Goal: Task Accomplishment & Management: Use online tool/utility

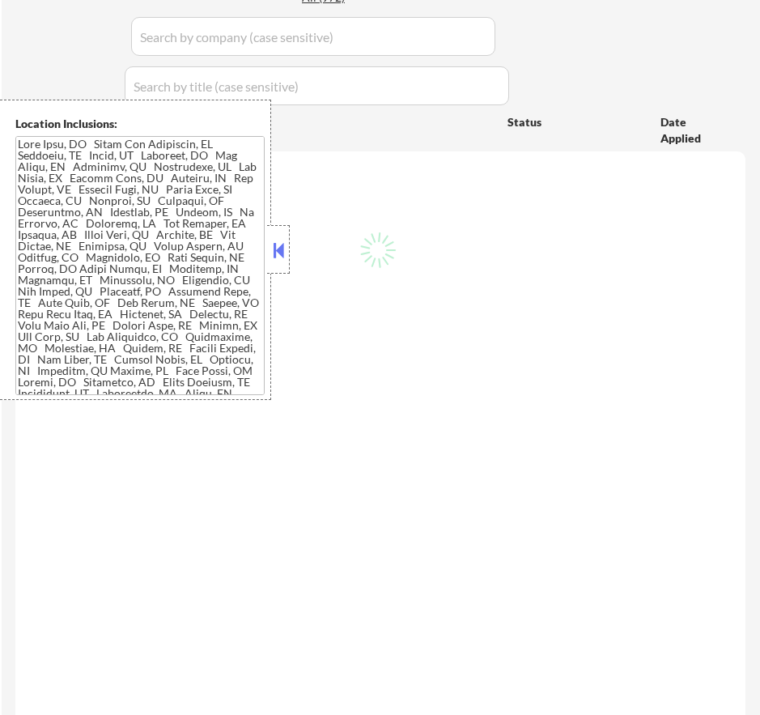
select select ""pending""
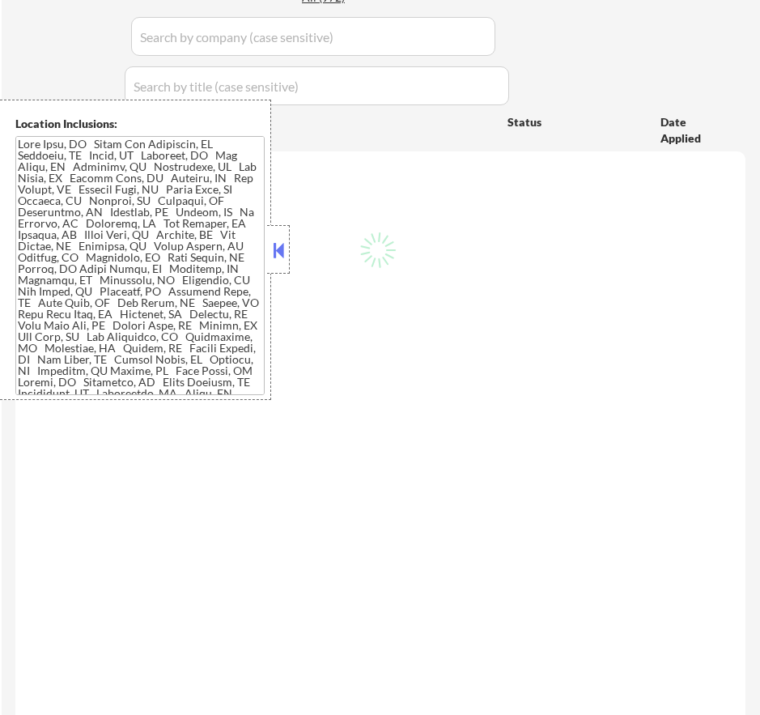
select select ""pending""
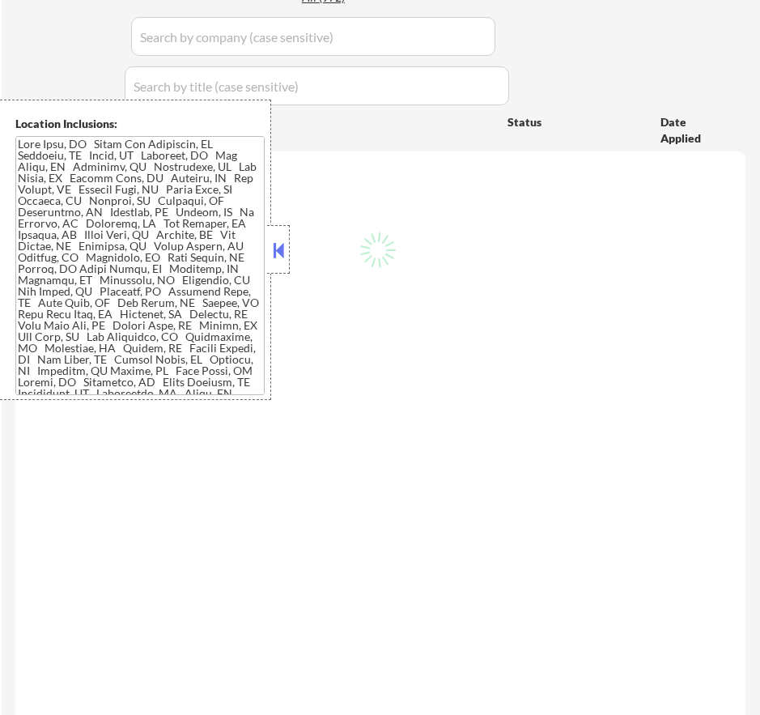
select select ""pending""
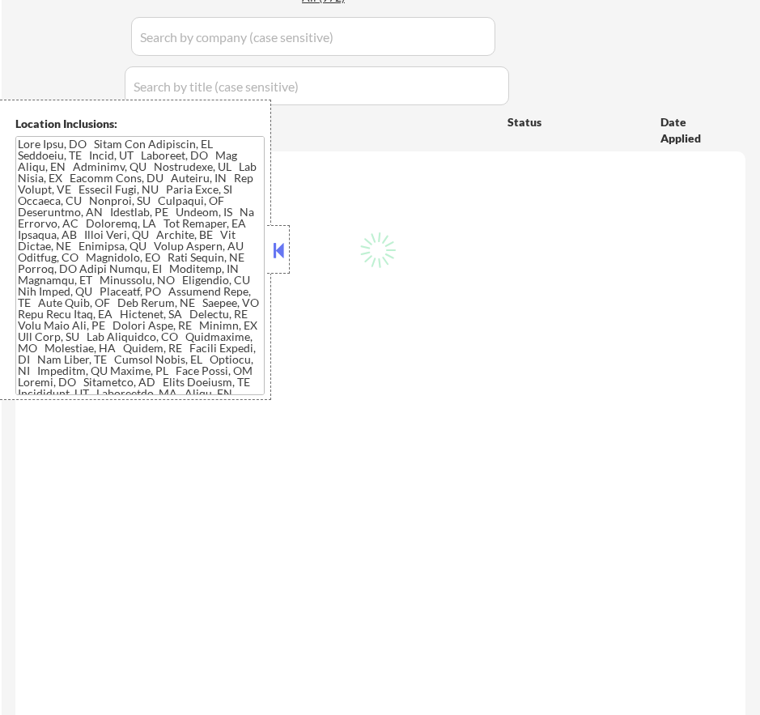
select select ""pending""
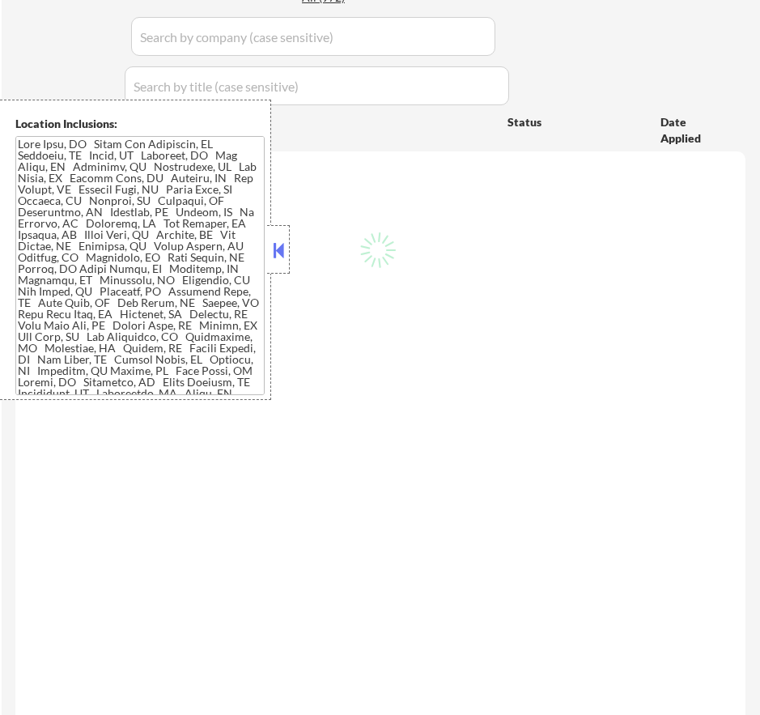
select select ""pending""
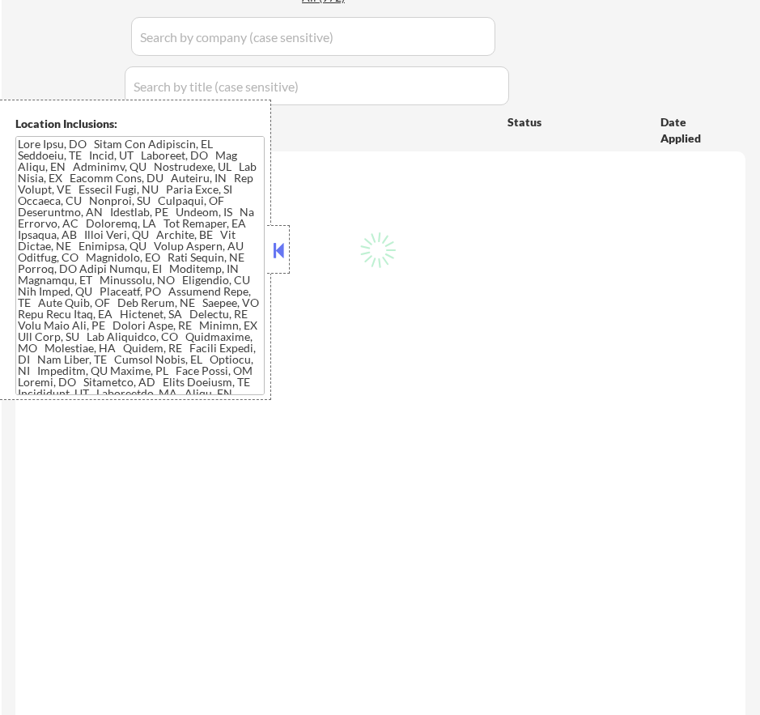
select select ""pending""
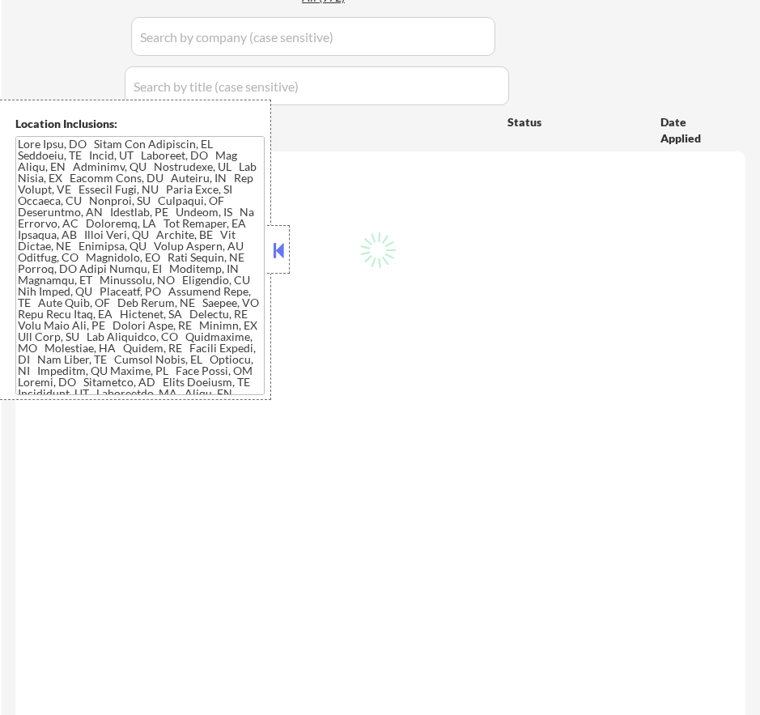
select select ""pending""
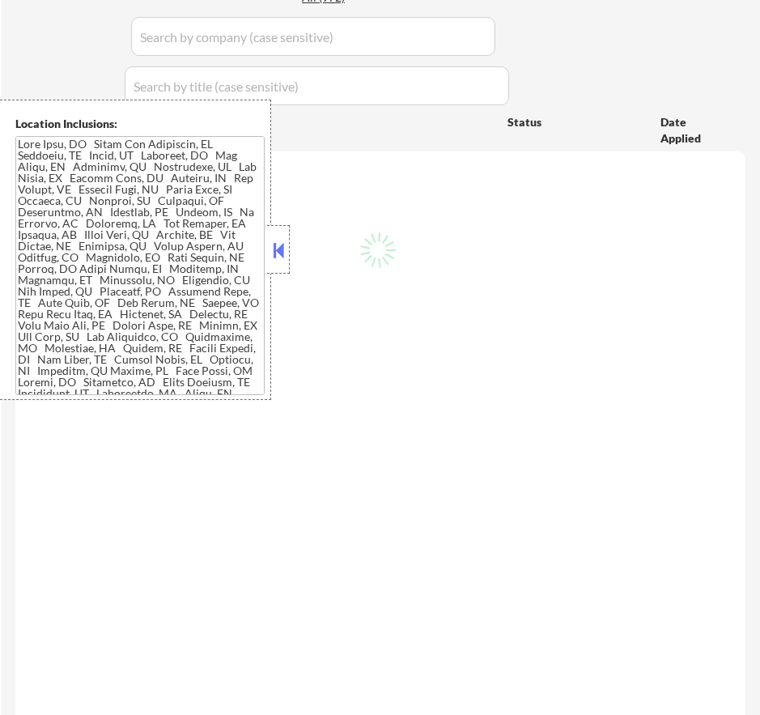
select select ""pending""
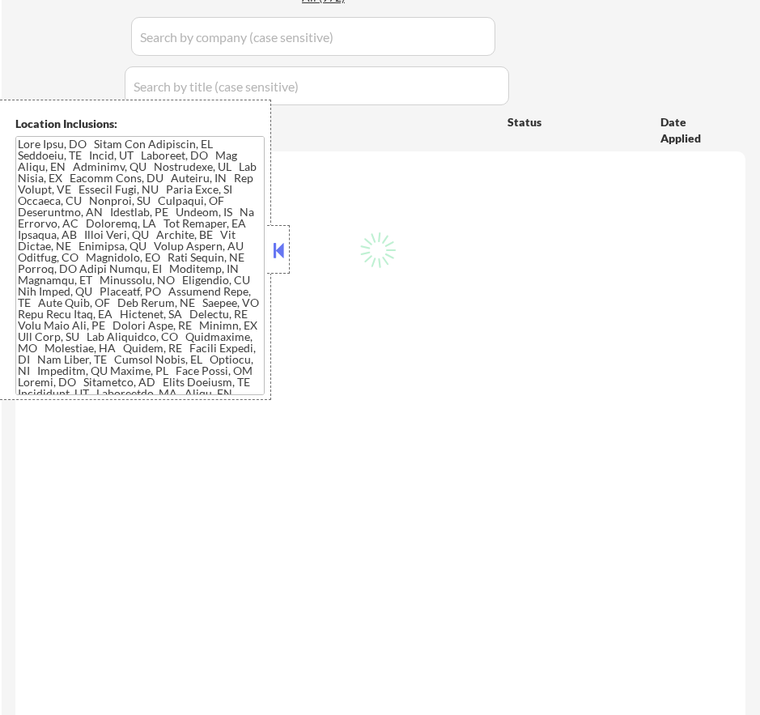
select select ""pending""
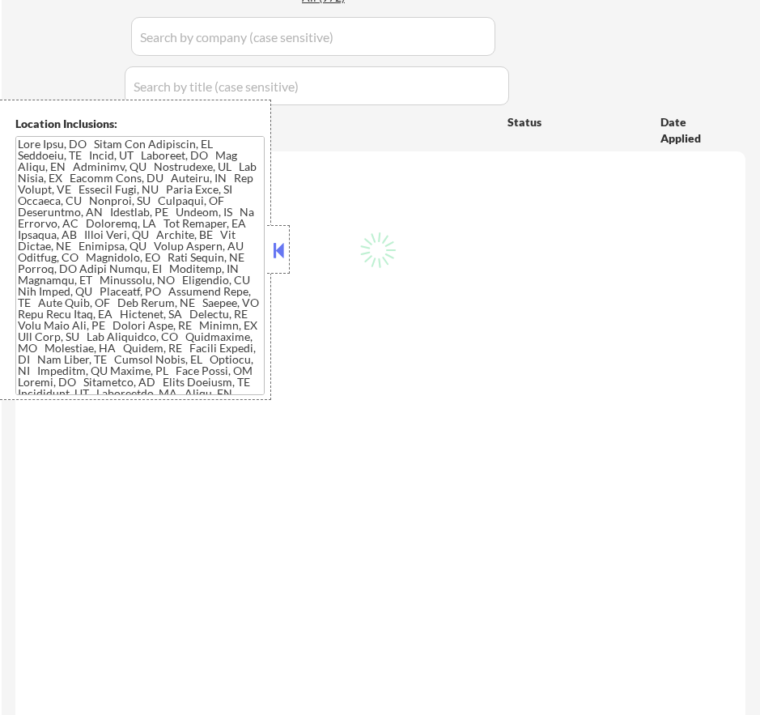
select select ""pending""
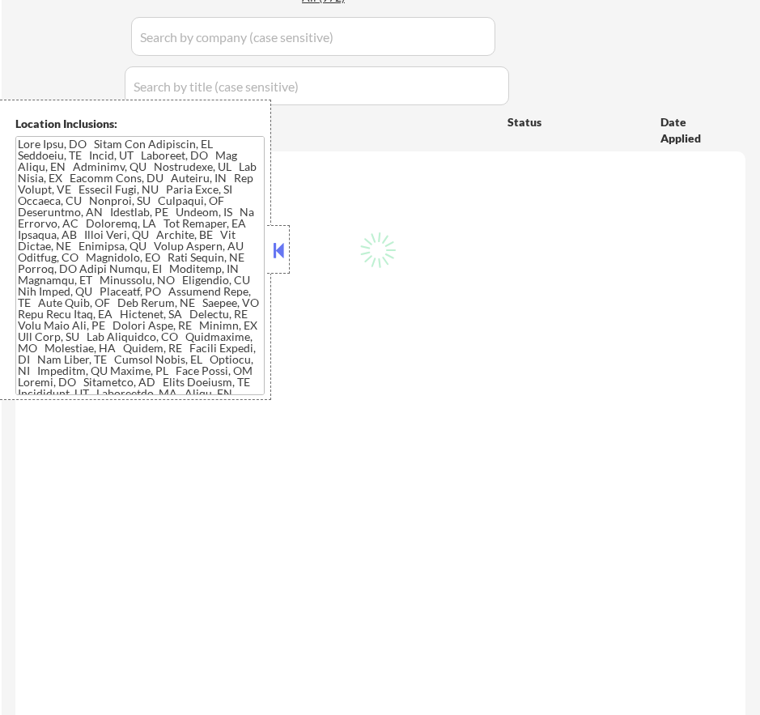
select select ""pending""
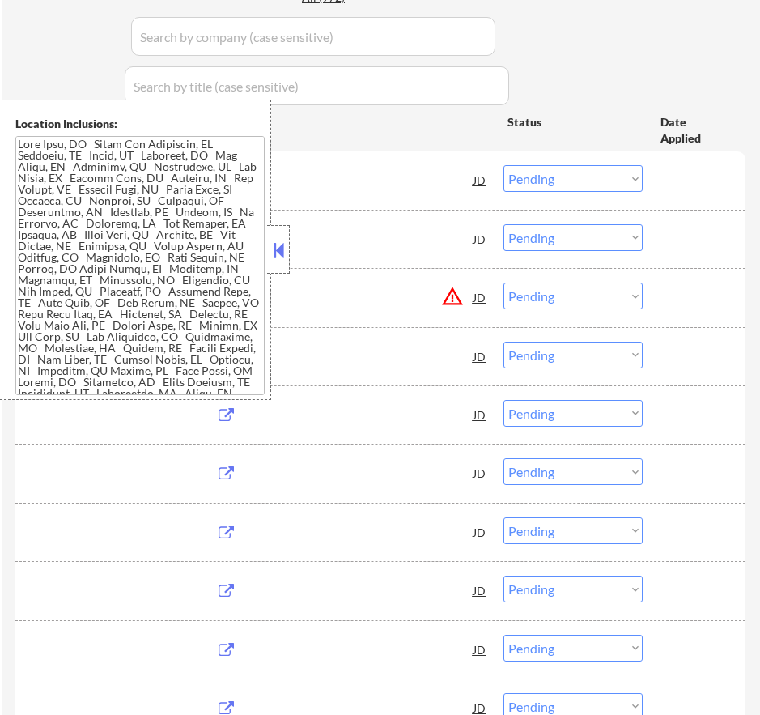
scroll to position [486, 0]
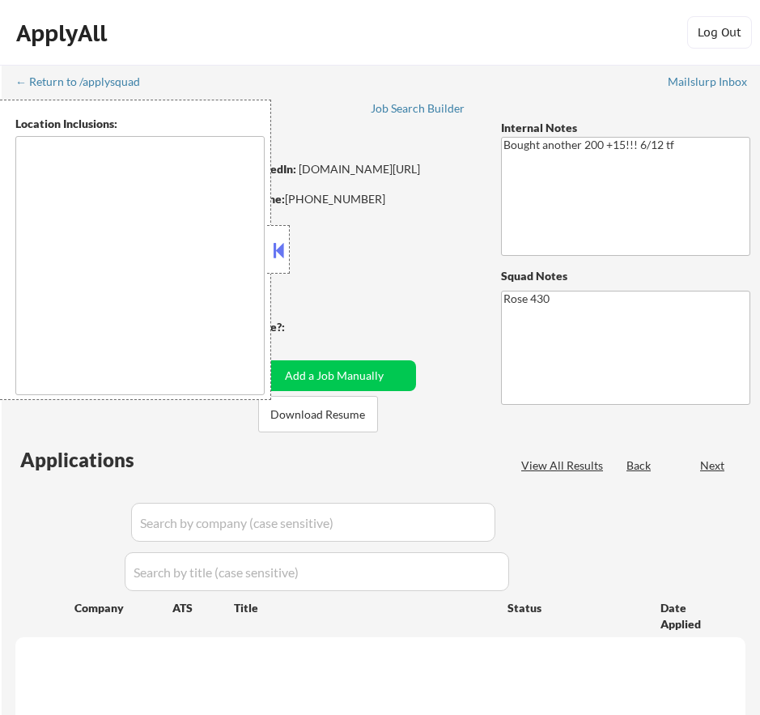
type textarea "St Paul, MN Minneapolis, MN Roseville, MN Maplewood, MN Little Canada, MN West …"
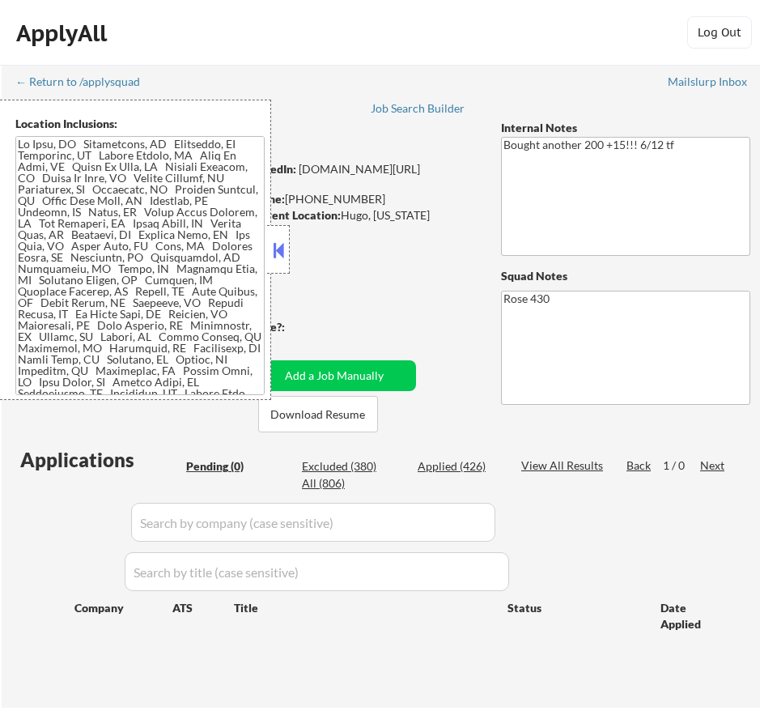
click at [283, 259] on button at bounding box center [279, 250] width 18 height 24
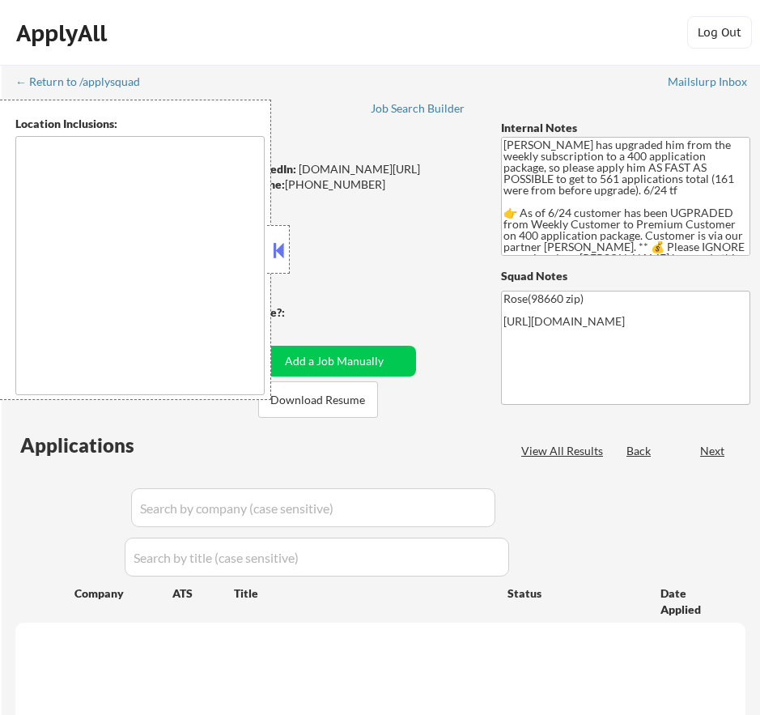
type textarea "Portland, OR Vancouver, WA Beaverton, OR Gresham, OR Hillsboro, OR Lake Oswego,…"
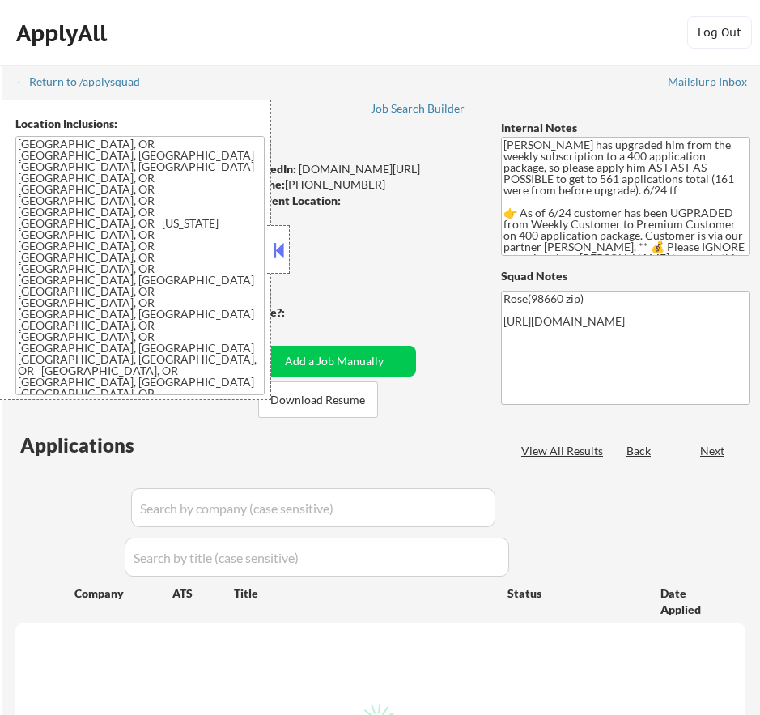
select select ""pending""
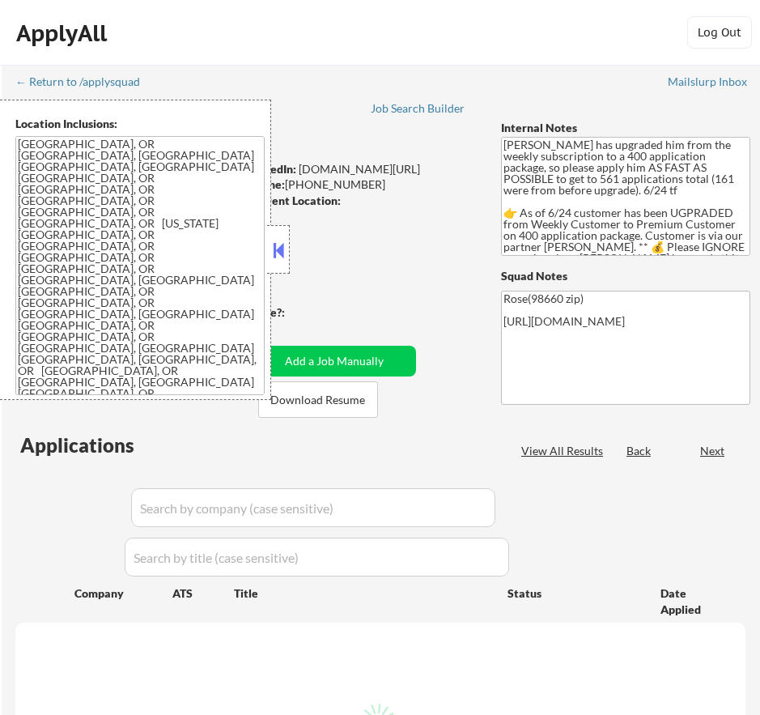
select select ""pending""
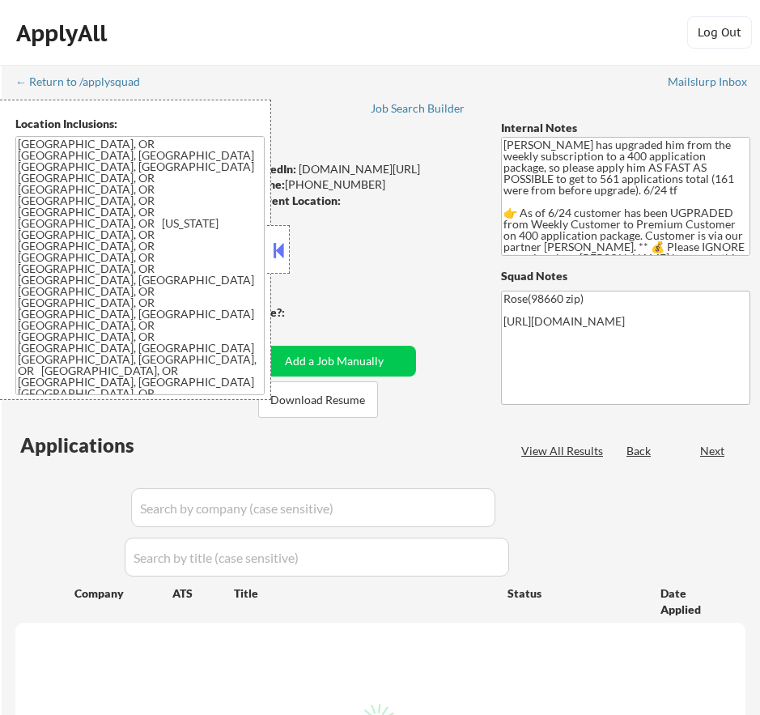
select select ""pending""
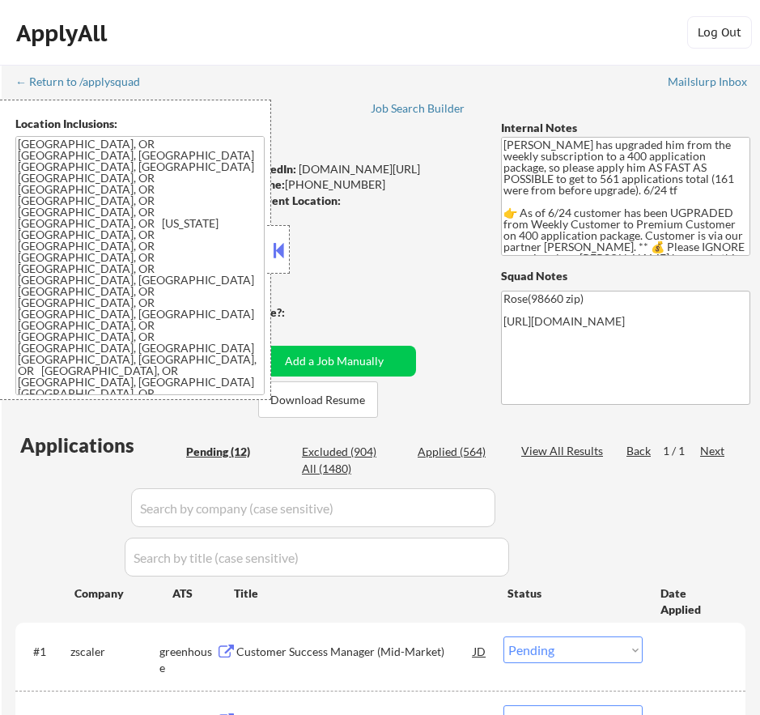
click at [283, 248] on button at bounding box center [279, 250] width 18 height 24
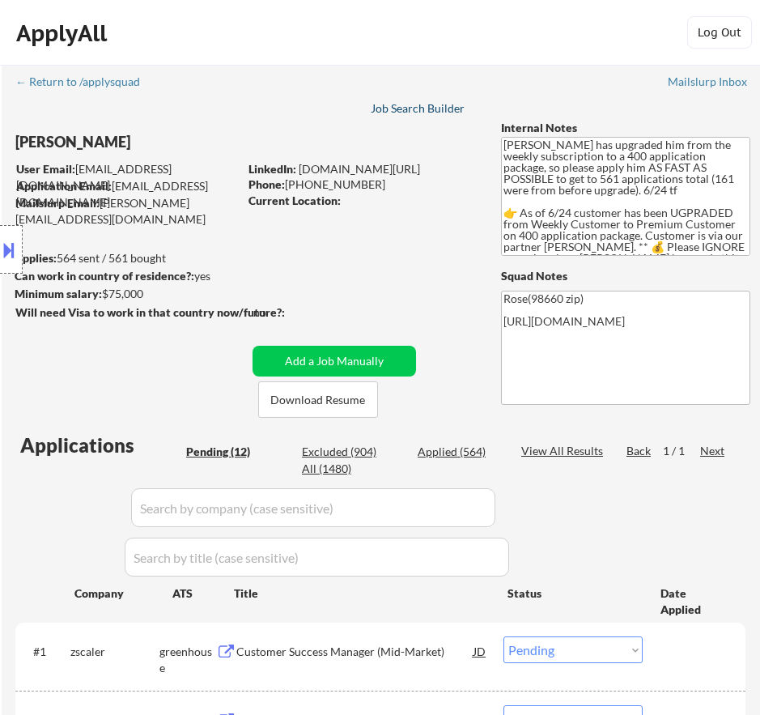
click at [406, 112] on div "Job Search Builder" at bounding box center [418, 108] width 95 height 11
select select ""pending""
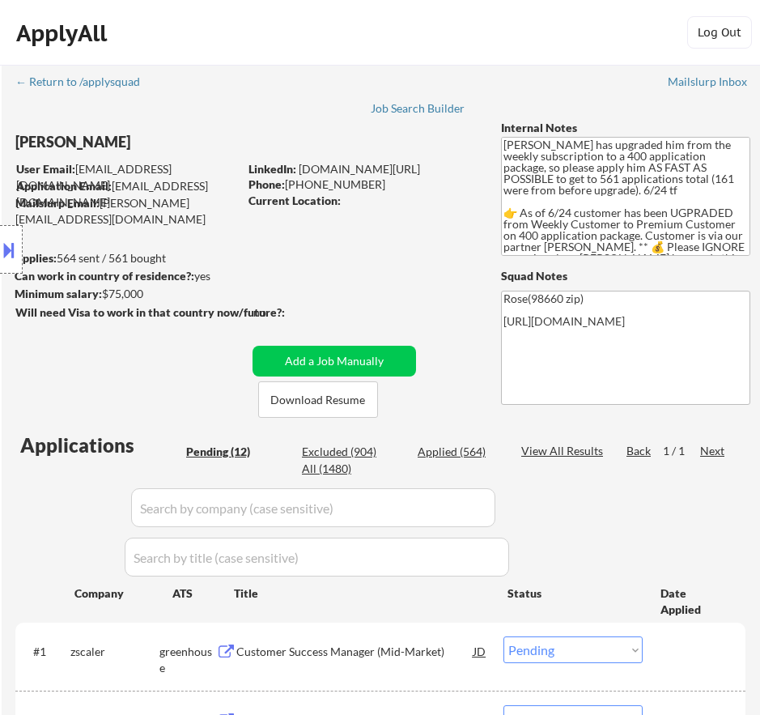
select select ""pending""
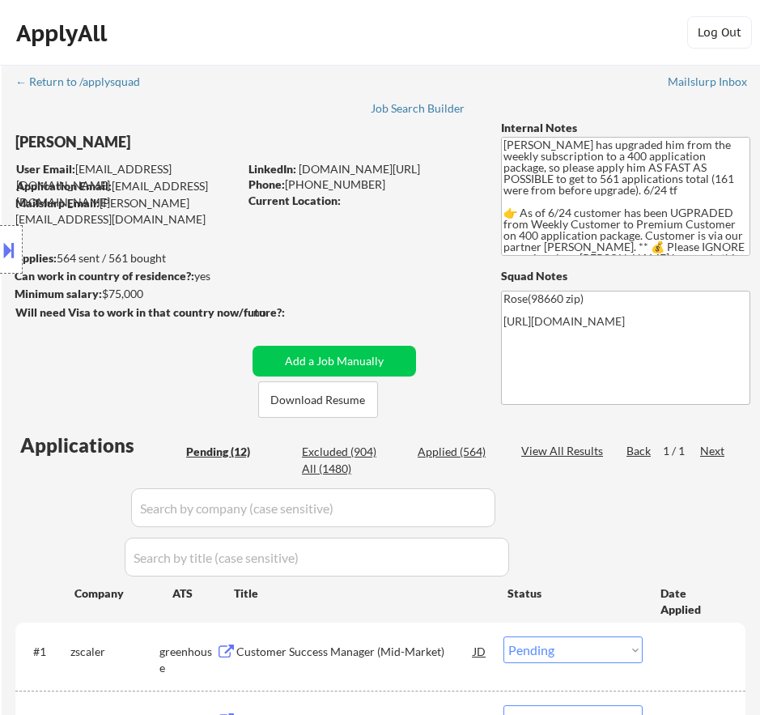
select select ""pending""
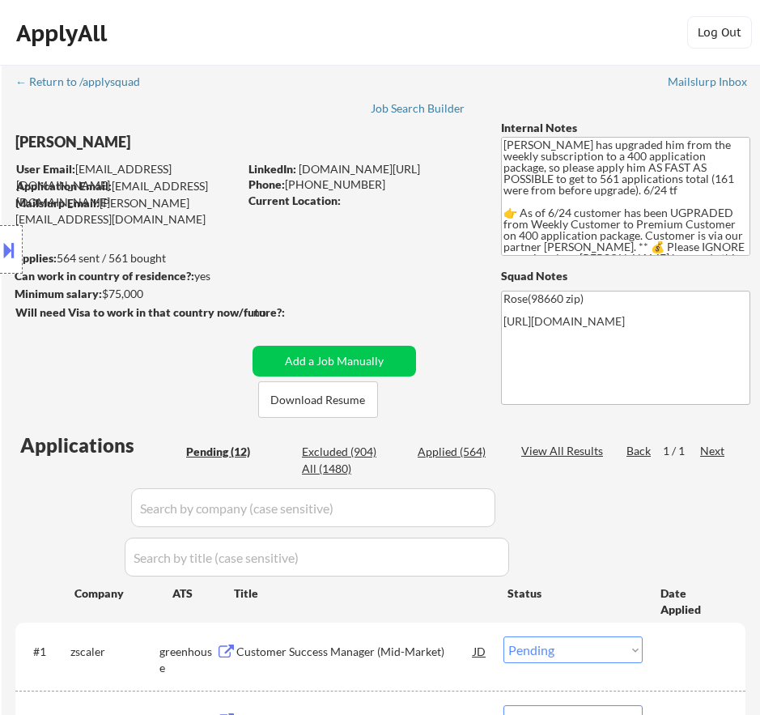
select select ""pending""
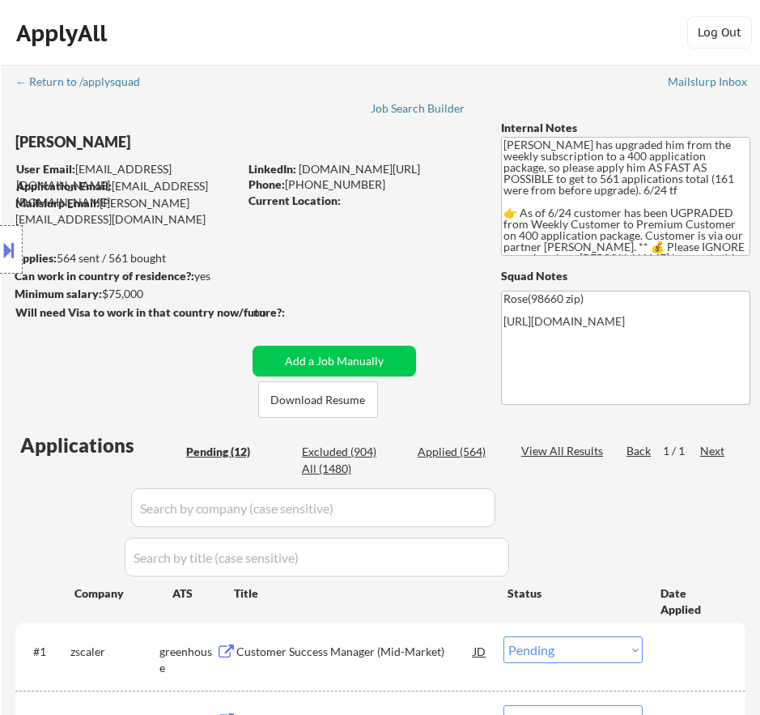
select select ""pending""
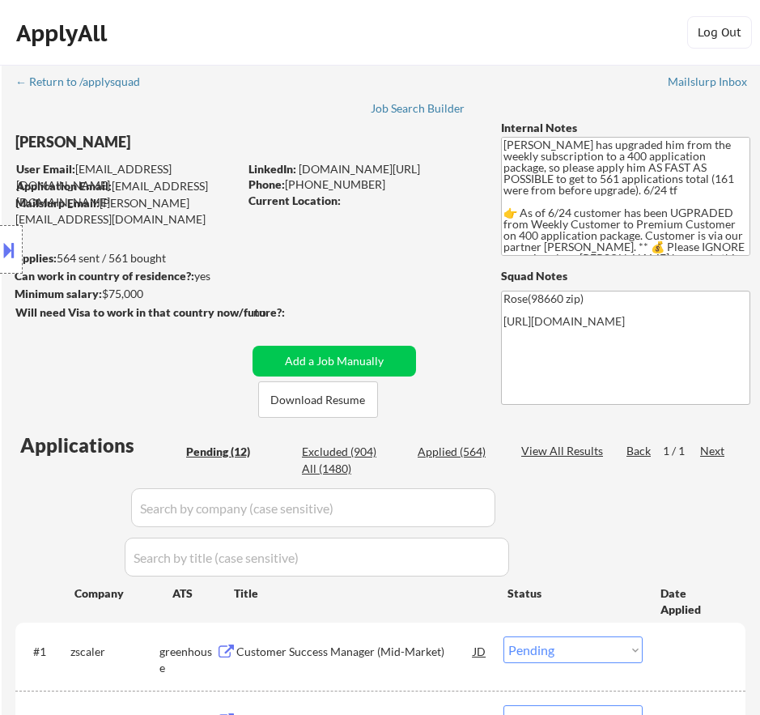
select select ""pending""
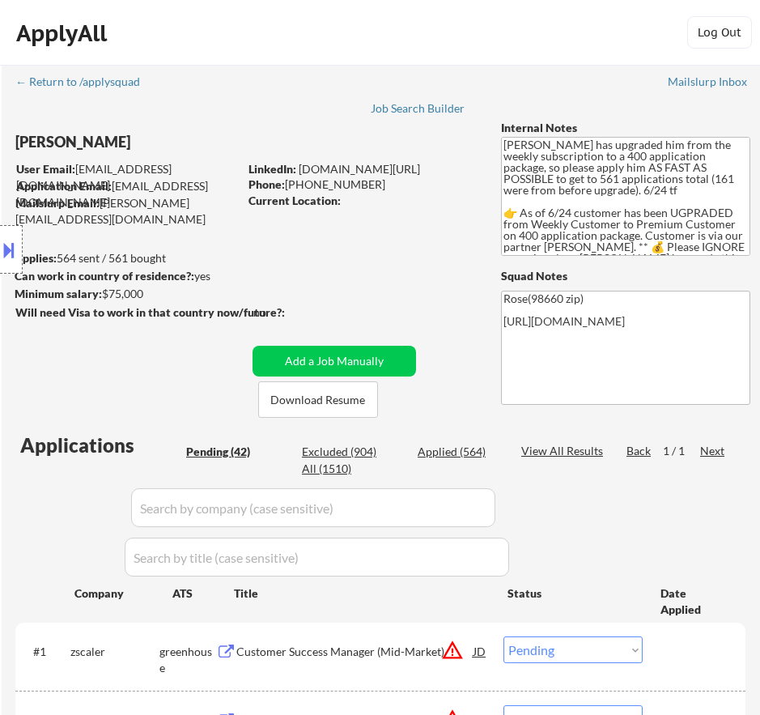
select select ""pending""
select select ""PLACEHOLDER_1427118222253""
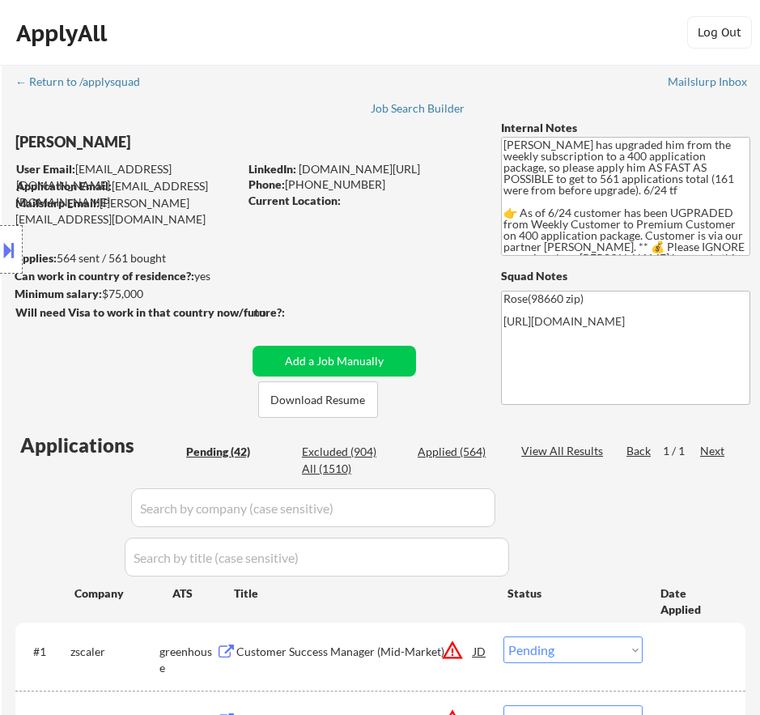
select select ""PLACEHOLDER_1427118222253""
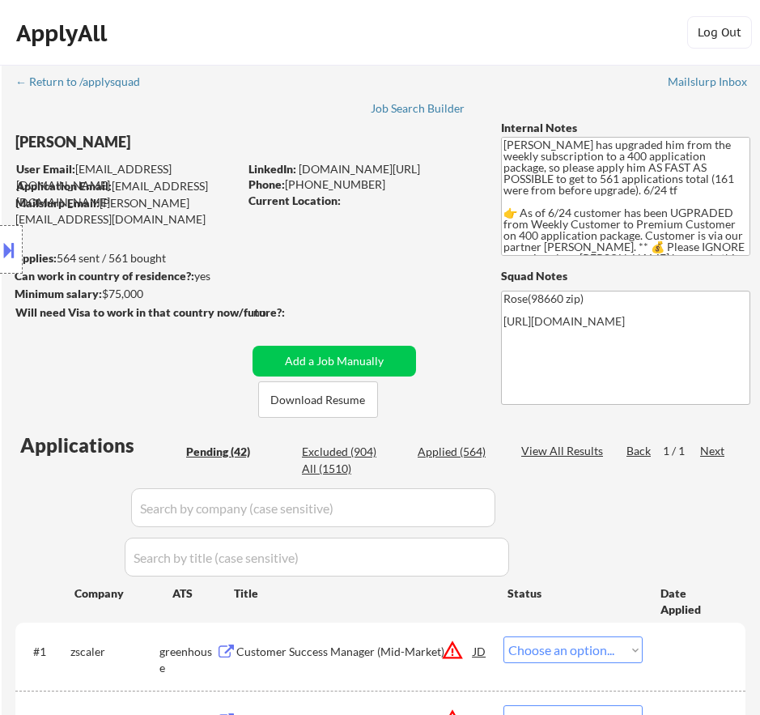
select select ""PLACEHOLDER_1427118222253""
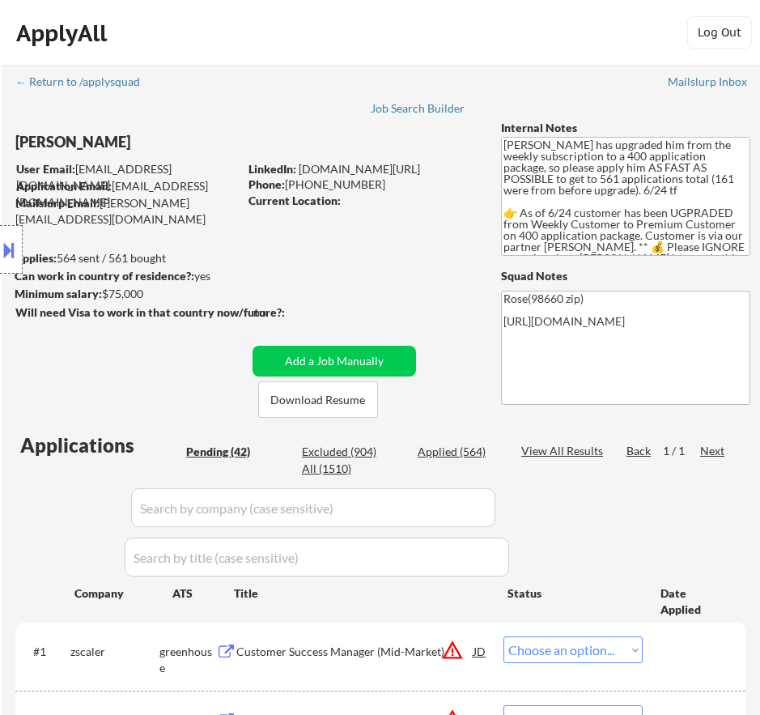
select select ""pending""
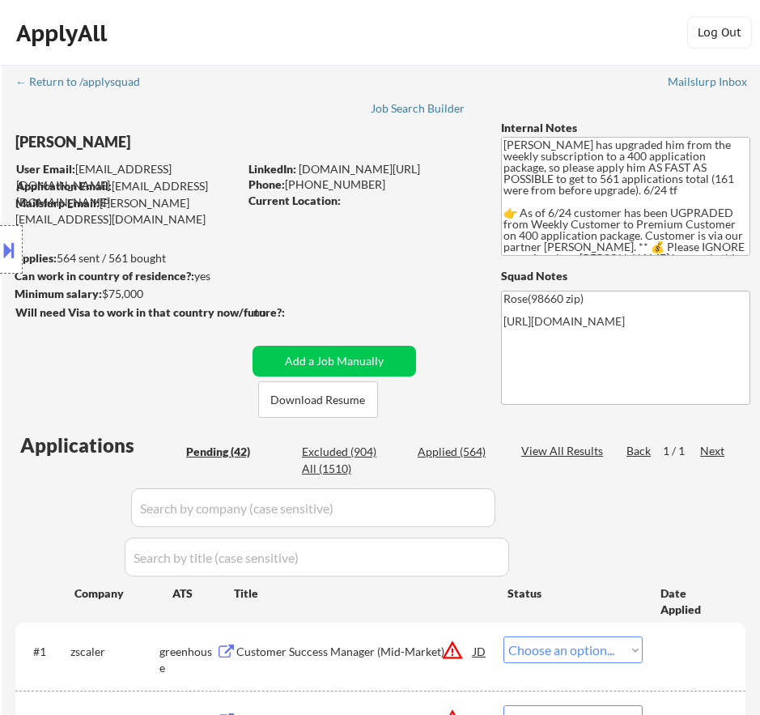
select select ""pending""
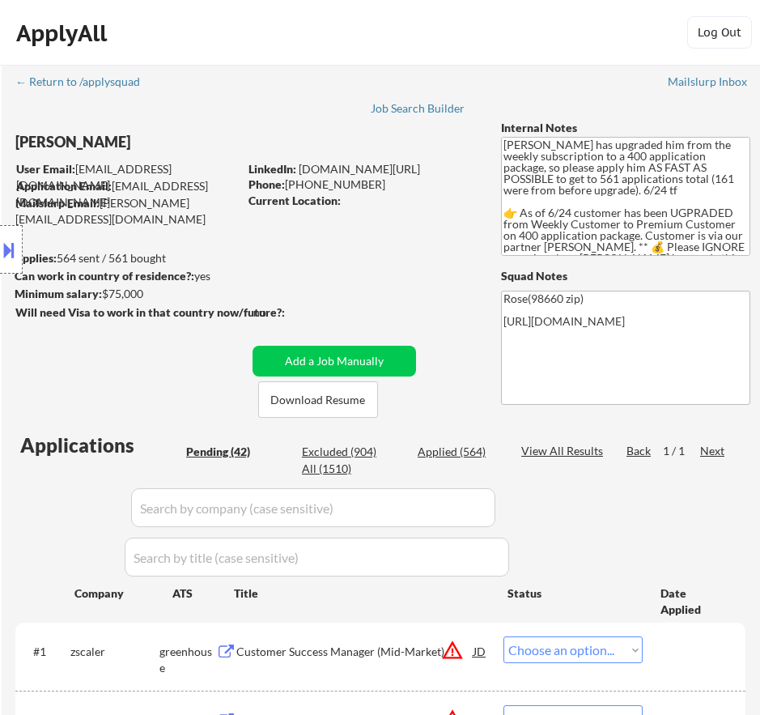
select select ""pending""
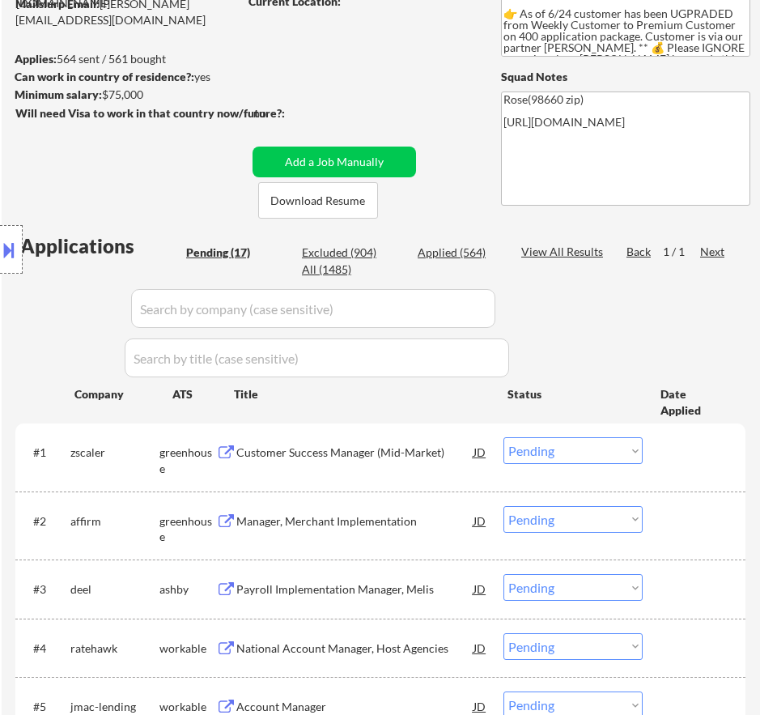
scroll to position [324, 0]
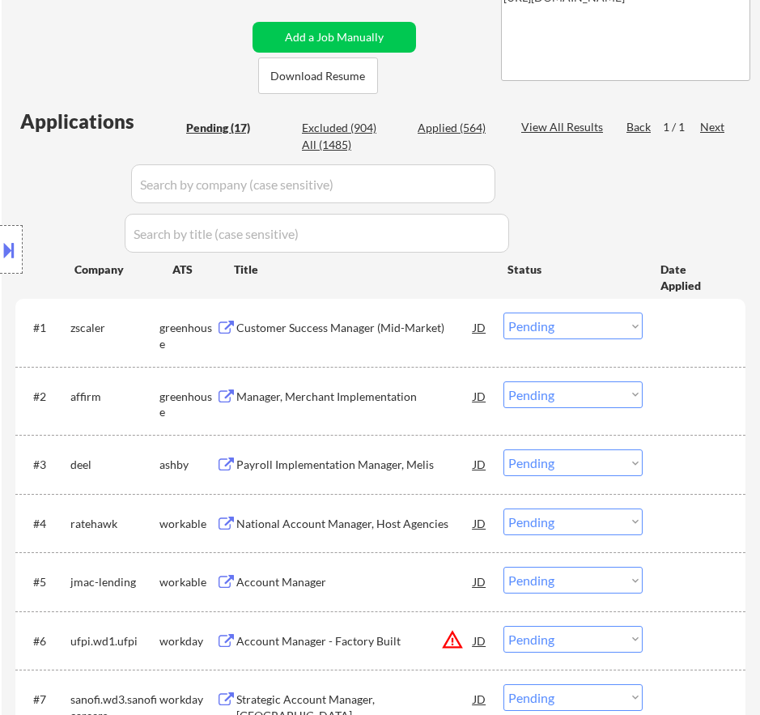
click at [346, 329] on div "Customer Success Manager (Mid-Market)" at bounding box center [354, 328] width 237 height 16
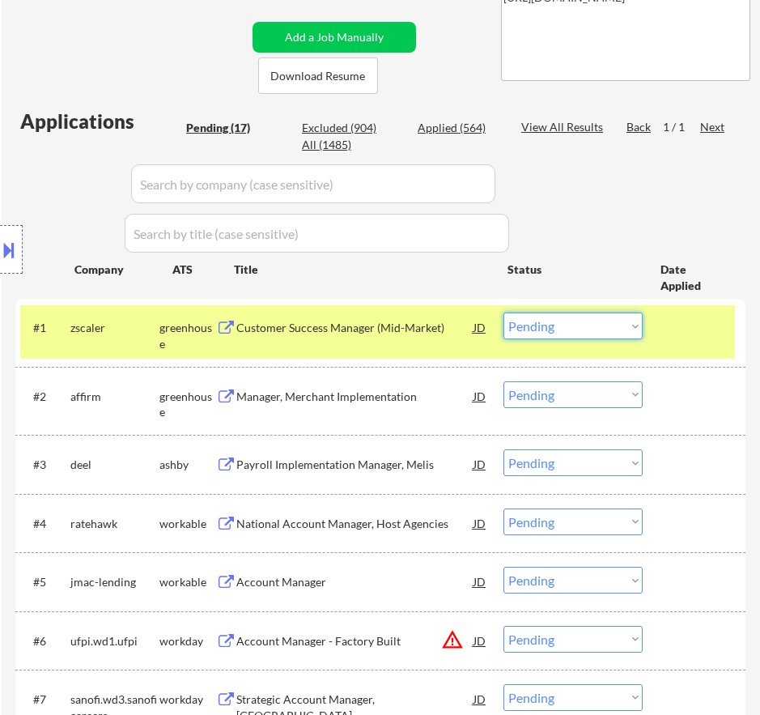
click at [594, 324] on select "Choose an option... Pending Applied Excluded (Questions) Excluded (Expired) Exc…" at bounding box center [573, 325] width 139 height 27
click at [504, 312] on select "Choose an option... Pending Applied Excluded (Questions) Excluded (Expired) Exc…" at bounding box center [573, 325] width 139 height 27
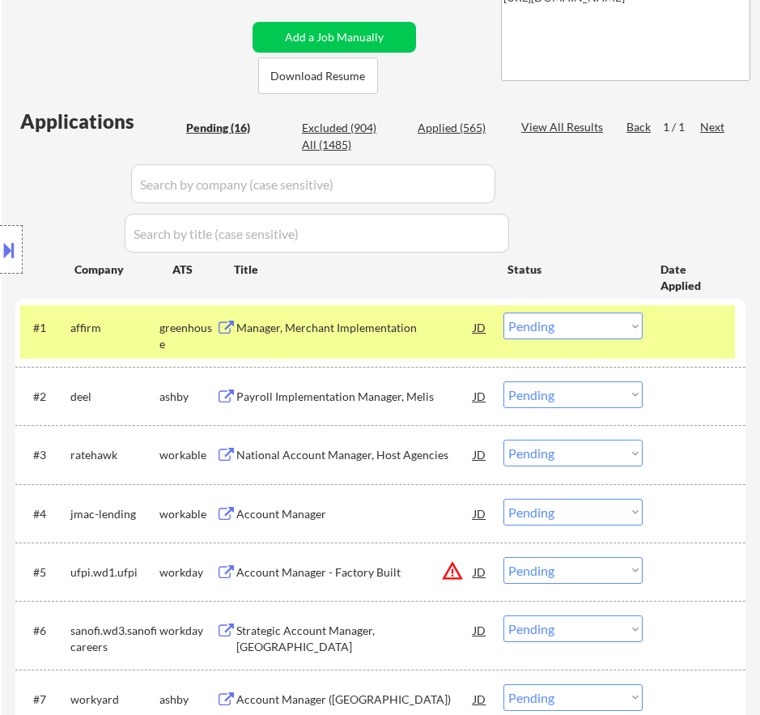
click at [417, 334] on div "Manager, Merchant Implementation" at bounding box center [354, 328] width 237 height 16
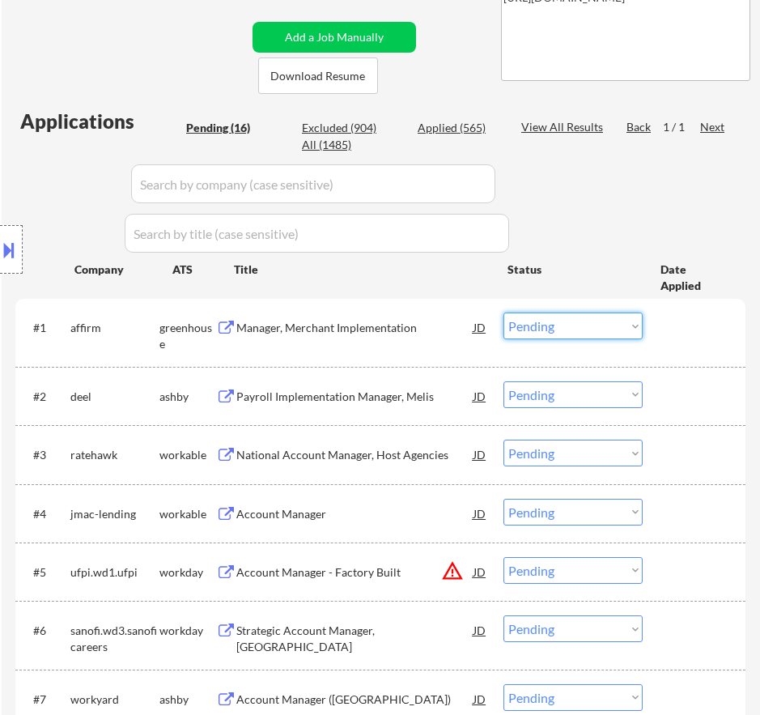
click at [562, 331] on select "Choose an option... Pending Applied Excluded (Questions) Excluded (Expired) Exc…" at bounding box center [573, 325] width 139 height 27
click at [504, 312] on select "Choose an option... Pending Applied Excluded (Questions) Excluded (Expired) Exc…" at bounding box center [573, 325] width 139 height 27
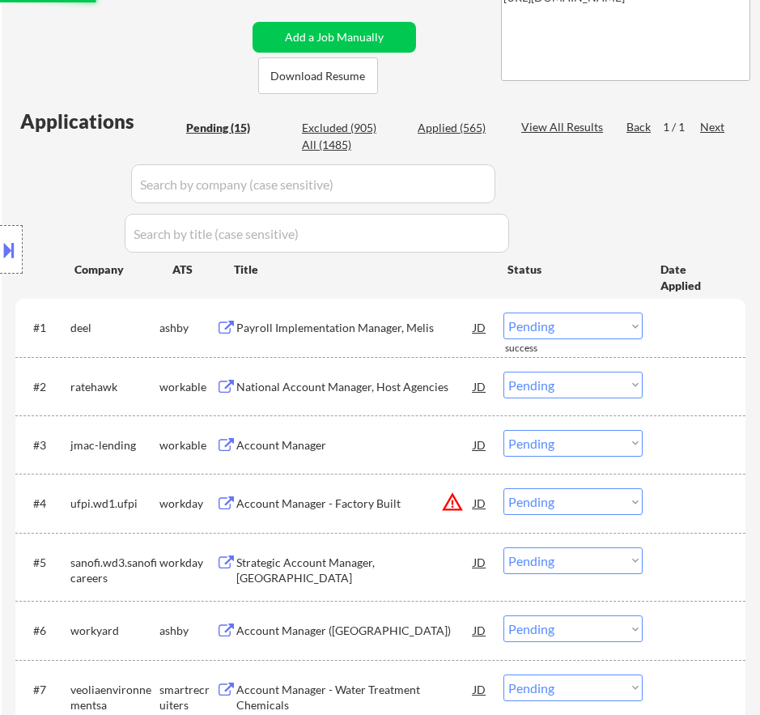
click at [404, 335] on div "Payroll Implementation Manager, Melis" at bounding box center [354, 328] width 237 height 16
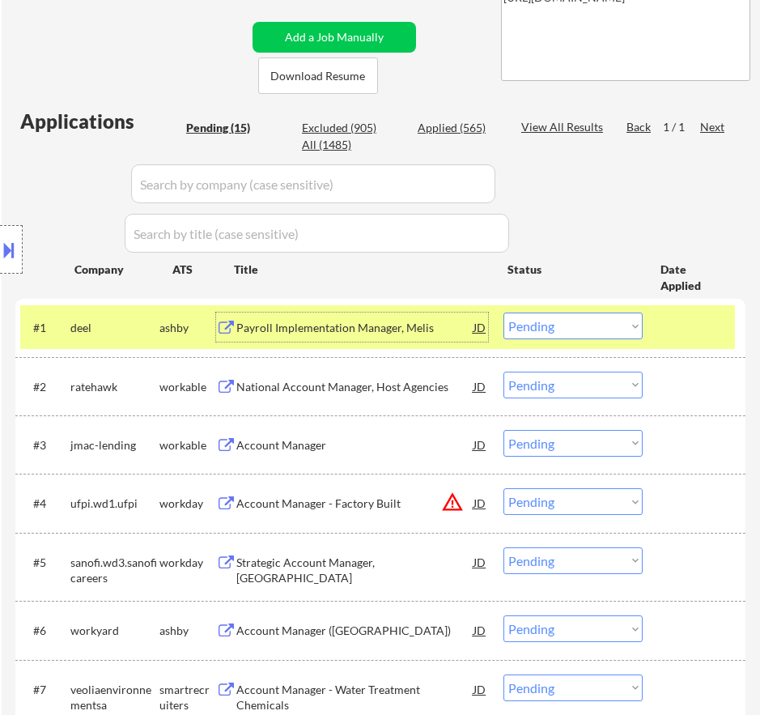
click at [583, 333] on select "Choose an option... Pending Applied Excluded (Questions) Excluded (Expired) Exc…" at bounding box center [573, 325] width 139 height 27
click at [504, 312] on select "Choose an option... Pending Applied Excluded (Questions) Excluded (Expired) Exc…" at bounding box center [573, 325] width 139 height 27
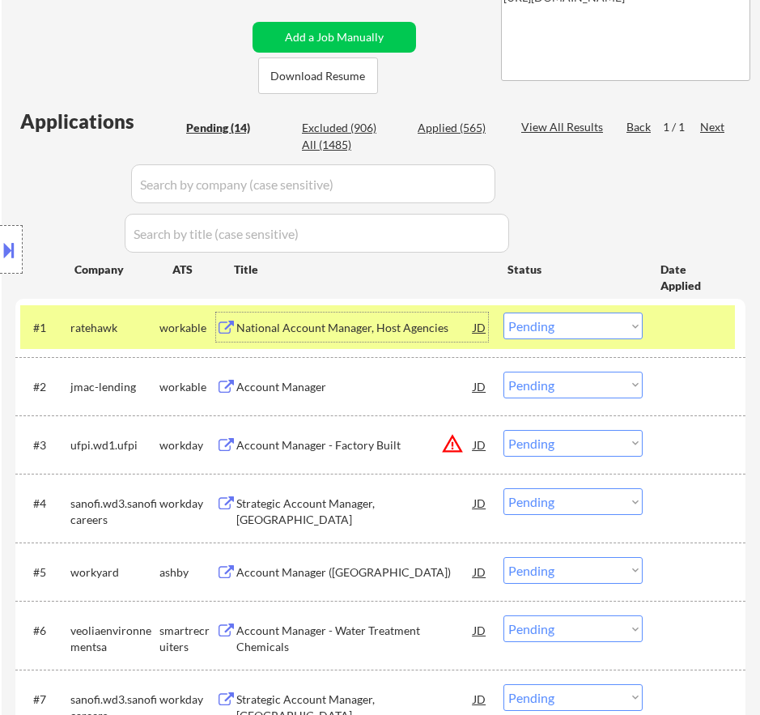
click at [444, 332] on div "National Account Manager, Host Agencies" at bounding box center [354, 328] width 237 height 16
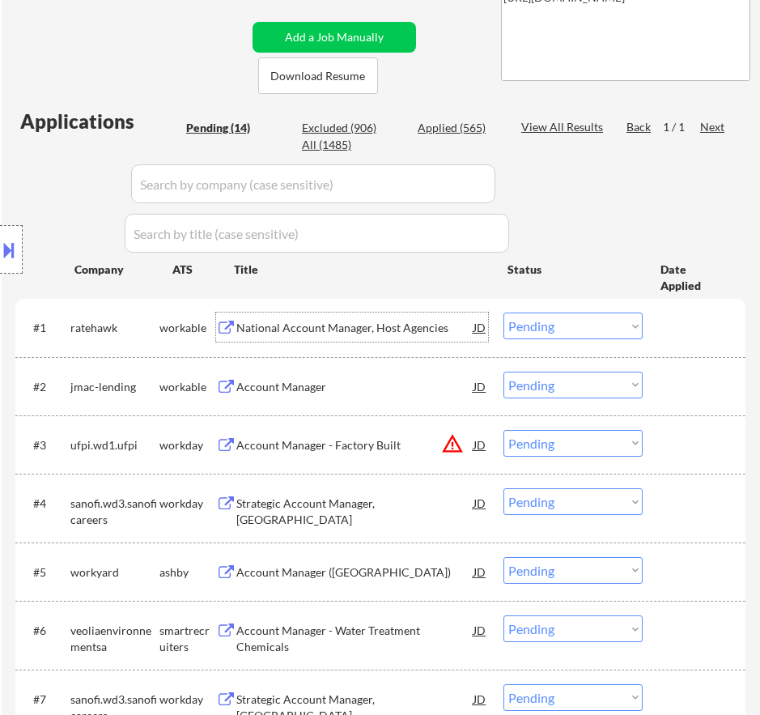
click at [448, 324] on div "National Account Manager, Host Agencies" at bounding box center [354, 328] width 237 height 16
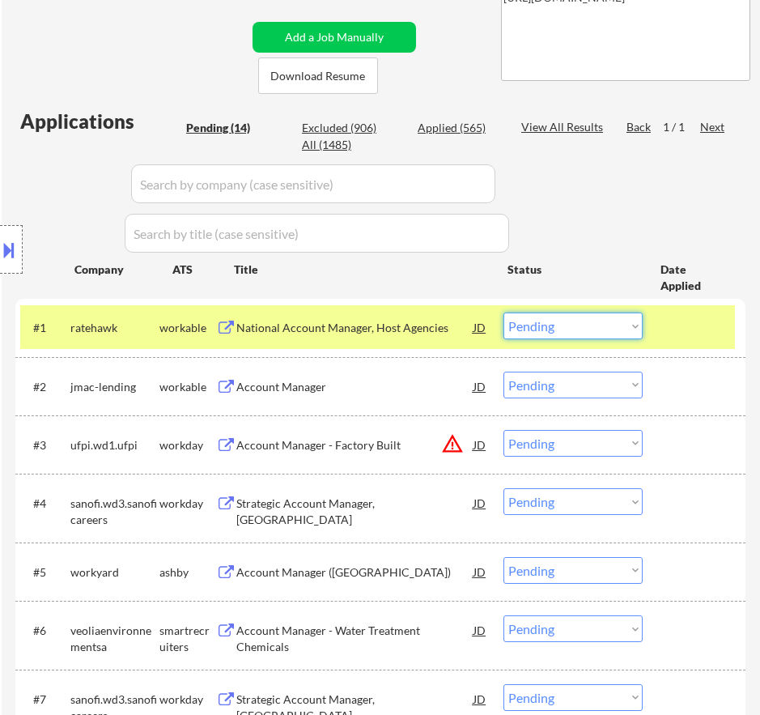
click at [635, 328] on select "Choose an option... Pending Applied Excluded (Questions) Excluded (Expired) Exc…" at bounding box center [573, 325] width 139 height 27
click at [504, 312] on select "Choose an option... Pending Applied Excluded (Questions) Excluded (Expired) Exc…" at bounding box center [573, 325] width 139 height 27
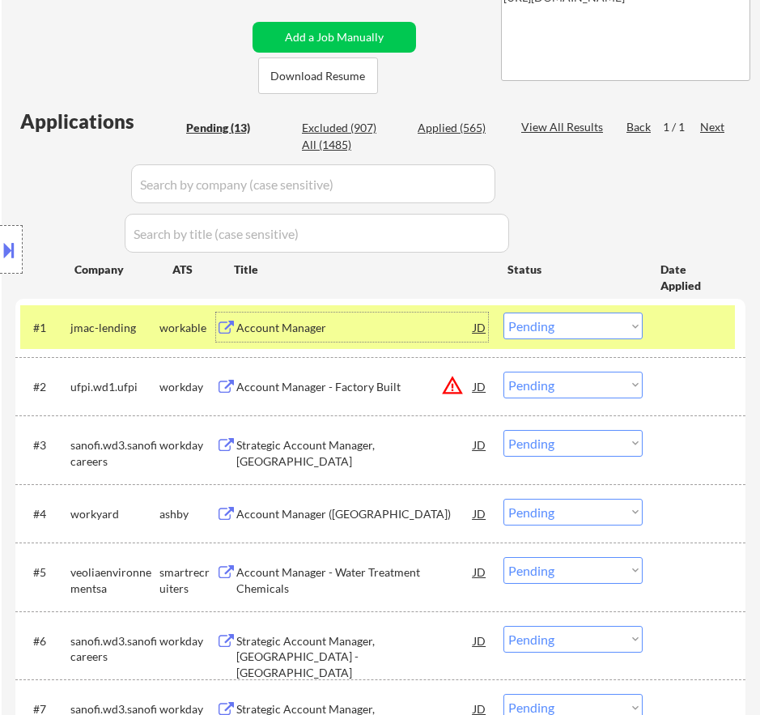
click at [425, 335] on div "Account Manager" at bounding box center [354, 328] width 237 height 16
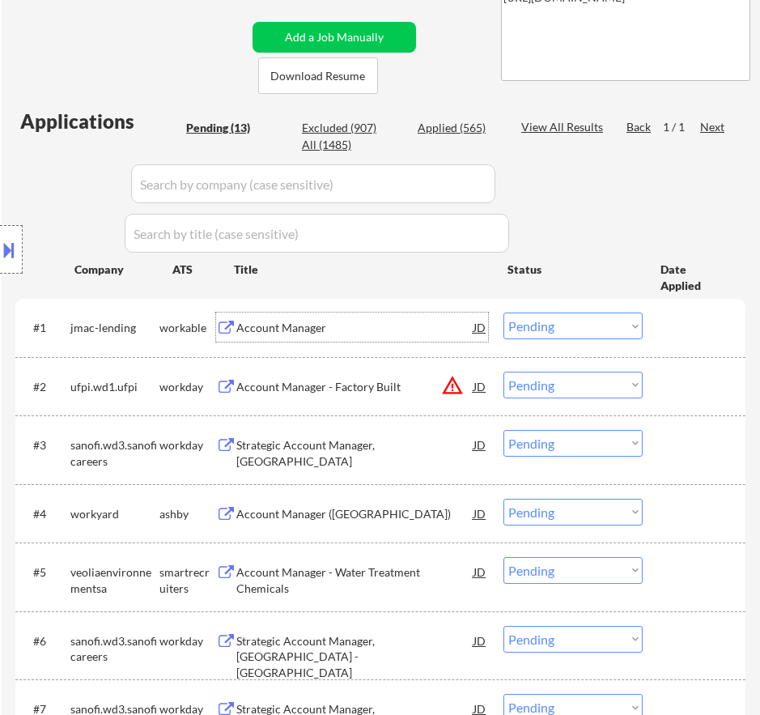
click at [601, 330] on select "Choose an option... Pending Applied Excluded (Questions) Excluded (Expired) Exc…" at bounding box center [573, 325] width 139 height 27
click at [504, 312] on select "Choose an option... Pending Applied Excluded (Questions) Excluded (Expired) Exc…" at bounding box center [573, 325] width 139 height 27
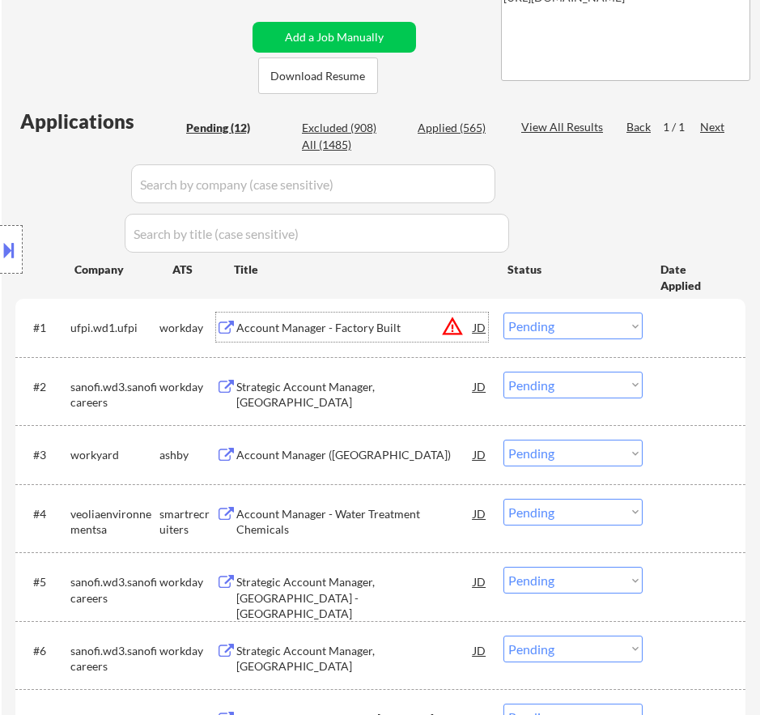
click at [386, 333] on div "Account Manager - Factory Built" at bounding box center [354, 328] width 237 height 16
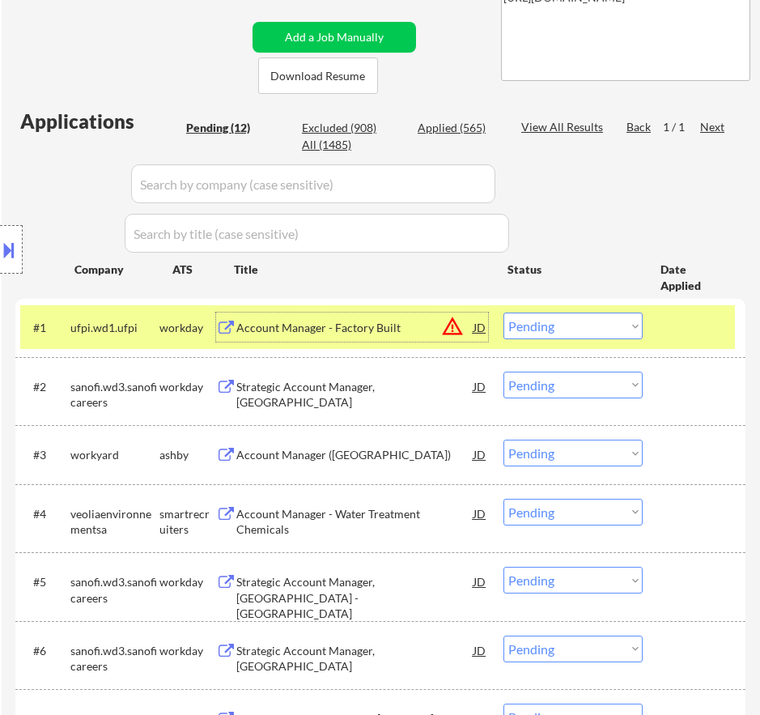
click at [583, 328] on select "Choose an option... Pending Applied Excluded (Questions) Excluded (Expired) Exc…" at bounding box center [573, 325] width 139 height 27
click at [504, 312] on select "Choose an option... Pending Applied Excluded (Questions) Excluded (Expired) Exc…" at bounding box center [573, 325] width 139 height 27
select select ""pending""
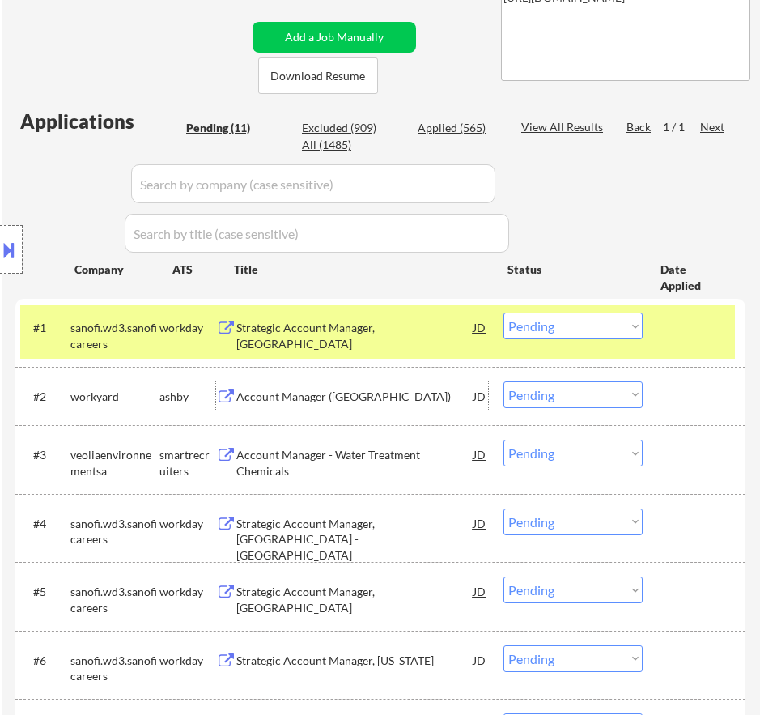
click at [419, 396] on div "Account Manager (United States)" at bounding box center [354, 397] width 237 height 16
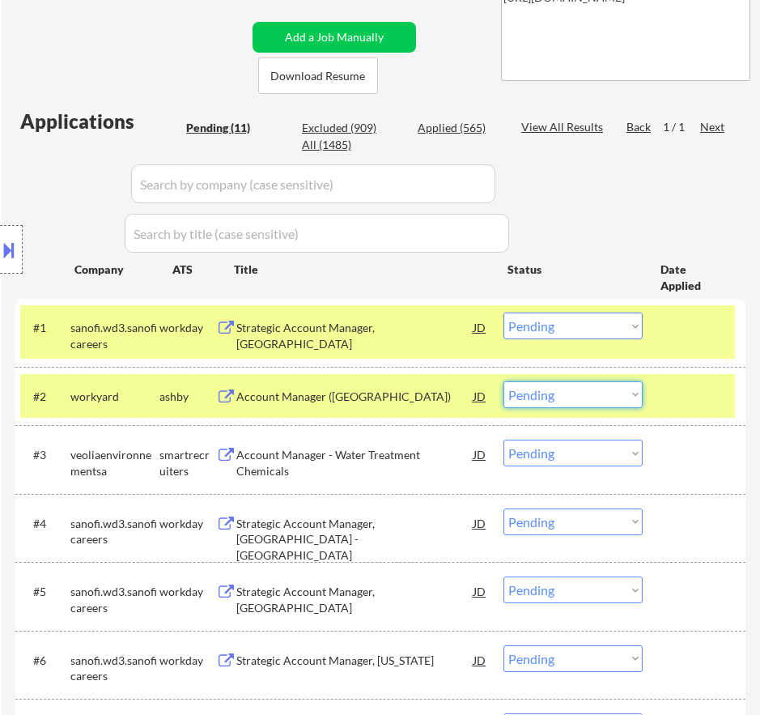
click at [574, 397] on select "Choose an option... Pending Applied Excluded (Questions) Excluded (Expired) Exc…" at bounding box center [573, 394] width 139 height 27
click at [504, 381] on select "Choose an option... Pending Applied Excluded (Questions) Excluded (Expired) Exc…" at bounding box center [573, 394] width 139 height 27
select select ""pending""
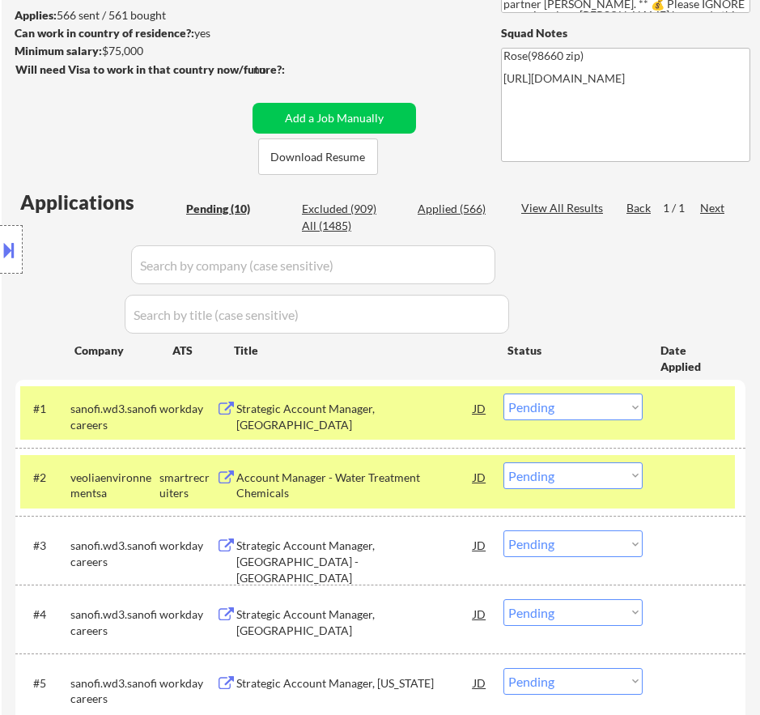
scroll to position [162, 0]
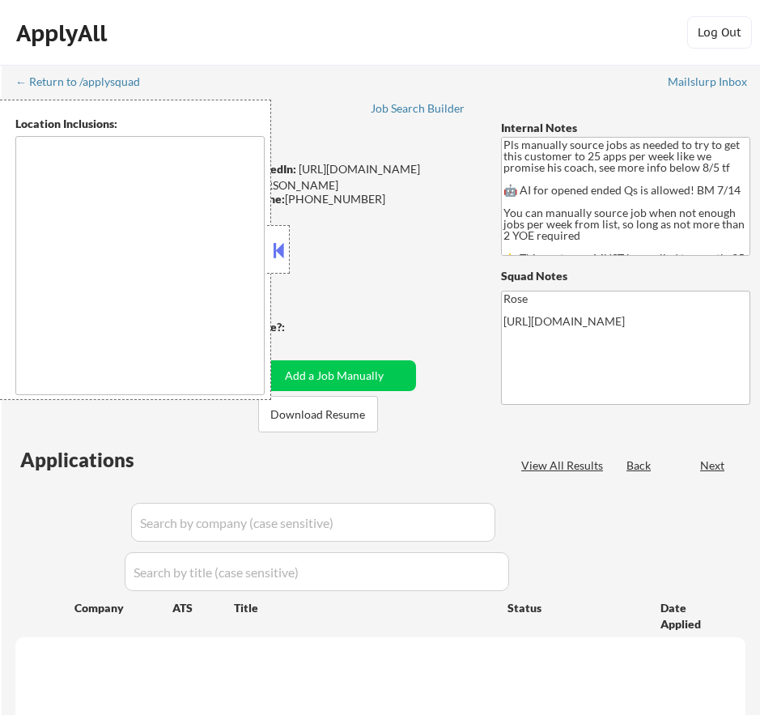
type textarea "Here is a list of metro areas, cities, and towns within approximately a 30-minu…"
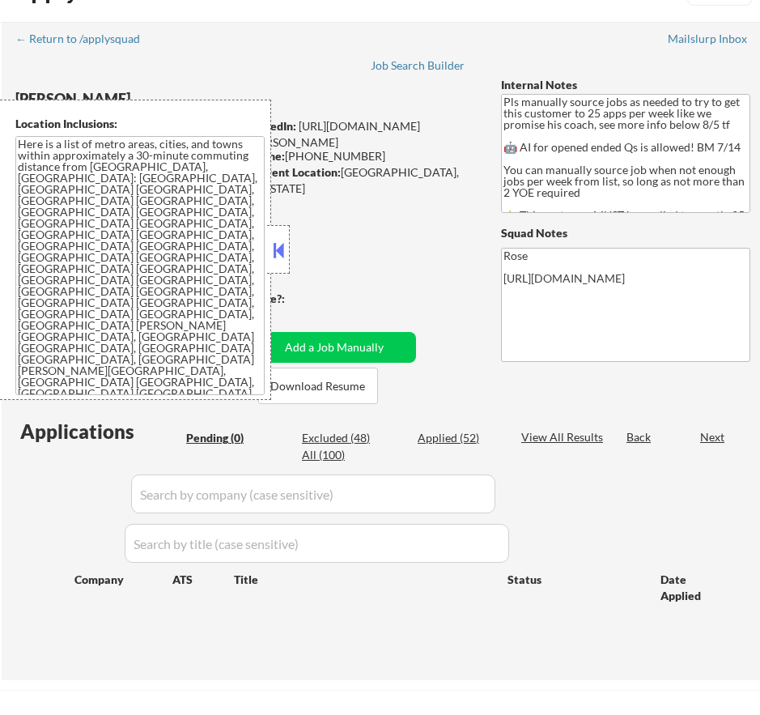
scroll to position [81, 0]
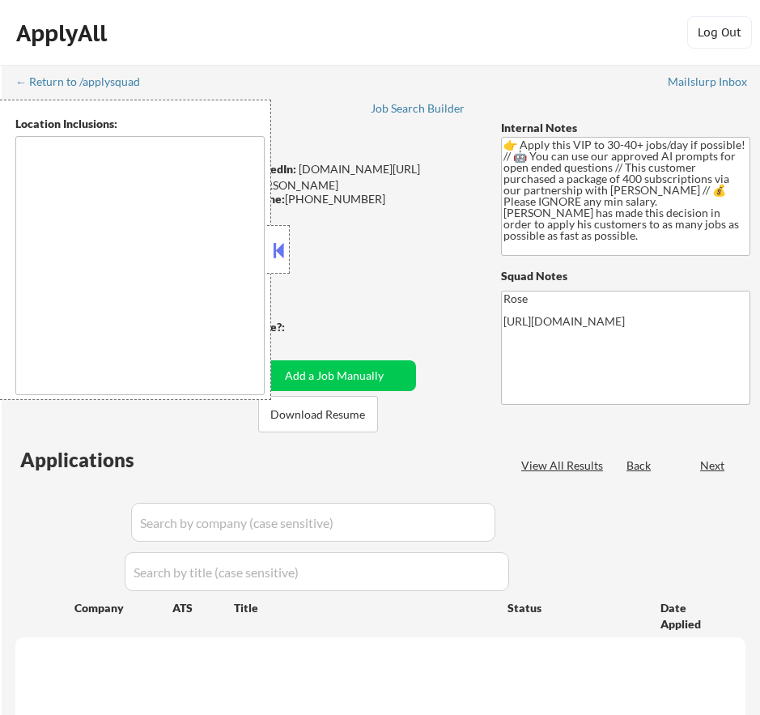
select select ""pending""
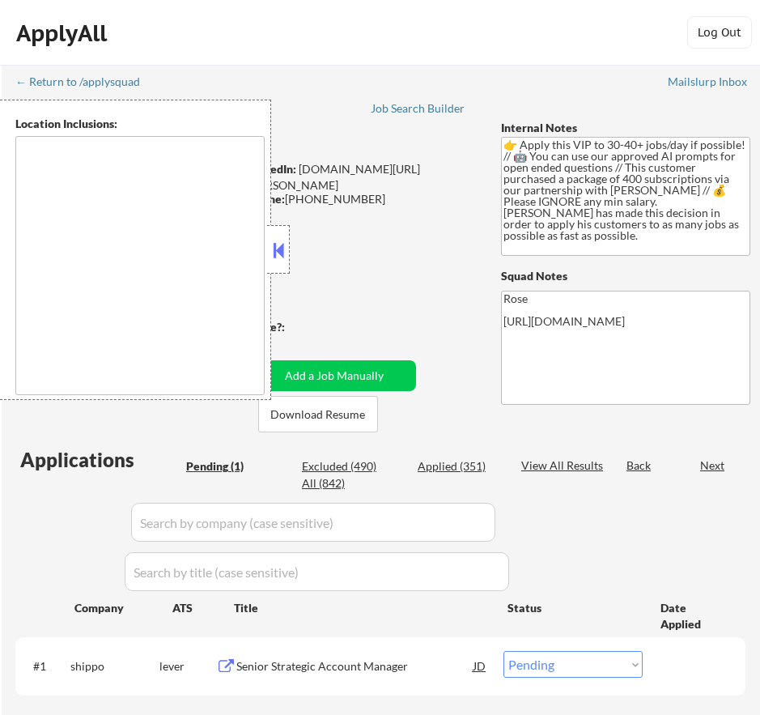
type textarea "remote"
click at [284, 250] on button at bounding box center [279, 250] width 18 height 24
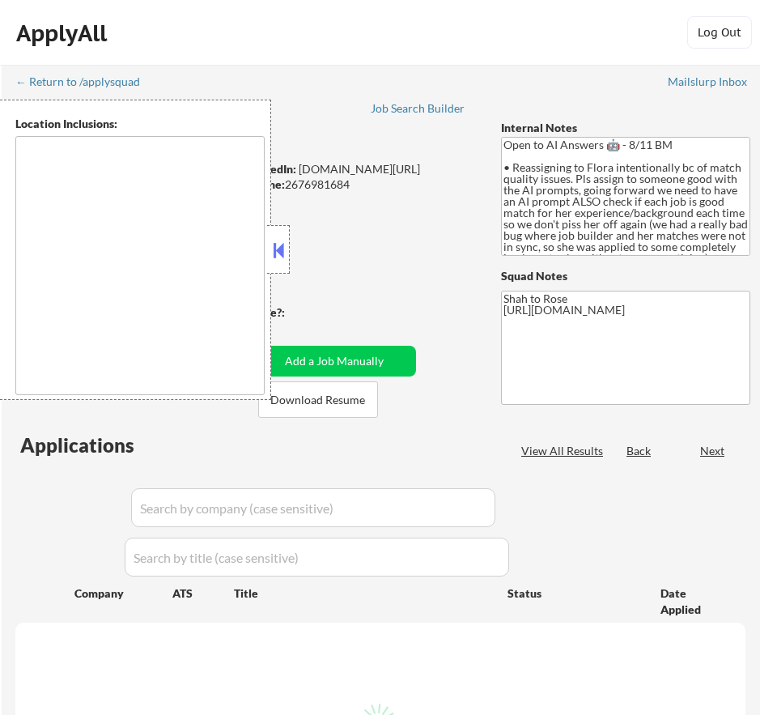
select select ""pending""
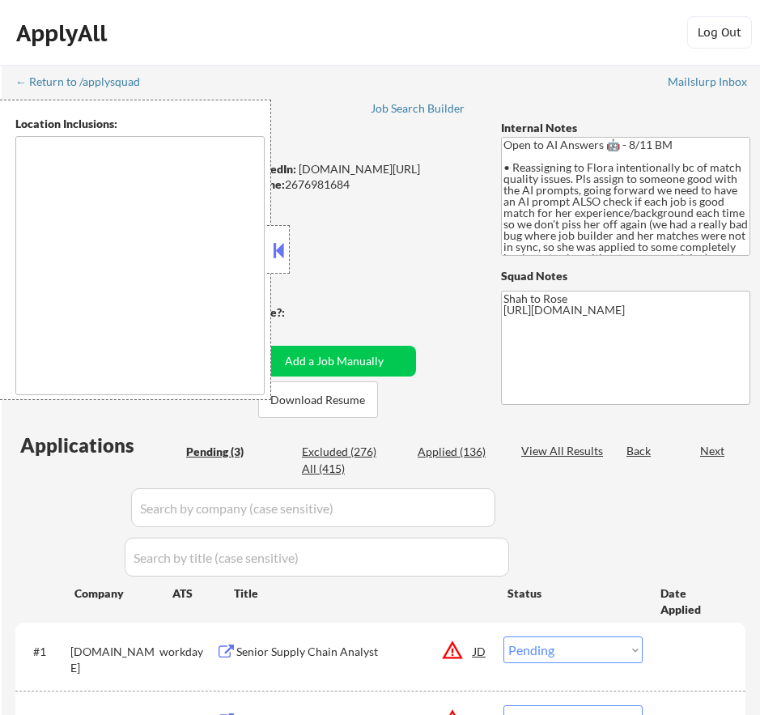
type textarea "remote"
click at [286, 243] on button at bounding box center [279, 250] width 18 height 24
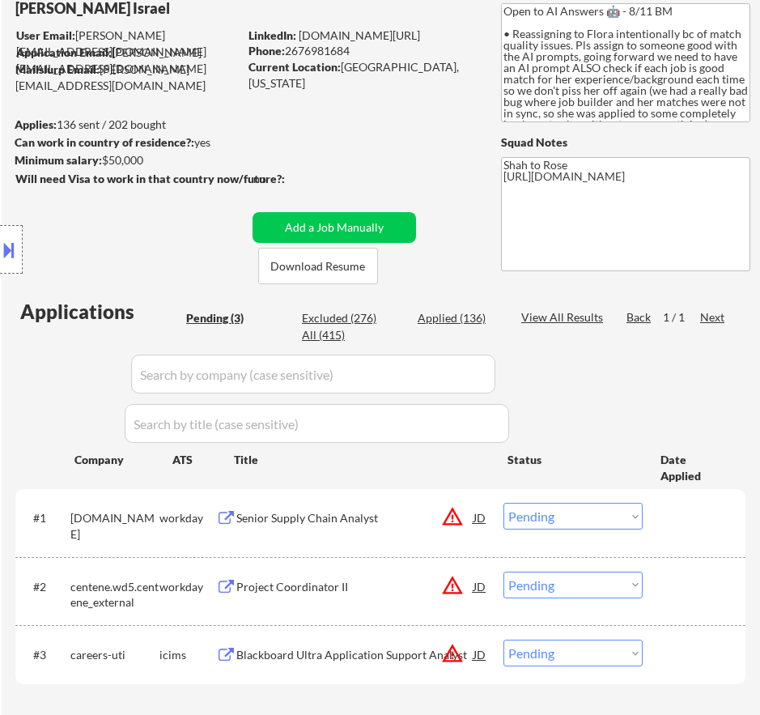
scroll to position [162, 0]
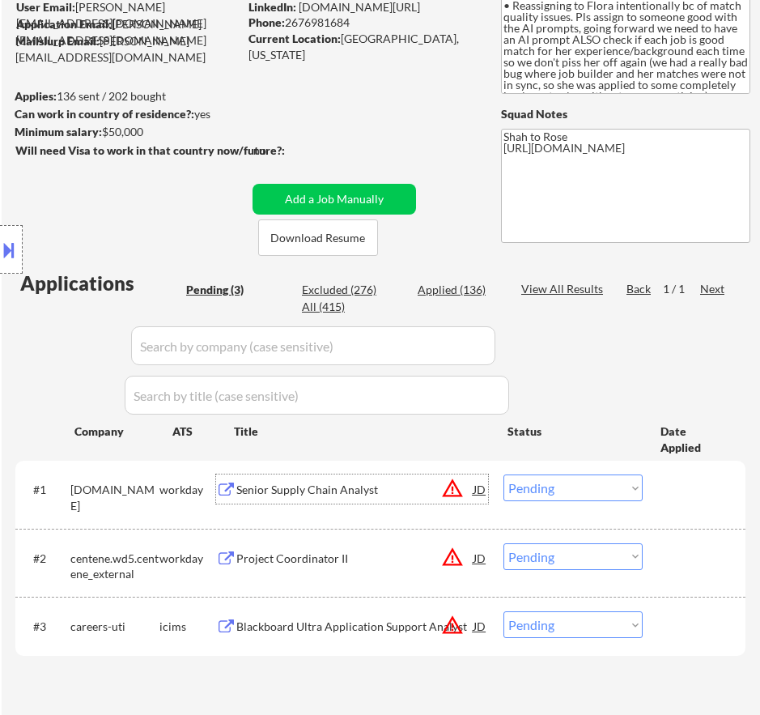
click at [417, 482] on div "Senior Supply Chain Analyst" at bounding box center [354, 490] width 237 height 16
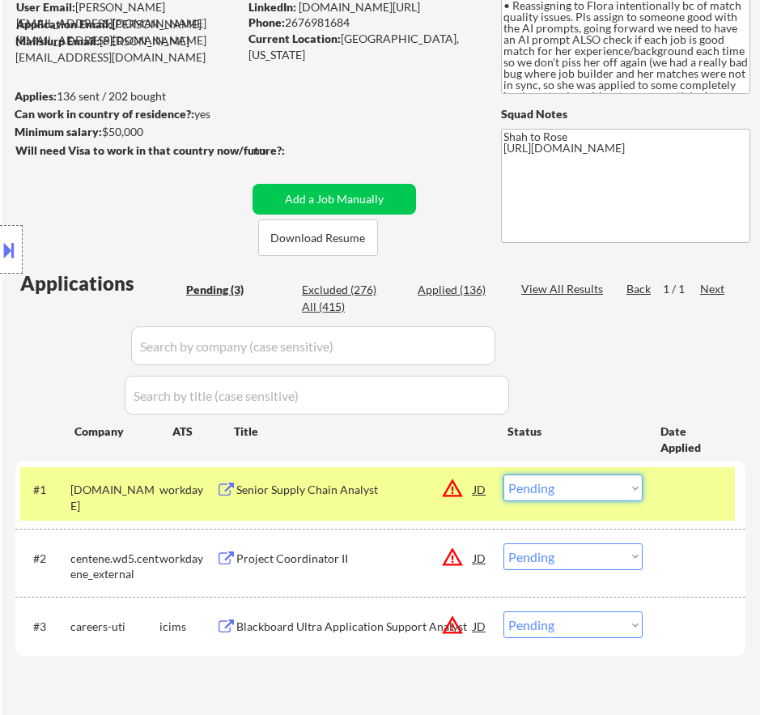
click at [584, 485] on select "Choose an option... Pending Applied Excluded (Questions) Excluded (Expired) Exc…" at bounding box center [573, 487] width 139 height 27
click at [504, 474] on select "Choose an option... Pending Applied Excluded (Questions) Excluded (Expired) Exc…" at bounding box center [573, 487] width 139 height 27
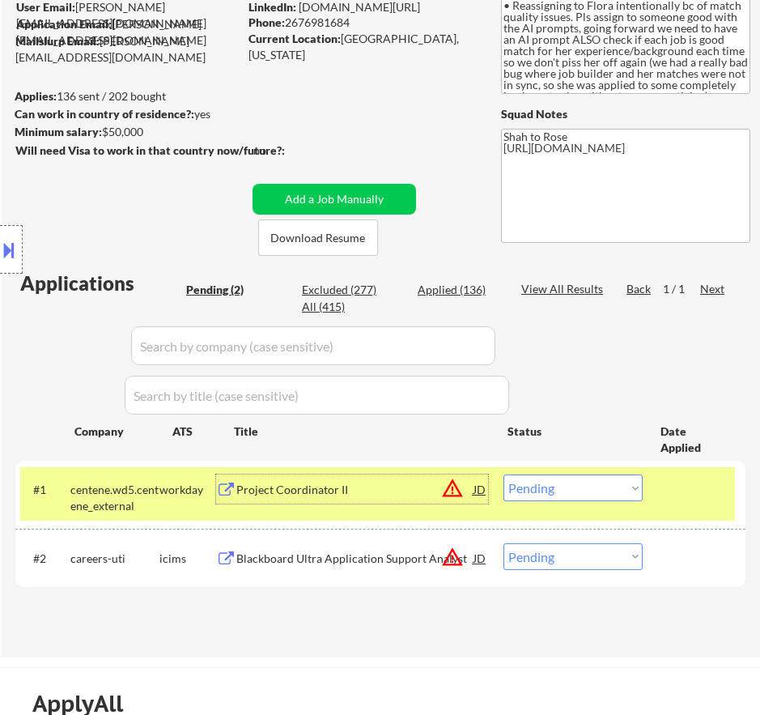
click at [389, 484] on div "Project Coordinator II" at bounding box center [354, 490] width 237 height 16
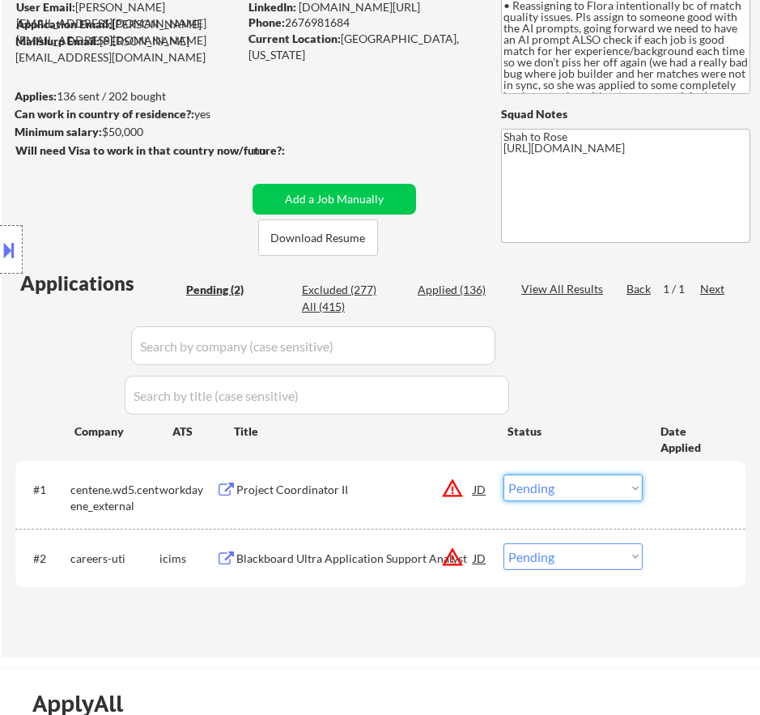
click at [597, 480] on select "Choose an option... Pending Applied Excluded (Questions) Excluded (Expired) Exc…" at bounding box center [573, 487] width 139 height 27
click at [504, 474] on select "Choose an option... Pending Applied Excluded (Questions) Excluded (Expired) Exc…" at bounding box center [573, 487] width 139 height 27
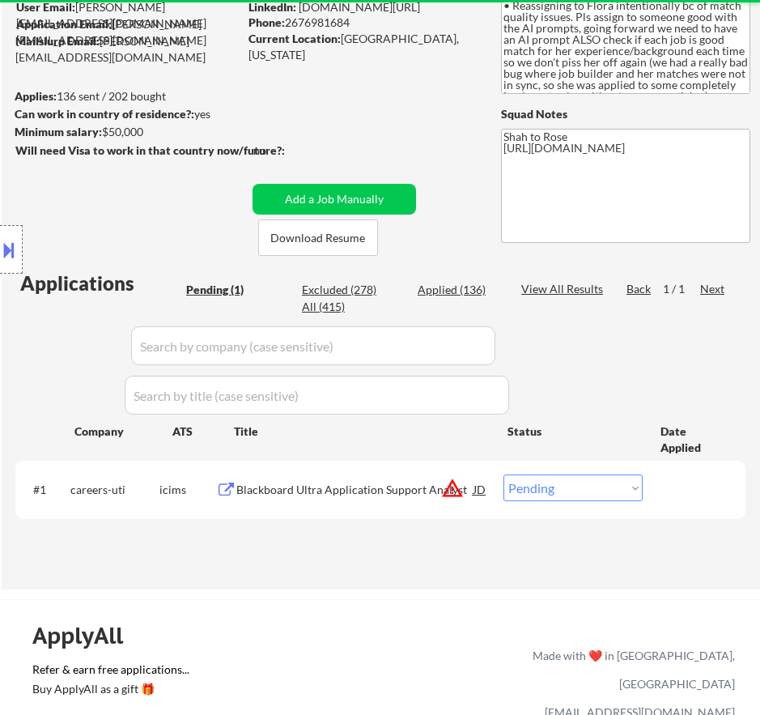
click at [400, 498] on div "Blackboard Ultra Application Support Analyst" at bounding box center [354, 488] width 237 height 29
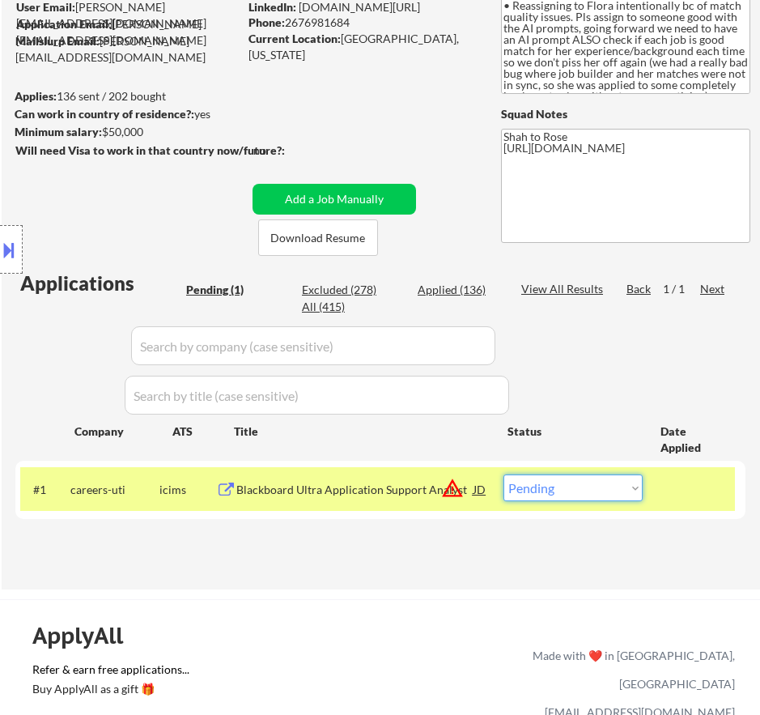
click at [593, 495] on select "Choose an option... Pending Applied Excluded (Questions) Excluded (Expired) Exc…" at bounding box center [573, 487] width 139 height 27
select select ""excluded__bad_match_""
click at [504, 474] on select "Choose an option... Pending Applied Excluded (Questions) Excluded (Expired) Exc…" at bounding box center [573, 487] width 139 height 27
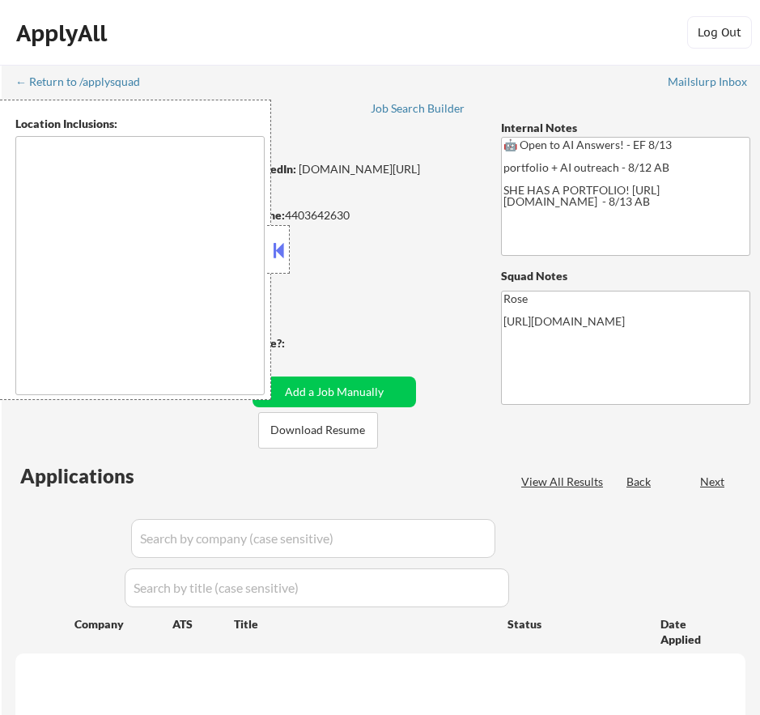
type textarea "[GEOGRAPHIC_DATA], [GEOGRAPHIC_DATA] [GEOGRAPHIC_DATA], [GEOGRAPHIC_DATA] [GEOG…"
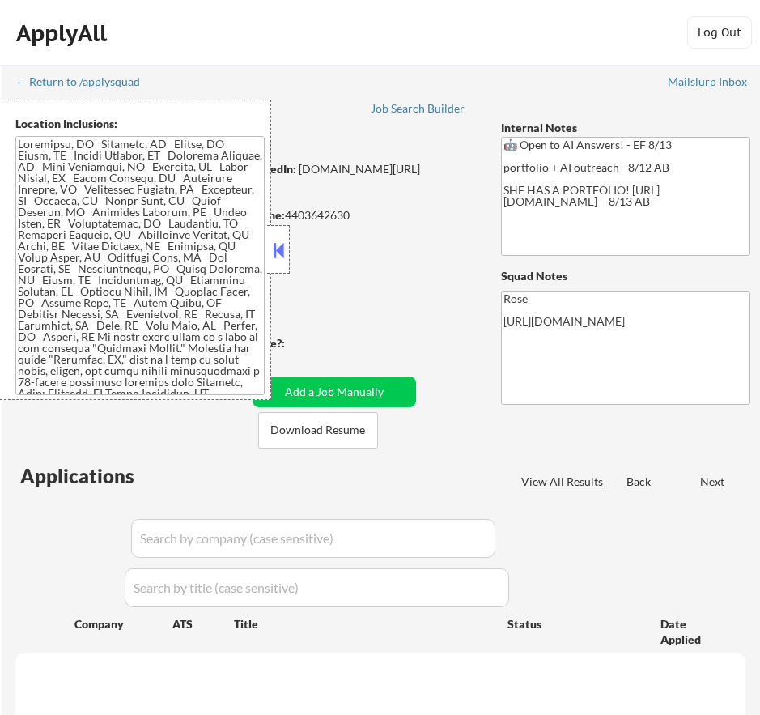
select select ""pending""
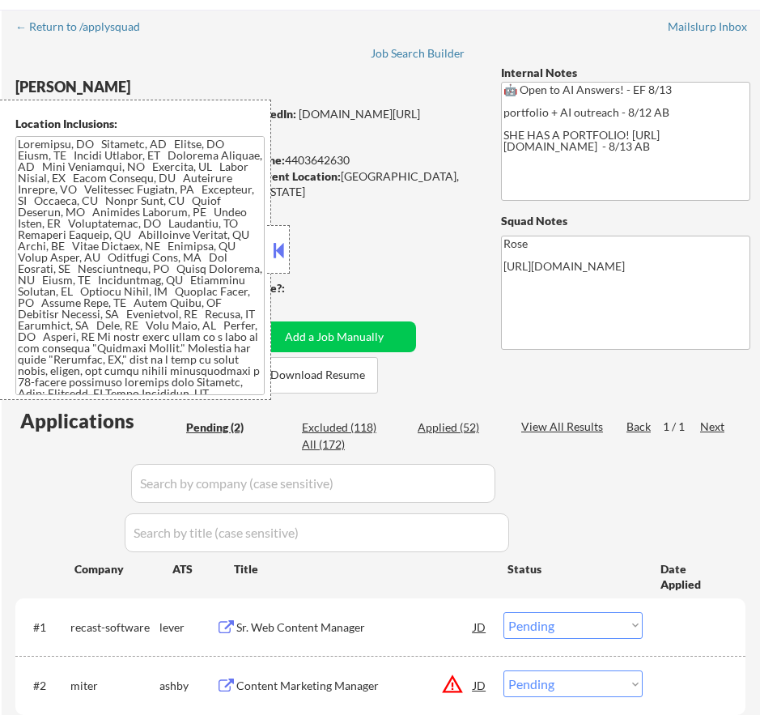
scroll to position [81, 0]
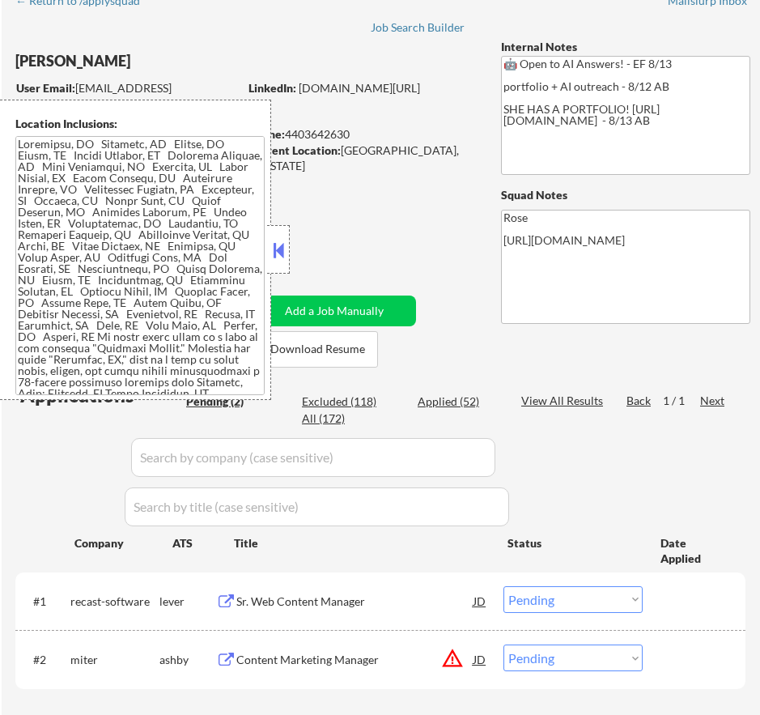
click at [288, 247] on div at bounding box center [278, 249] width 23 height 49
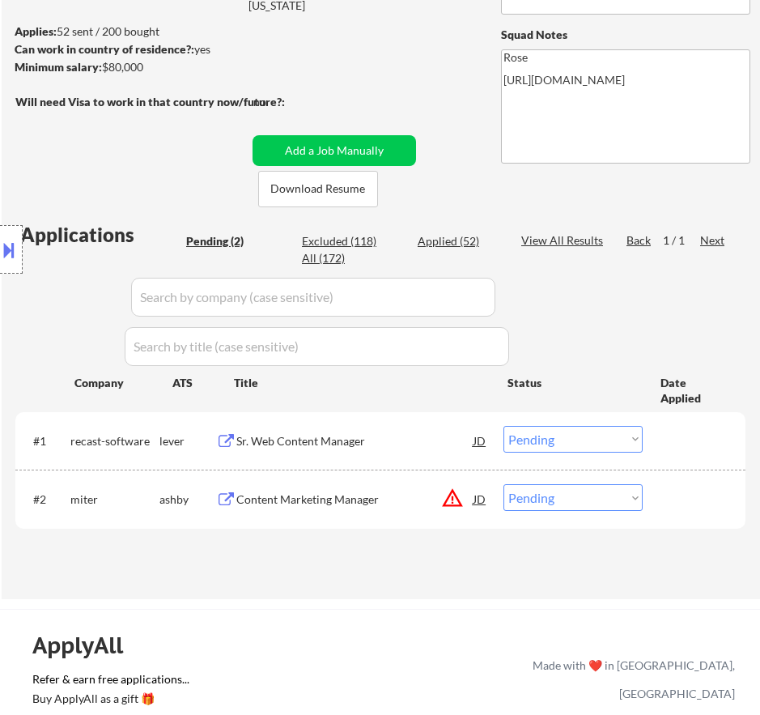
scroll to position [243, 0]
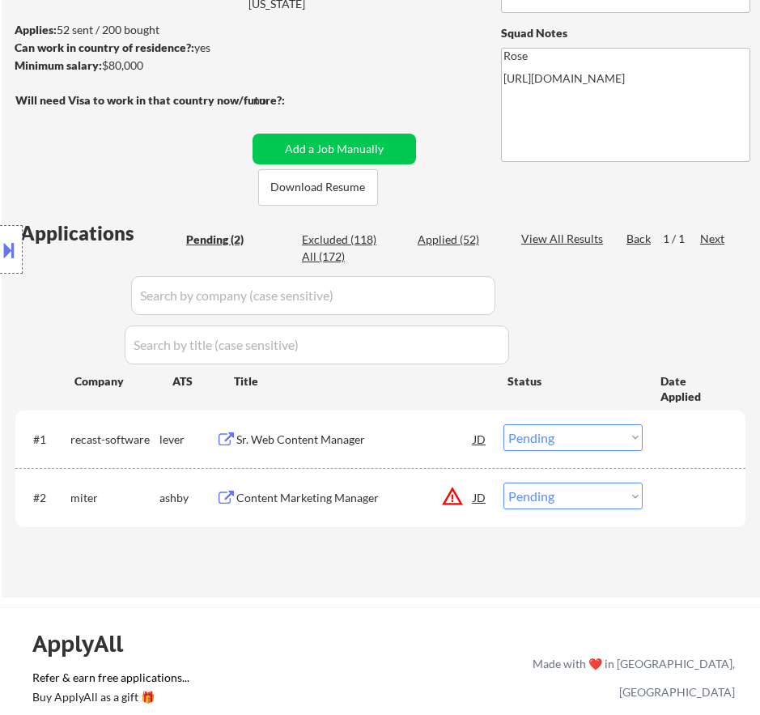
click at [376, 433] on div "Sr. Web Content Manager" at bounding box center [354, 439] width 237 height 16
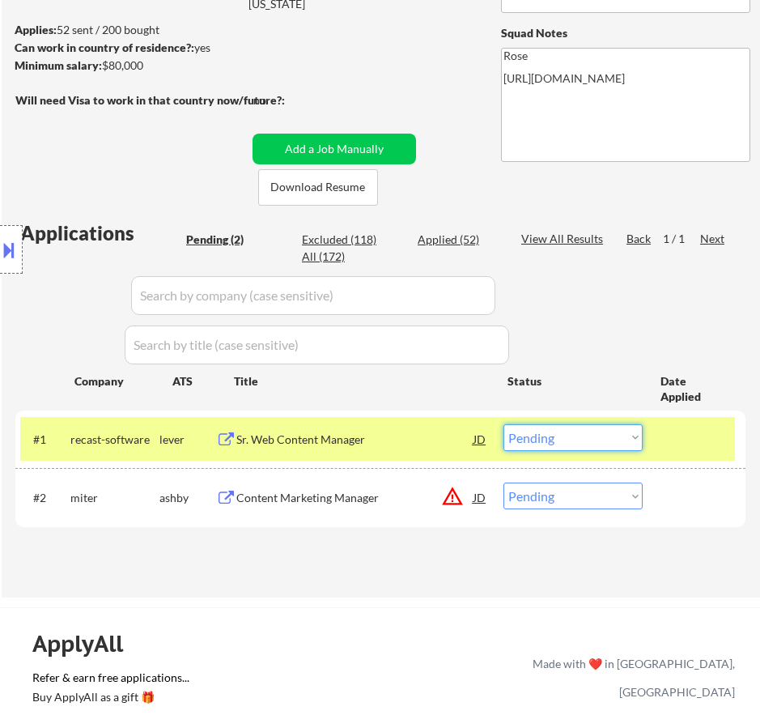
click at [540, 440] on select "Choose an option... Pending Applied Excluded (Questions) Excluded (Expired) Exc…" at bounding box center [573, 437] width 139 height 27
click at [504, 424] on select "Choose an option... Pending Applied Excluded (Questions) Excluded (Expired) Exc…" at bounding box center [573, 437] width 139 height 27
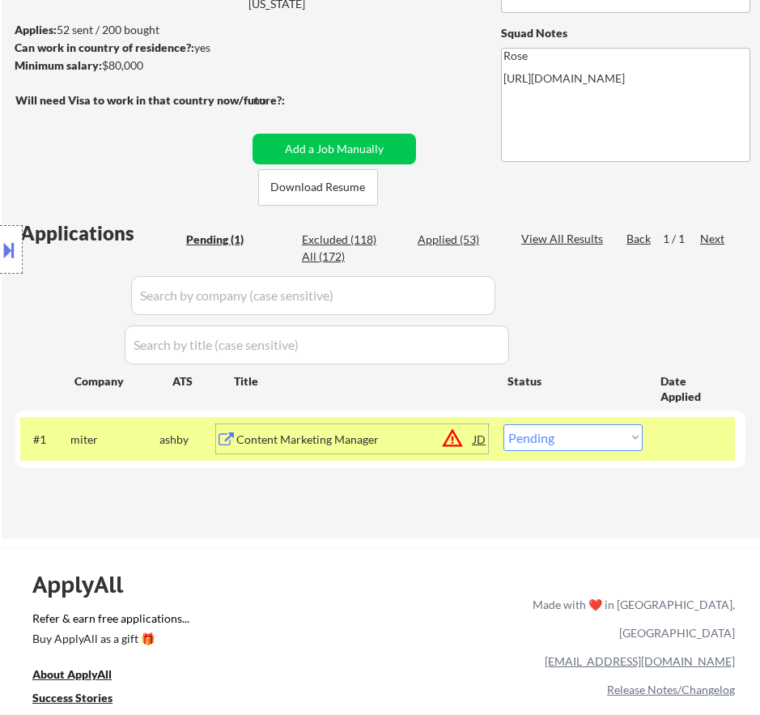
click at [419, 448] on div "Content Marketing Manager" at bounding box center [354, 438] width 237 height 29
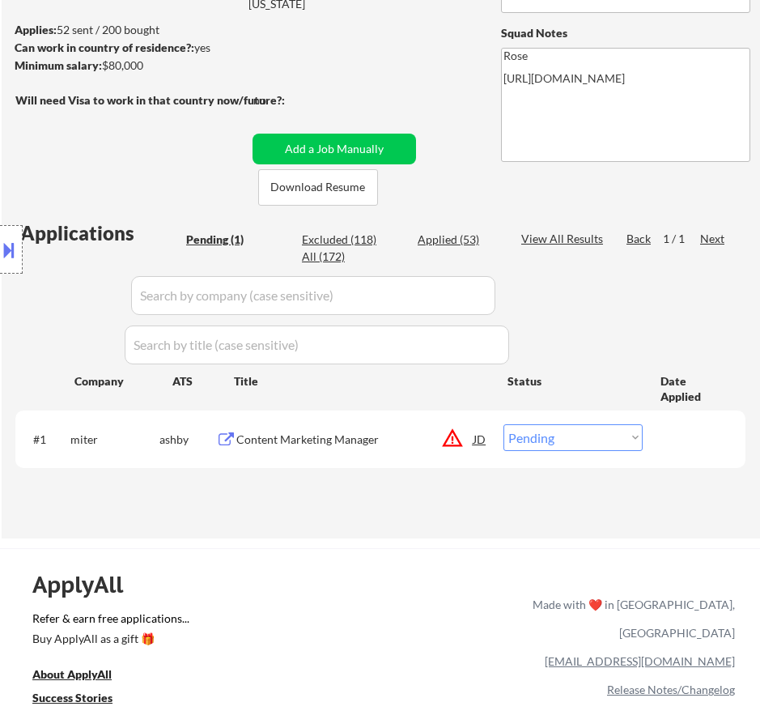
click at [14, 247] on button at bounding box center [9, 249] width 18 height 27
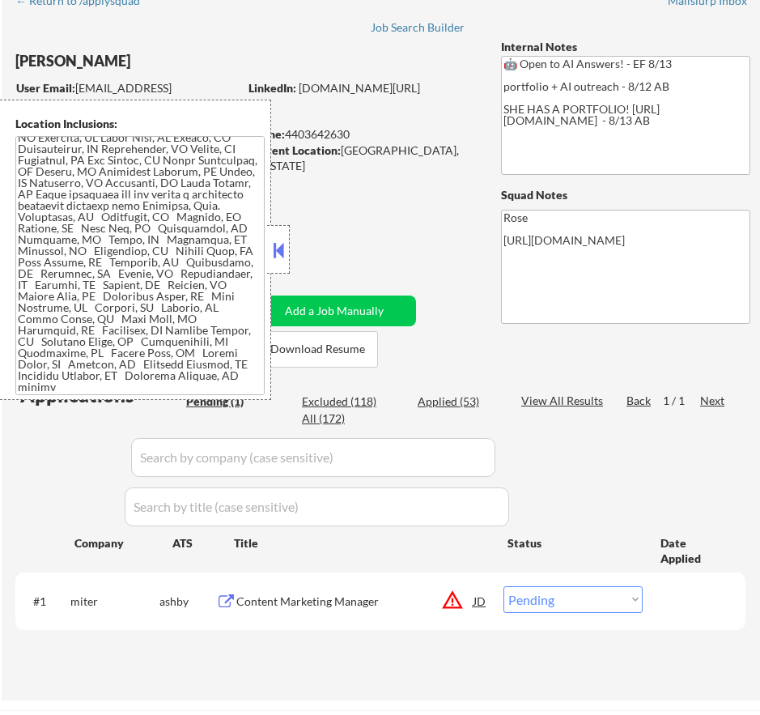
scroll to position [162, 0]
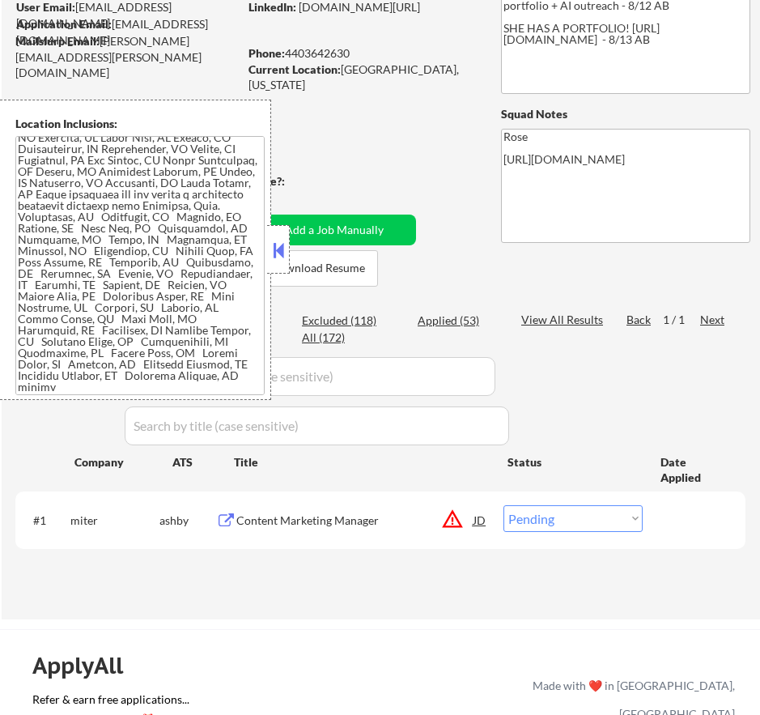
click at [271, 244] on button at bounding box center [279, 250] width 18 height 24
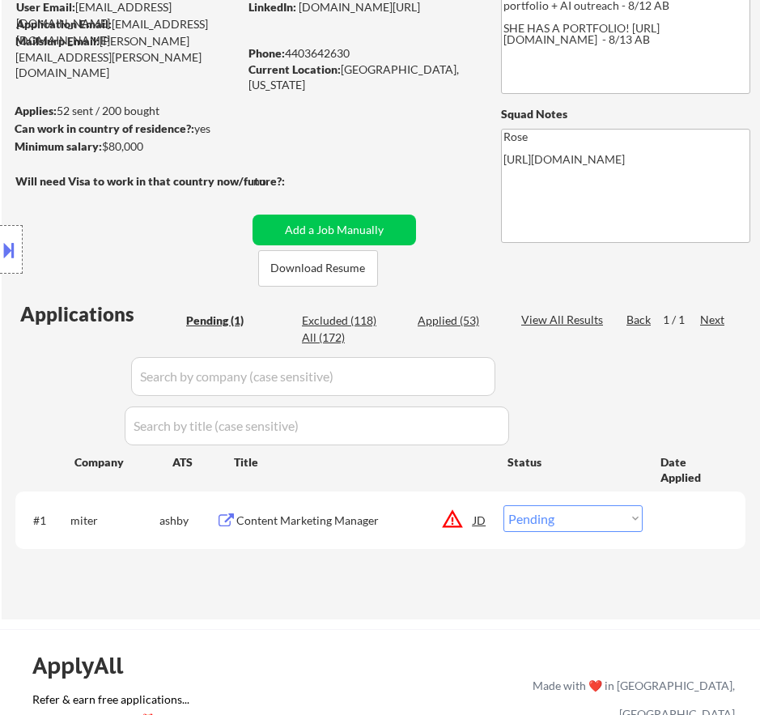
click at [599, 513] on select "Choose an option... Pending Applied Excluded (Questions) Excluded (Expired) Exc…" at bounding box center [573, 518] width 139 height 27
select select ""excluded__location_""
click at [504, 505] on select "Choose an option... Pending Applied Excluded (Questions) Excluded (Expired) Exc…" at bounding box center [573, 518] width 139 height 27
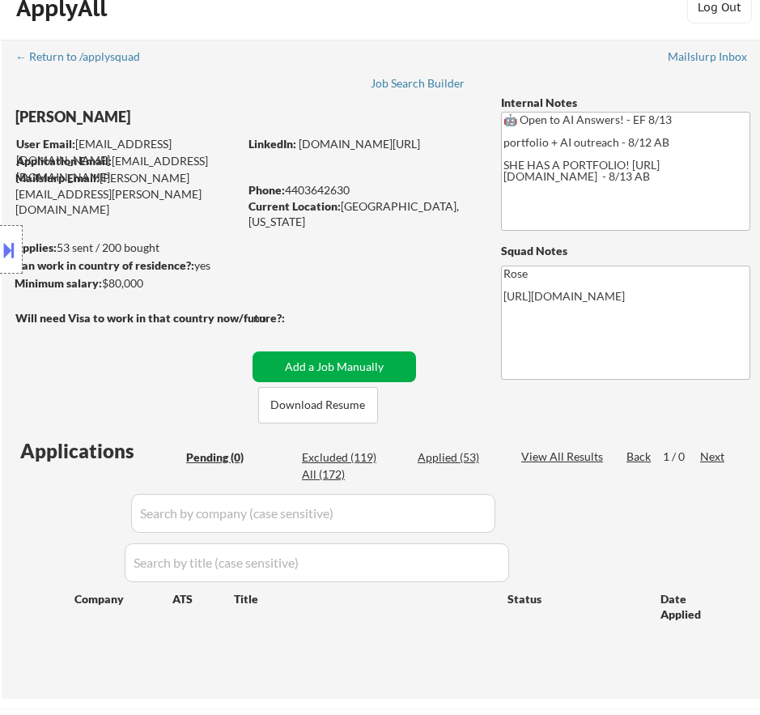
scroll to position [0, 0]
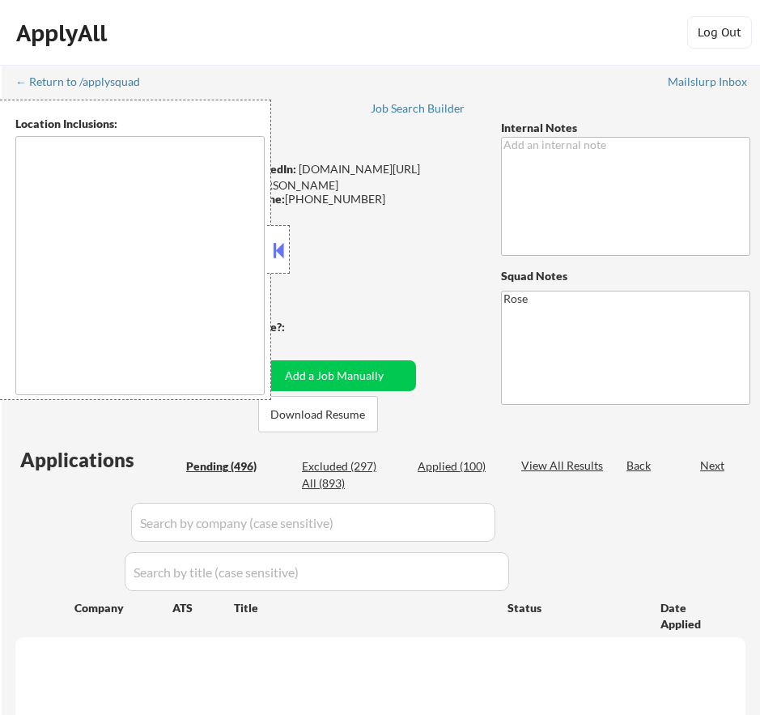
type textarea "[GEOGRAPHIC_DATA], [GEOGRAPHIC_DATA] [GEOGRAPHIC_DATA], [GEOGRAPHIC_DATA] [GEOG…"
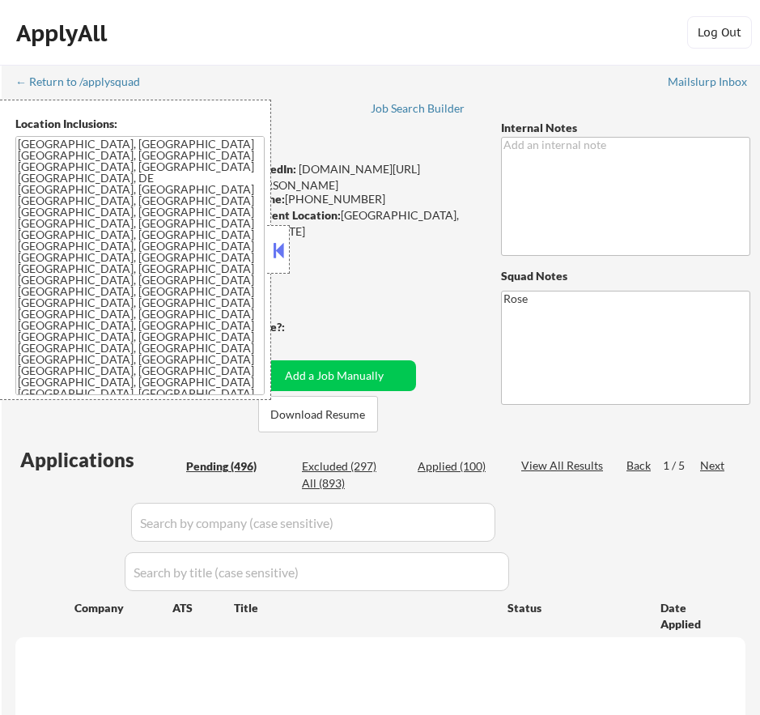
click at [282, 250] on button at bounding box center [279, 250] width 18 height 24
select select ""pending""
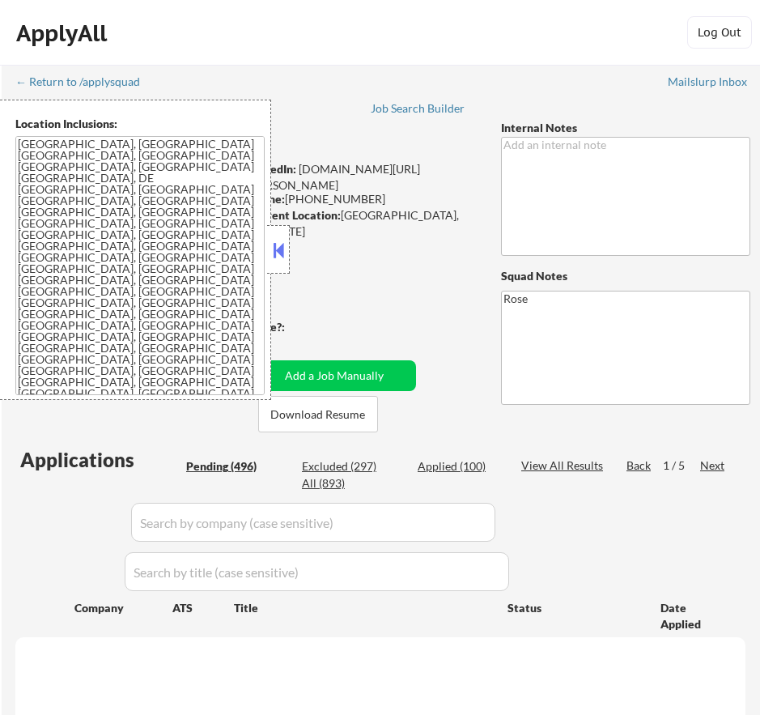
select select ""pending""
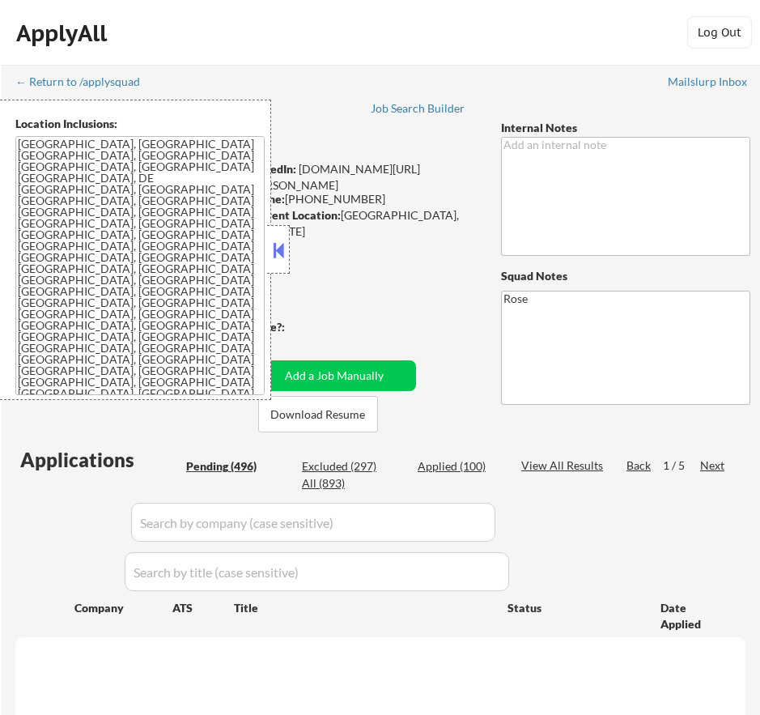
select select ""pending""
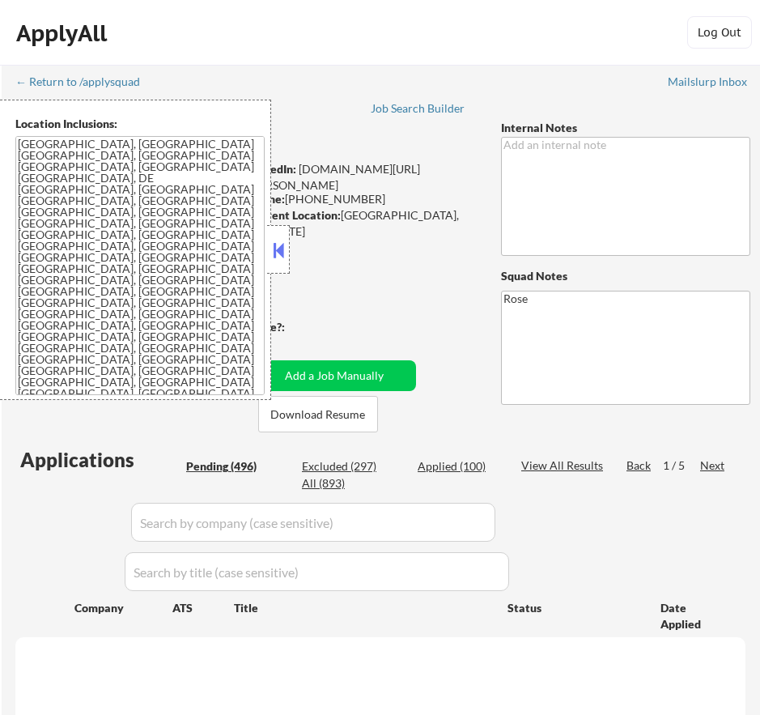
select select ""pending""
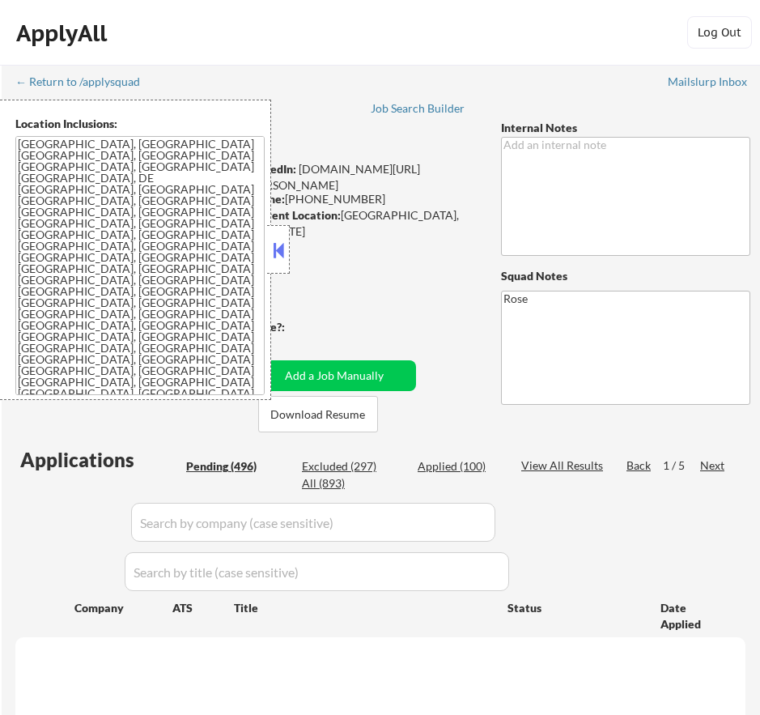
select select ""pending""
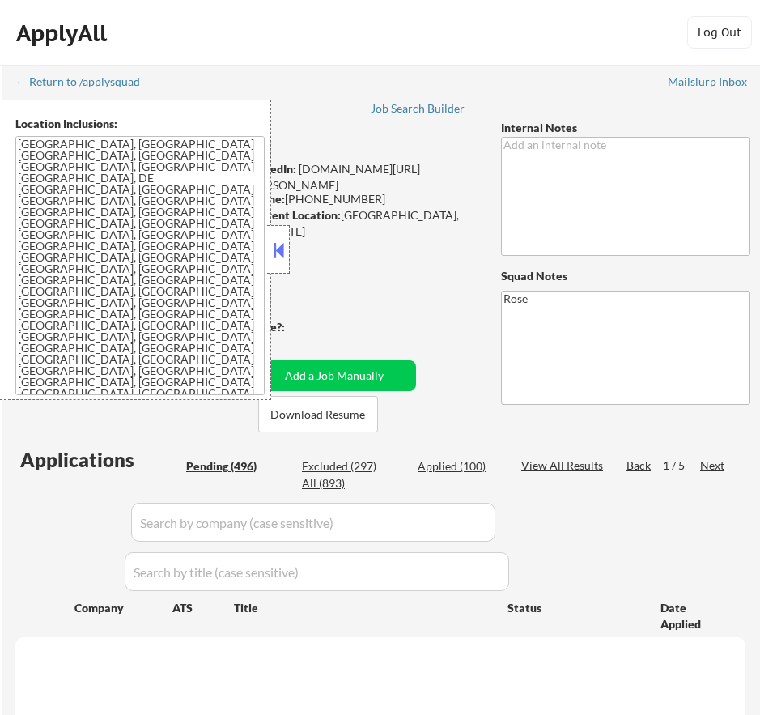
select select ""pending""
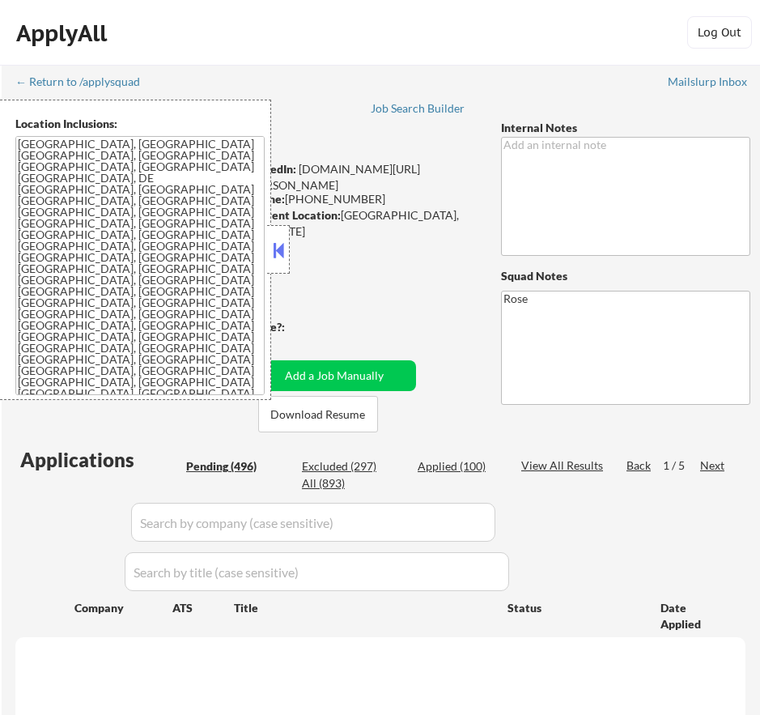
select select ""pending""
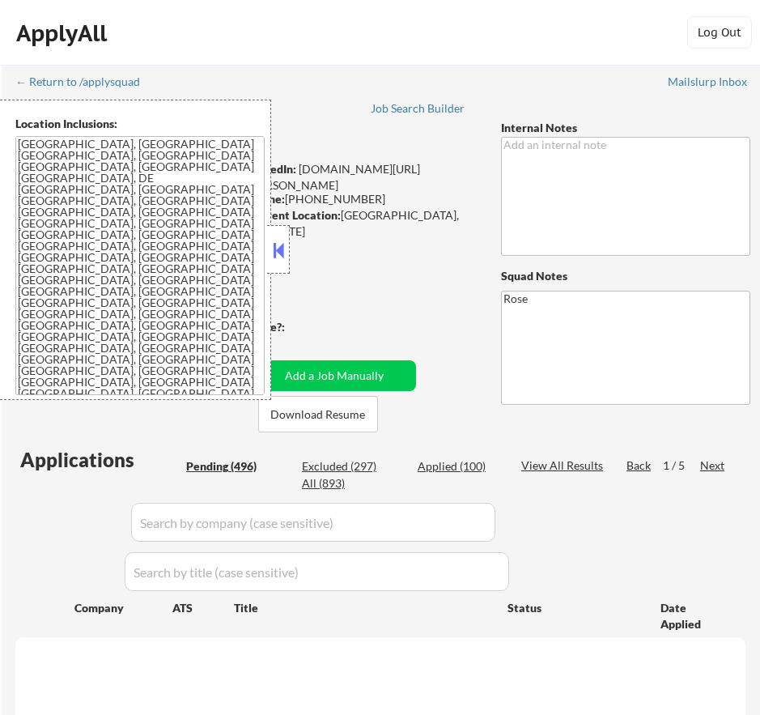
select select ""pending""
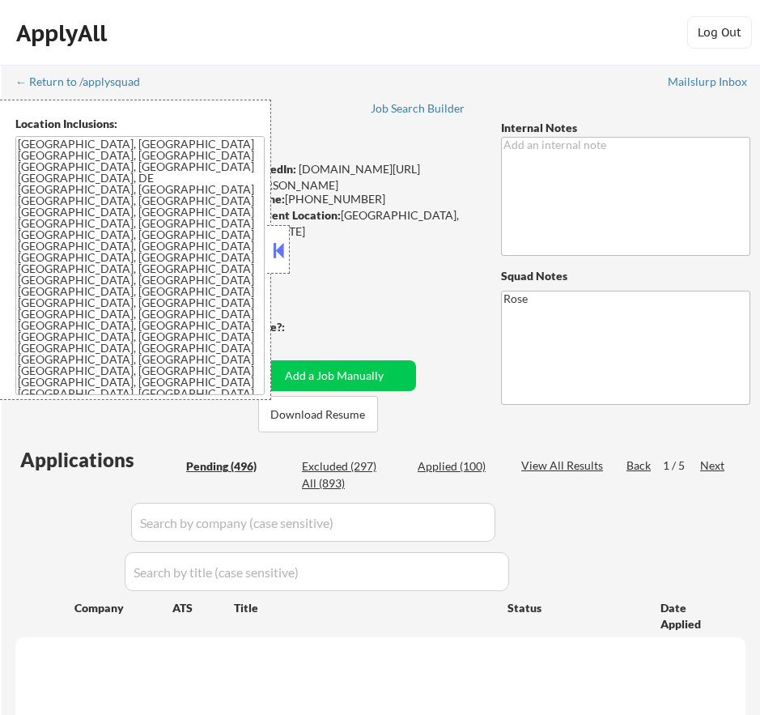
select select ""pending""
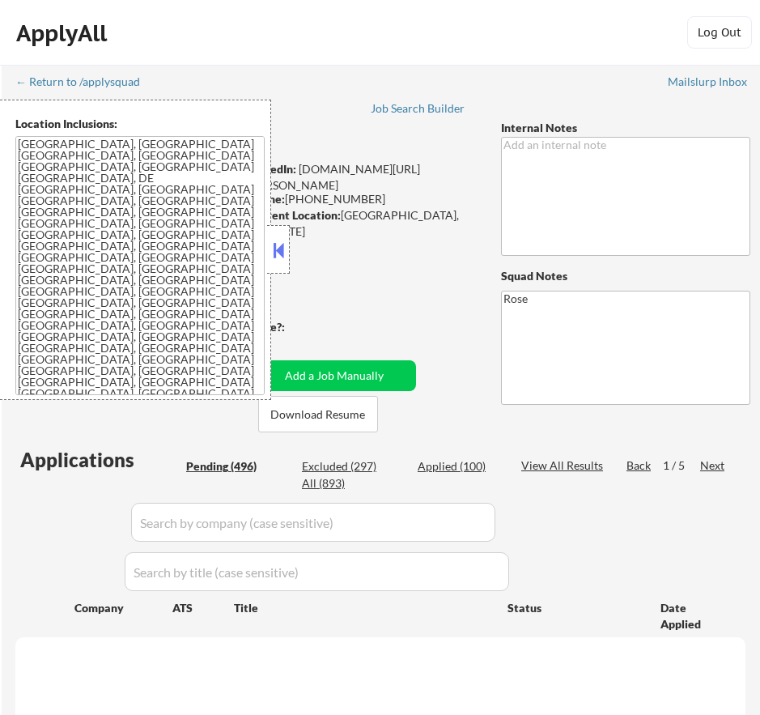
select select ""pending""
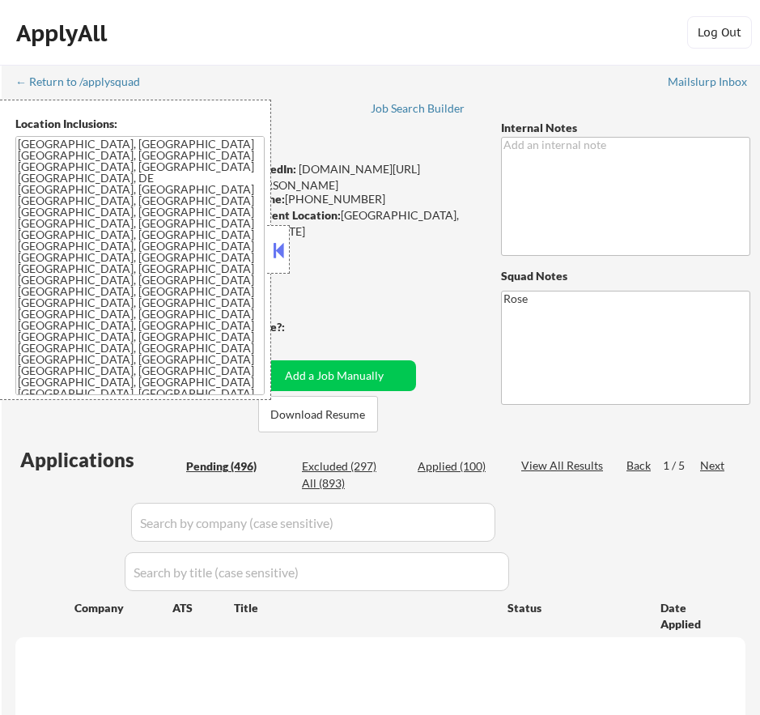
select select ""pending""
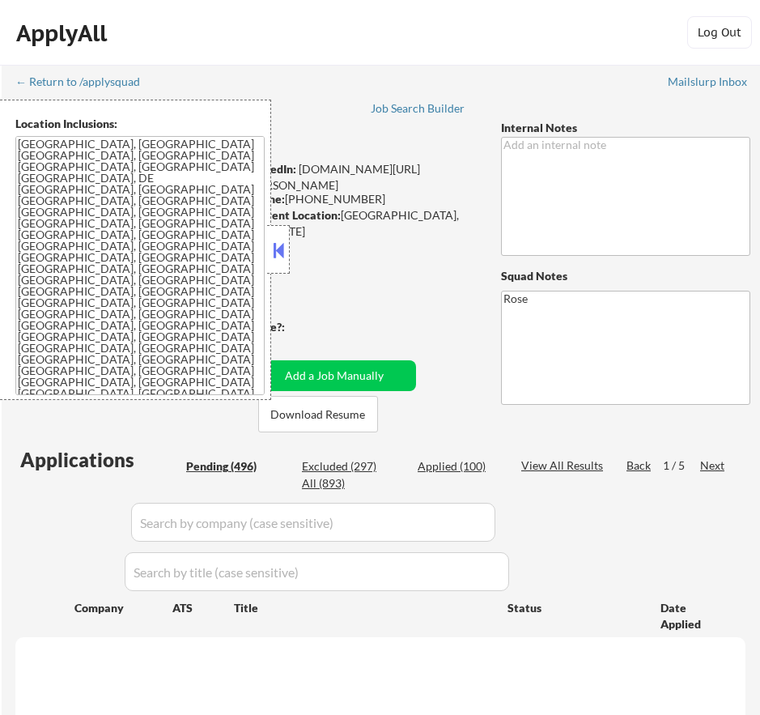
select select ""pending""
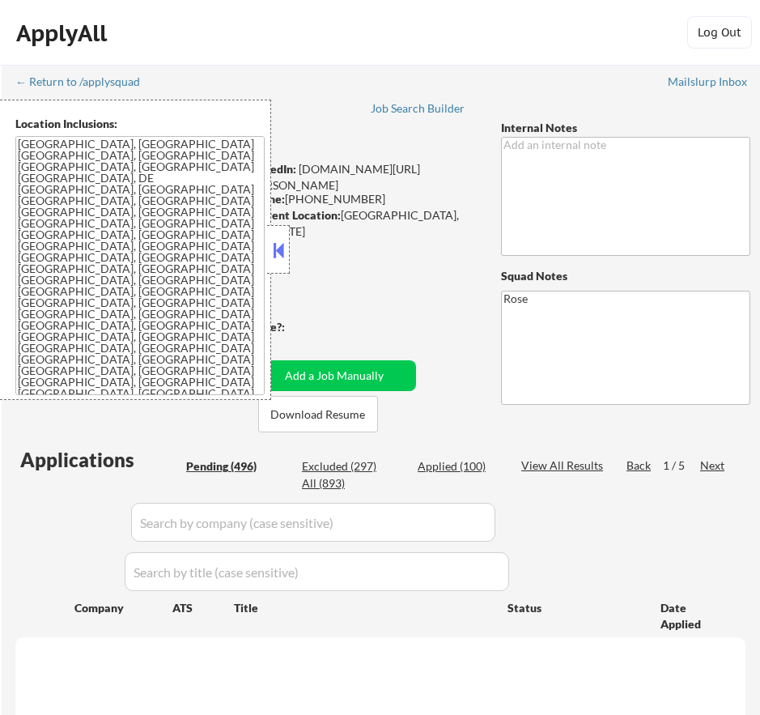
select select ""pending""
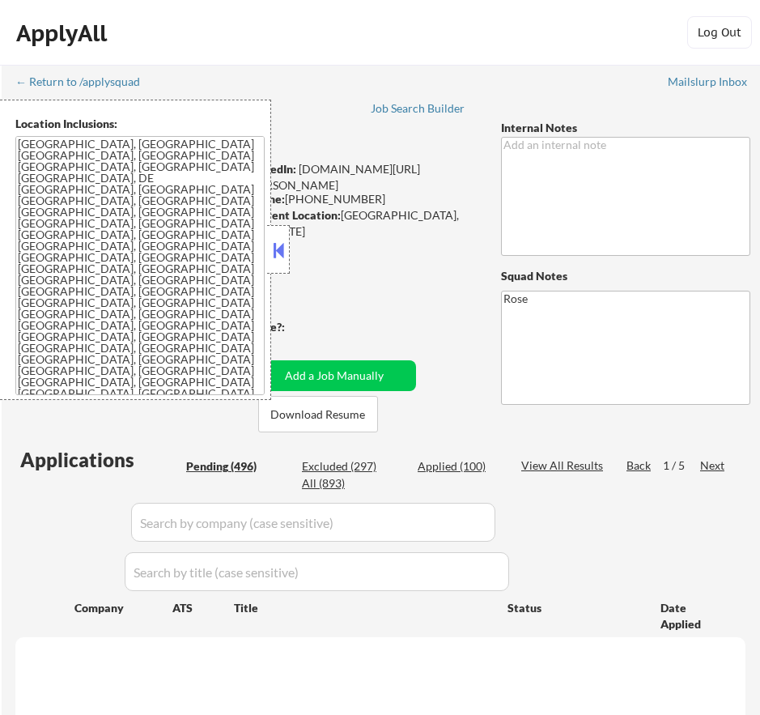
select select ""pending""
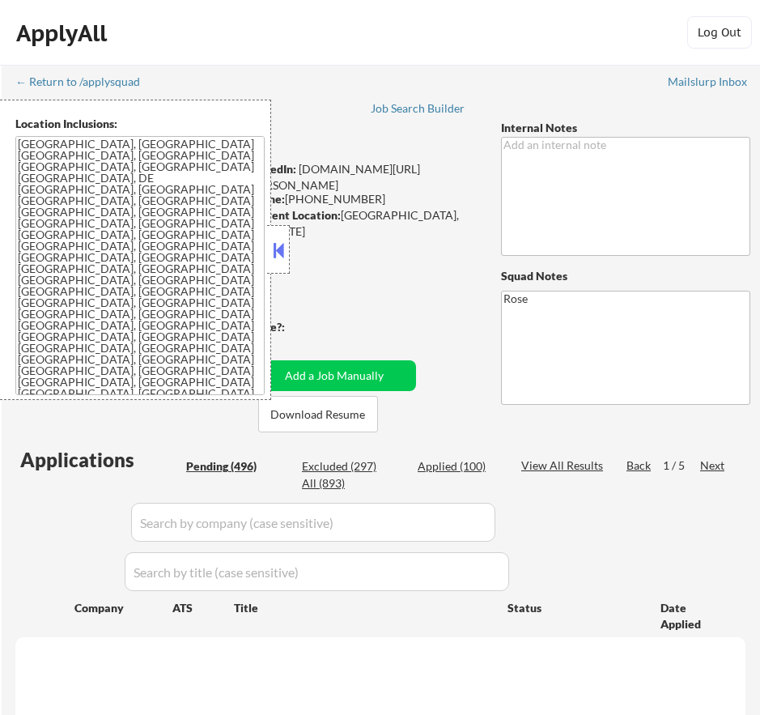
select select ""pending""
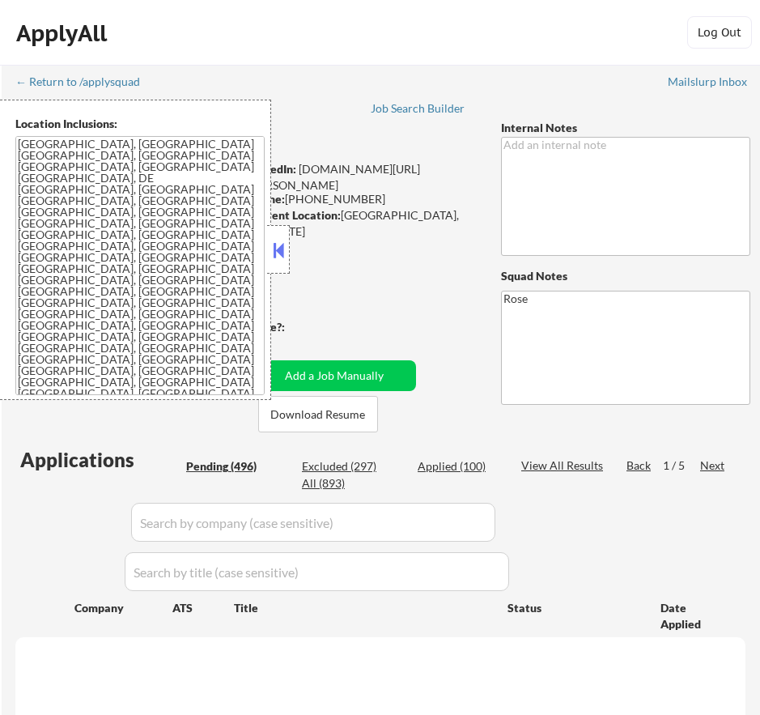
select select ""pending""
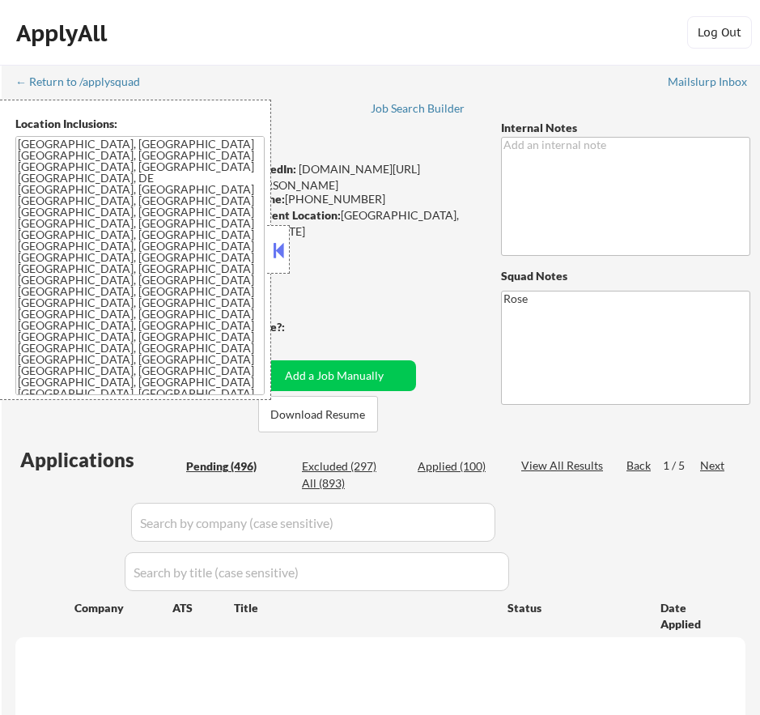
select select ""pending""
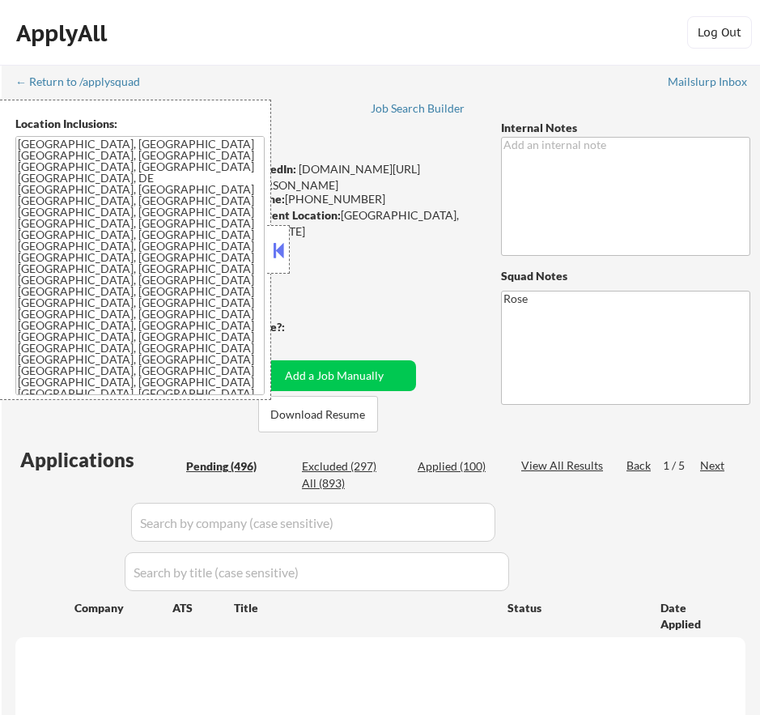
select select ""pending""
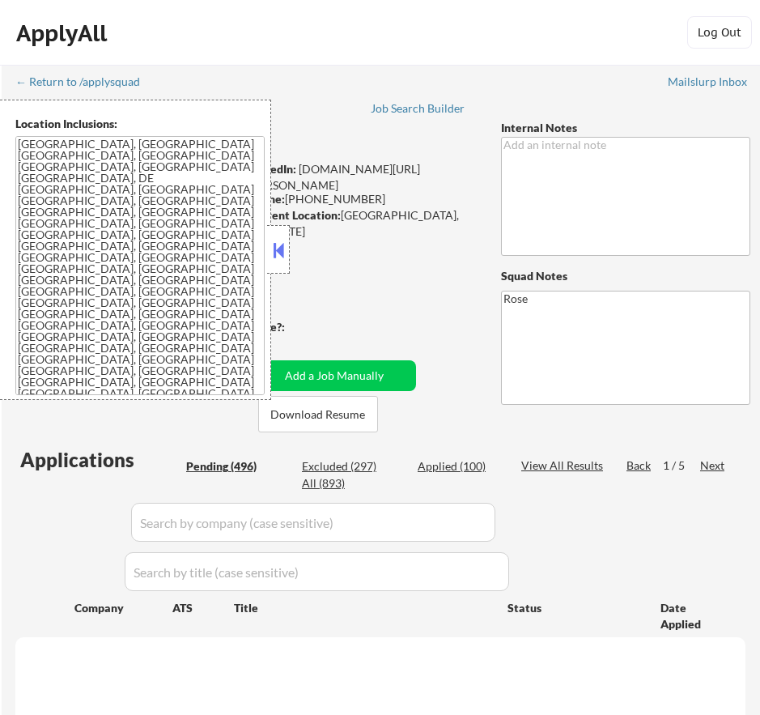
select select ""pending""
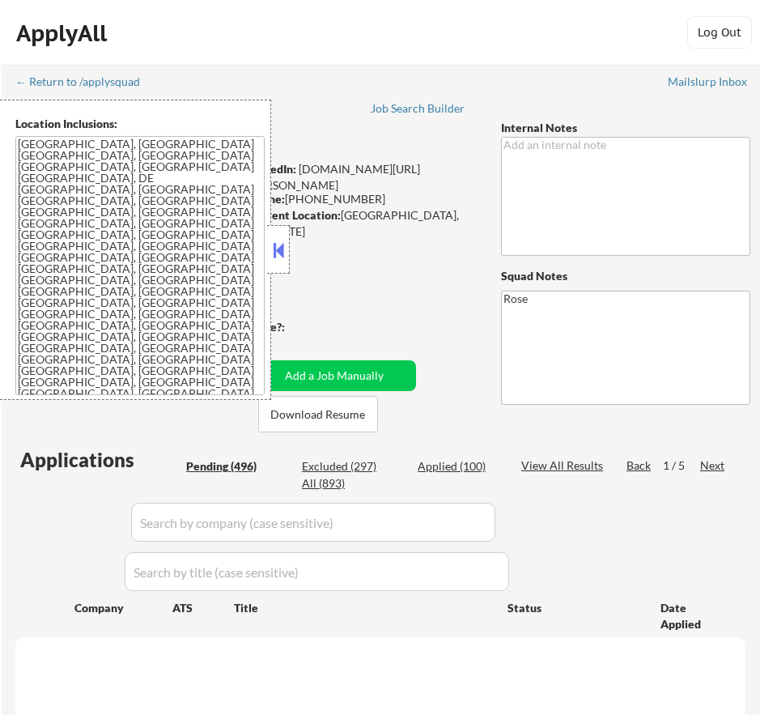
select select ""pending""
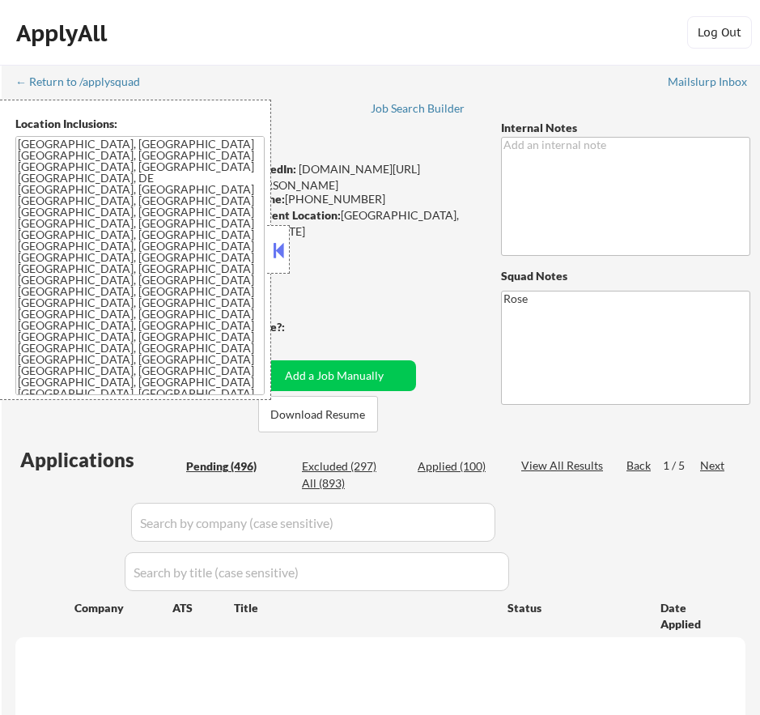
select select ""pending""
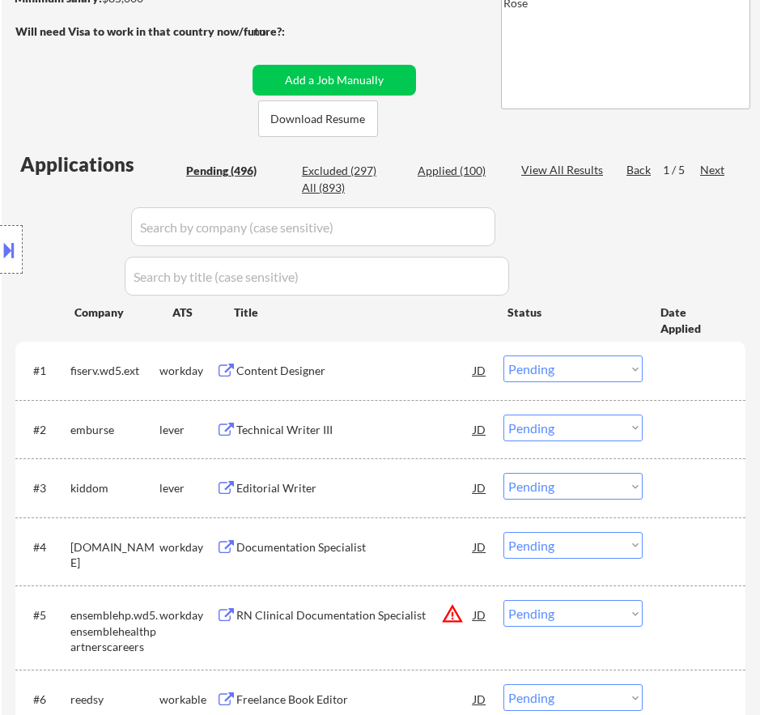
scroll to position [324, 0]
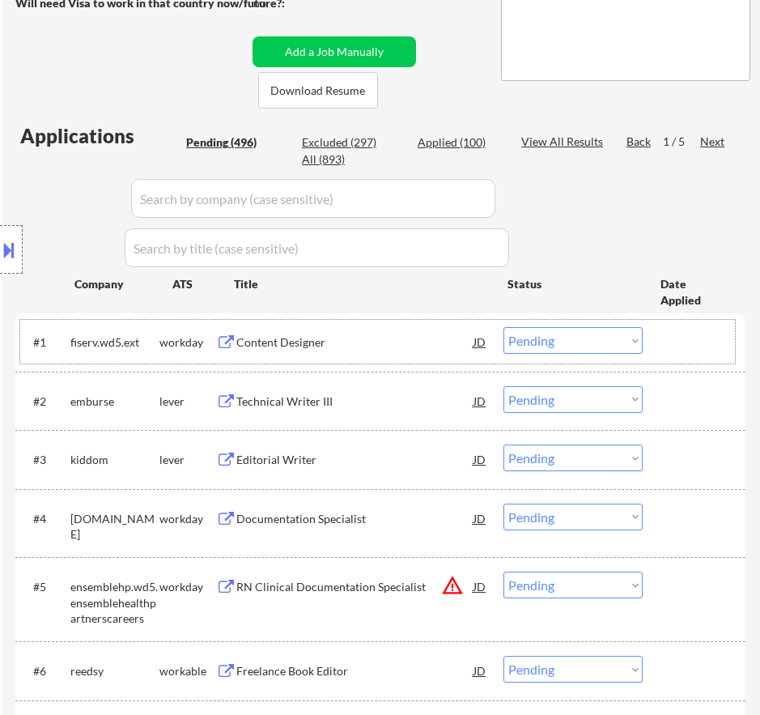
click at [406, 359] on div "#1 fiserv.wd5.ext workday Content Designer JD Choose an option... Pending Appli…" at bounding box center [377, 342] width 715 height 44
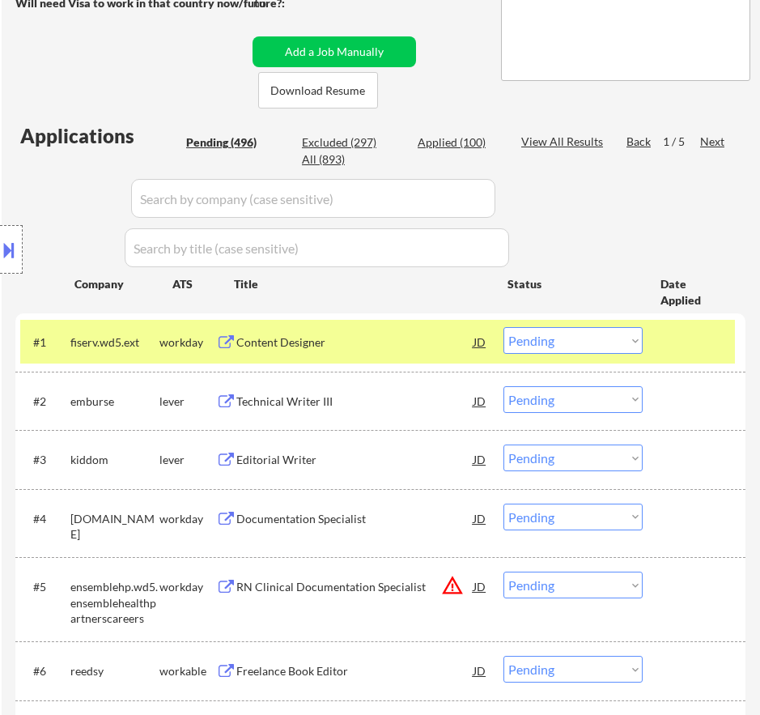
click at [405, 340] on div "Content Designer" at bounding box center [354, 342] width 237 height 16
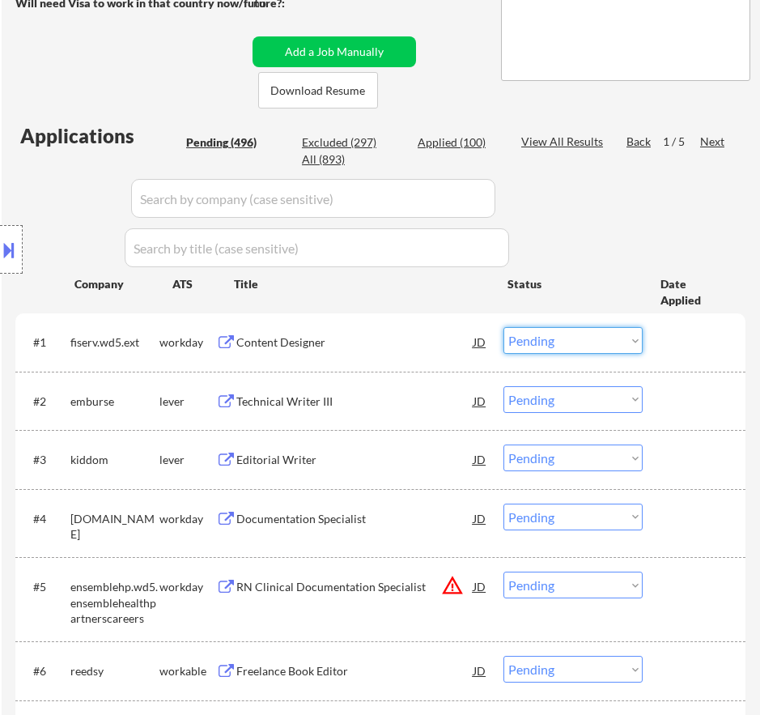
click at [590, 343] on select "Choose an option... Pending Applied Excluded (Questions) Excluded (Expired) Exc…" at bounding box center [573, 340] width 139 height 27
click at [504, 327] on select "Choose an option... Pending Applied Excluded (Questions) Excluded (Expired) Exc…" at bounding box center [573, 340] width 139 height 27
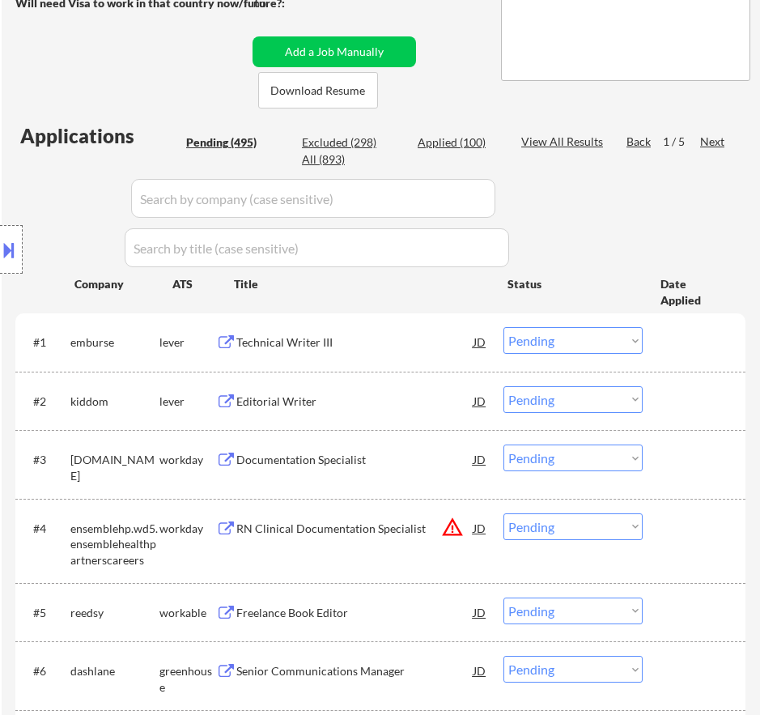
click at [406, 351] on div "Technical Writer III" at bounding box center [354, 341] width 237 height 29
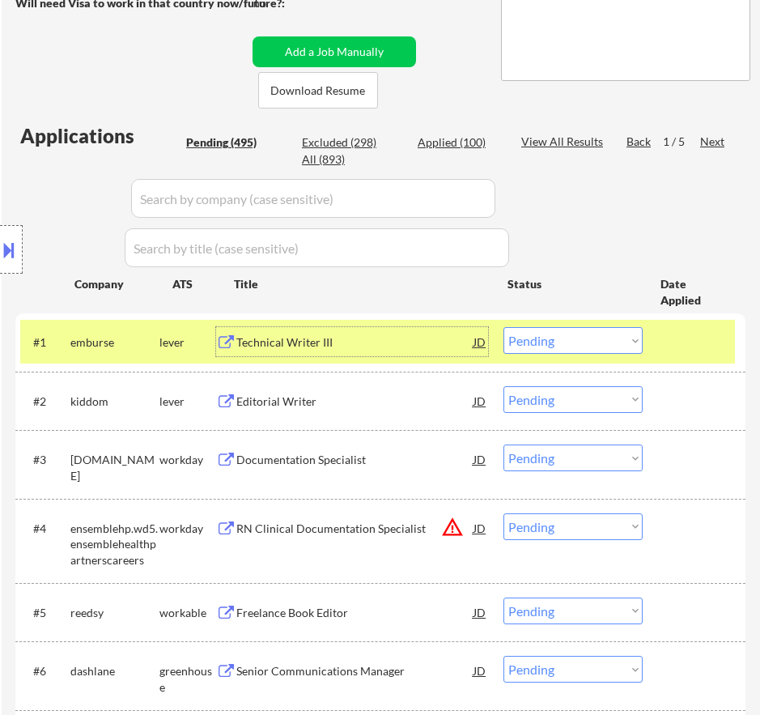
click at [565, 340] on select "Choose an option... Pending Applied Excluded (Questions) Excluded (Expired) Exc…" at bounding box center [573, 340] width 139 height 27
click at [504, 327] on select "Choose an option... Pending Applied Excluded (Questions) Excluded (Expired) Exc…" at bounding box center [573, 340] width 139 height 27
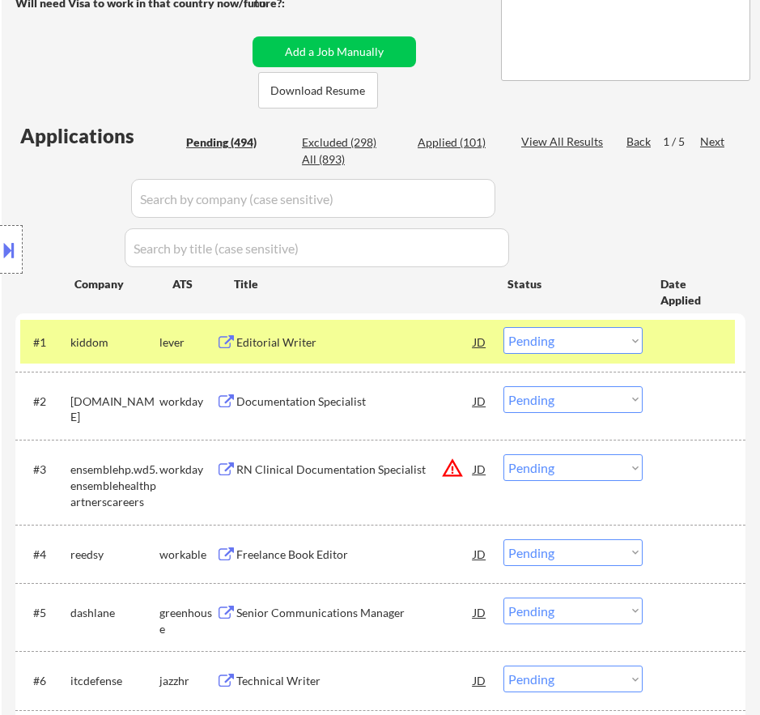
click at [386, 346] on div "Editorial Writer" at bounding box center [354, 342] width 237 height 16
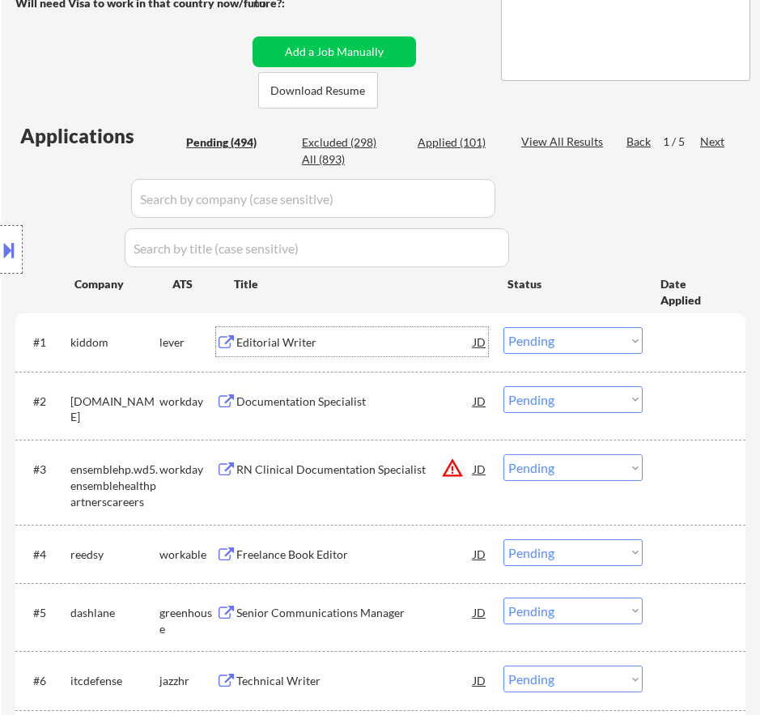
click at [549, 329] on select "Choose an option... Pending Applied Excluded (Questions) Excluded (Expired) Exc…" at bounding box center [573, 340] width 139 height 27
click at [504, 327] on select "Choose an option... Pending Applied Excluded (Questions) Excluded (Expired) Exc…" at bounding box center [573, 340] width 139 height 27
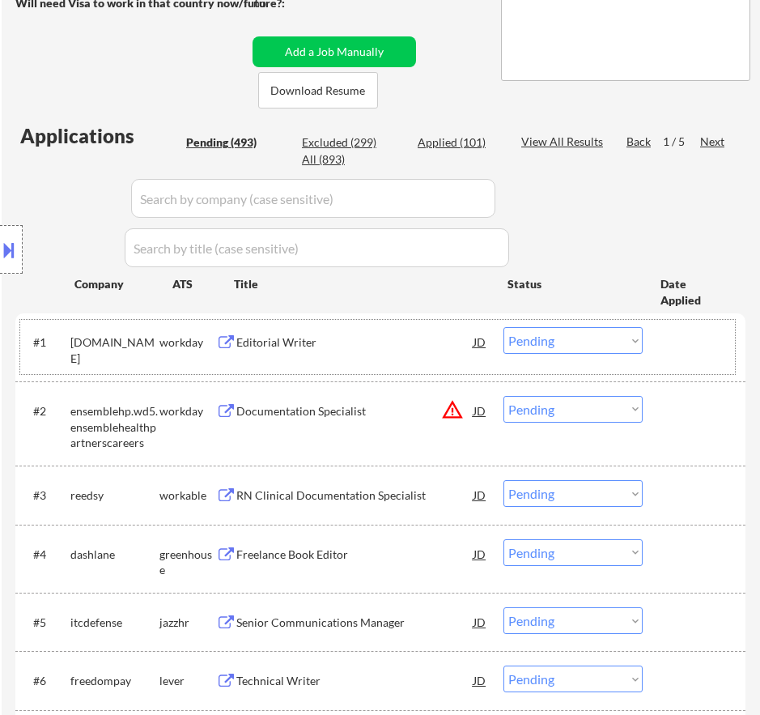
click at [410, 363] on div "#1 sharpservices.wd3.sharp workday Editorial Writer JD Choose an option... Pend…" at bounding box center [377, 346] width 715 height 53
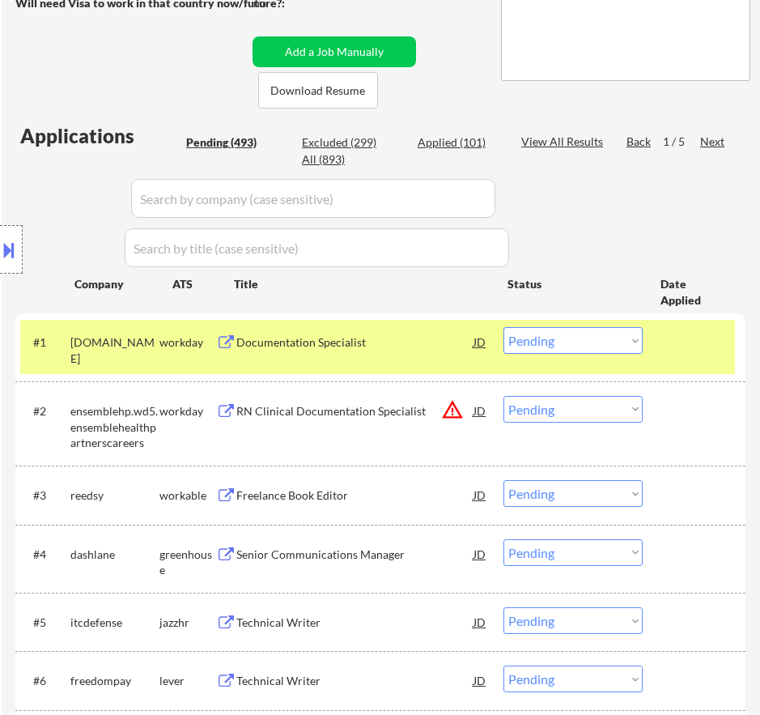
click at [410, 359] on div "#1 sharpservices.wd3.sharp workday Documentation Specialist JD Choose an option…" at bounding box center [377, 346] width 715 height 53
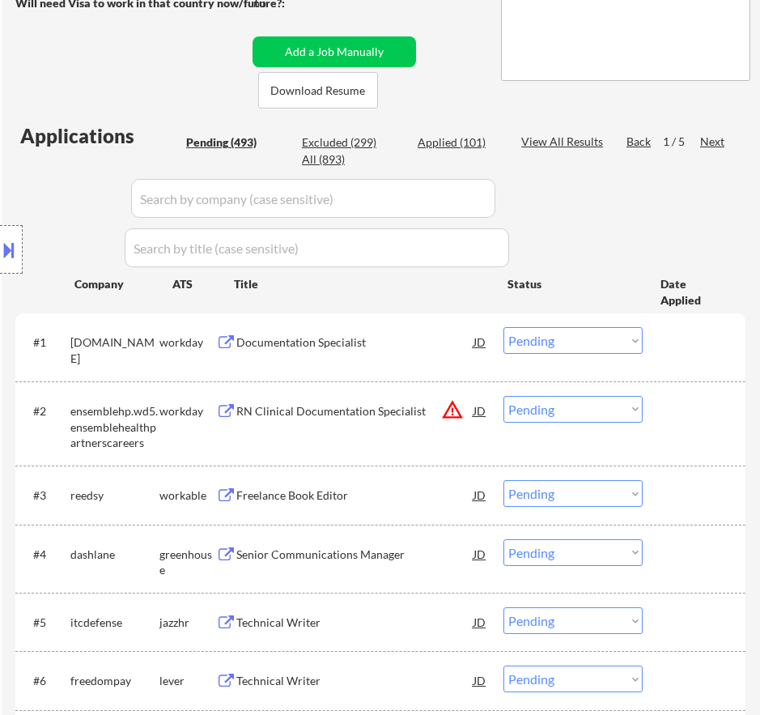
click at [406, 351] on div "Documentation Specialist" at bounding box center [354, 341] width 237 height 29
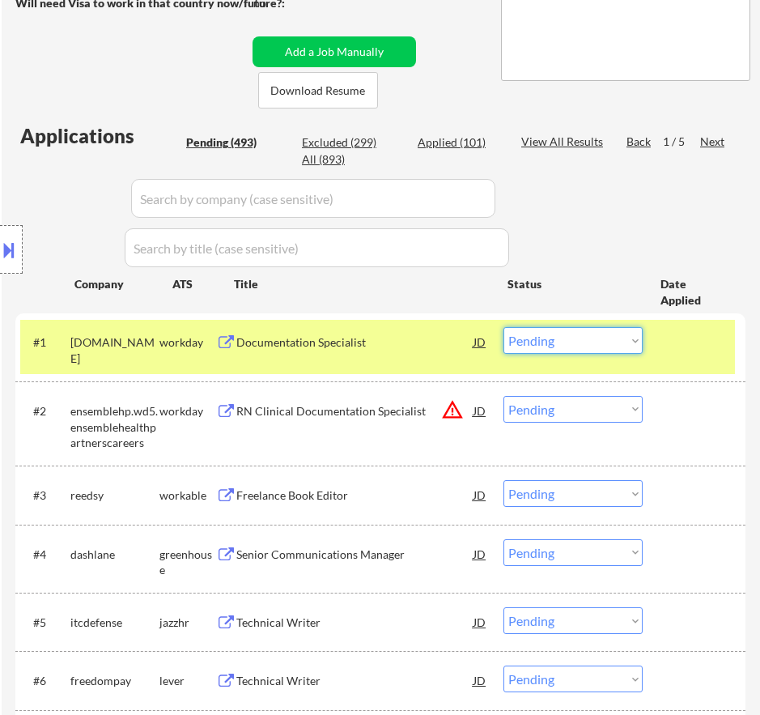
click at [593, 333] on select "Choose an option... Pending Applied Excluded (Questions) Excluded (Expired) Exc…" at bounding box center [573, 340] width 139 height 27
click at [504, 327] on select "Choose an option... Pending Applied Excluded (Questions) Excluded (Expired) Exc…" at bounding box center [573, 340] width 139 height 27
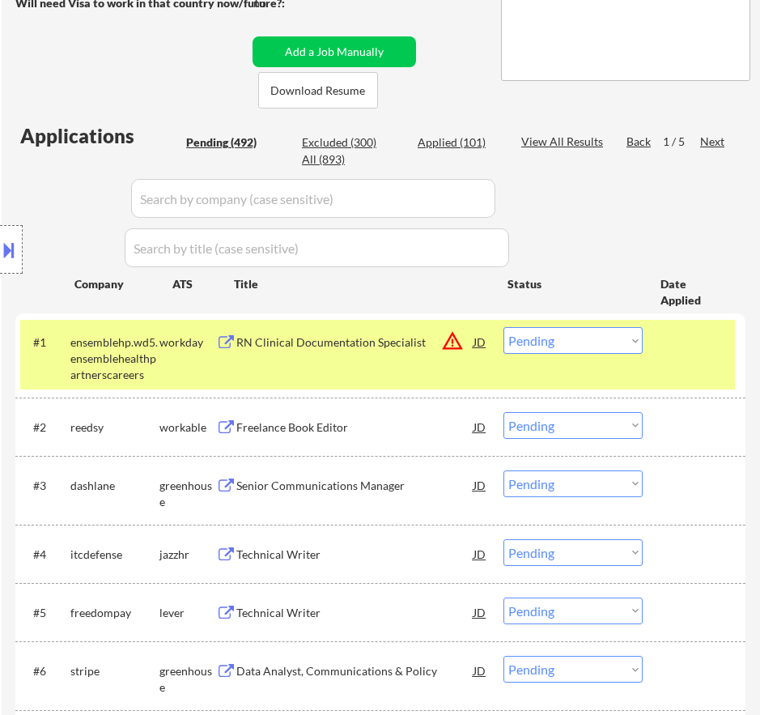
click at [409, 351] on div "RN Clinical Documentation Specialist" at bounding box center [354, 341] width 237 height 29
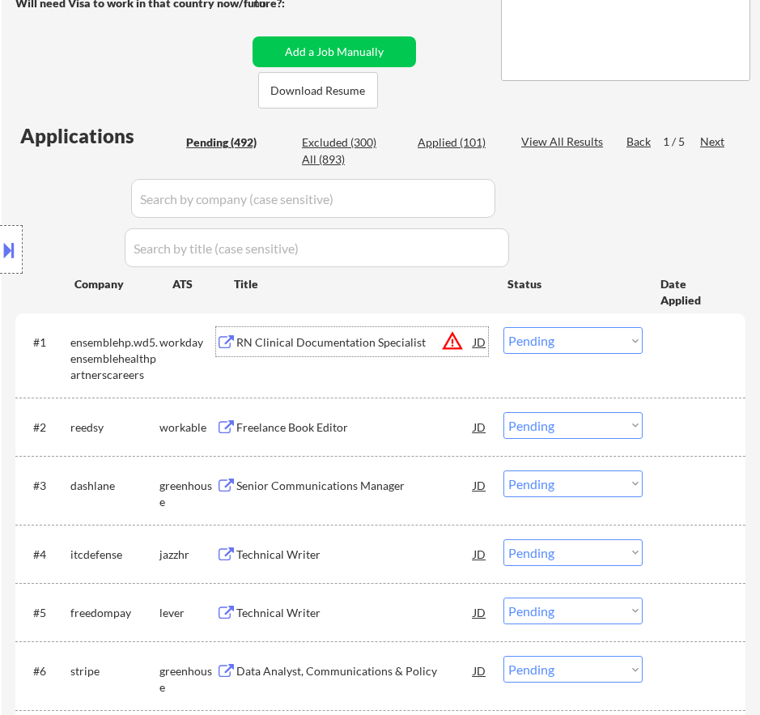
click at [602, 338] on select "Choose an option... Pending Applied Excluded (Questions) Excluded (Expired) Exc…" at bounding box center [573, 340] width 139 height 27
click at [504, 327] on select "Choose an option... Pending Applied Excluded (Questions) Excluded (Expired) Exc…" at bounding box center [573, 340] width 139 height 27
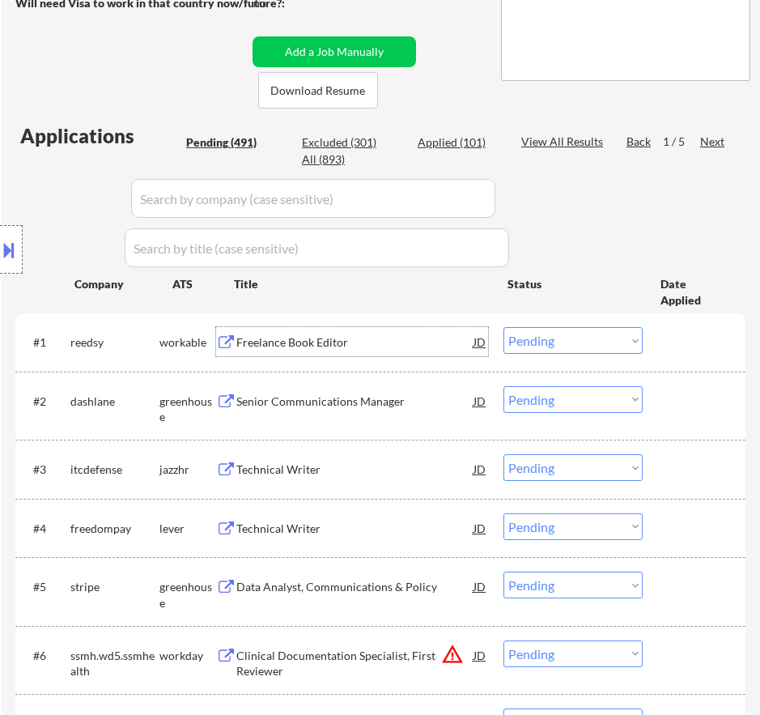
click at [426, 343] on div "Freelance Book Editor" at bounding box center [354, 342] width 237 height 16
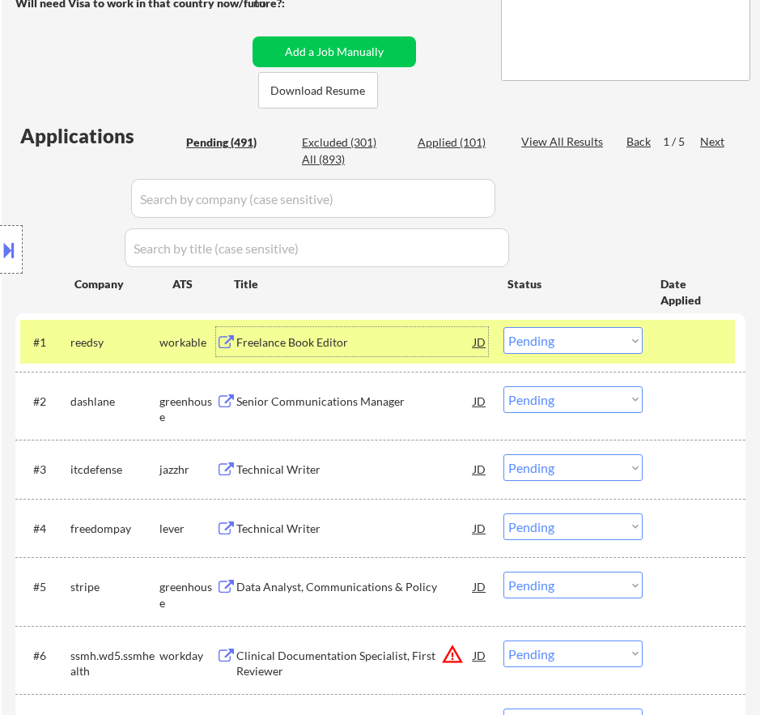
click at [570, 343] on select "Choose an option... Pending Applied Excluded (Questions) Excluded (Expired) Exc…" at bounding box center [573, 340] width 139 height 27
click at [504, 327] on select "Choose an option... Pending Applied Excluded (Questions) Excluded (Expired) Exc…" at bounding box center [573, 340] width 139 height 27
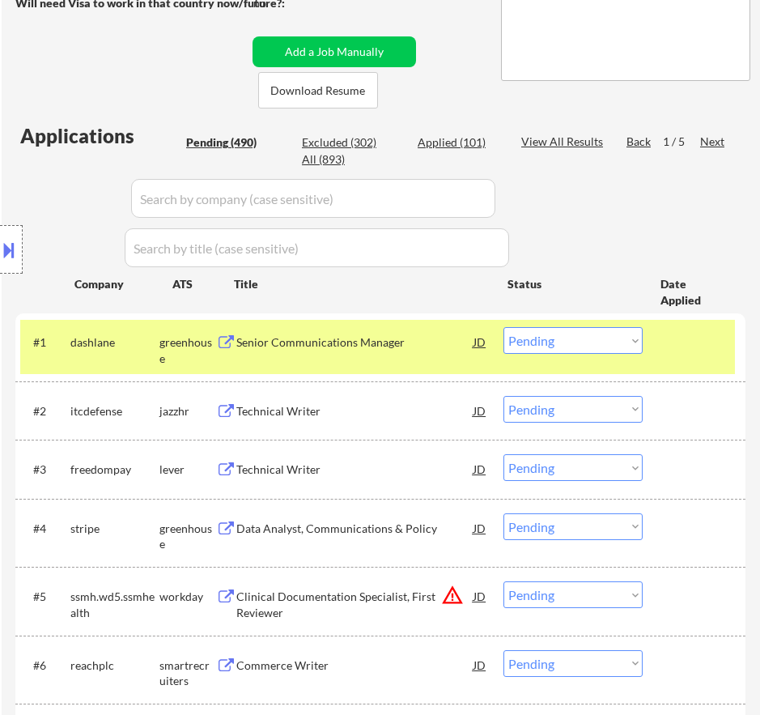
click at [437, 359] on div "#1 dashlane greenhouse Senior Communications Manager JD warning_amber Choose an…" at bounding box center [377, 346] width 715 height 53
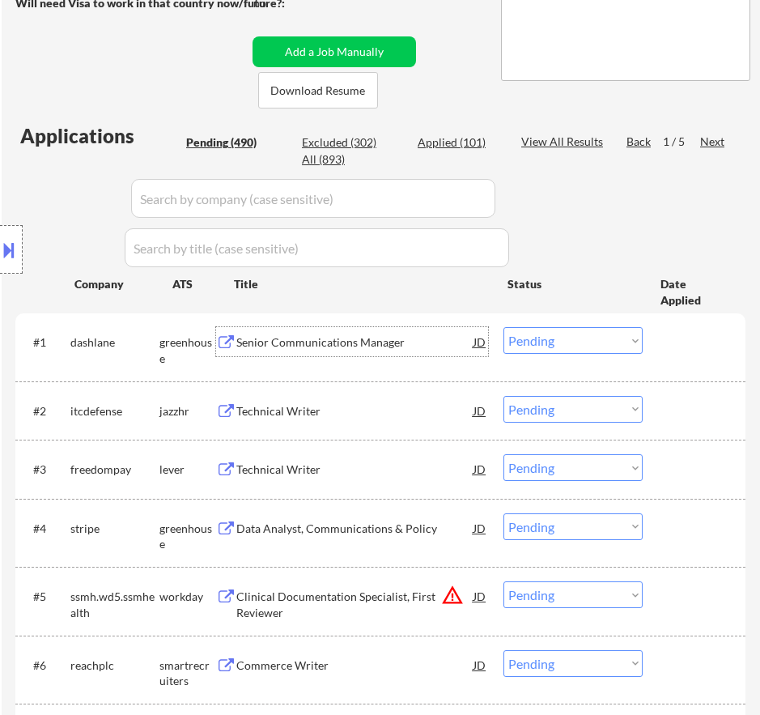
click at [440, 351] on div "Senior Communications Manager" at bounding box center [354, 341] width 237 height 29
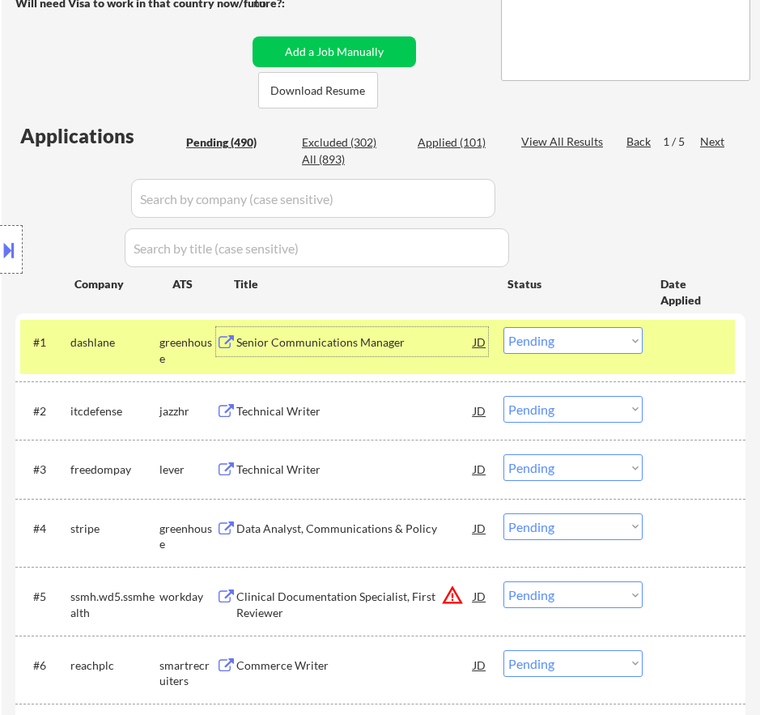
click at [560, 338] on select "Choose an option... Pending Applied Excluded (Questions) Excluded (Expired) Exc…" at bounding box center [573, 340] width 139 height 27
click at [504, 327] on select "Choose an option... Pending Applied Excluded (Questions) Excluded (Expired) Exc…" at bounding box center [573, 340] width 139 height 27
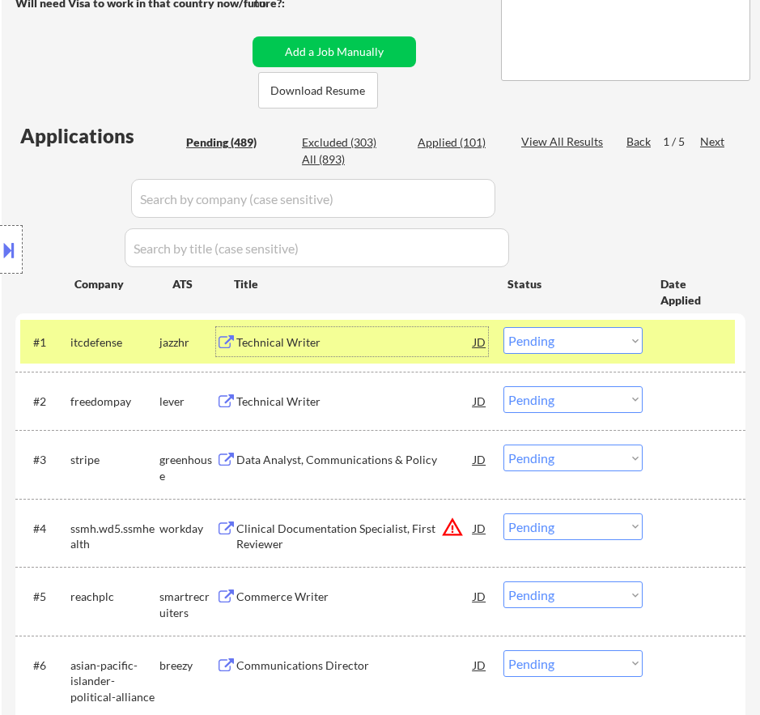
click at [436, 338] on div "Technical Writer" at bounding box center [354, 342] width 237 height 16
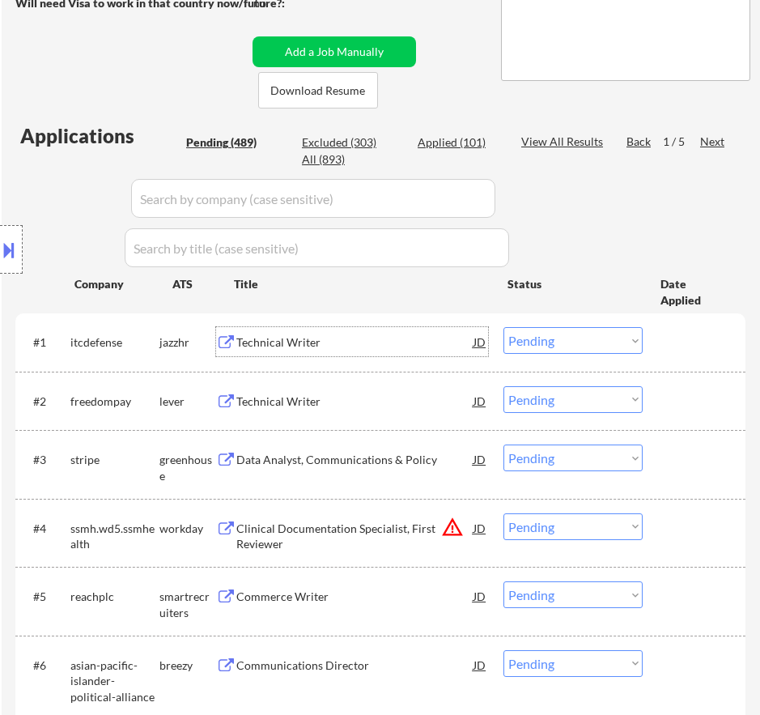
click at [544, 337] on select "Choose an option... Pending Applied Excluded (Questions) Excluded (Expired) Exc…" at bounding box center [573, 340] width 139 height 27
click at [504, 327] on select "Choose an option... Pending Applied Excluded (Questions) Excluded (Expired) Exc…" at bounding box center [573, 340] width 139 height 27
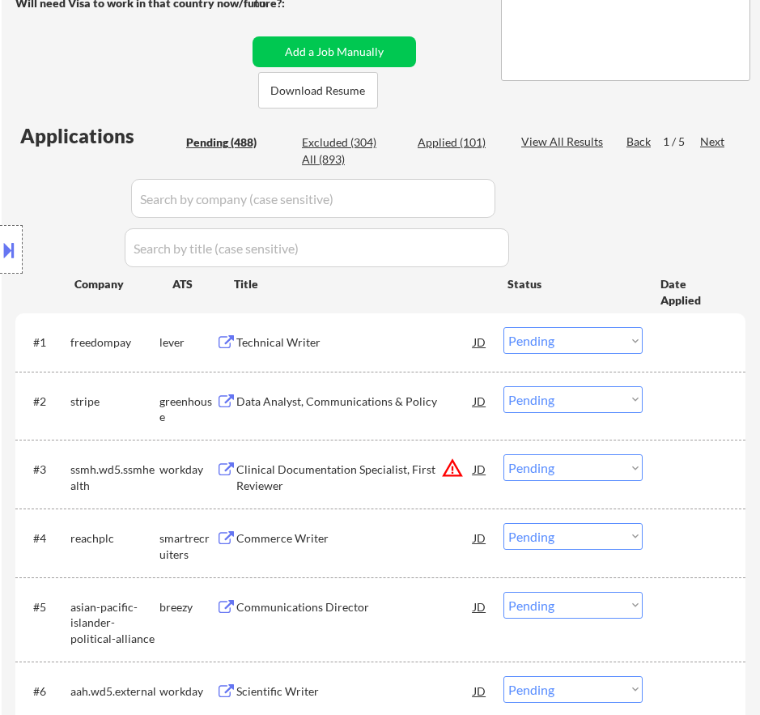
click at [380, 337] on div "Technical Writer" at bounding box center [354, 342] width 237 height 16
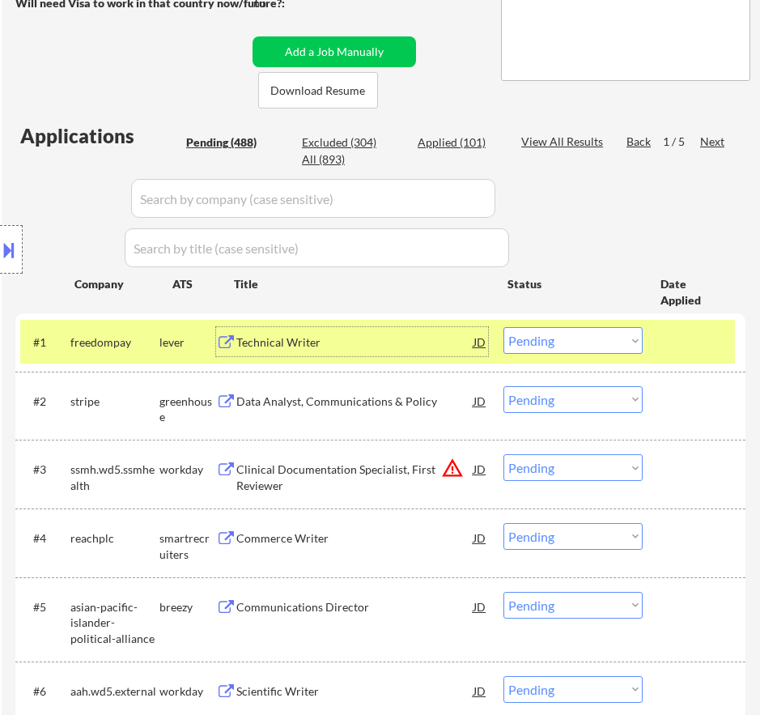
click at [596, 331] on select "Choose an option... Pending Applied Excluded (Questions) Excluded (Expired) Exc…" at bounding box center [573, 340] width 139 height 27
click at [504, 327] on select "Choose an option... Pending Applied Excluded (Questions) Excluded (Expired) Exc…" at bounding box center [573, 340] width 139 height 27
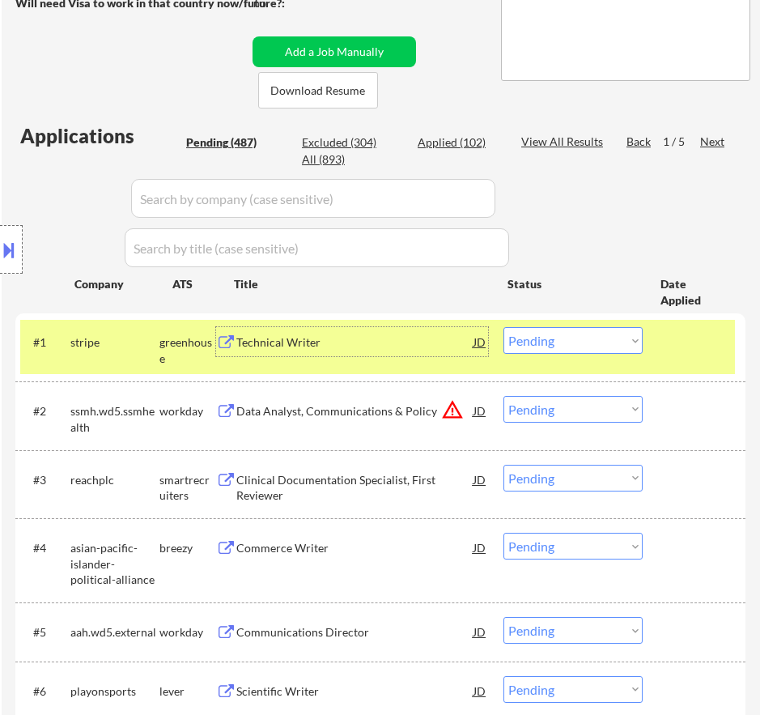
click at [432, 349] on div "Technical Writer" at bounding box center [354, 342] width 237 height 16
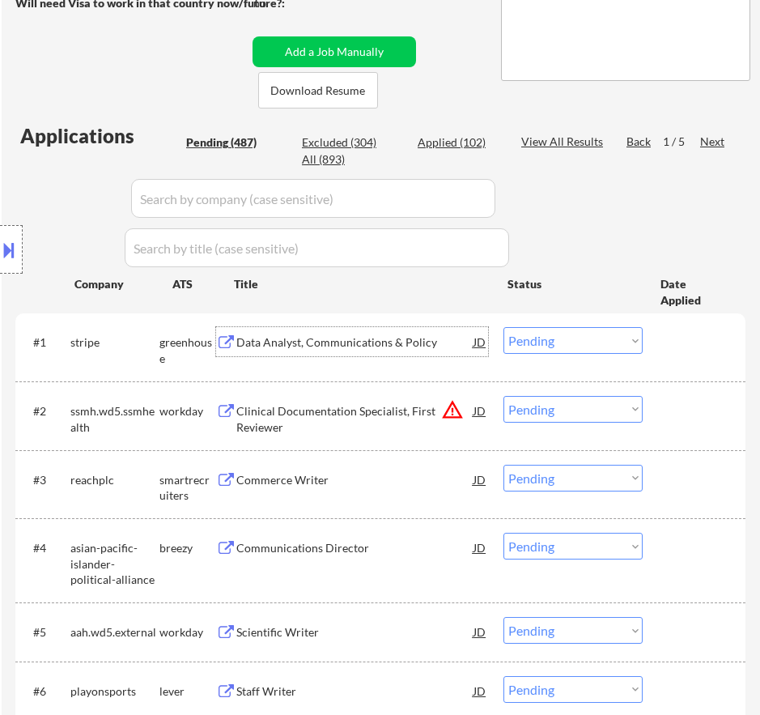
click at [408, 337] on div "Data Analyst, Communications & Policy" at bounding box center [354, 342] width 237 height 16
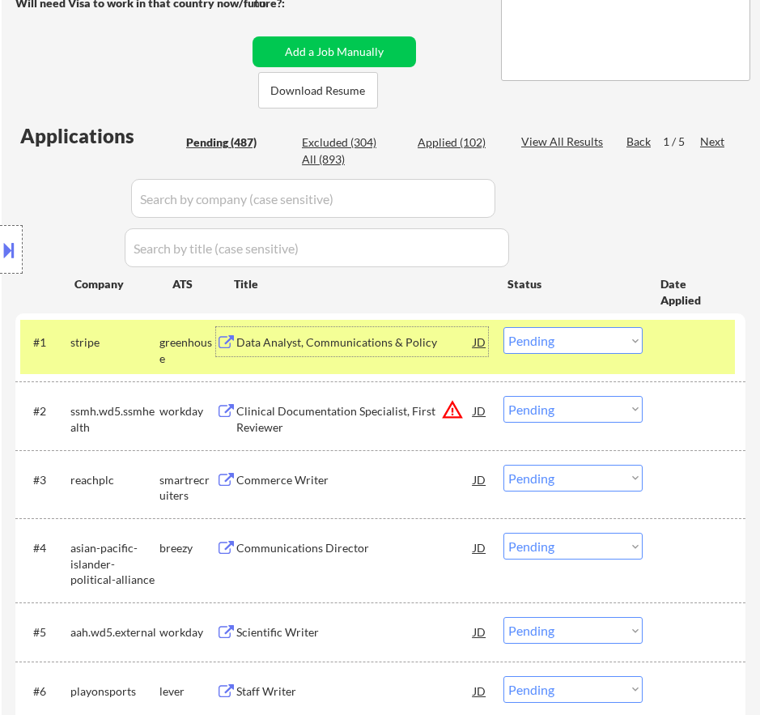
click at [535, 338] on select "Choose an option... Pending Applied Excluded (Questions) Excluded (Expired) Exc…" at bounding box center [573, 340] width 139 height 27
click at [504, 327] on select "Choose an option... Pending Applied Excluded (Questions) Excluded (Expired) Exc…" at bounding box center [573, 340] width 139 height 27
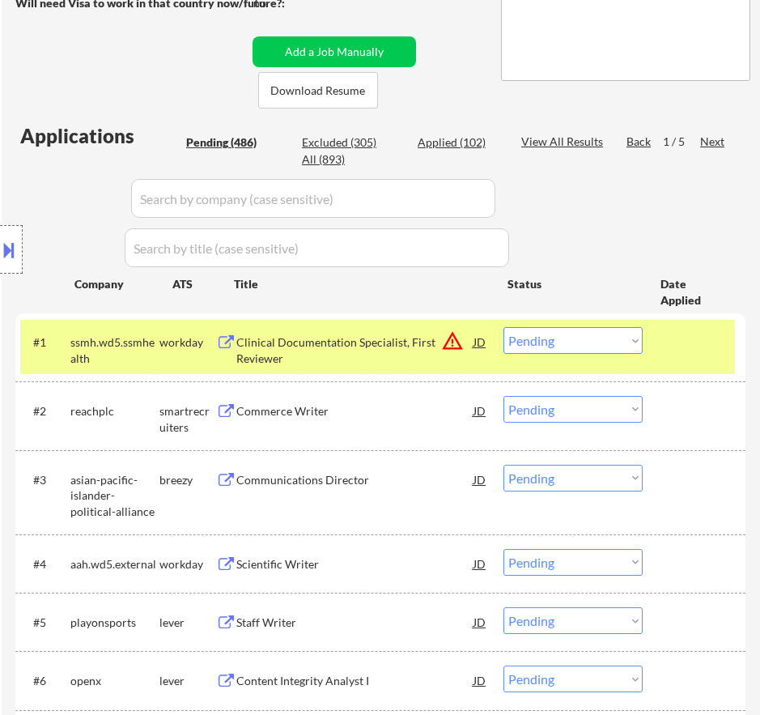
click at [384, 342] on div "Clinical Documentation Specialist, First Reviewer" at bounding box center [354, 350] width 237 height 32
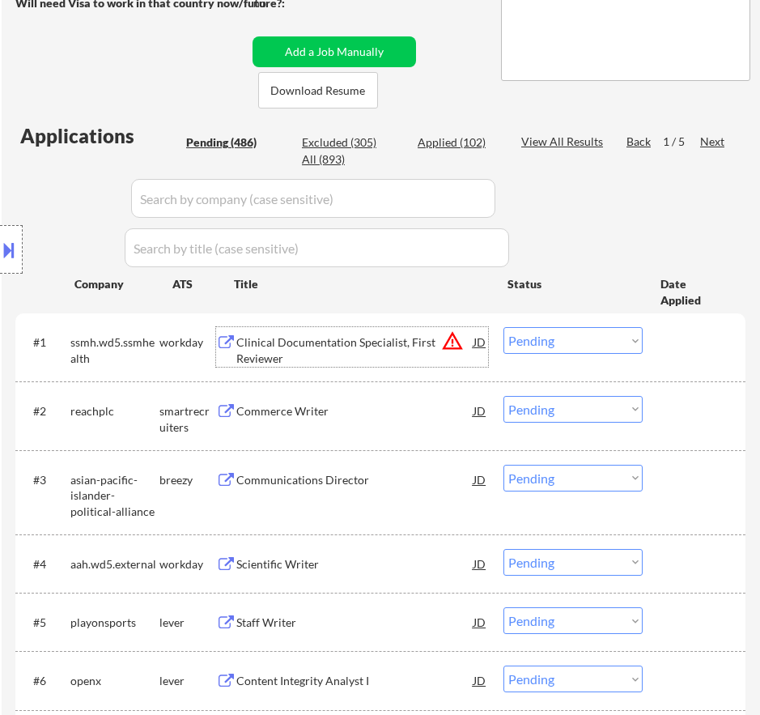
click at [614, 340] on select "Choose an option... Pending Applied Excluded (Questions) Excluded (Expired) Exc…" at bounding box center [573, 340] width 139 height 27
click at [504, 327] on select "Choose an option... Pending Applied Excluded (Questions) Excluded (Expired) Exc…" at bounding box center [573, 340] width 139 height 27
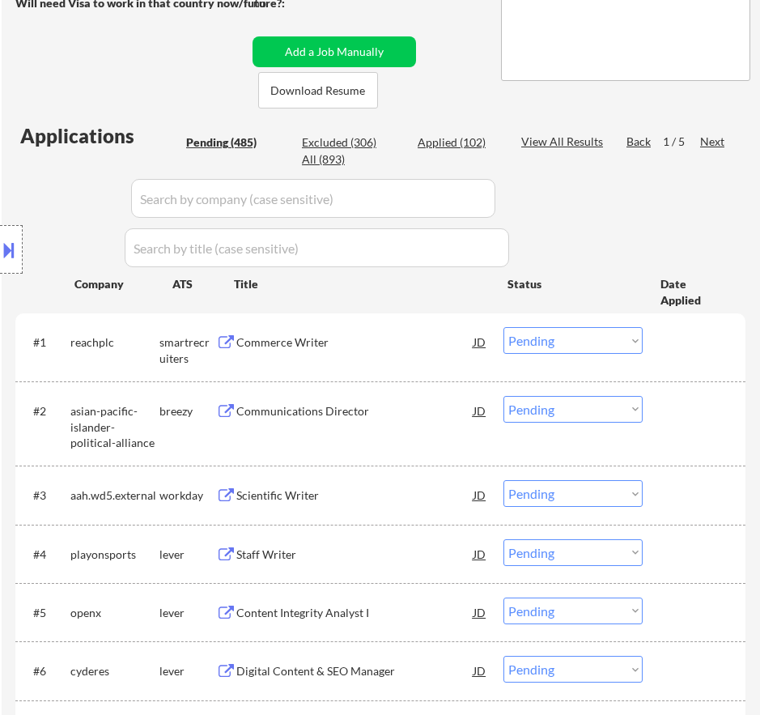
click at [364, 355] on div "Commerce Writer" at bounding box center [354, 341] width 237 height 29
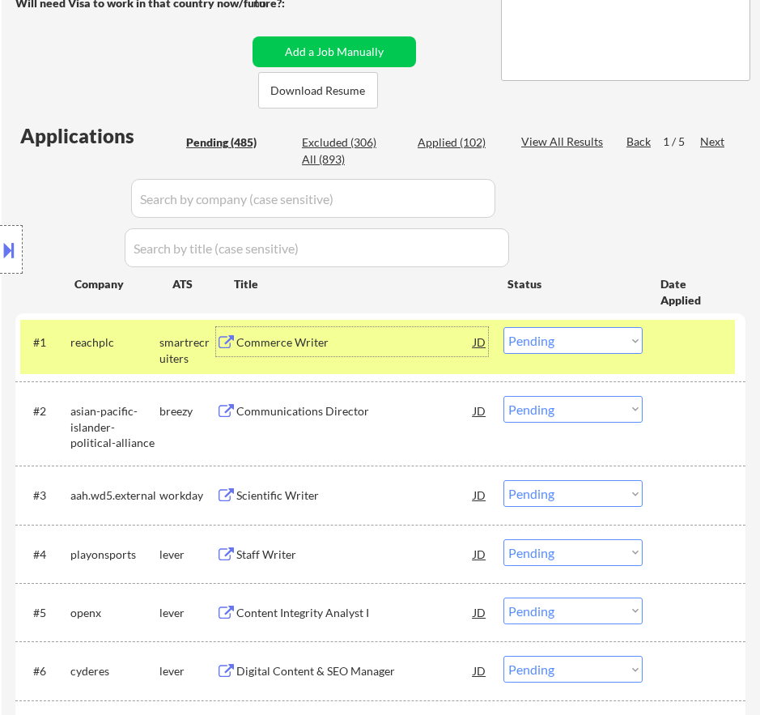
click at [575, 334] on select "Choose an option... Pending Applied Excluded (Questions) Excluded (Expired) Exc…" at bounding box center [573, 340] width 139 height 27
click at [504, 327] on select "Choose an option... Pending Applied Excluded (Questions) Excluded (Expired) Exc…" at bounding box center [573, 340] width 139 height 27
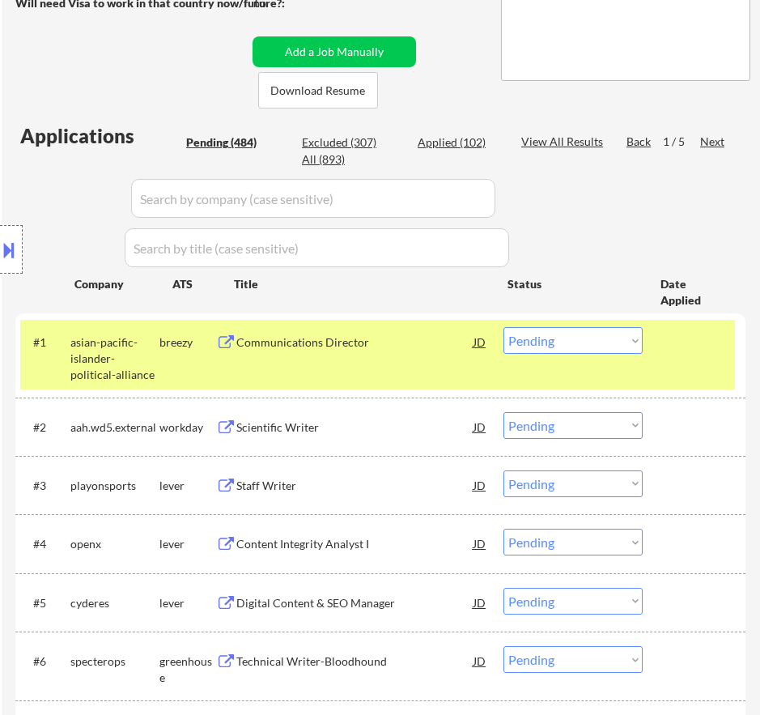
click at [374, 342] on div "Communications Director" at bounding box center [354, 342] width 237 height 16
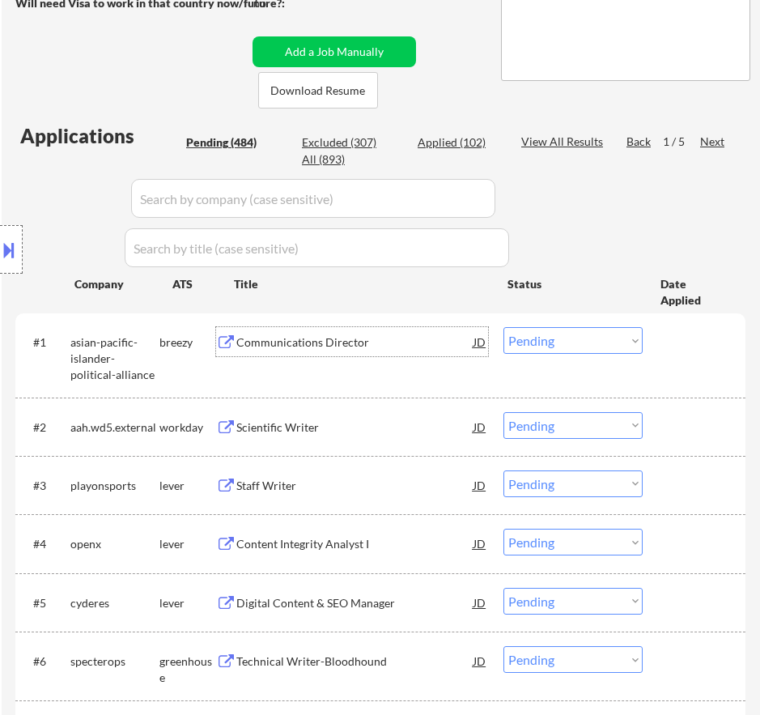
click at [561, 334] on select "Choose an option... Pending Applied Excluded (Questions) Excluded (Expired) Exc…" at bounding box center [573, 340] width 139 height 27
click at [504, 327] on select "Choose an option... Pending Applied Excluded (Questions) Excluded (Expired) Exc…" at bounding box center [573, 340] width 139 height 27
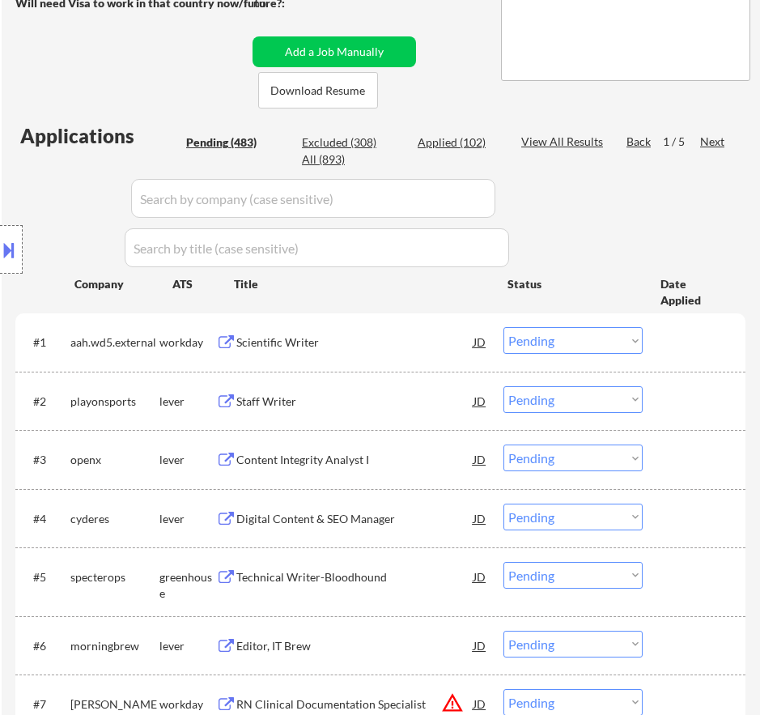
click at [423, 347] on div "Scientific Writer" at bounding box center [354, 342] width 237 height 16
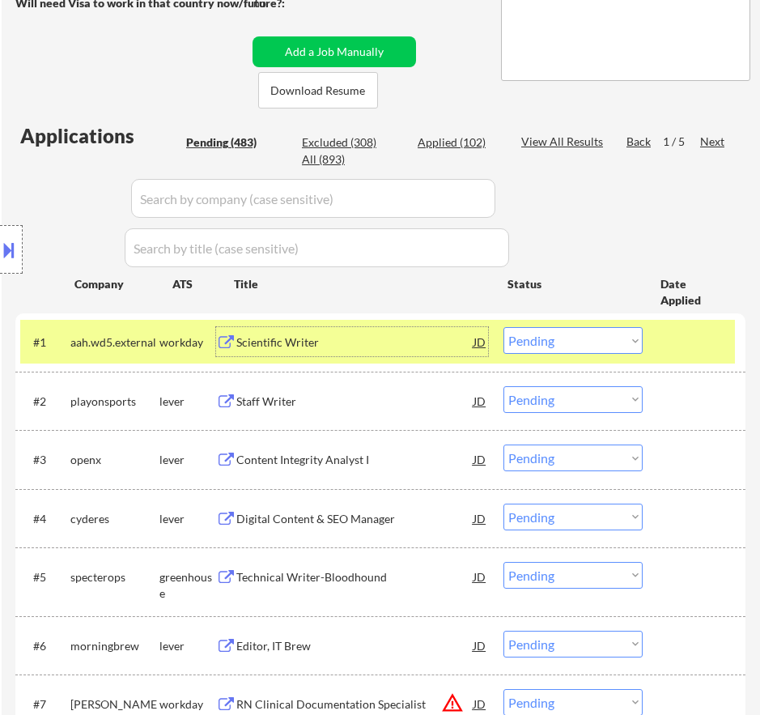
click at [545, 335] on select "Choose an option... Pending Applied Excluded (Questions) Excluded (Expired) Exc…" at bounding box center [573, 340] width 139 height 27
click at [504, 327] on select "Choose an option... Pending Applied Excluded (Questions) Excluded (Expired) Exc…" at bounding box center [573, 340] width 139 height 27
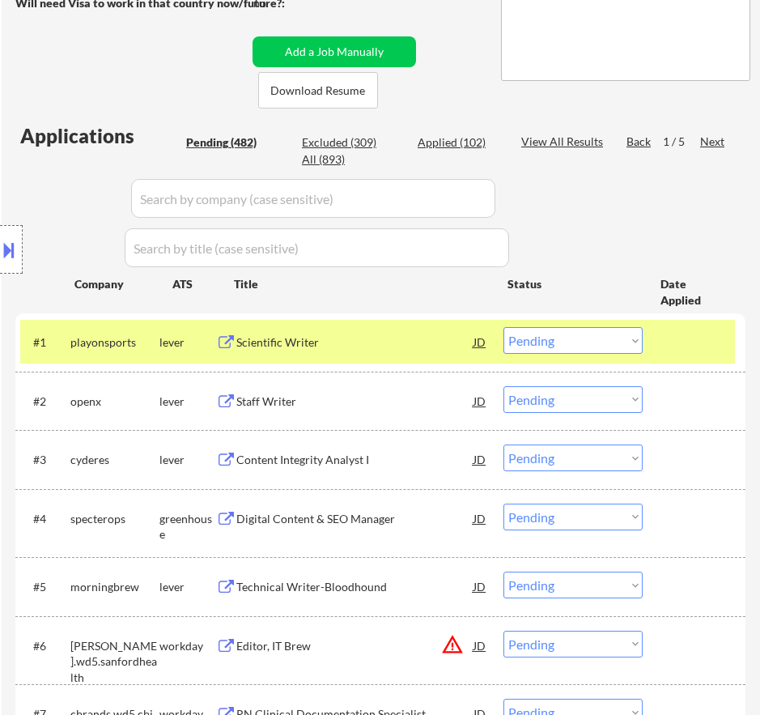
click at [418, 344] on div "Scientific Writer" at bounding box center [354, 342] width 237 height 16
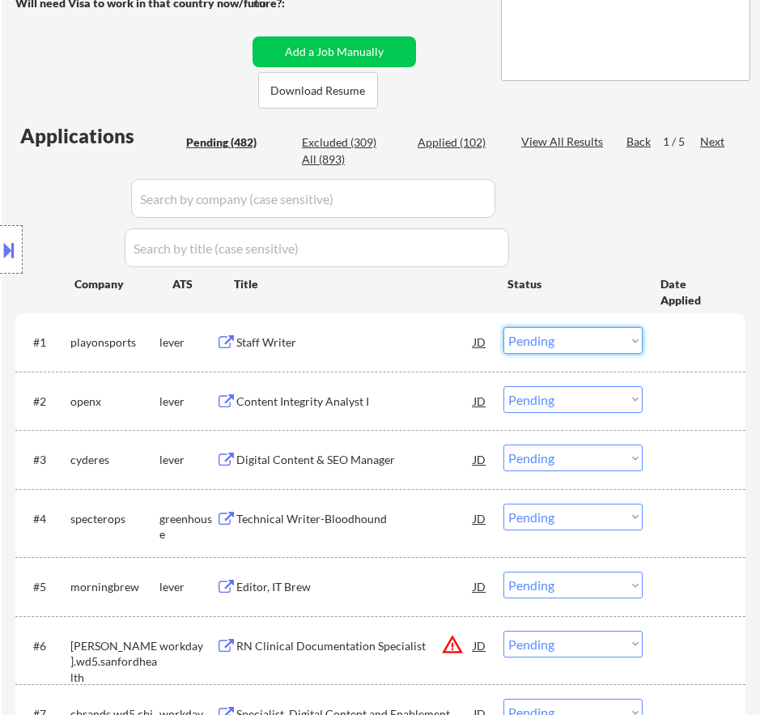
click at [570, 334] on select "Choose an option... Pending Applied Excluded (Questions) Excluded (Expired) Exc…" at bounding box center [573, 340] width 139 height 27
click at [504, 327] on select "Choose an option... Pending Applied Excluded (Questions) Excluded (Expired) Exc…" at bounding box center [573, 340] width 139 height 27
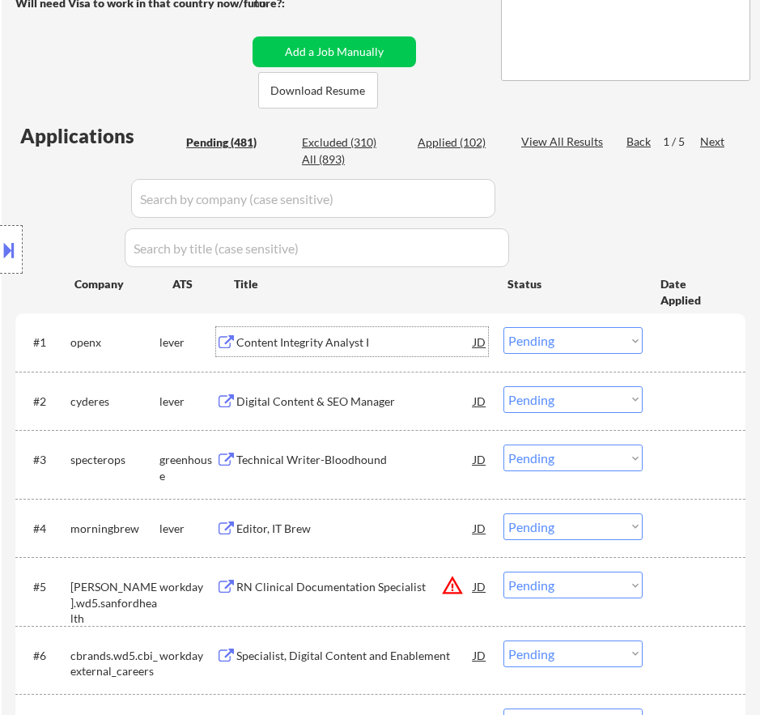
click at [395, 346] on div "Content Integrity Analyst I" at bounding box center [354, 342] width 237 height 16
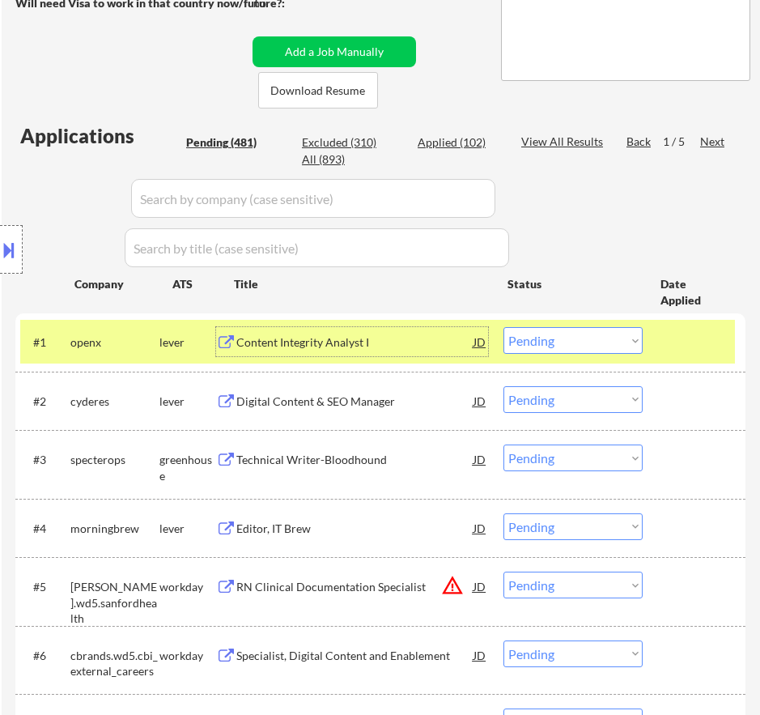
click at [569, 341] on select "Choose an option... Pending Applied Excluded (Questions) Excluded (Expired) Exc…" at bounding box center [573, 340] width 139 height 27
click at [504, 327] on select "Choose an option... Pending Applied Excluded (Questions) Excluded (Expired) Exc…" at bounding box center [573, 340] width 139 height 27
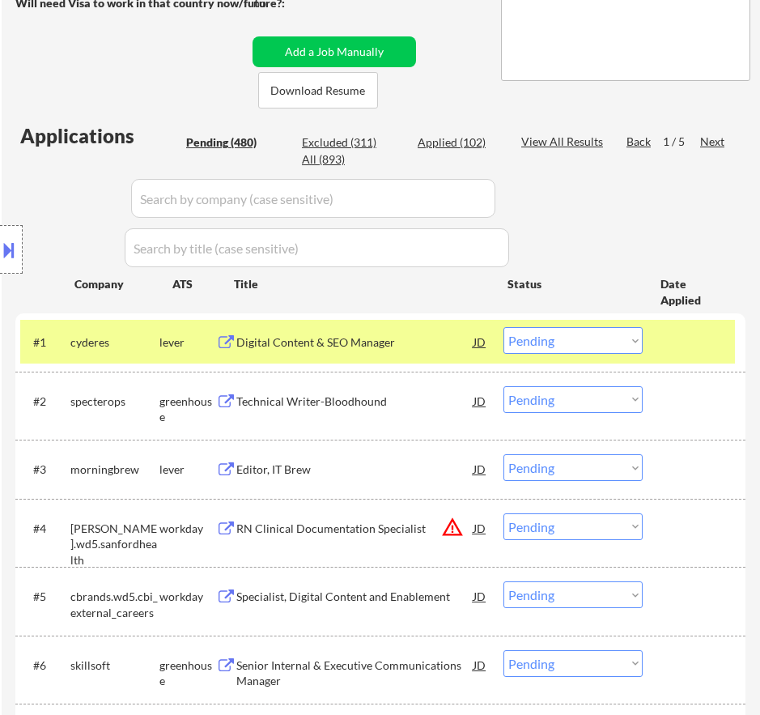
click at [415, 342] on div "Digital Content & SEO Manager" at bounding box center [354, 342] width 237 height 16
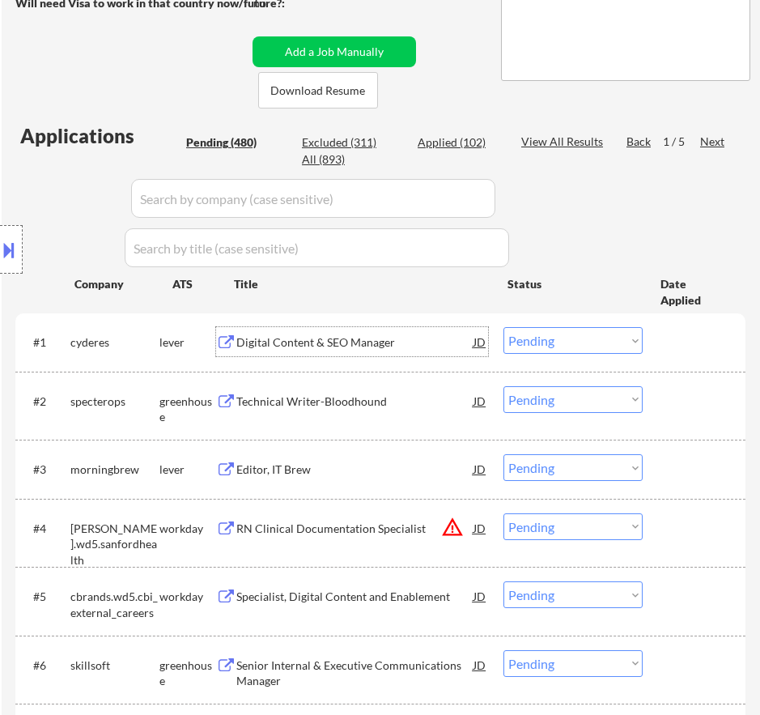
click at [555, 342] on select "Choose an option... Pending Applied Excluded (Questions) Excluded (Expired) Exc…" at bounding box center [573, 340] width 139 height 27
click at [504, 327] on select "Choose an option... Pending Applied Excluded (Questions) Excluded (Expired) Exc…" at bounding box center [573, 340] width 139 height 27
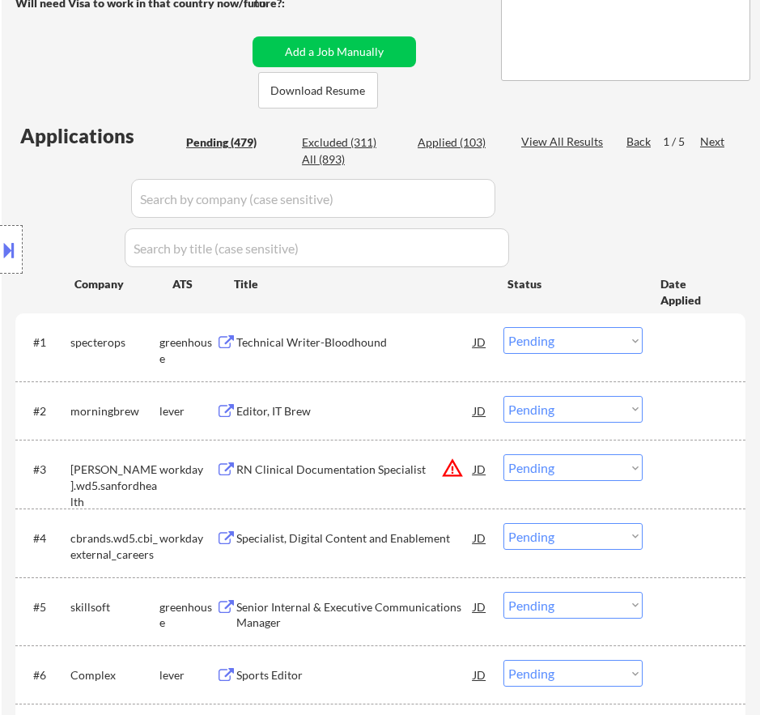
click at [402, 338] on div "Technical Writer-Bloodhound" at bounding box center [354, 342] width 237 height 16
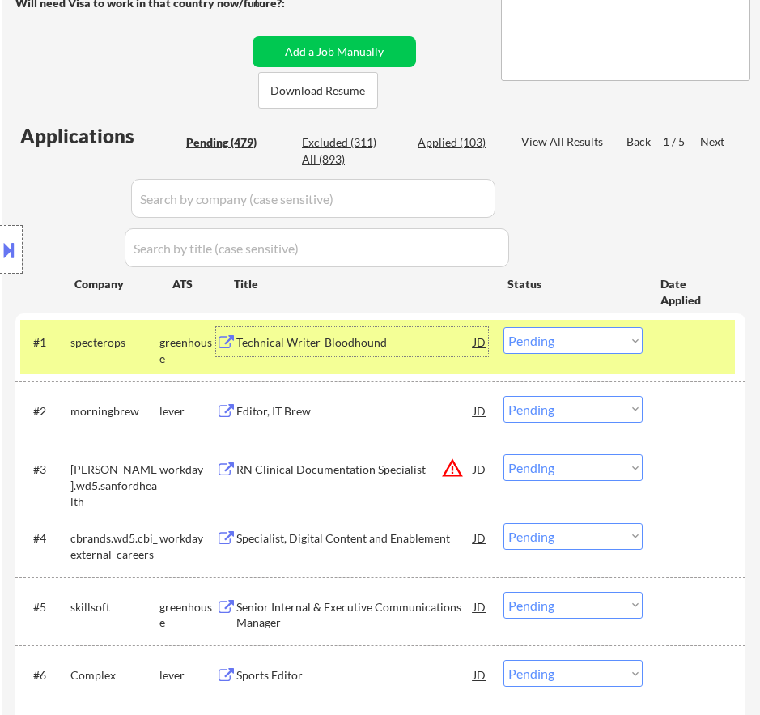
click at [559, 338] on select "Choose an option... Pending Applied Excluded (Questions) Excluded (Expired) Exc…" at bounding box center [573, 340] width 139 height 27
click at [504, 327] on select "Choose an option... Pending Applied Excluded (Questions) Excluded (Expired) Exc…" at bounding box center [573, 340] width 139 height 27
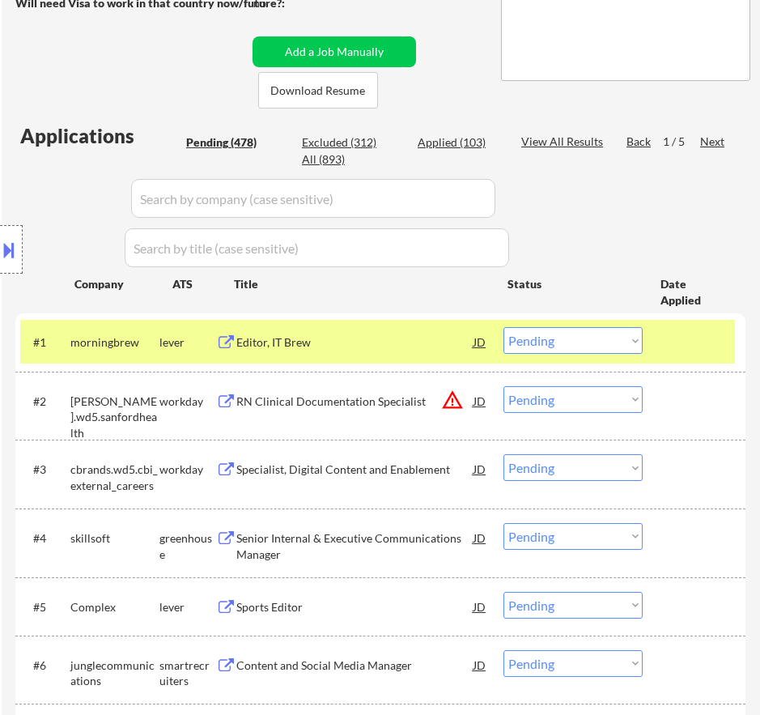
click at [426, 340] on div "Editor, IT Brew" at bounding box center [354, 342] width 237 height 16
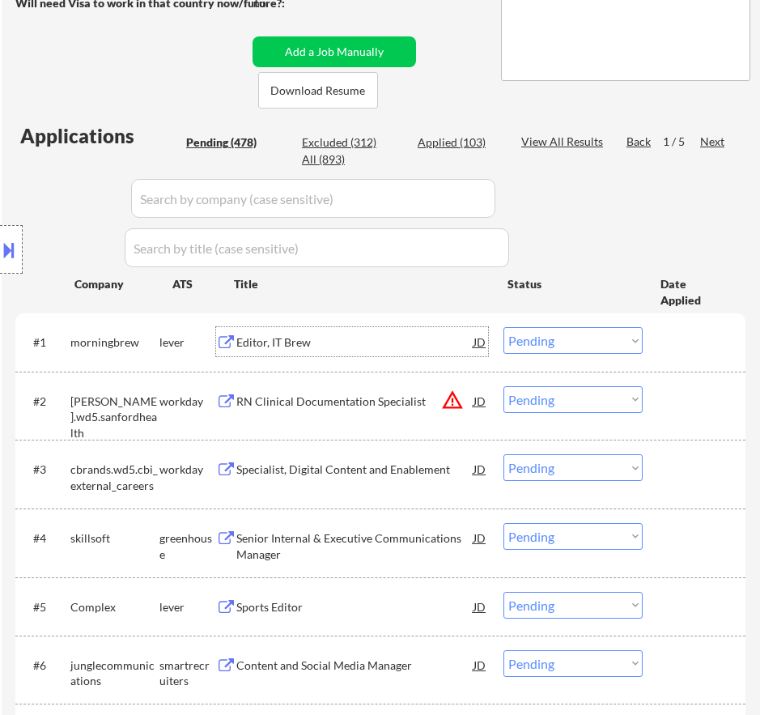
click at [545, 342] on select "Choose an option... Pending Applied Excluded (Questions) Excluded (Expired) Exc…" at bounding box center [573, 340] width 139 height 27
click at [504, 327] on select "Choose an option... Pending Applied Excluded (Questions) Excluded (Expired) Exc…" at bounding box center [573, 340] width 139 height 27
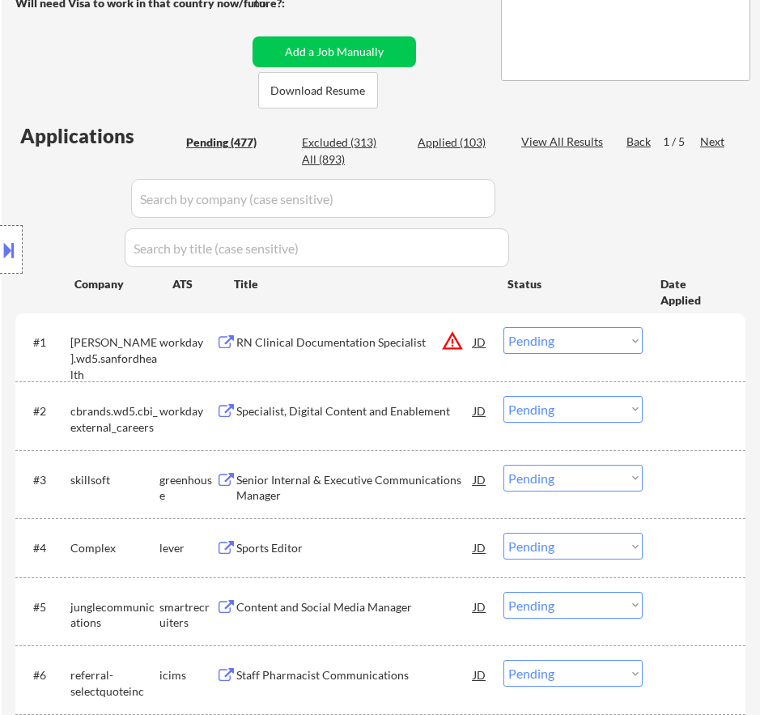
click at [411, 342] on div "RN Clinical Documentation Specialist" at bounding box center [354, 342] width 237 height 16
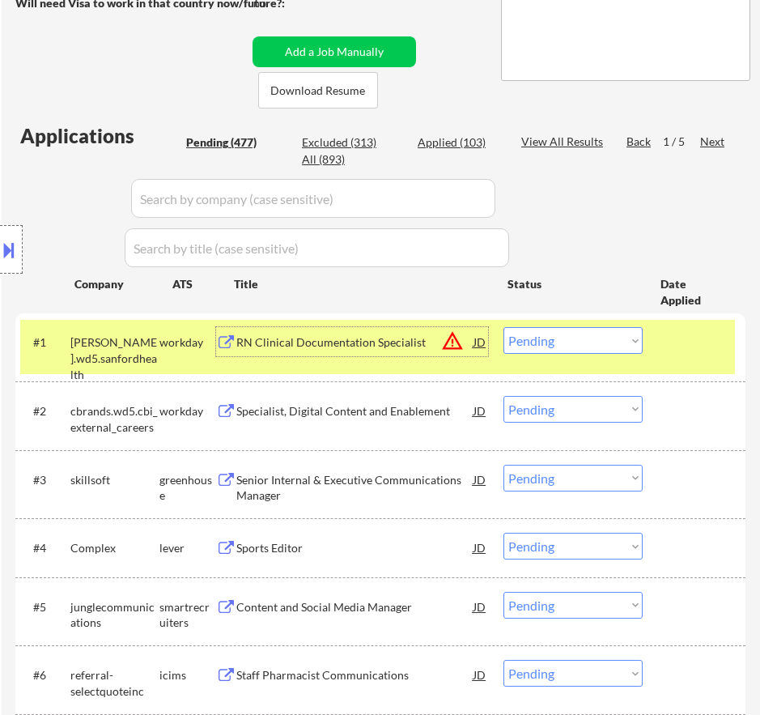
click at [581, 345] on select "Choose an option... Pending Applied Excluded (Questions) Excluded (Expired) Exc…" at bounding box center [573, 340] width 139 height 27
click at [504, 327] on select "Choose an option... Pending Applied Excluded (Questions) Excluded (Expired) Exc…" at bounding box center [573, 340] width 139 height 27
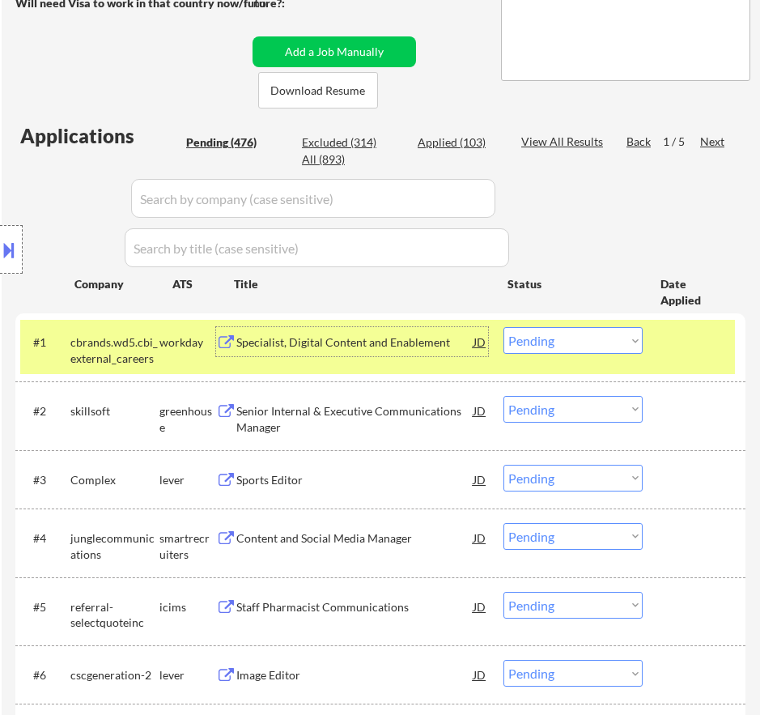
click at [418, 346] on div "Specialist, Digital Content and Enablement" at bounding box center [354, 342] width 237 height 16
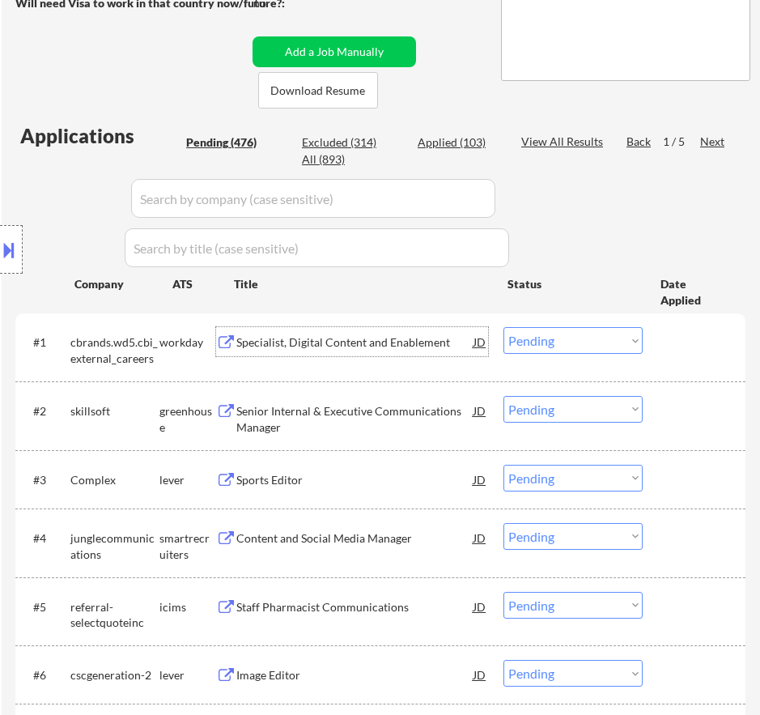
click at [533, 329] on select "Choose an option... Pending Applied Excluded (Questions) Excluded (Expired) Exc…" at bounding box center [573, 340] width 139 height 27
click at [504, 327] on select "Choose an option... Pending Applied Excluded (Questions) Excluded (Expired) Exc…" at bounding box center [573, 340] width 139 height 27
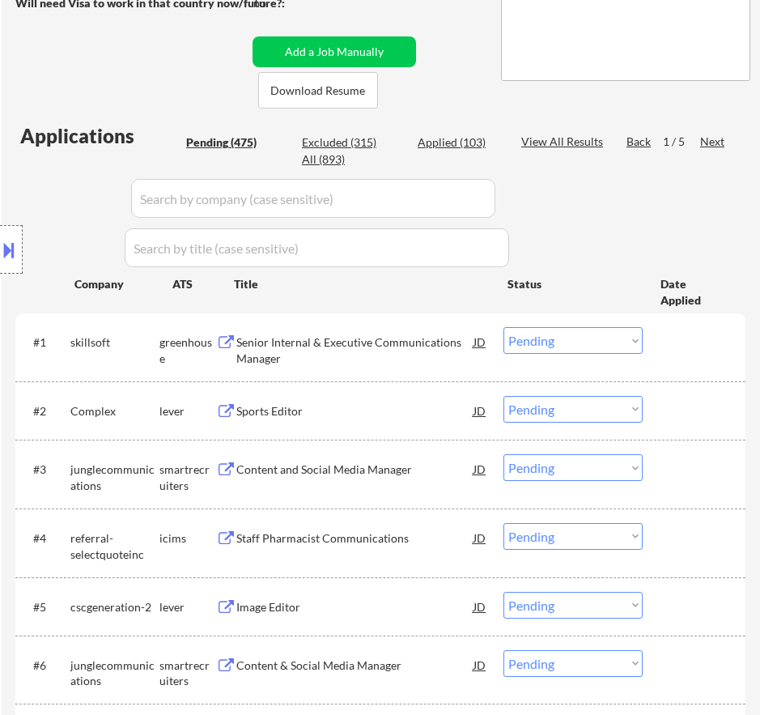
click at [364, 343] on div "Senior Internal & Executive Communications Manager" at bounding box center [354, 350] width 237 height 32
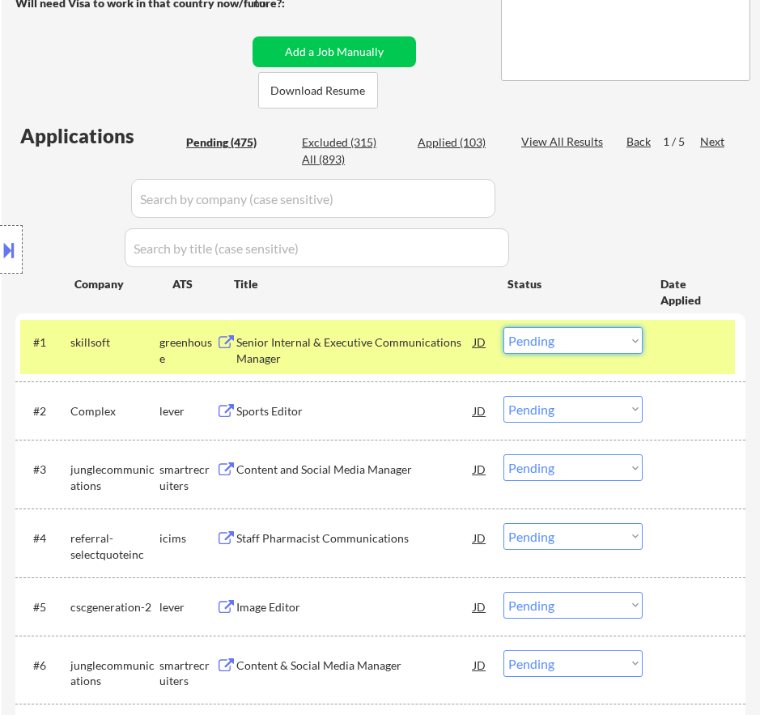
click at [549, 342] on select "Choose an option... Pending Applied Excluded (Questions) Excluded (Expired) Exc…" at bounding box center [573, 340] width 139 height 27
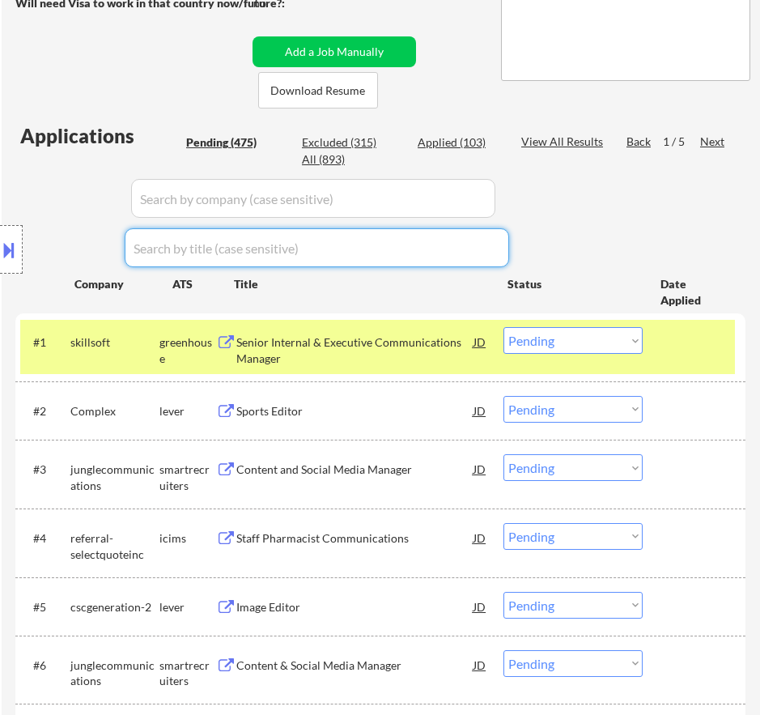
click at [422, 349] on div "Senior Internal & Executive Communications Manager" at bounding box center [354, 350] width 237 height 32
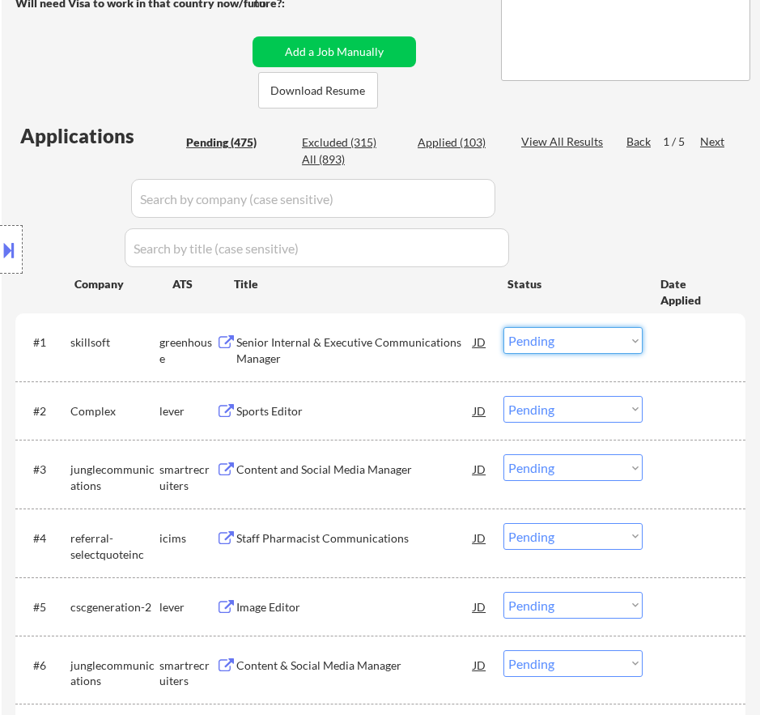
click at [583, 340] on select "Choose an option... Pending Applied Excluded (Questions) Excluded (Expired) Exc…" at bounding box center [573, 340] width 139 height 27
click at [504, 327] on select "Choose an option... Pending Applied Excluded (Questions) Excluded (Expired) Exc…" at bounding box center [573, 340] width 139 height 27
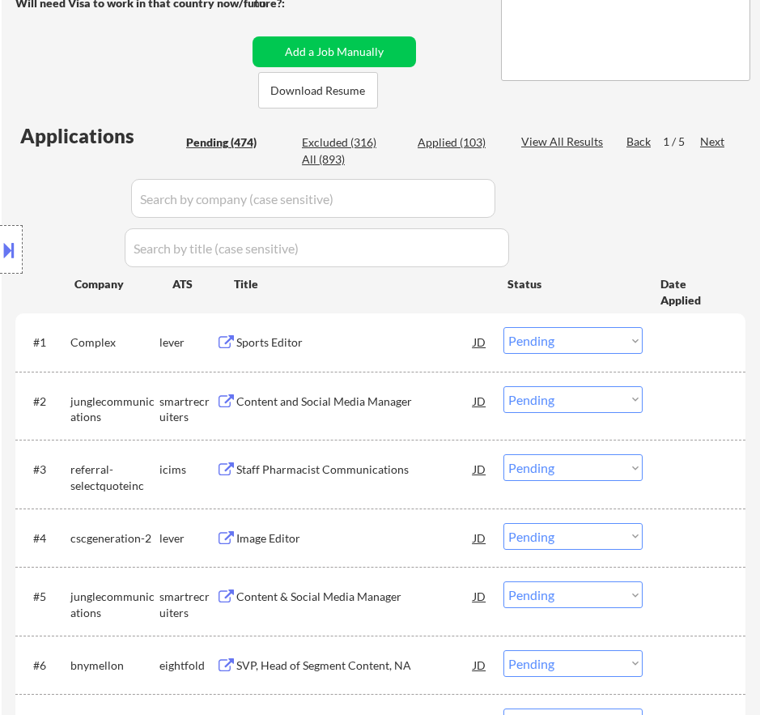
click at [398, 345] on div "Sports Editor" at bounding box center [354, 342] width 237 height 16
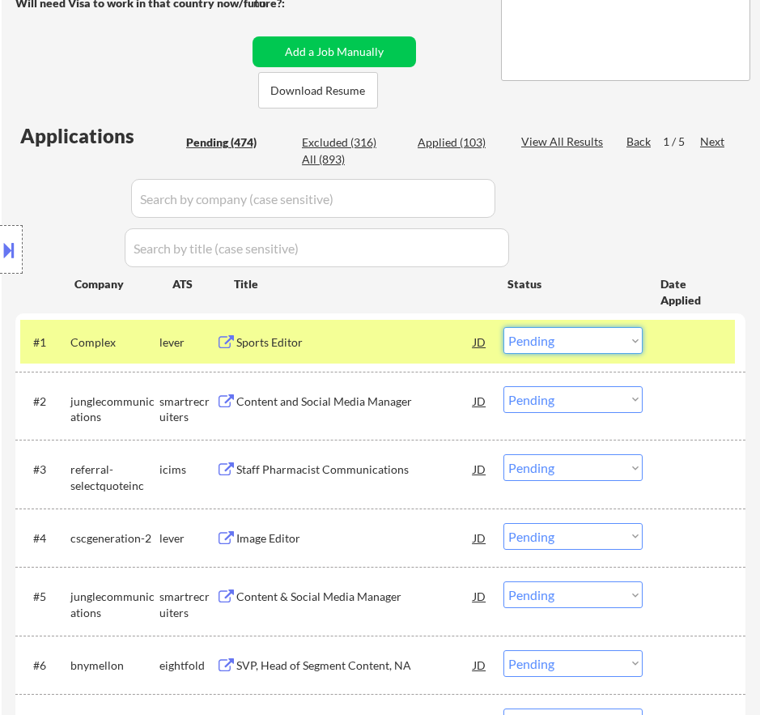
click at [559, 339] on select "Choose an option... Pending Applied Excluded (Questions) Excluded (Expired) Exc…" at bounding box center [573, 340] width 139 height 27
click at [504, 327] on select "Choose an option... Pending Applied Excluded (Questions) Excluded (Expired) Exc…" at bounding box center [573, 340] width 139 height 27
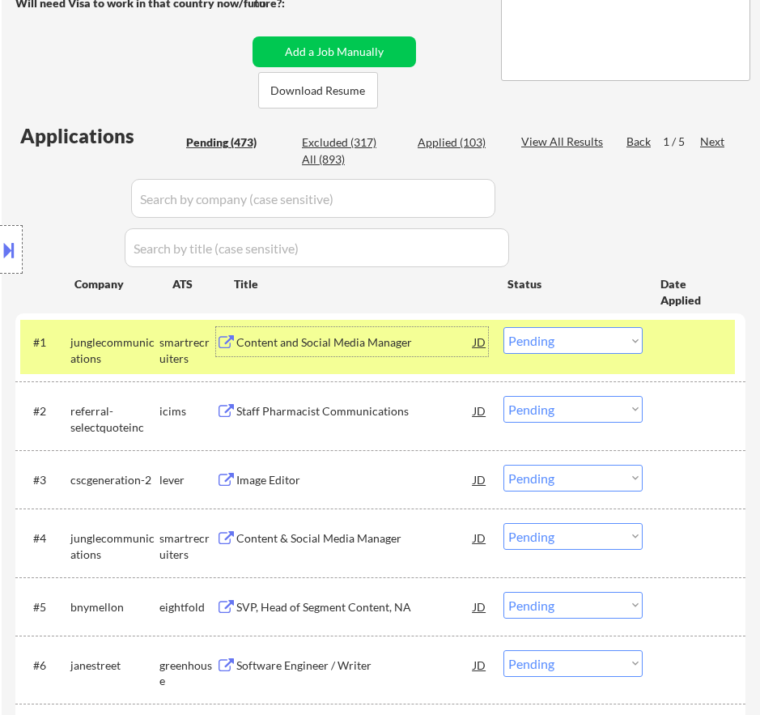
click at [435, 346] on div "Content and Social Media Manager" at bounding box center [354, 342] width 237 height 16
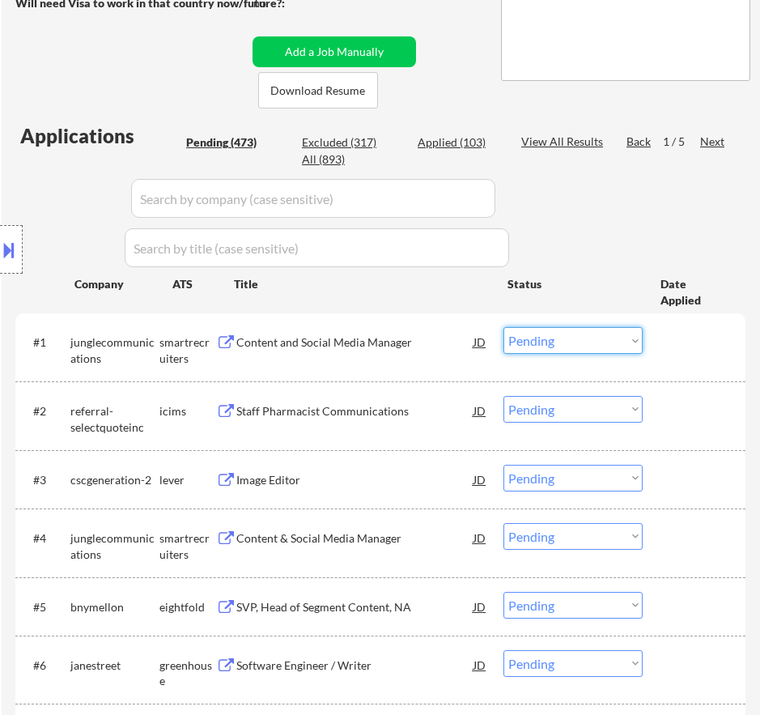
click at [587, 341] on select "Choose an option... Pending Applied Excluded (Questions) Excluded (Expired) Exc…" at bounding box center [573, 340] width 139 height 27
click at [504, 327] on select "Choose an option... Pending Applied Excluded (Questions) Excluded (Expired) Exc…" at bounding box center [573, 340] width 139 height 27
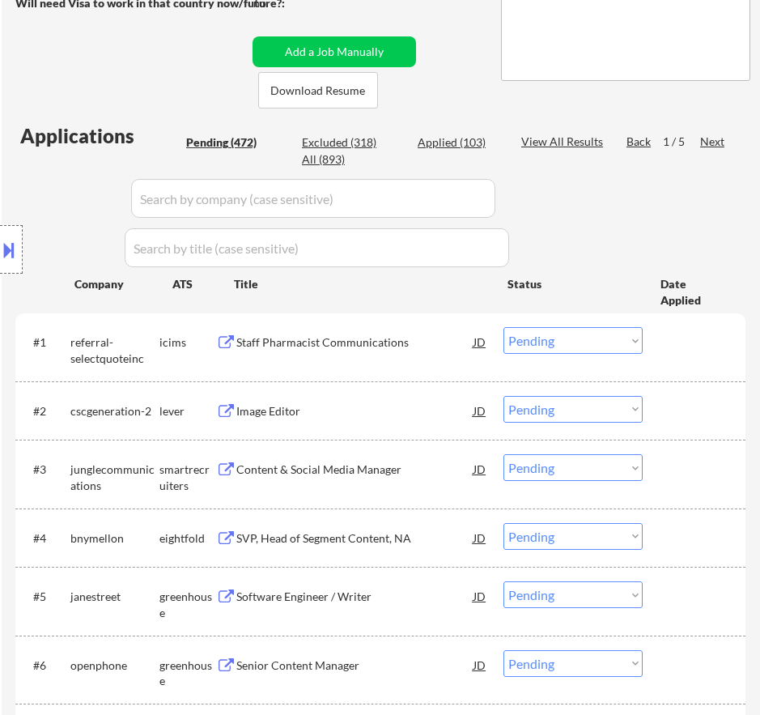
click at [424, 347] on div "Staff Pharmacist Communications" at bounding box center [354, 342] width 237 height 16
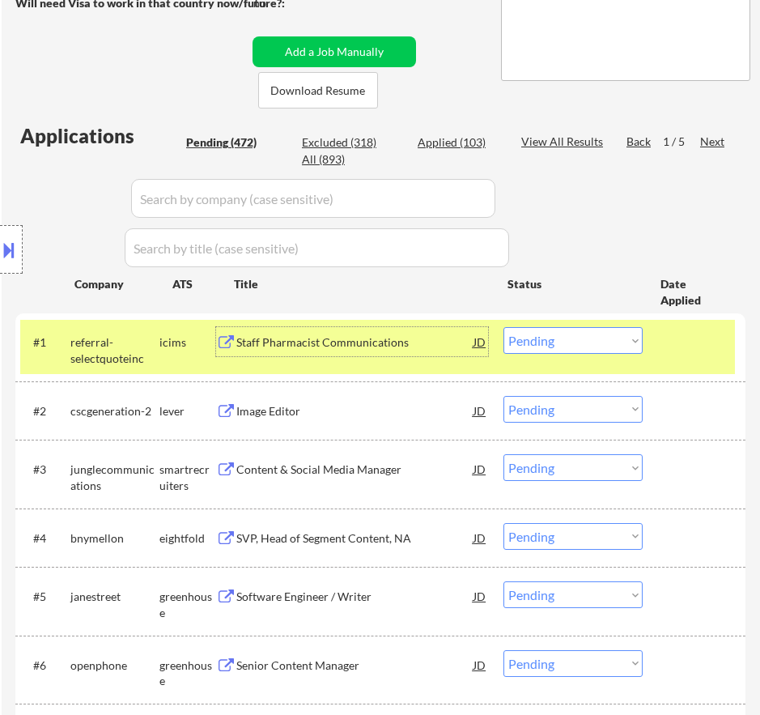
click at [567, 342] on select "Choose an option... Pending Applied Excluded (Questions) Excluded (Expired) Exc…" at bounding box center [573, 340] width 139 height 27
click at [504, 327] on select "Choose an option... Pending Applied Excluded (Questions) Excluded (Expired) Exc…" at bounding box center [573, 340] width 139 height 27
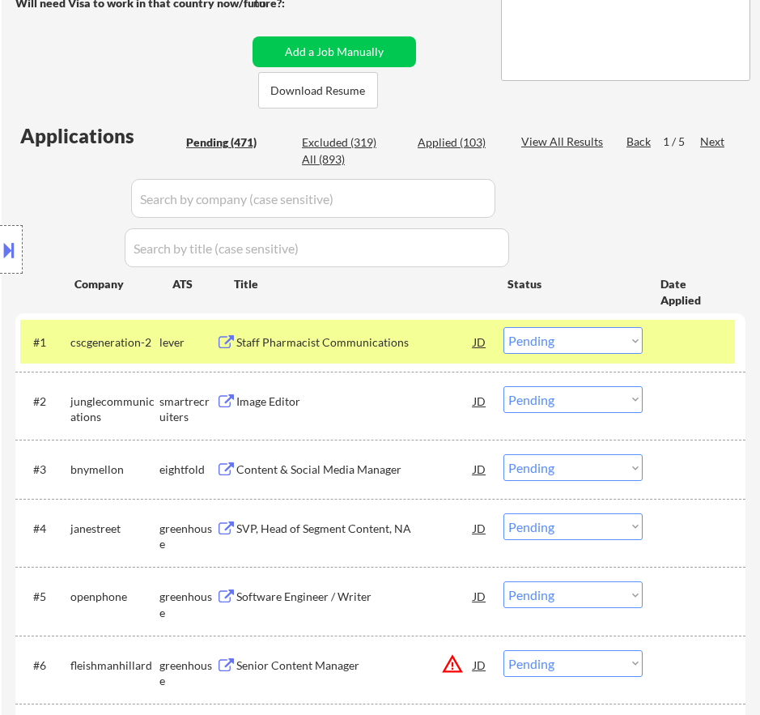
click at [372, 349] on div "Staff Pharmacist Communications" at bounding box center [354, 342] width 237 height 16
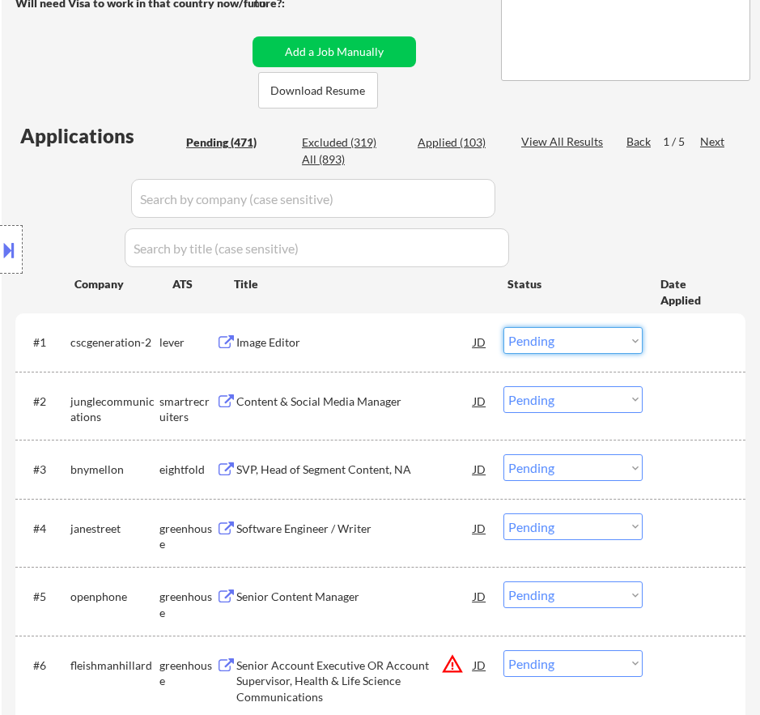
click at [630, 331] on select "Choose an option... Pending Applied Excluded (Questions) Excluded (Expired) Exc…" at bounding box center [573, 340] width 139 height 27
click at [504, 327] on select "Choose an option... Pending Applied Excluded (Questions) Excluded (Expired) Exc…" at bounding box center [573, 340] width 139 height 27
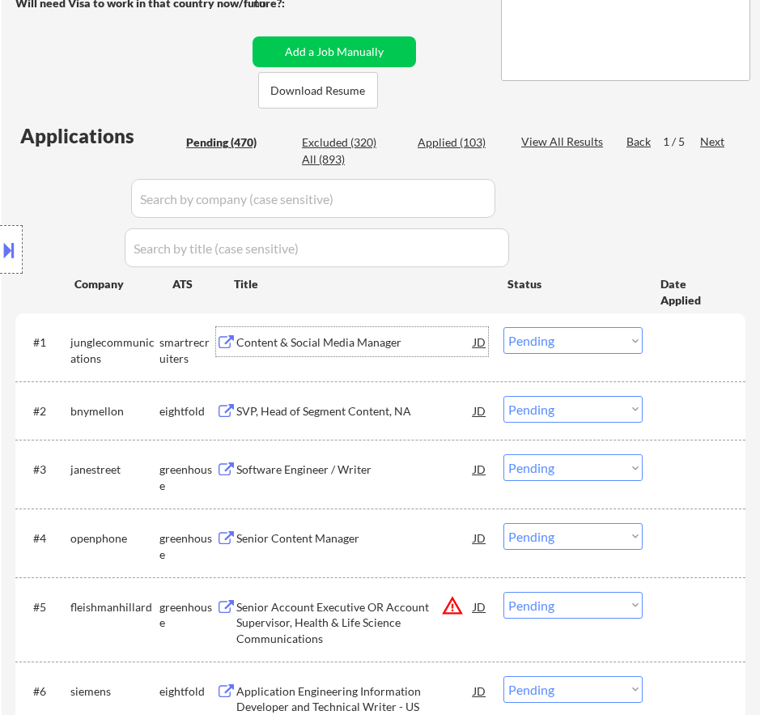
click at [419, 344] on div "Content & Social Media Manager" at bounding box center [354, 342] width 237 height 16
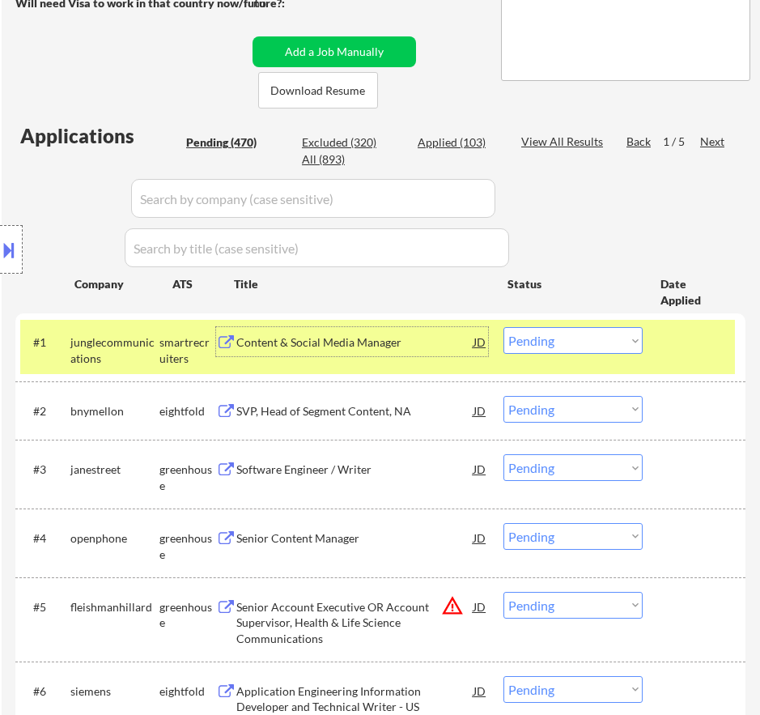
click at [577, 336] on select "Choose an option... Pending Applied Excluded (Questions) Excluded (Expired) Exc…" at bounding box center [573, 340] width 139 height 27
click at [504, 327] on select "Choose an option... Pending Applied Excluded (Questions) Excluded (Expired) Exc…" at bounding box center [573, 340] width 139 height 27
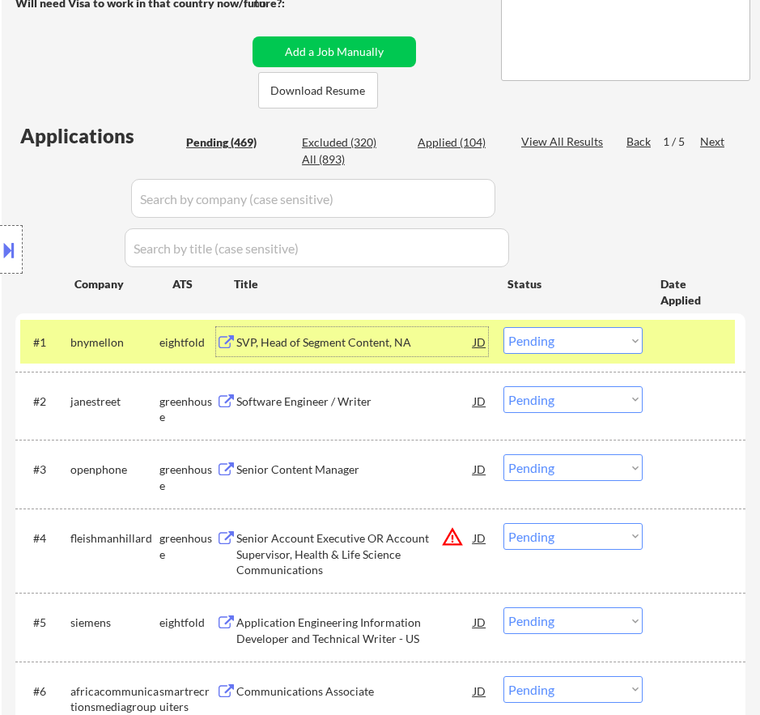
click at [399, 345] on div "SVP, Head of Segment Content, NA" at bounding box center [354, 342] width 237 height 16
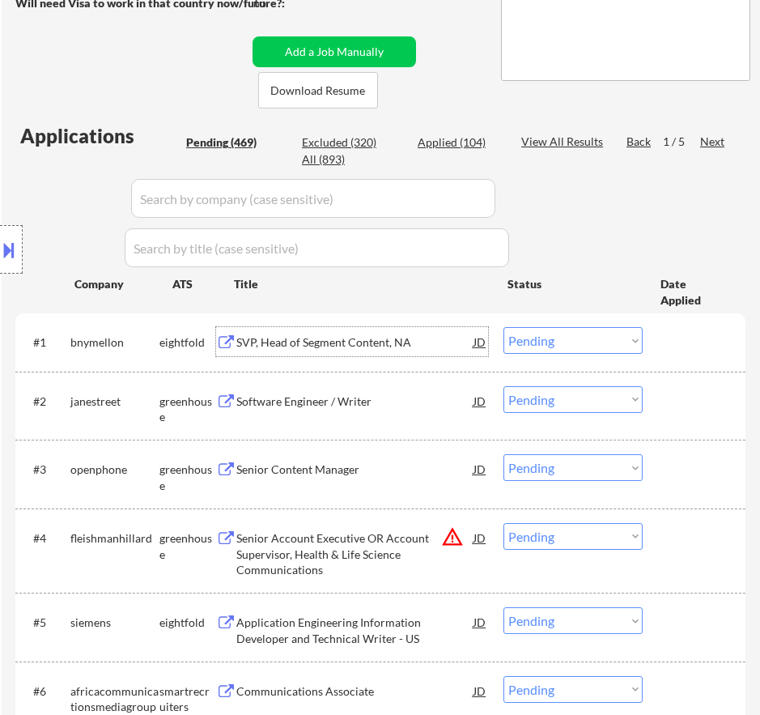
click at [590, 340] on select "Choose an option... Pending Applied Excluded (Questions) Excluded (Expired) Exc…" at bounding box center [573, 340] width 139 height 27
click at [504, 327] on select "Choose an option... Pending Applied Excluded (Questions) Excluded (Expired) Exc…" at bounding box center [573, 340] width 139 height 27
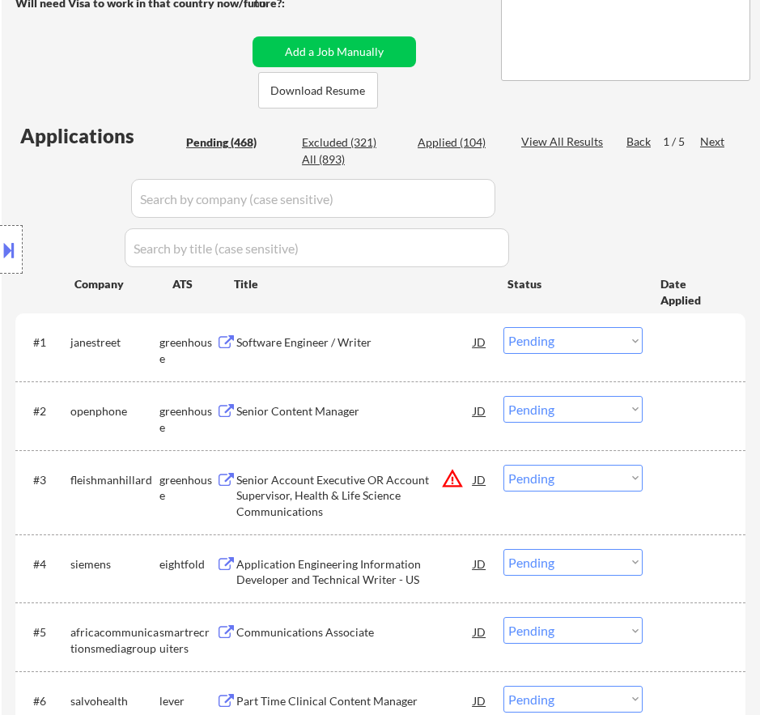
click at [373, 347] on div "Software Engineer / Writer" at bounding box center [354, 342] width 237 height 16
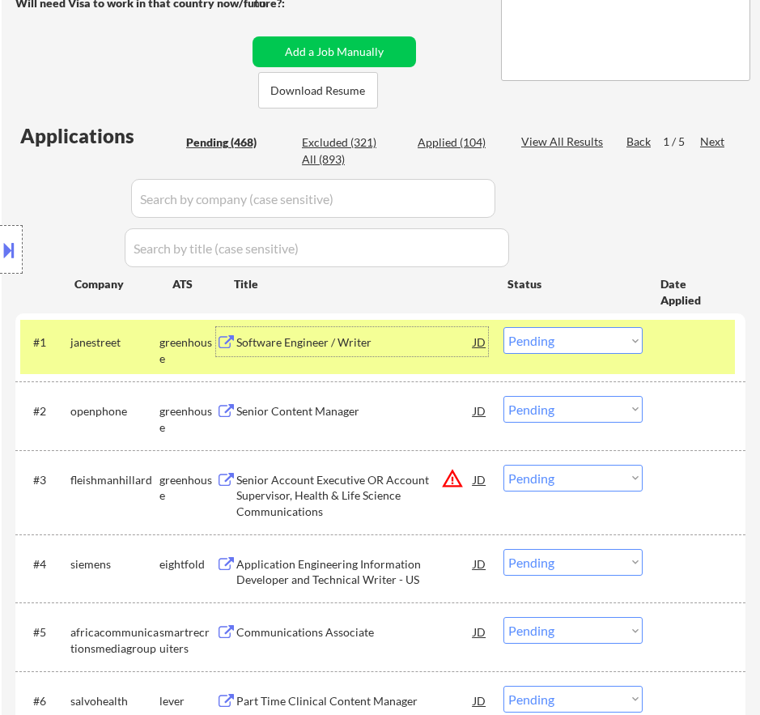
click at [582, 346] on select "Choose an option... Pending Applied Excluded (Questions) Excluded (Expired) Exc…" at bounding box center [573, 340] width 139 height 27
click at [504, 327] on select "Choose an option... Pending Applied Excluded (Questions) Excluded (Expired) Exc…" at bounding box center [573, 340] width 139 height 27
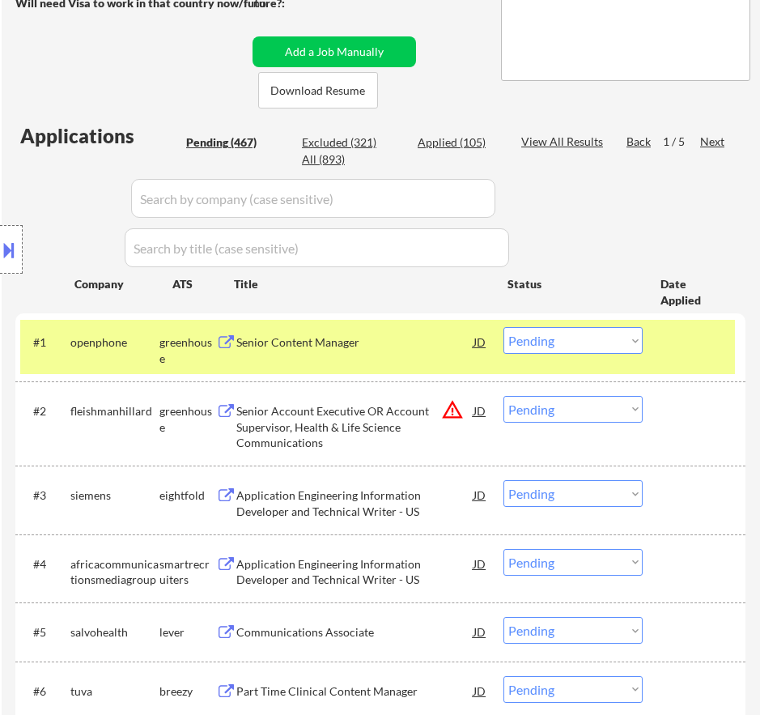
click at [393, 355] on div "Senior Content Manager" at bounding box center [354, 341] width 237 height 29
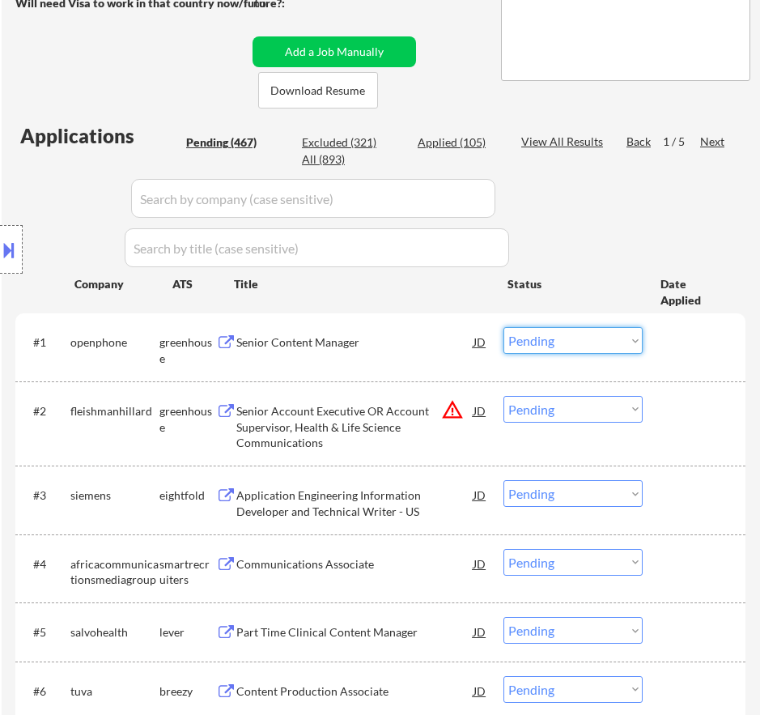
click at [562, 335] on select "Choose an option... Pending Applied Excluded (Questions) Excluded (Expired) Exc…" at bounding box center [573, 340] width 139 height 27
click at [504, 327] on select "Choose an option... Pending Applied Excluded (Questions) Excluded (Expired) Exc…" at bounding box center [573, 340] width 139 height 27
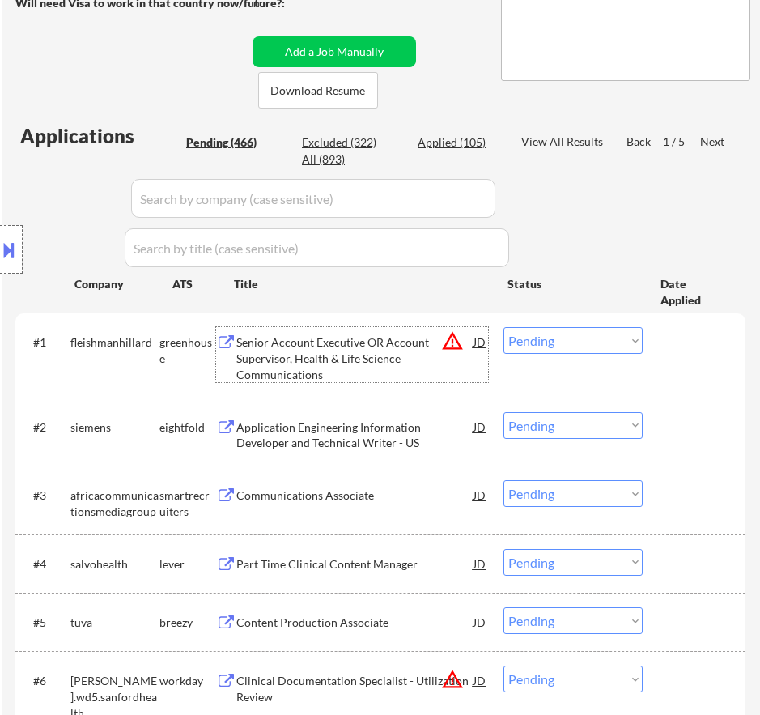
click at [401, 345] on div "Senior Account Executive OR Account Supervisor, Health & Life Science Communica…" at bounding box center [354, 358] width 237 height 48
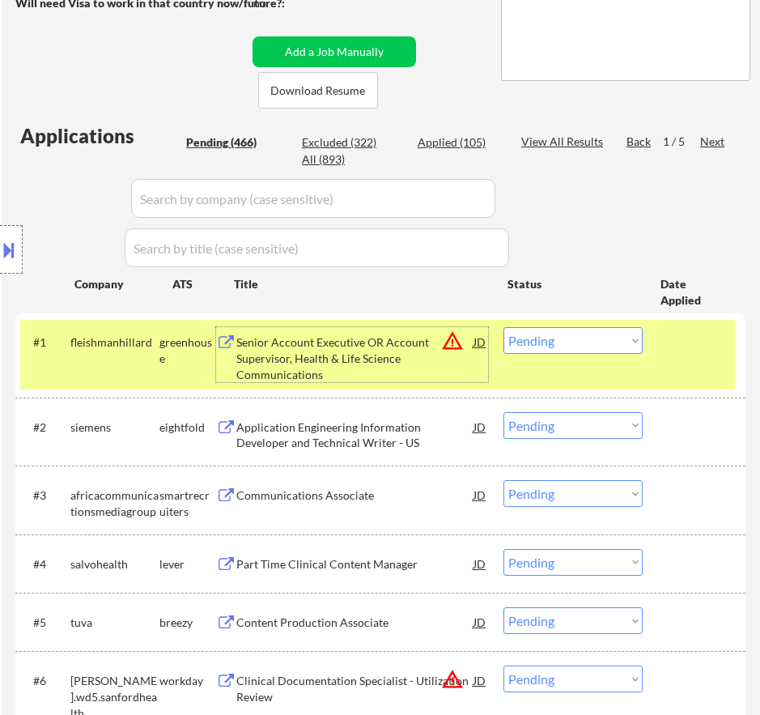
click at [597, 341] on select "Choose an option... Pending Applied Excluded (Questions) Excluded (Expired) Exc…" at bounding box center [573, 340] width 139 height 27
click at [504, 327] on select "Choose an option... Pending Applied Excluded (Questions) Excluded (Expired) Exc…" at bounding box center [573, 340] width 139 height 27
select select ""pending""
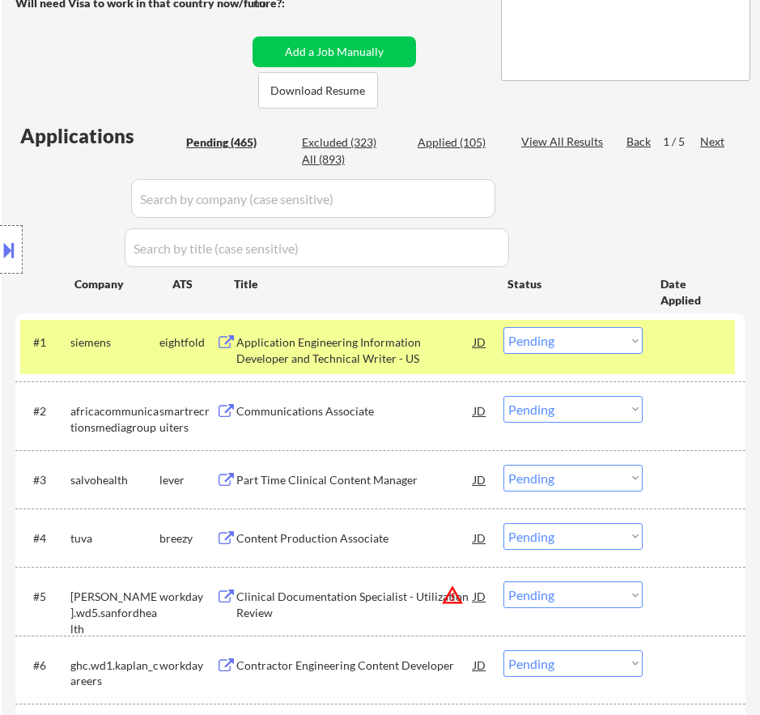
click at [350, 358] on div "Application Engineering Information Developer and Technical Writer - US" at bounding box center [354, 350] width 237 height 32
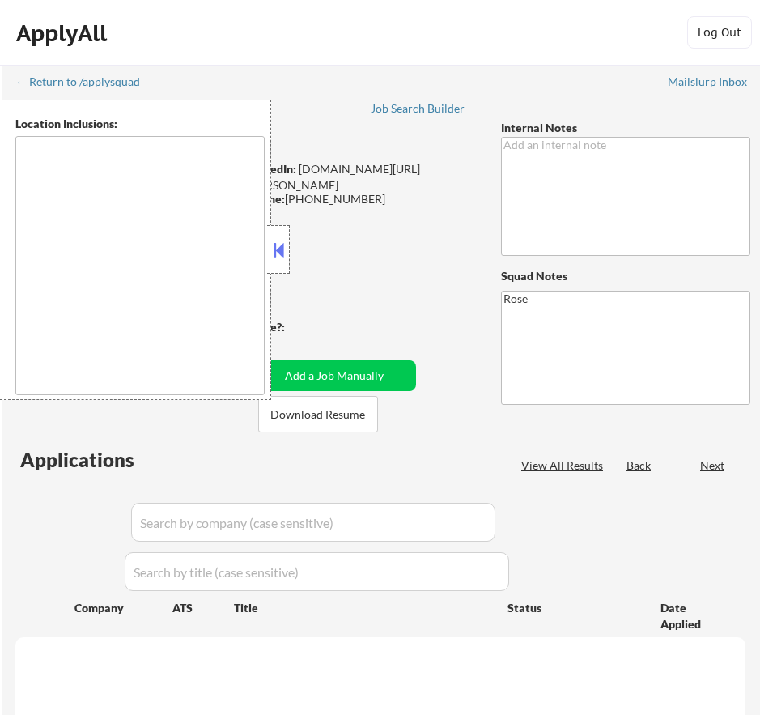
type textarea "[GEOGRAPHIC_DATA], [GEOGRAPHIC_DATA] [GEOGRAPHIC_DATA], [GEOGRAPHIC_DATA] [GEOG…"
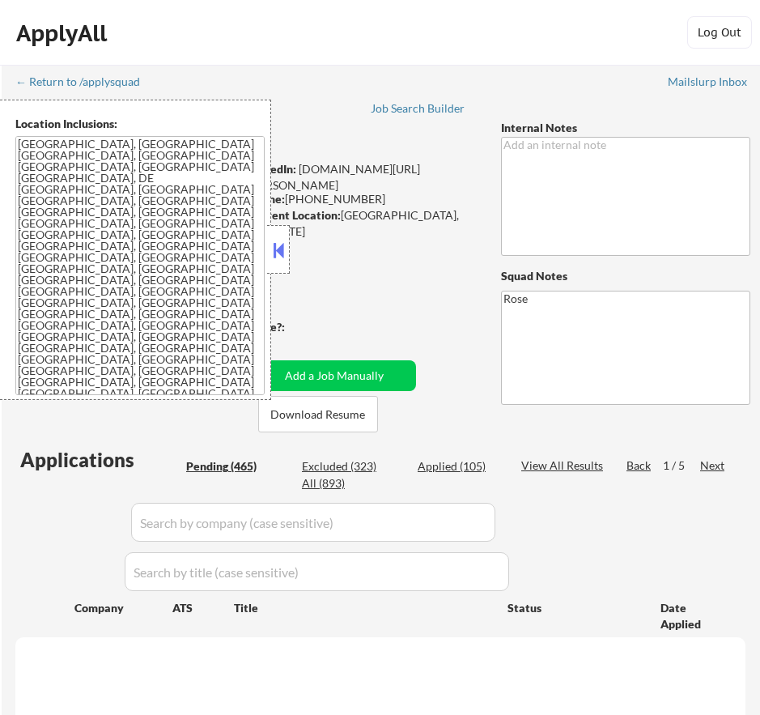
select select ""pending""
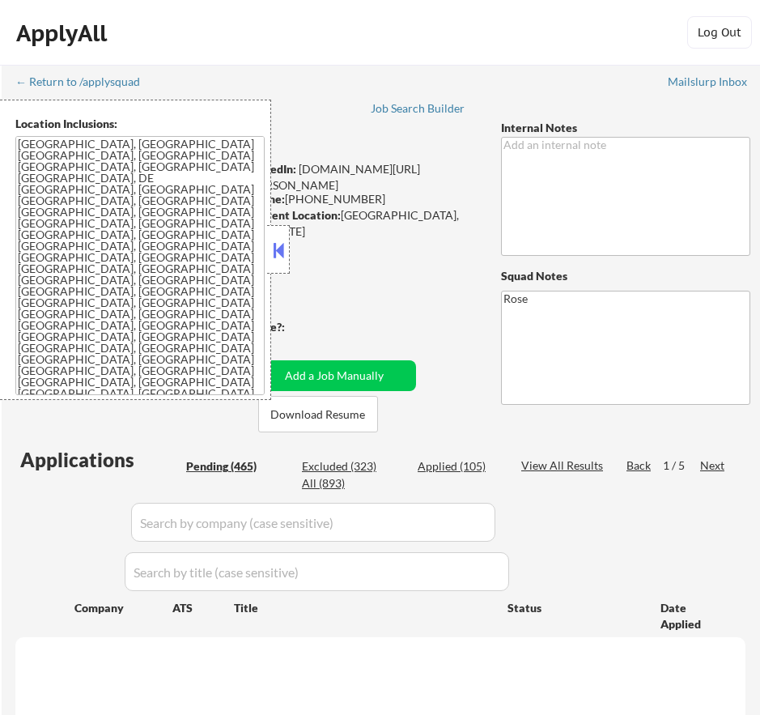
select select ""pending""
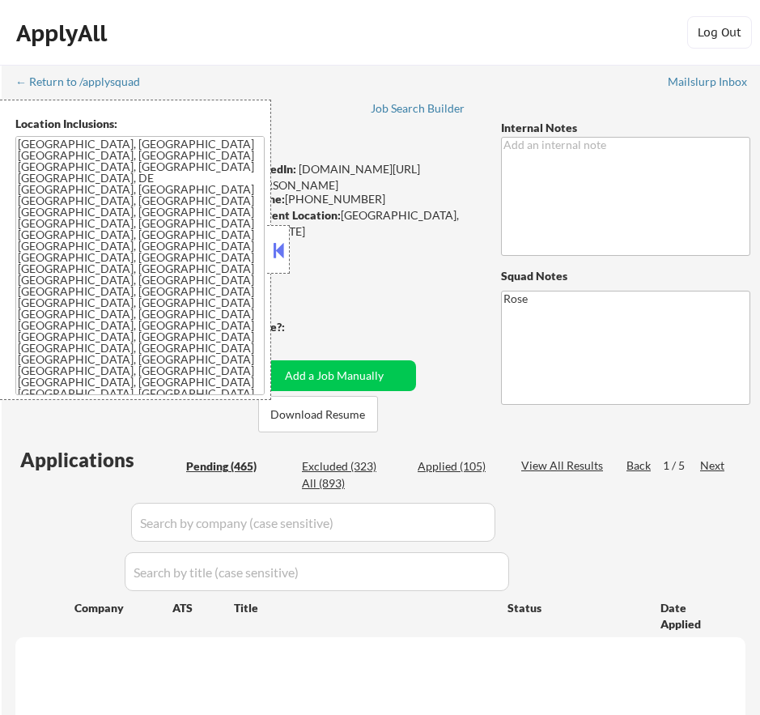
select select ""pending""
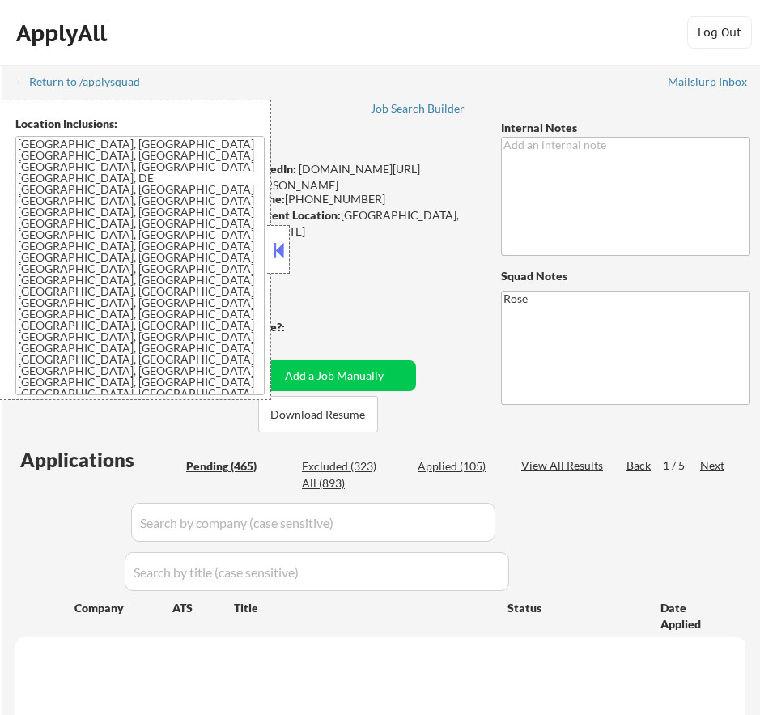
select select ""pending""
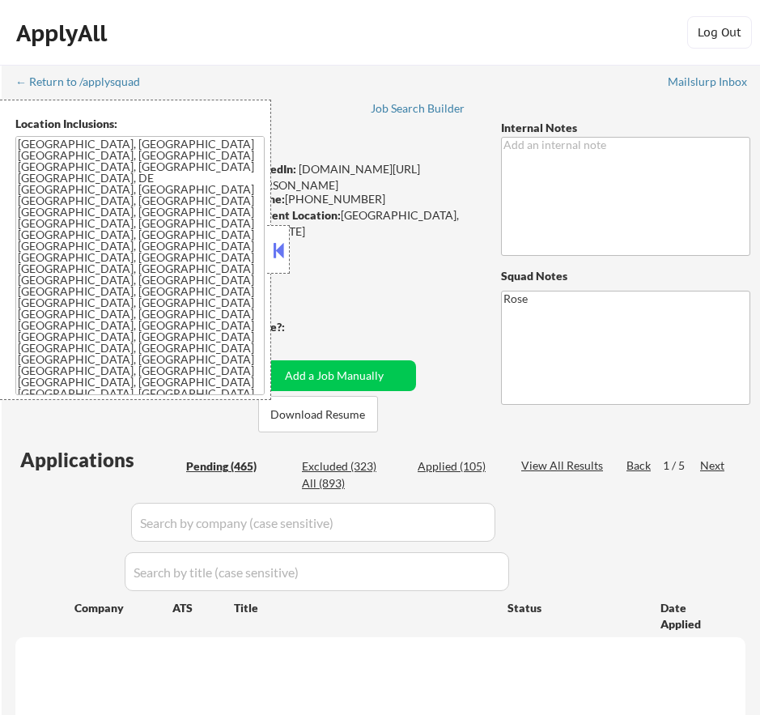
select select ""pending""
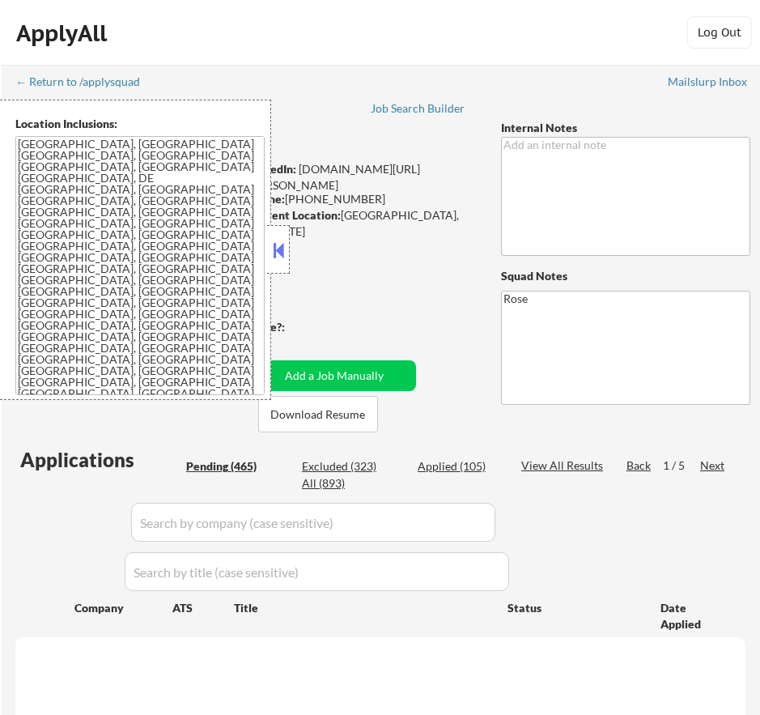
select select ""pending""
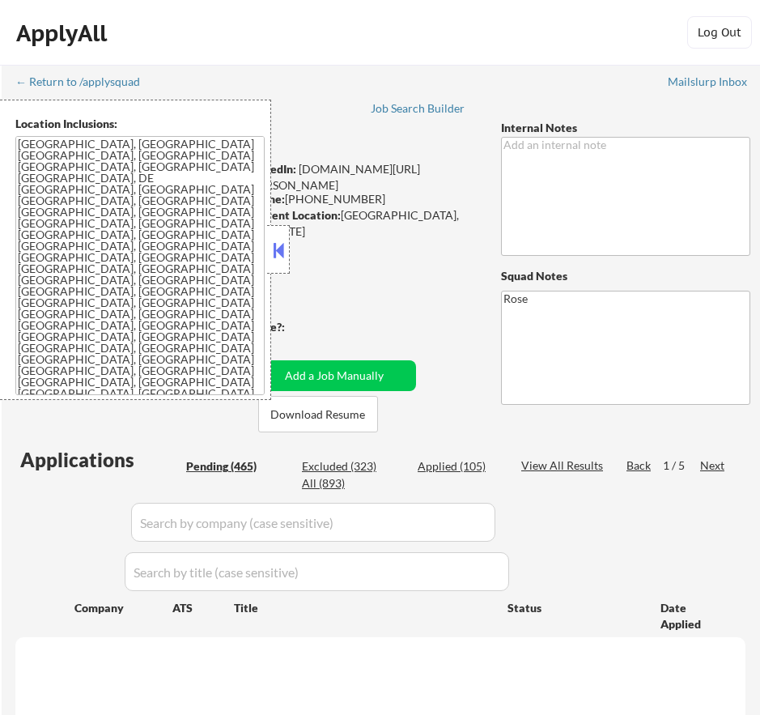
select select ""pending""
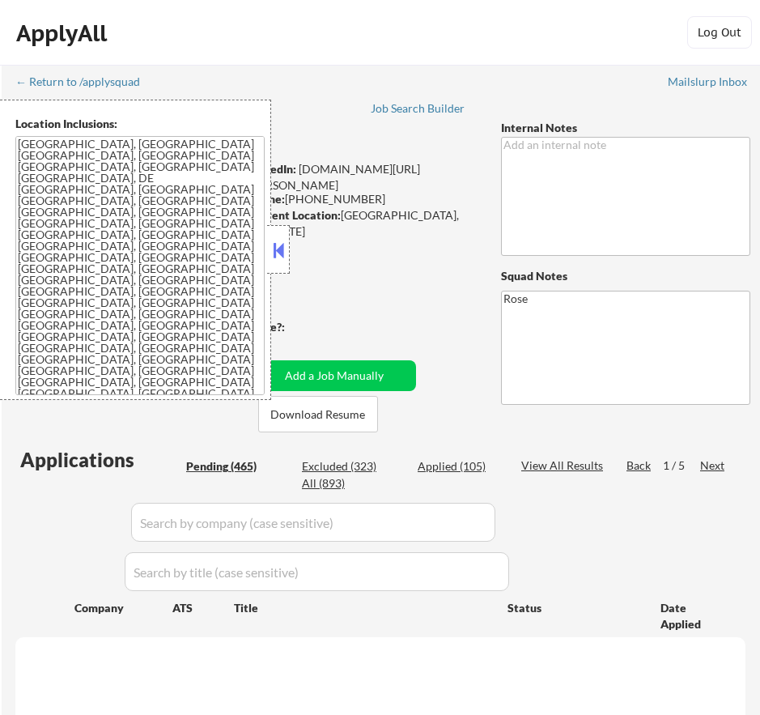
select select ""pending""
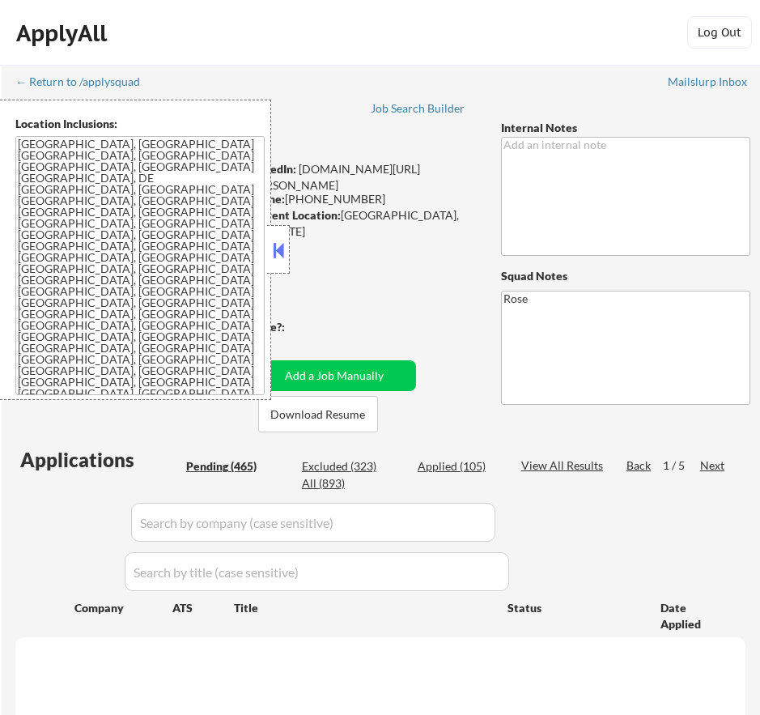
select select ""pending""
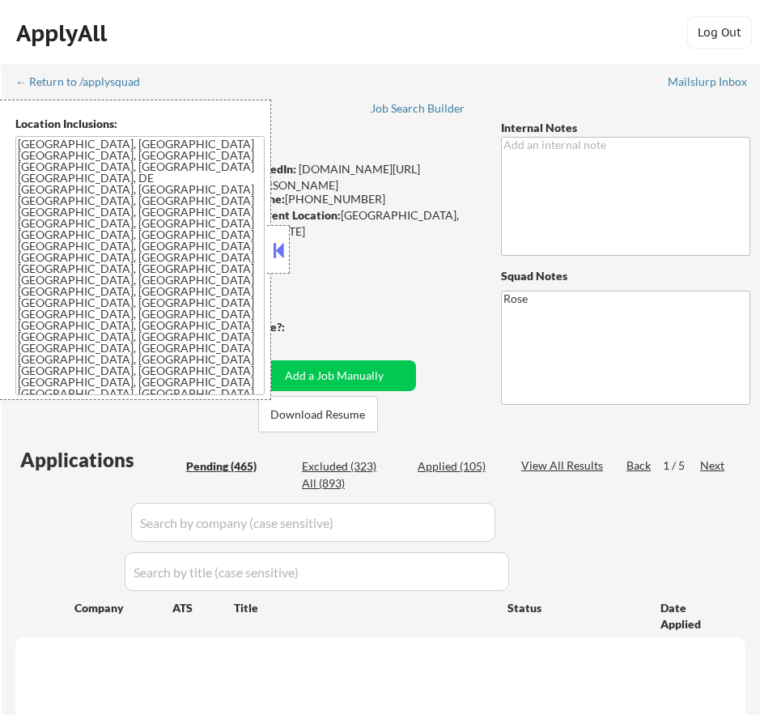
select select ""pending""
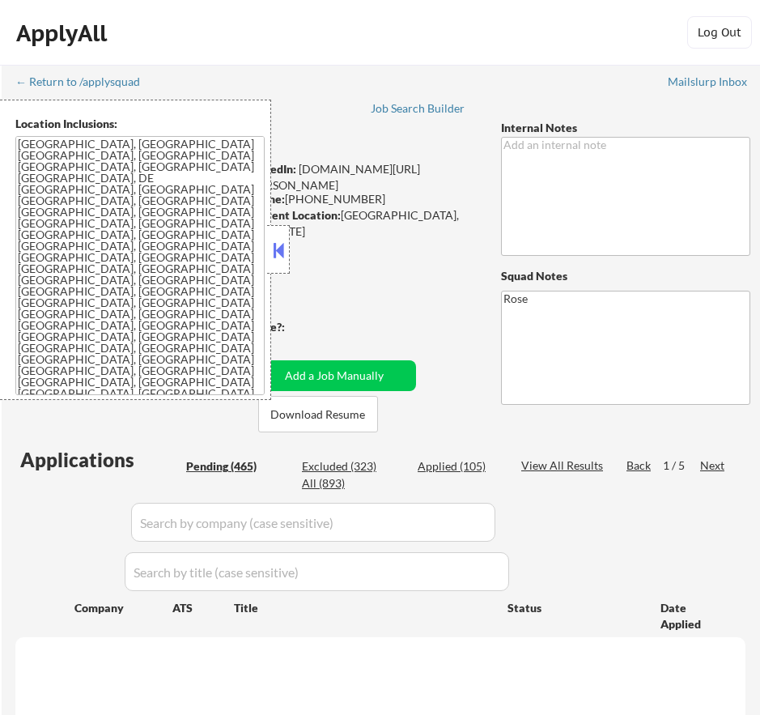
select select ""pending""
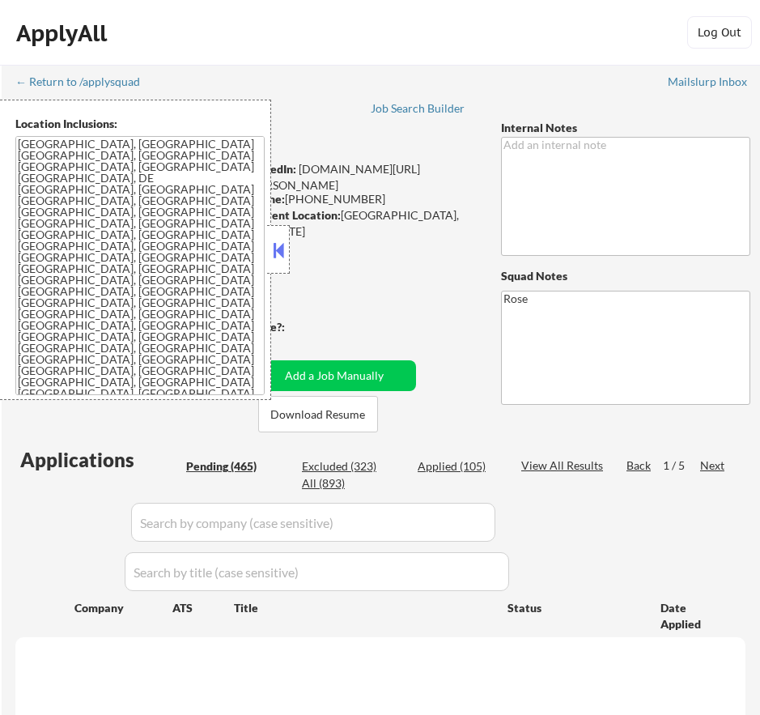
select select ""pending""
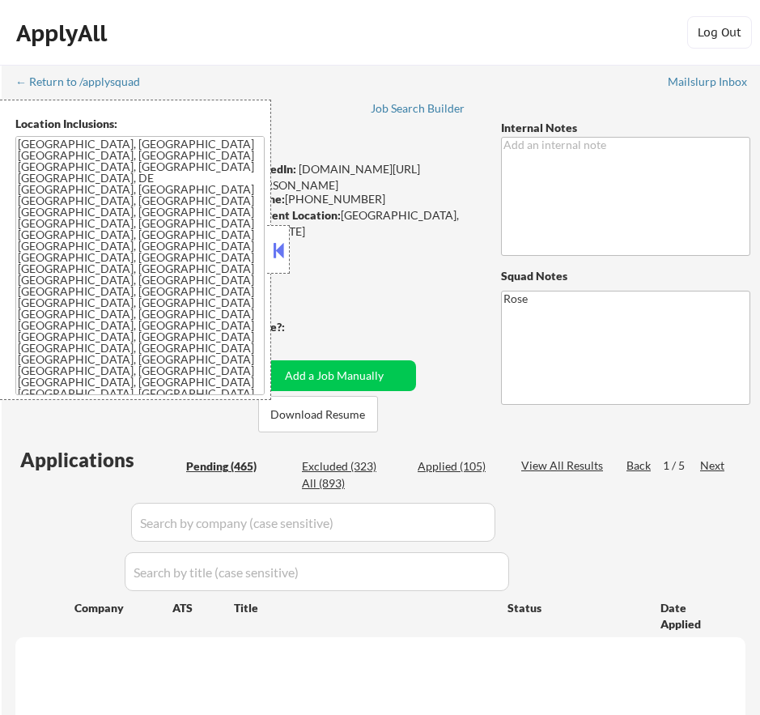
select select ""pending""
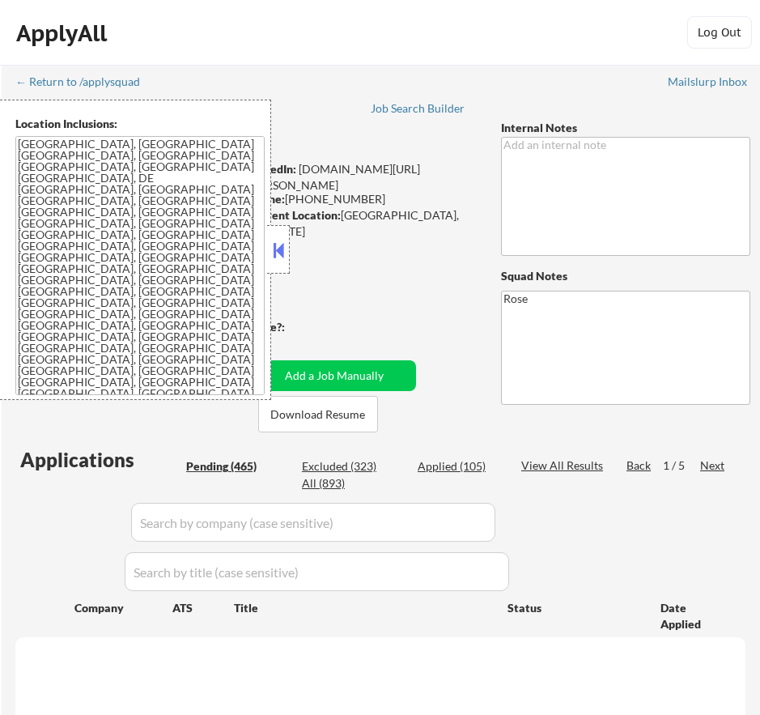
select select ""pending""
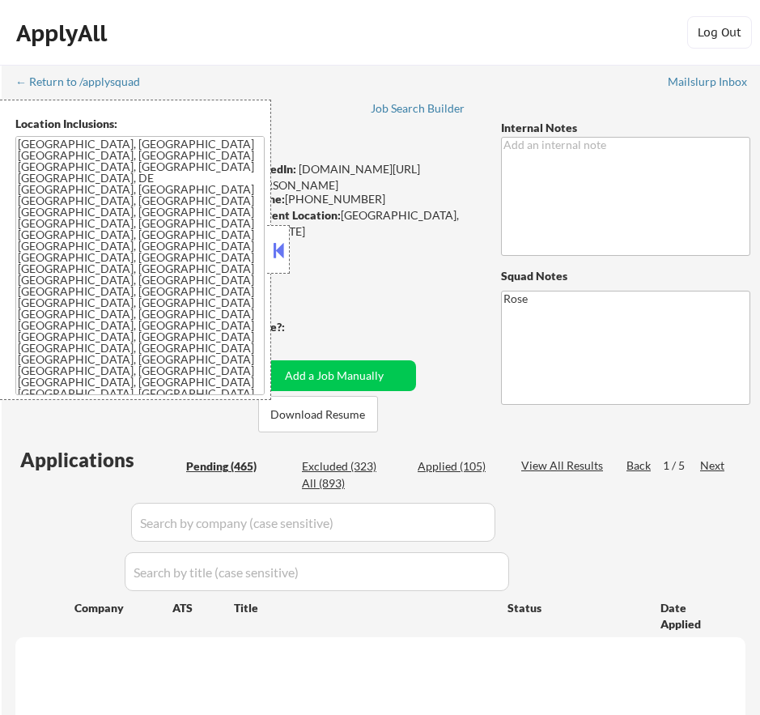
select select ""pending""
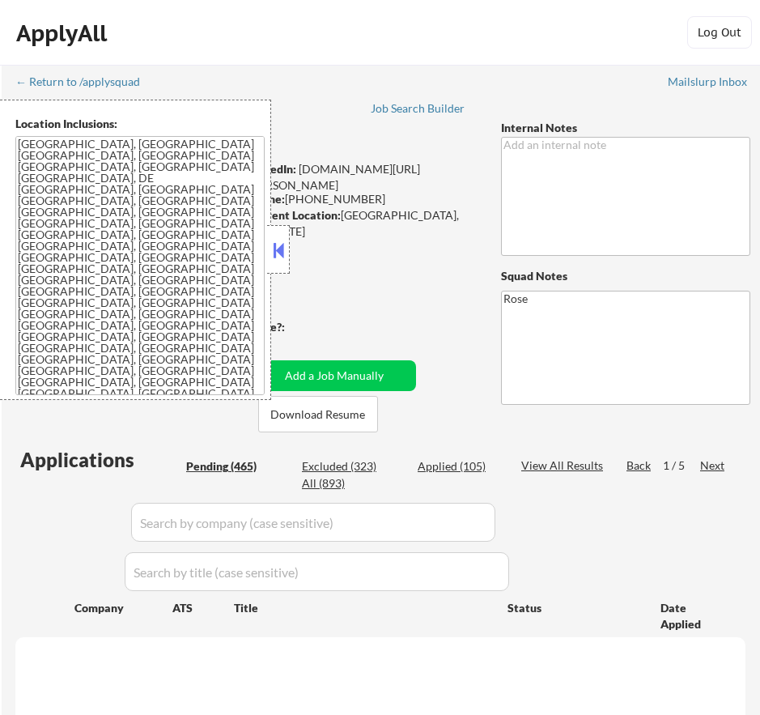
select select ""pending""
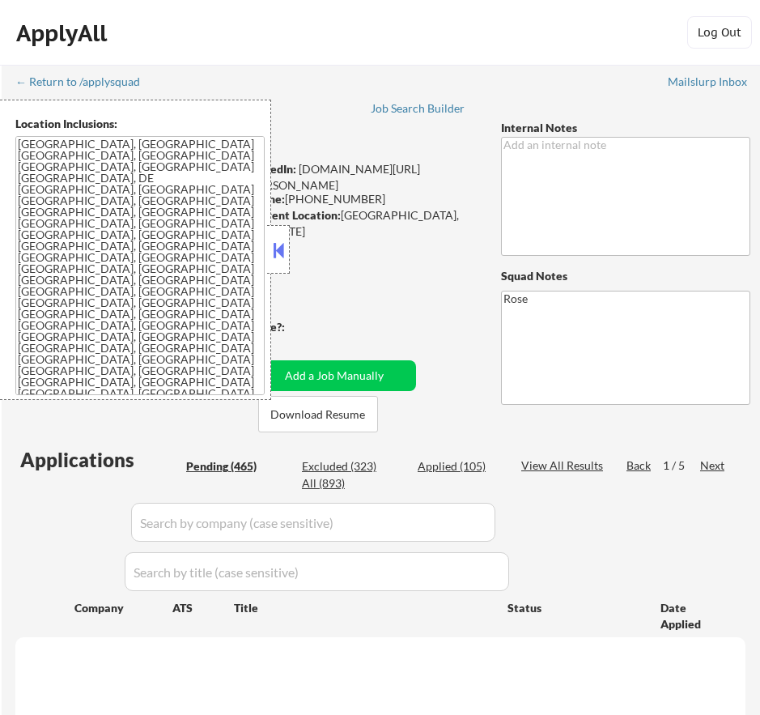
select select ""pending""
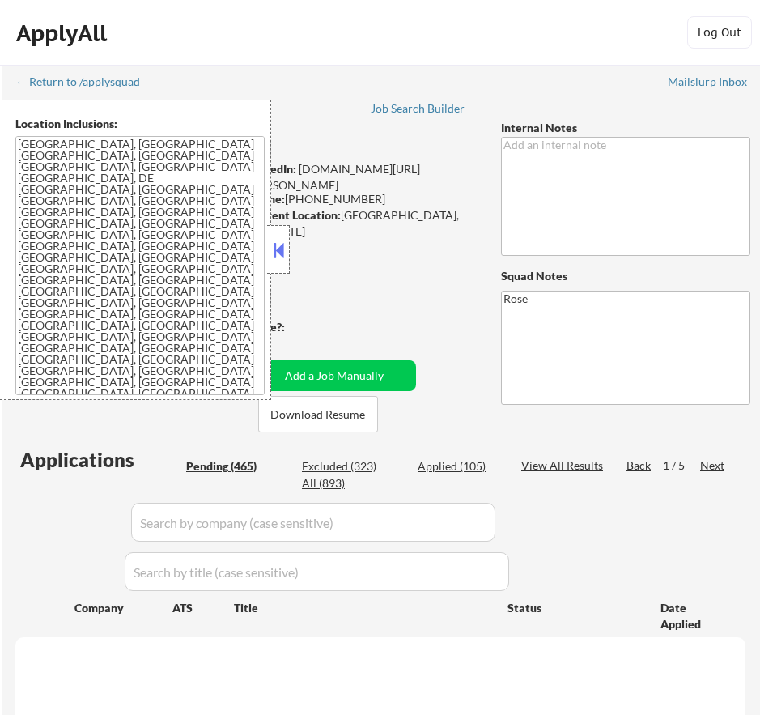
select select ""pending""
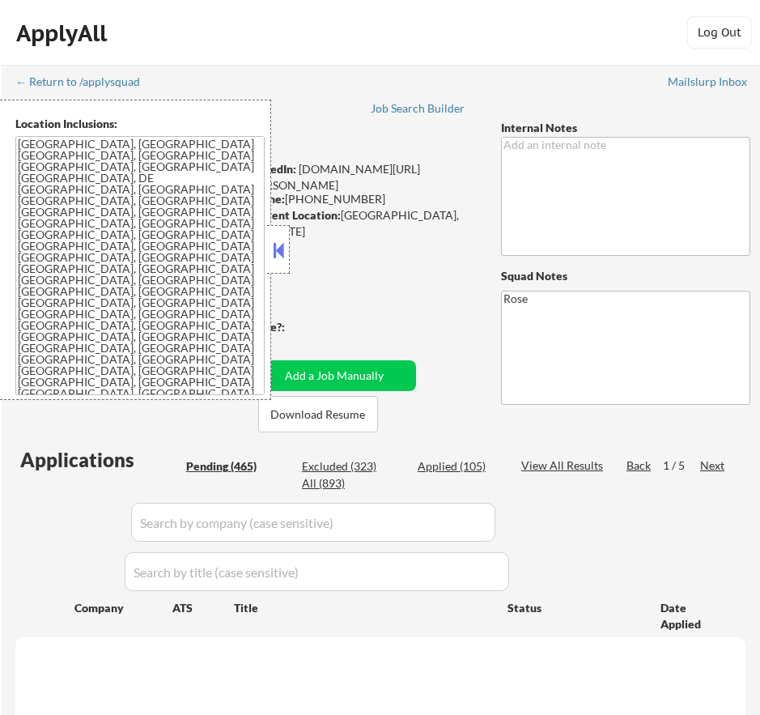
select select ""pending""
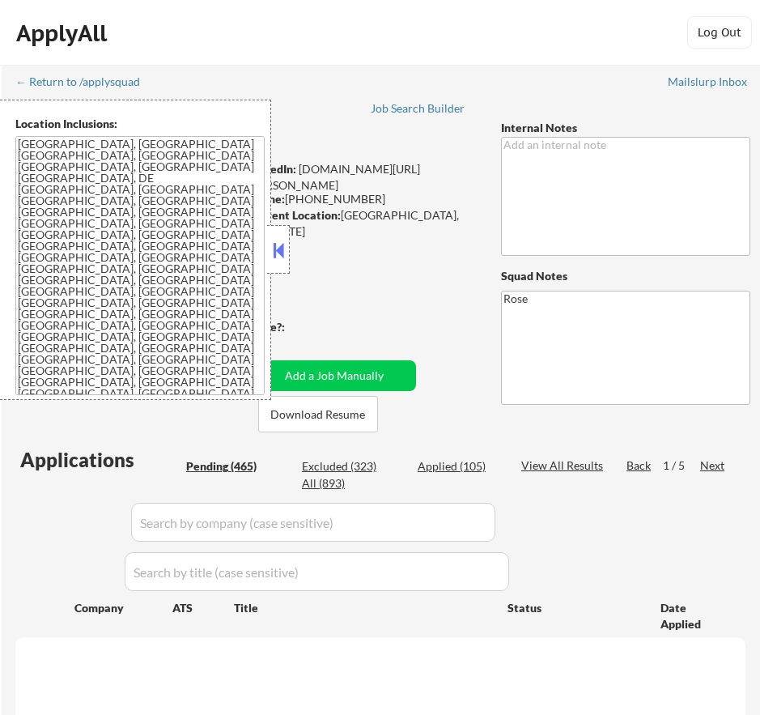
select select ""pending""
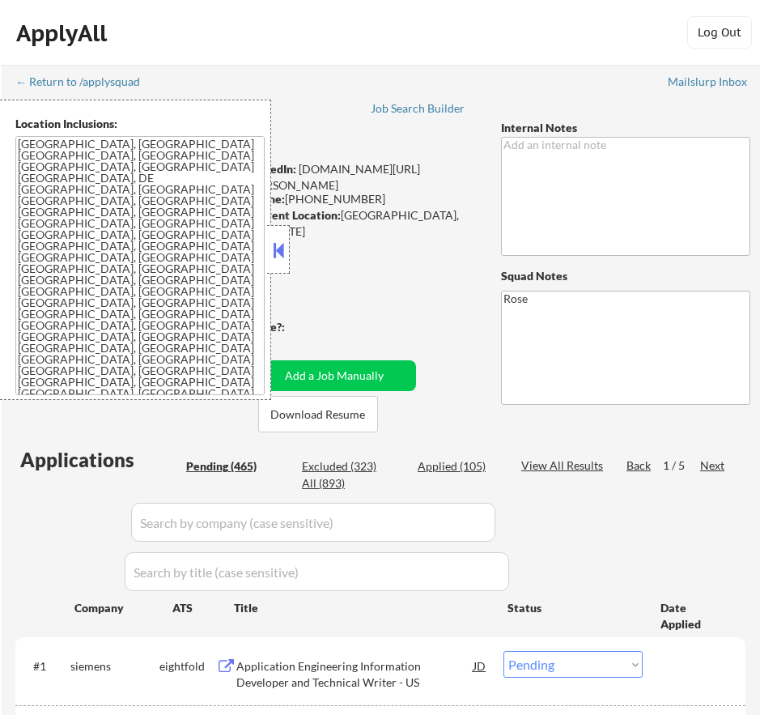
click at [278, 249] on button at bounding box center [279, 250] width 18 height 24
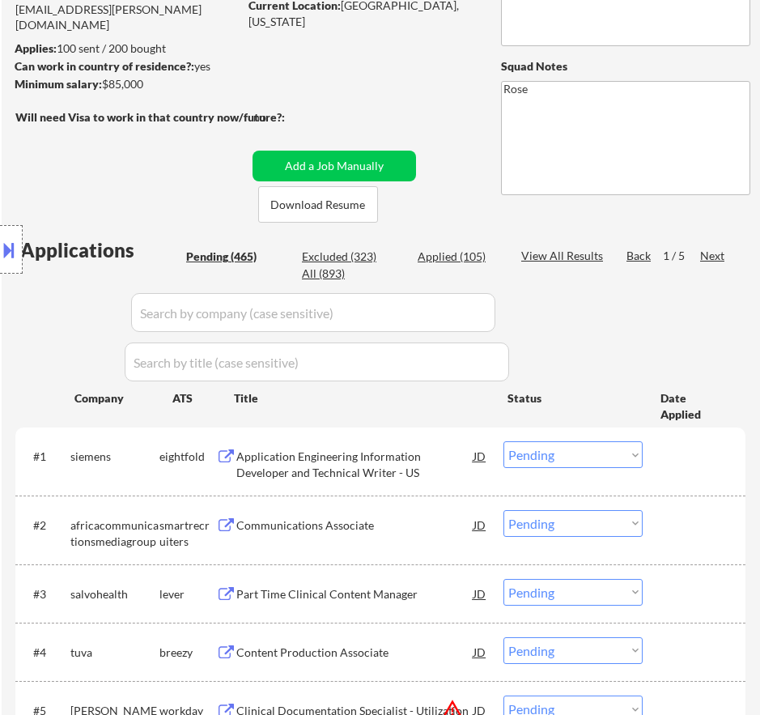
scroll to position [243, 0]
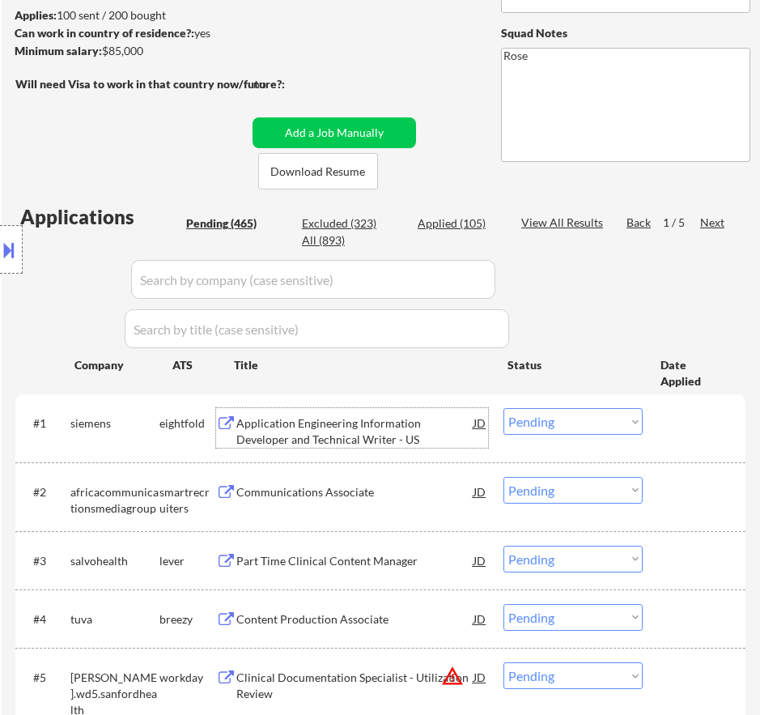
click at [442, 431] on div "Application Engineering Information Developer and Technical Writer - US" at bounding box center [354, 431] width 237 height 32
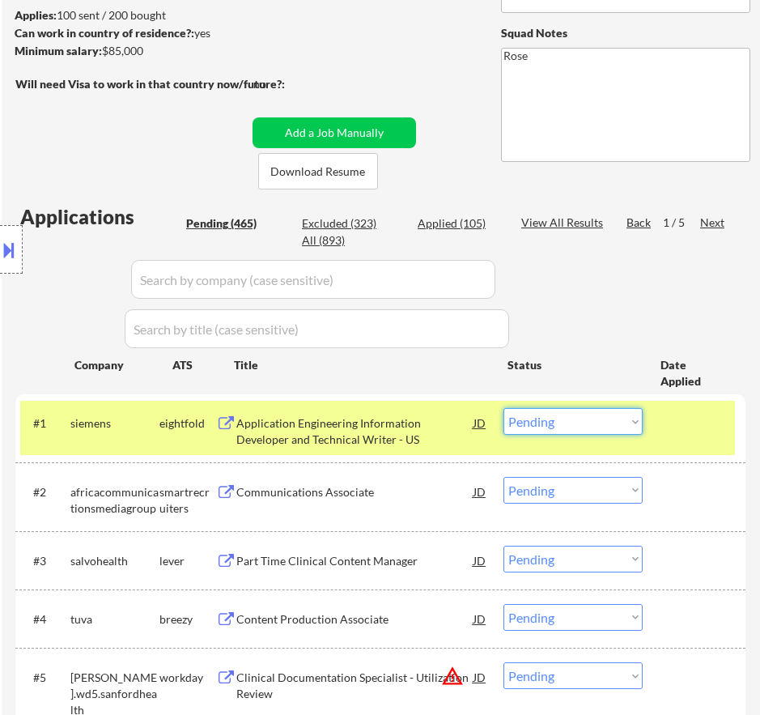
click at [593, 419] on select "Choose an option... Pending Applied Excluded (Questions) Excluded (Expired) Exc…" at bounding box center [573, 421] width 139 height 27
click at [504, 408] on select "Choose an option... Pending Applied Excluded (Questions) Excluded (Expired) Exc…" at bounding box center [573, 421] width 139 height 27
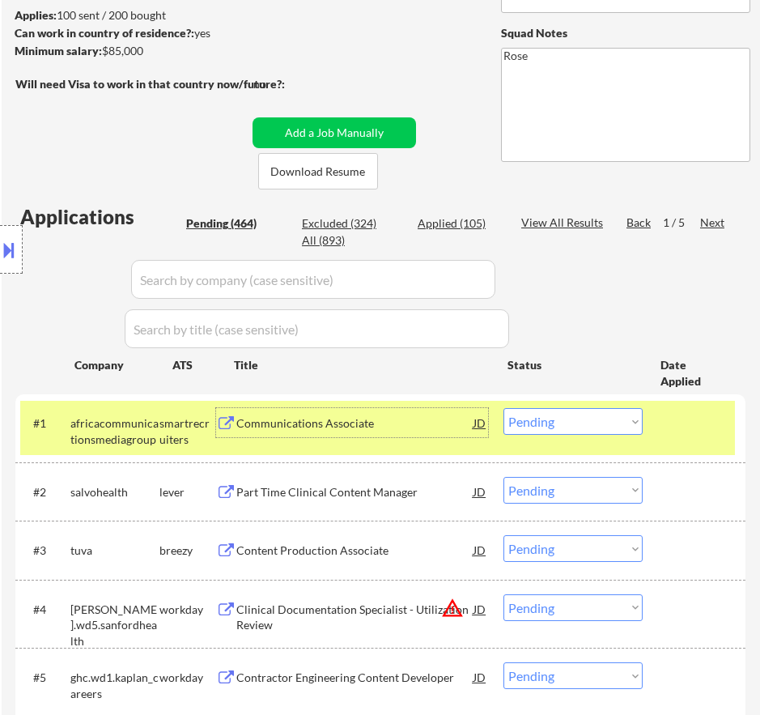
click at [428, 424] on div "Communications Associate" at bounding box center [354, 423] width 237 height 16
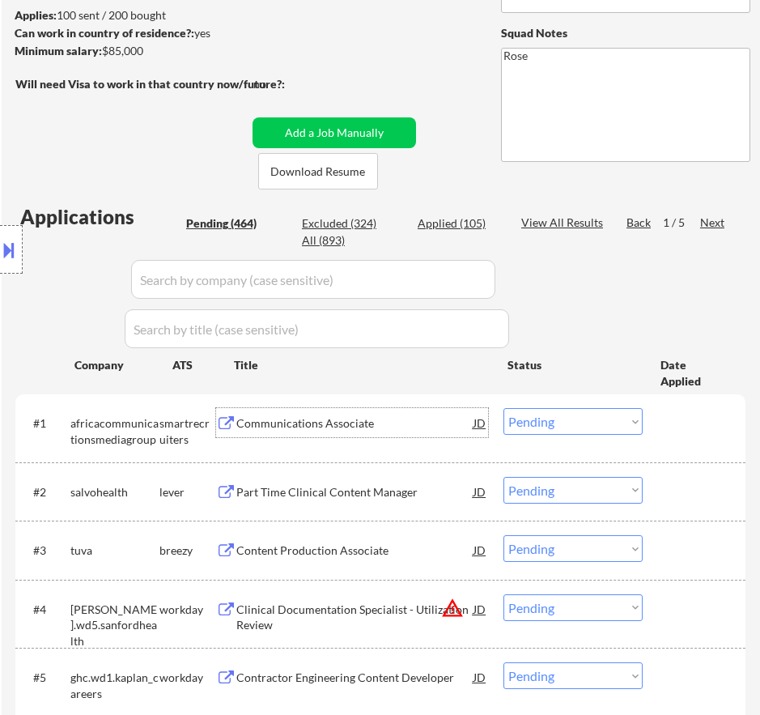
click at [614, 427] on select "Choose an option... Pending Applied Excluded (Questions) Excluded (Expired) Exc…" at bounding box center [573, 421] width 139 height 27
click at [504, 408] on select "Choose an option... Pending Applied Excluded (Questions) Excluded (Expired) Exc…" at bounding box center [573, 421] width 139 height 27
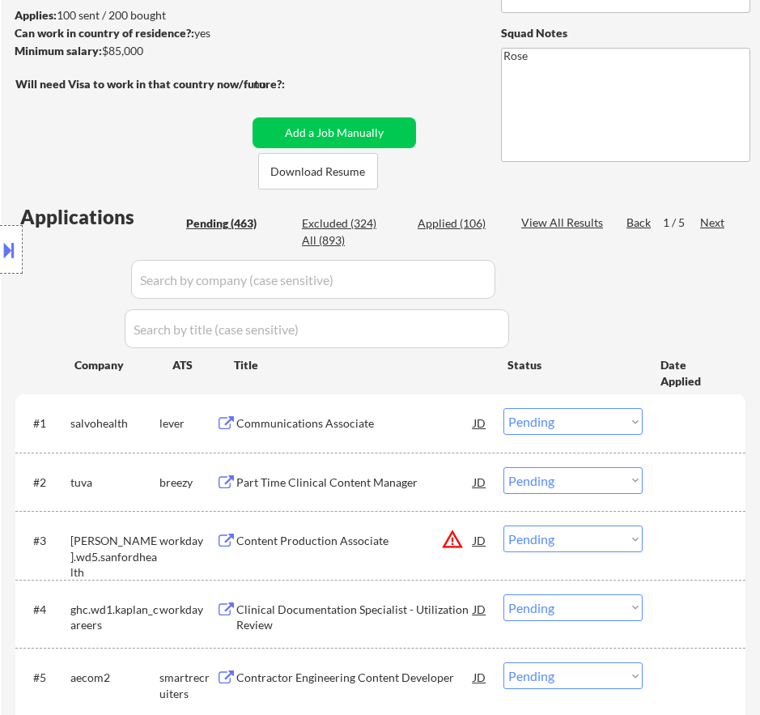
click at [342, 421] on div "Communications Associate" at bounding box center [354, 423] width 237 height 16
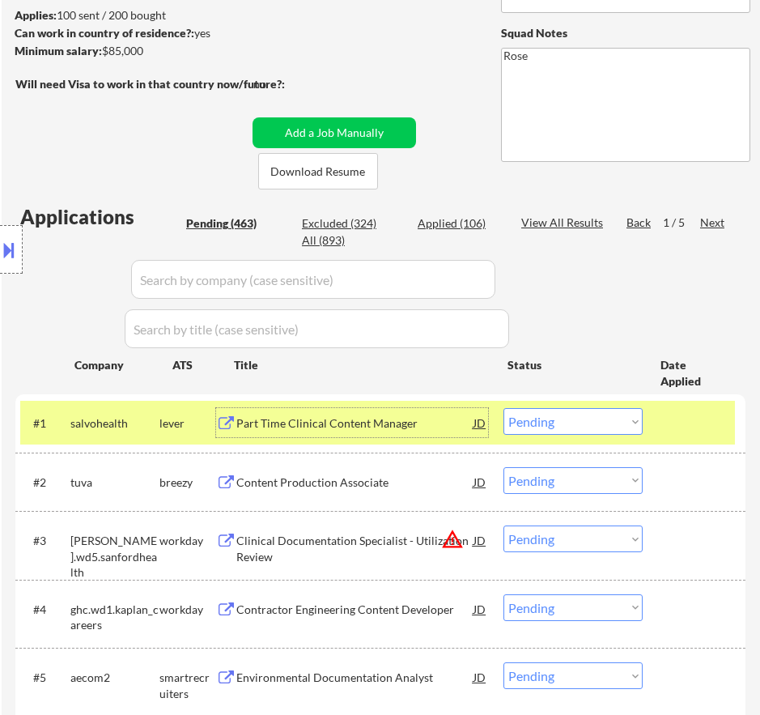
click at [582, 424] on select "Choose an option... Pending Applied Excluded (Questions) Excluded (Expired) Exc…" at bounding box center [573, 421] width 139 height 27
click at [504, 408] on select "Choose an option... Pending Applied Excluded (Questions) Excluded (Expired) Exc…" at bounding box center [573, 421] width 139 height 27
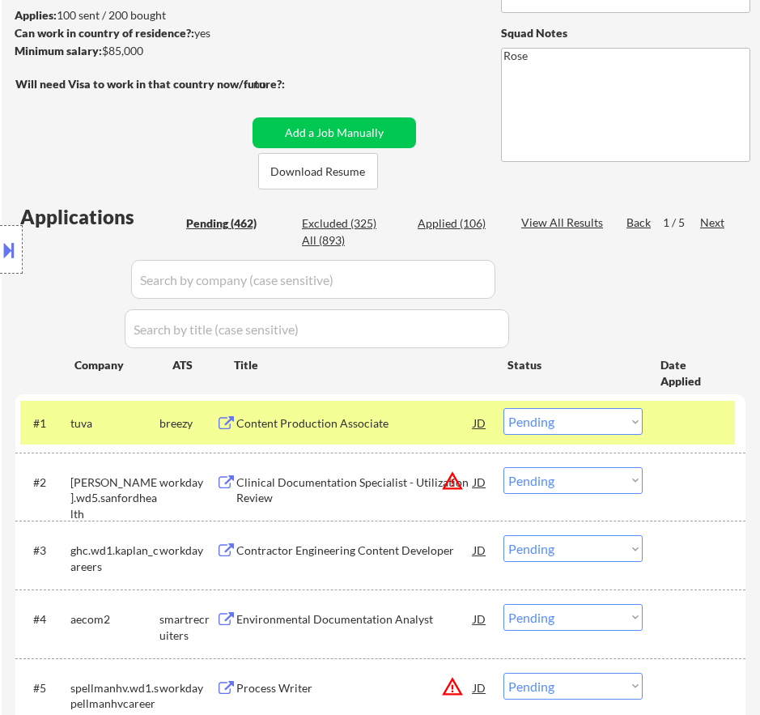
click at [425, 422] on div "Content Production Associate" at bounding box center [354, 423] width 237 height 16
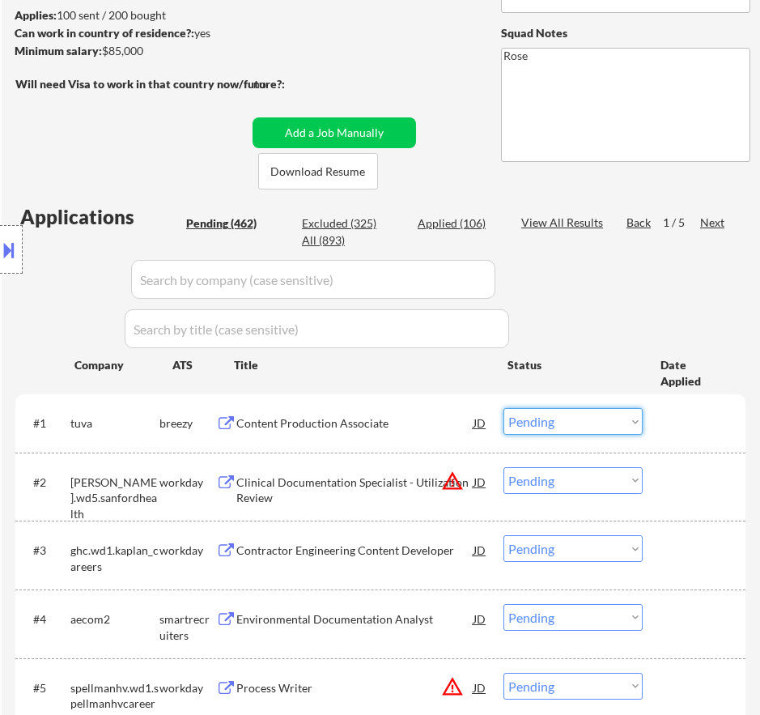
click at [610, 410] on select "Choose an option... Pending Applied Excluded (Questions) Excluded (Expired) Exc…" at bounding box center [573, 421] width 139 height 27
click at [504, 408] on select "Choose an option... Pending Applied Excluded (Questions) Excluded (Expired) Exc…" at bounding box center [573, 421] width 139 height 27
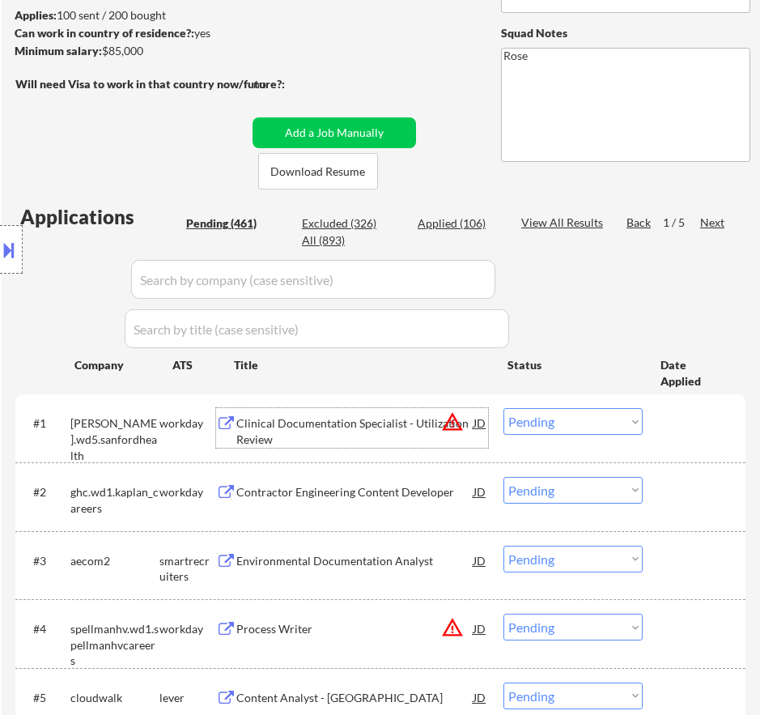
click at [381, 420] on div "Clinical Documentation Specialist - Utilization Review" at bounding box center [354, 431] width 237 height 32
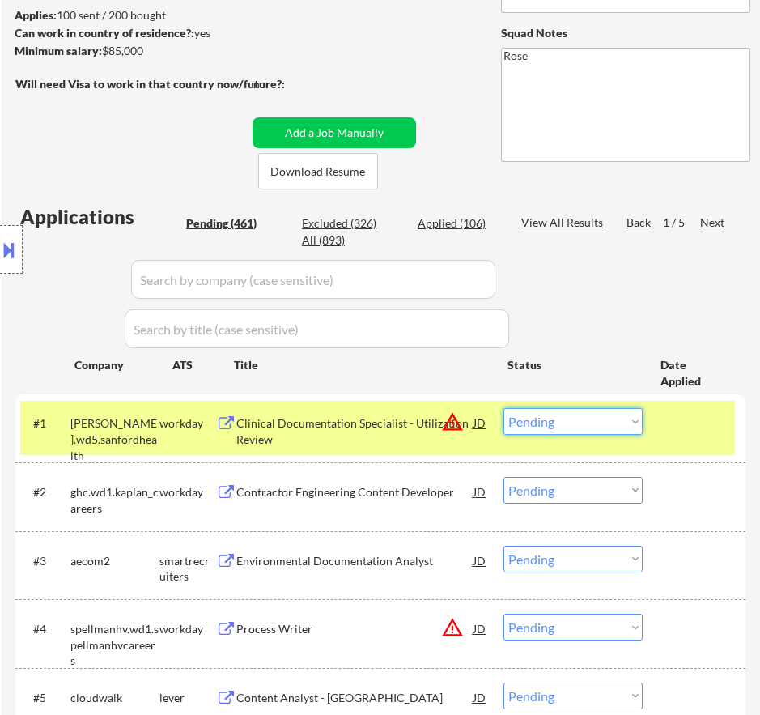
click at [583, 423] on select "Choose an option... Pending Applied Excluded (Questions) Excluded (Expired) Exc…" at bounding box center [573, 421] width 139 height 27
click at [504, 408] on select "Choose an option... Pending Applied Excluded (Questions) Excluded (Expired) Exc…" at bounding box center [573, 421] width 139 height 27
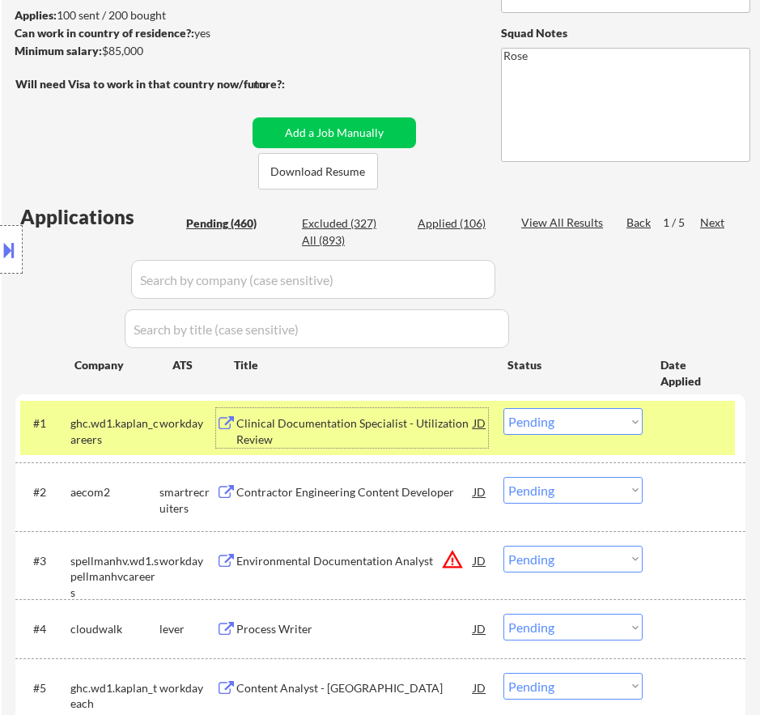
click at [413, 427] on div "Clinical Documentation Specialist - Utilization Review" at bounding box center [354, 431] width 237 height 32
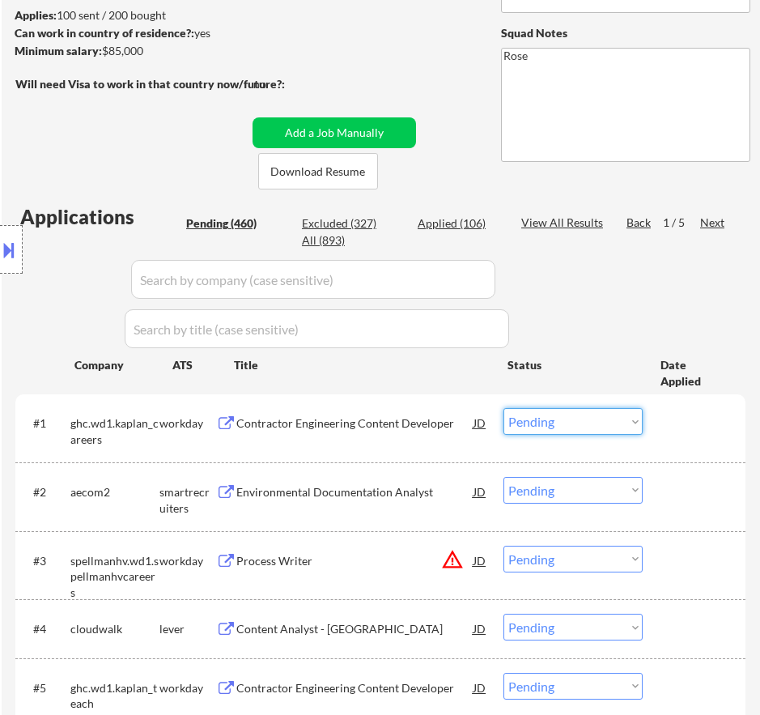
click at [618, 424] on select "Choose an option... Pending Applied Excluded (Questions) Excluded (Expired) Exc…" at bounding box center [573, 421] width 139 height 27
click at [504, 408] on select "Choose an option... Pending Applied Excluded (Questions) Excluded (Expired) Exc…" at bounding box center [573, 421] width 139 height 27
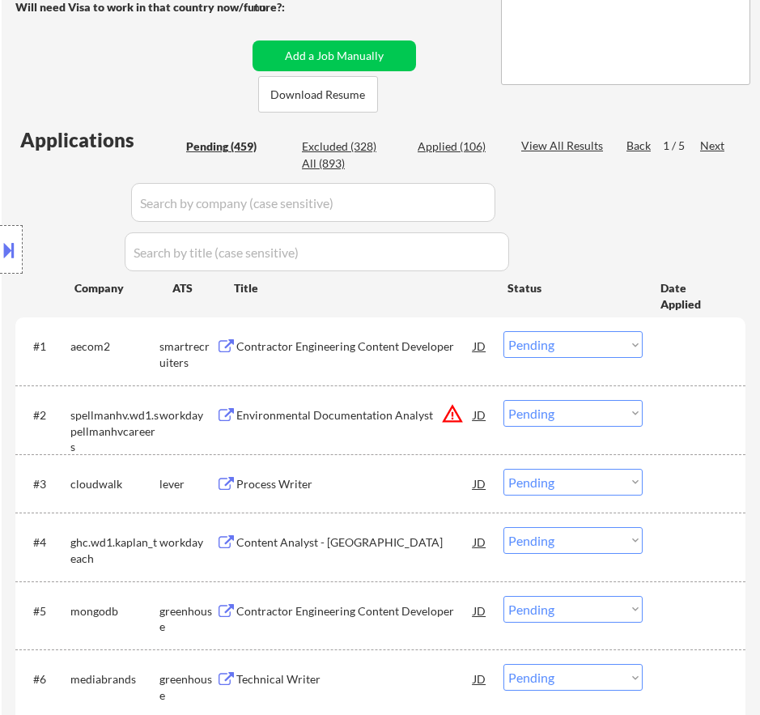
scroll to position [324, 0]
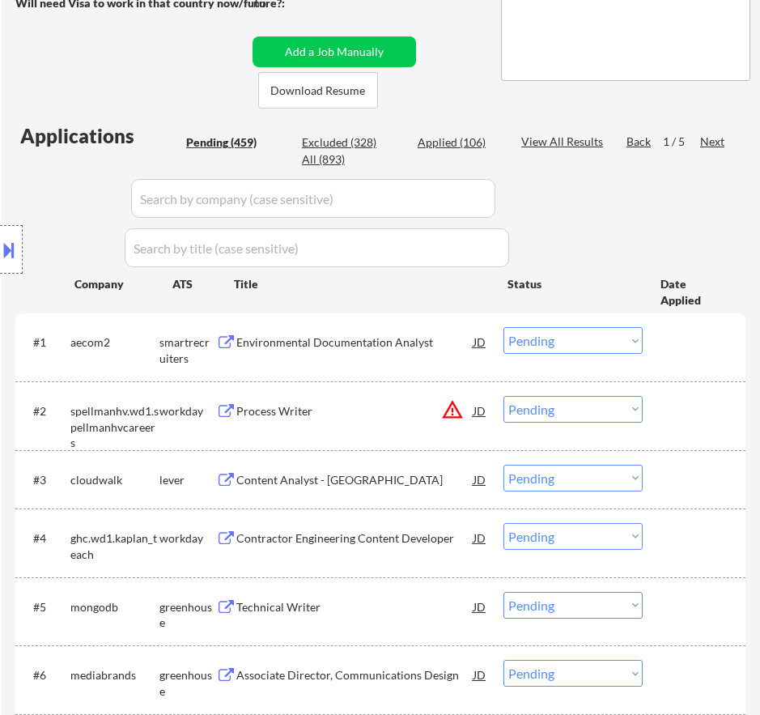
click at [412, 348] on div "Environmental Documentation Analyst" at bounding box center [354, 342] width 237 height 16
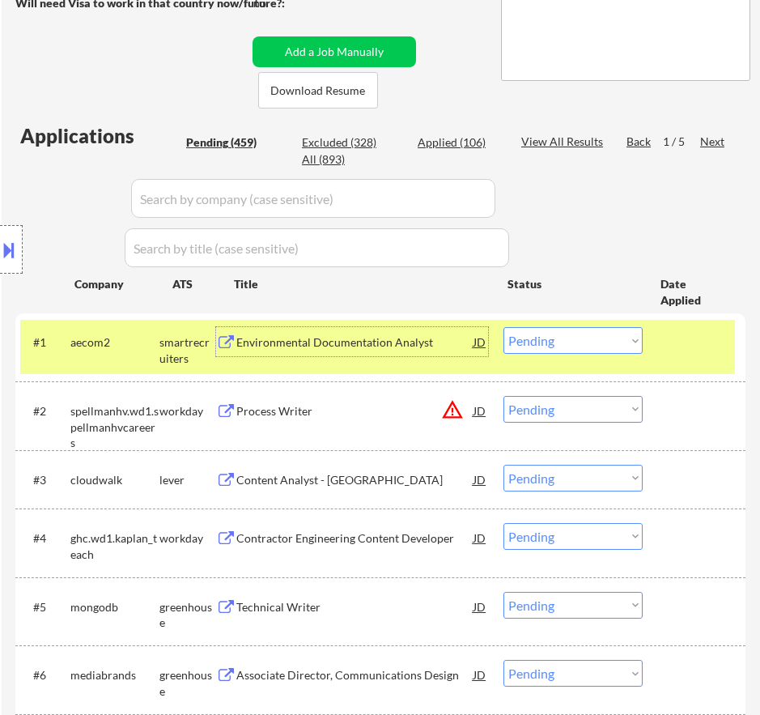
click at [542, 342] on select "Choose an option... Pending Applied Excluded (Questions) Excluded (Expired) Exc…" at bounding box center [573, 340] width 139 height 27
click at [504, 327] on select "Choose an option... Pending Applied Excluded (Questions) Excluded (Expired) Exc…" at bounding box center [573, 340] width 139 height 27
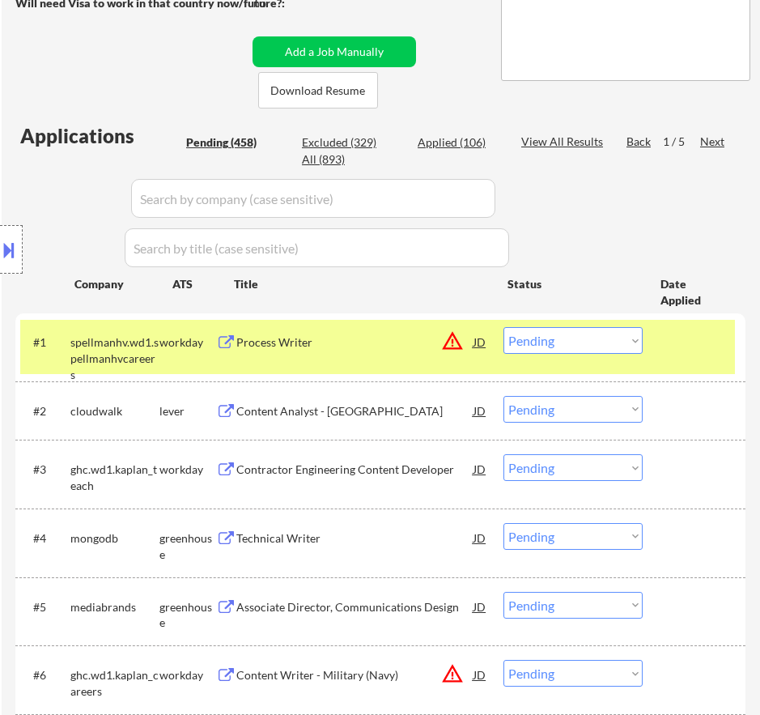
click at [394, 343] on div "Process Writer" at bounding box center [354, 342] width 237 height 16
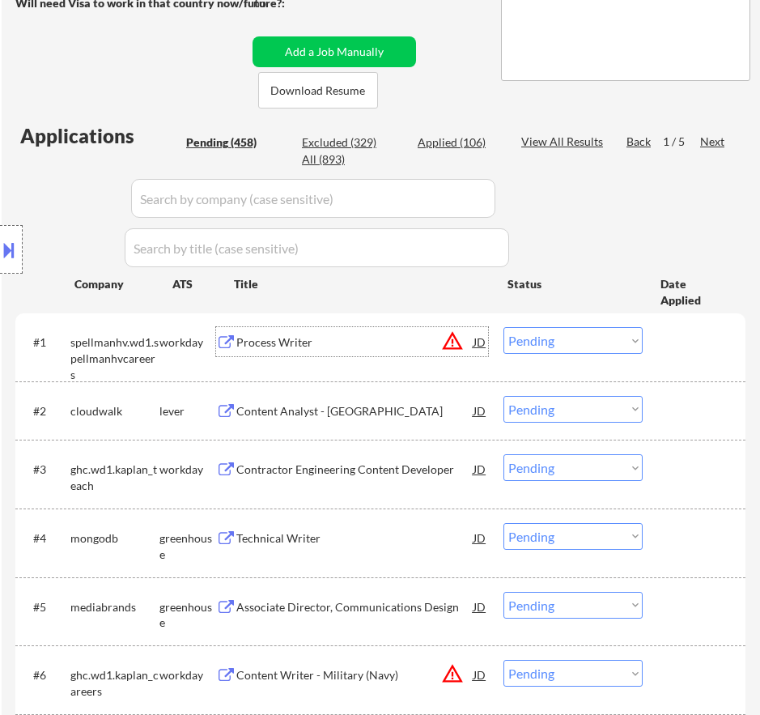
click at [590, 339] on select "Choose an option... Pending Applied Excluded (Questions) Excluded (Expired) Exc…" at bounding box center [573, 340] width 139 height 27
click at [504, 327] on select "Choose an option... Pending Applied Excluded (Questions) Excluded (Expired) Exc…" at bounding box center [573, 340] width 139 height 27
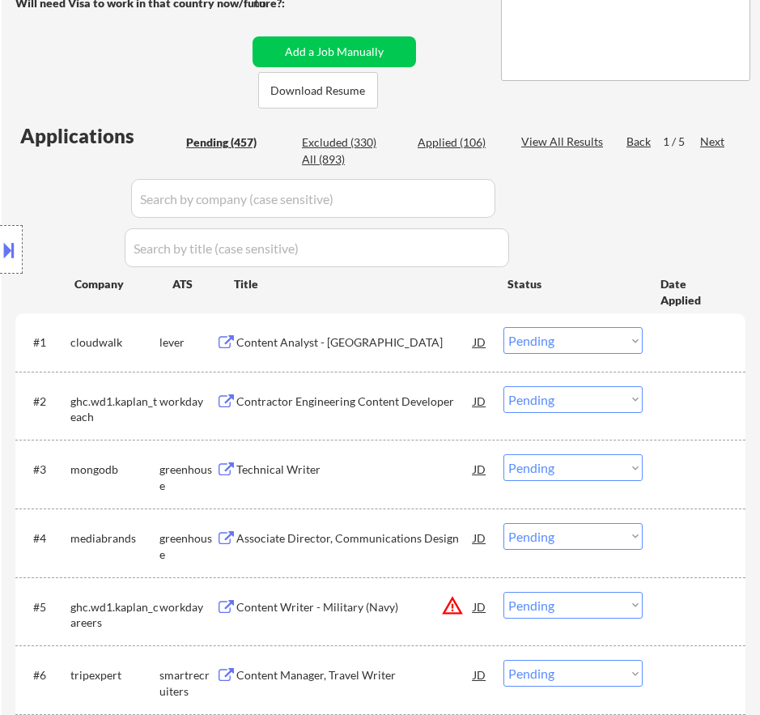
click at [440, 346] on div "Content Analyst - US" at bounding box center [354, 342] width 237 height 16
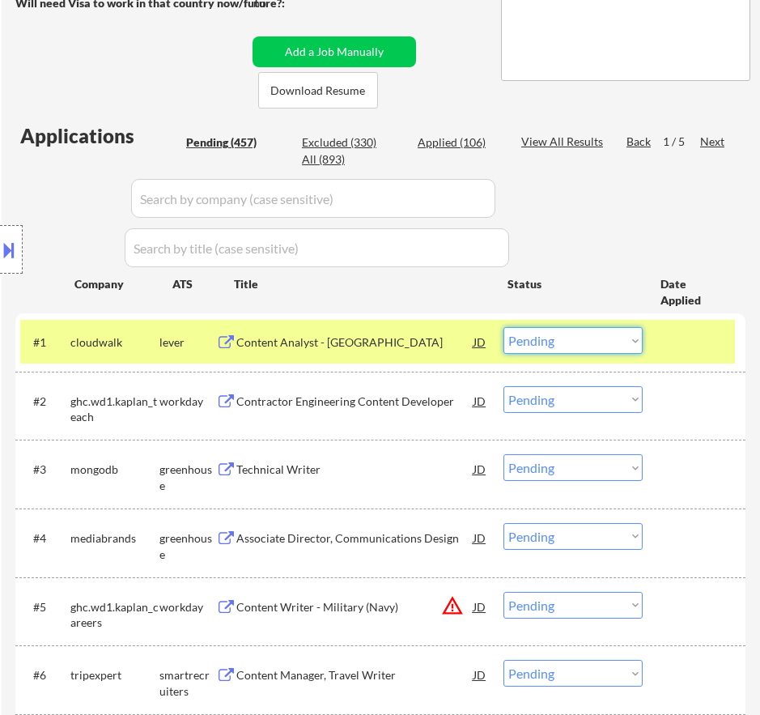
click at [558, 334] on select "Choose an option... Pending Applied Excluded (Questions) Excluded (Expired) Exc…" at bounding box center [573, 340] width 139 height 27
click at [504, 327] on select "Choose an option... Pending Applied Excluded (Questions) Excluded (Expired) Exc…" at bounding box center [573, 340] width 139 height 27
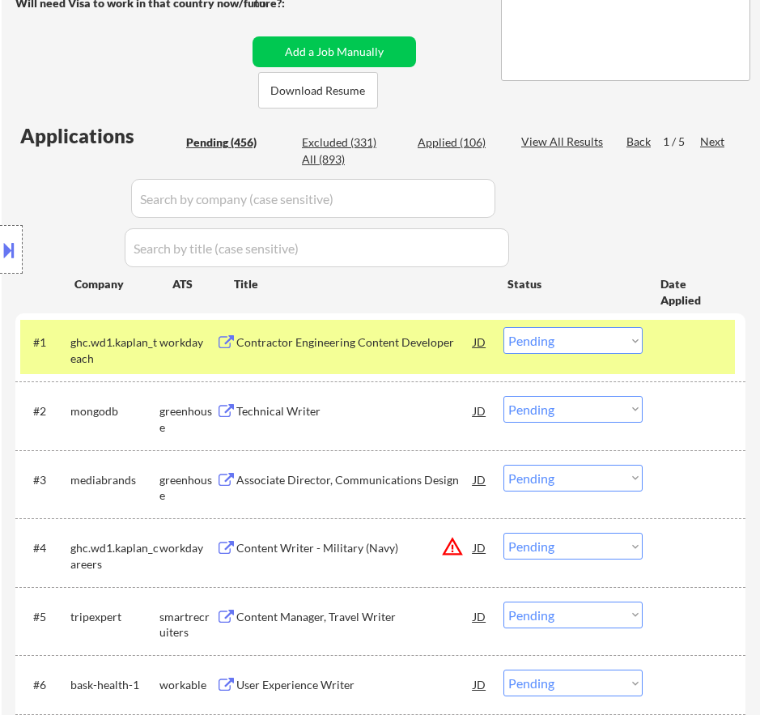
click at [385, 358] on div "#1 ghc.wd1.kaplan_teach workday Contractor Engineering Content Developer JD war…" at bounding box center [377, 346] width 715 height 53
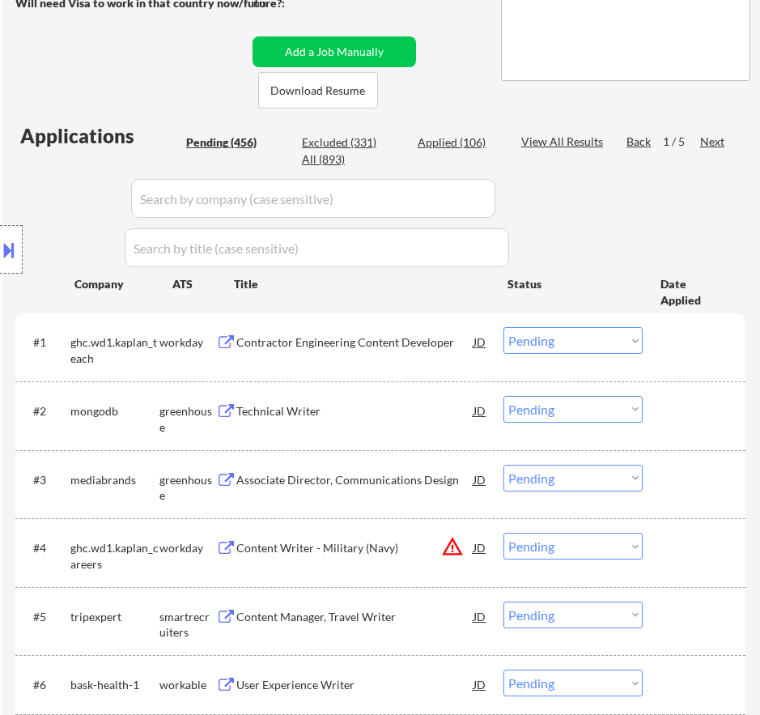
click at [378, 335] on div "Contractor Engineering Content Developer" at bounding box center [354, 342] width 237 height 16
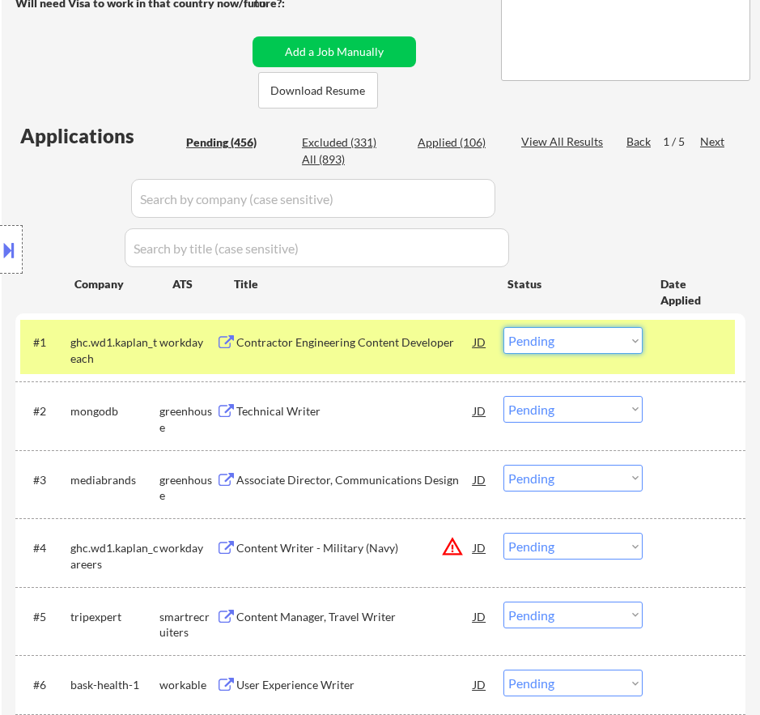
click at [543, 345] on select "Choose an option... Pending Applied Excluded (Questions) Excluded (Expired) Exc…" at bounding box center [573, 340] width 139 height 27
click at [504, 327] on select "Choose an option... Pending Applied Excluded (Questions) Excluded (Expired) Exc…" at bounding box center [573, 340] width 139 height 27
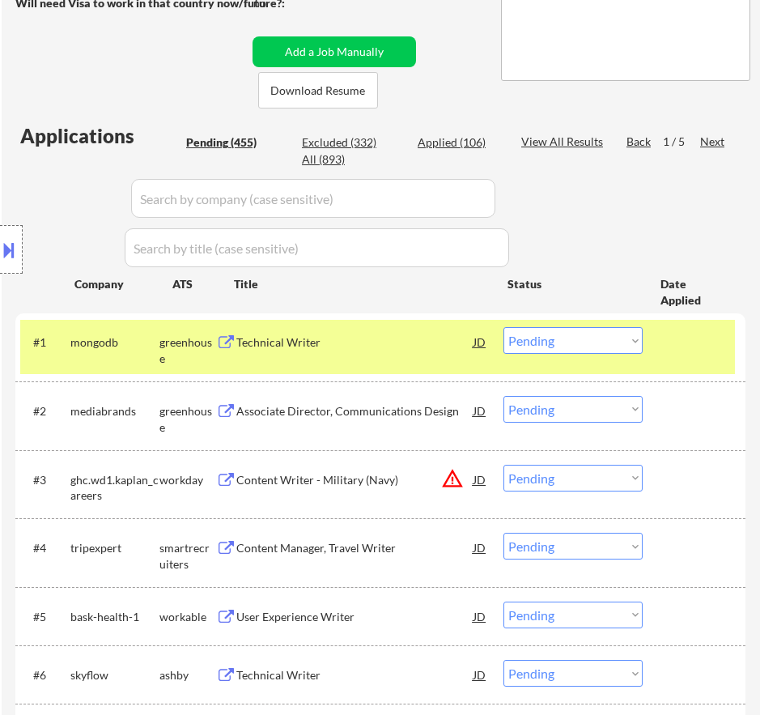
click at [382, 357] on div "#1 mongodb greenhouse Technical Writer JD warning_amber Choose an option... Pen…" at bounding box center [377, 346] width 715 height 53
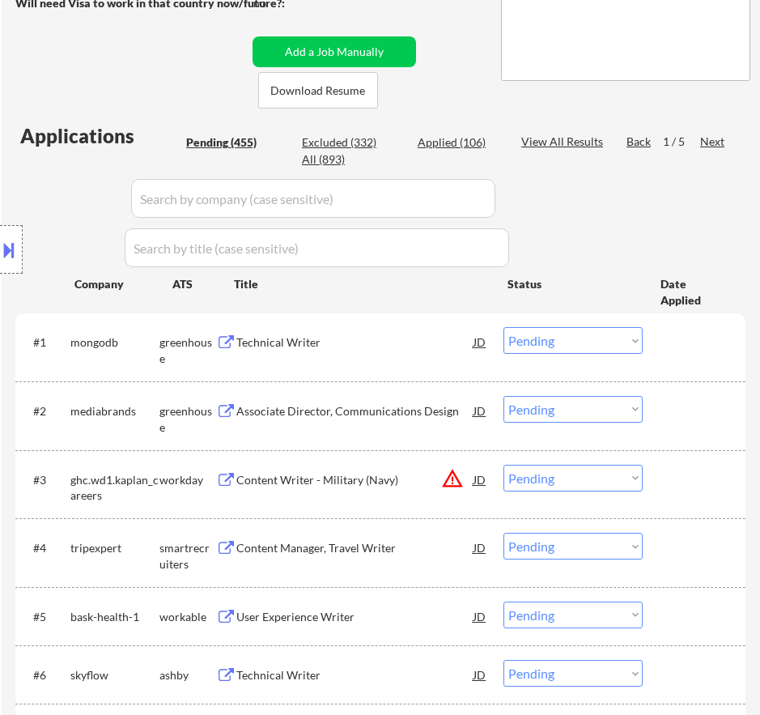
click at [356, 350] on div "Technical Writer" at bounding box center [354, 342] width 237 height 16
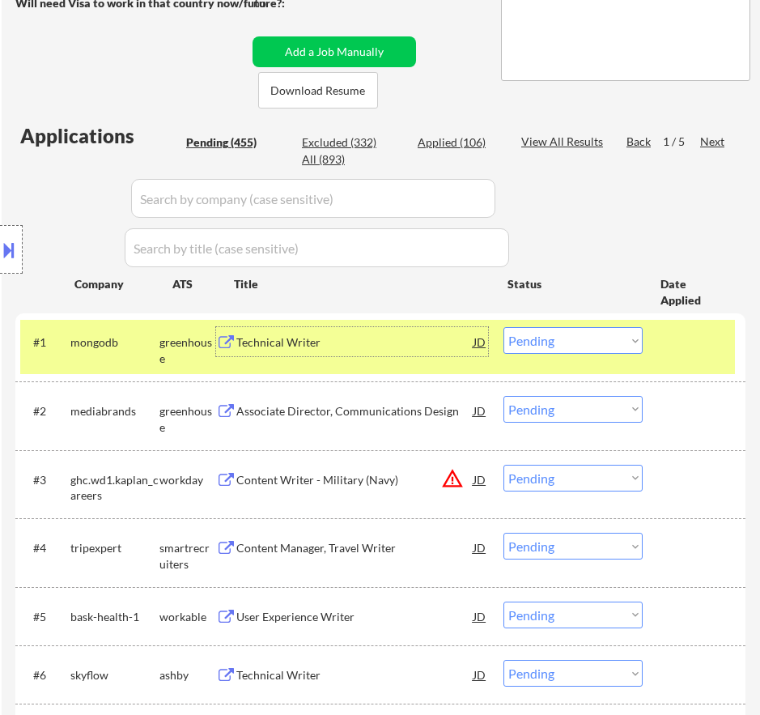
click at [584, 338] on select "Choose an option... Pending Applied Excluded (Questions) Excluded (Expired) Exc…" at bounding box center [573, 340] width 139 height 27
click at [504, 327] on select "Choose an option... Pending Applied Excluded (Questions) Excluded (Expired) Exc…" at bounding box center [573, 340] width 139 height 27
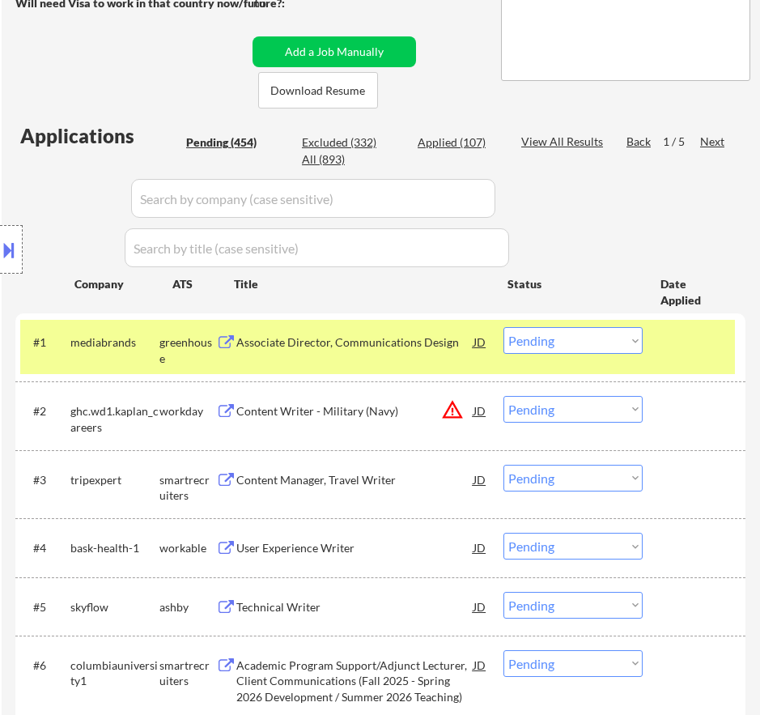
click at [390, 345] on div "Associate Director, Communications Design" at bounding box center [354, 342] width 237 height 16
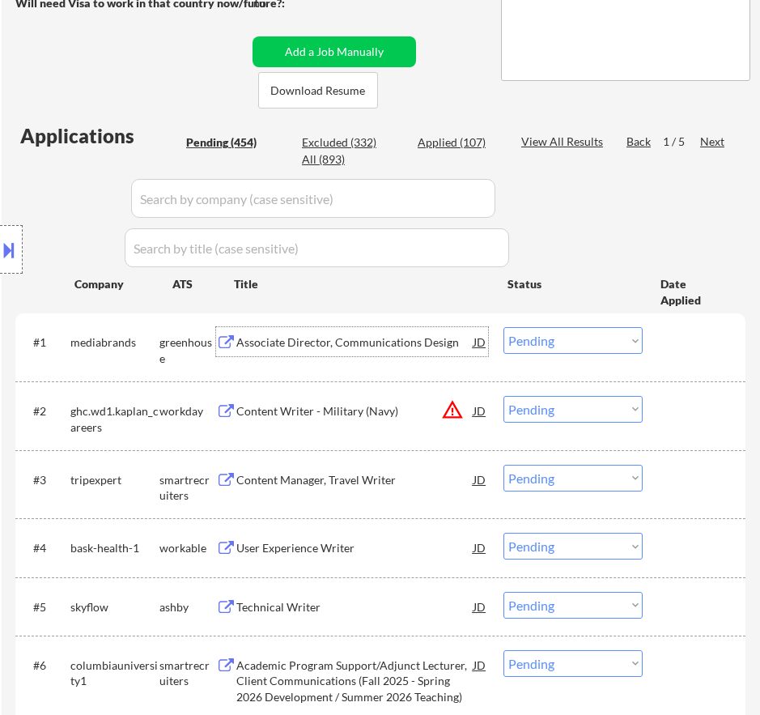
click at [579, 343] on select "Choose an option... Pending Applied Excluded (Questions) Excluded (Expired) Exc…" at bounding box center [573, 340] width 139 height 27
click at [504, 327] on select "Choose an option... Pending Applied Excluded (Questions) Excluded (Expired) Exc…" at bounding box center [573, 340] width 139 height 27
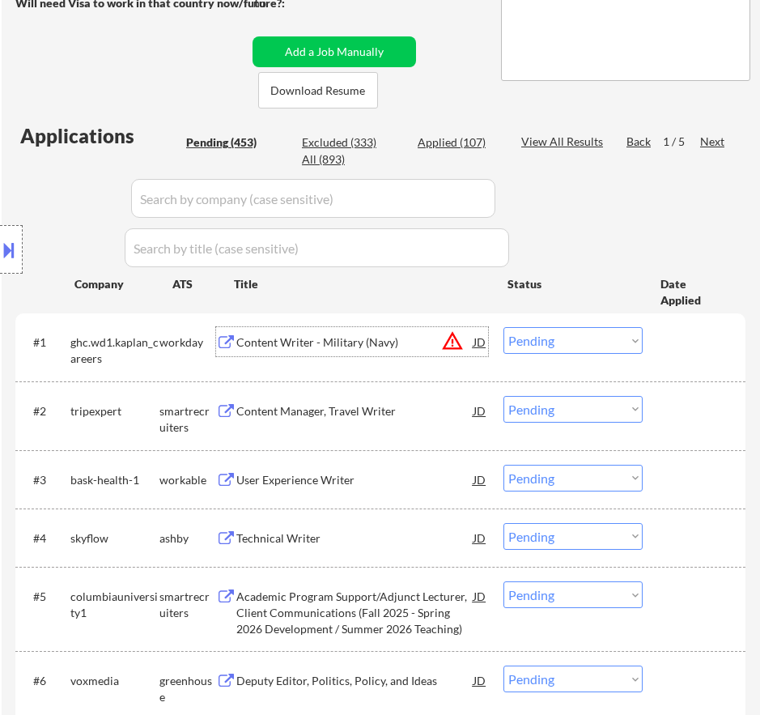
click at [387, 345] on div "Content Writer - Military (Navy)" at bounding box center [354, 342] width 237 height 16
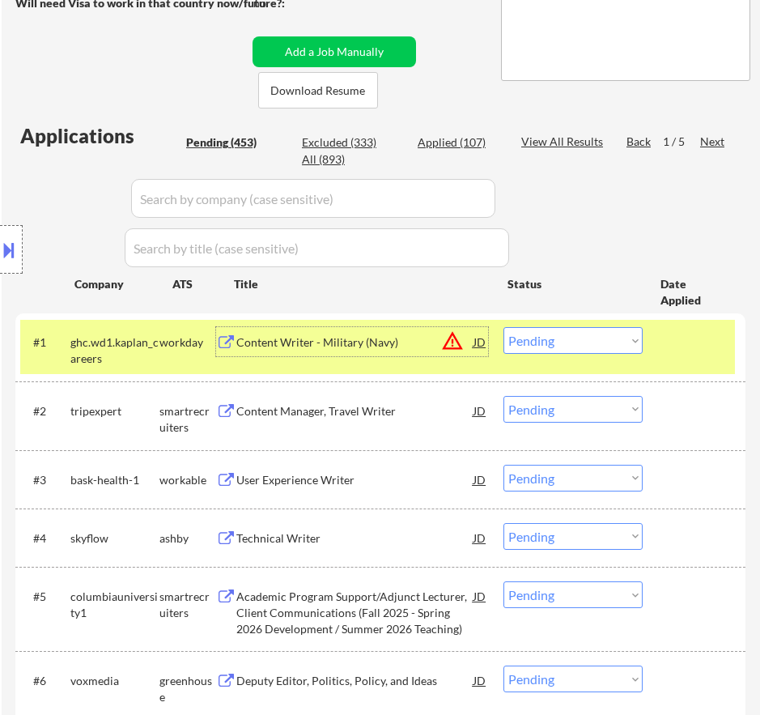
click at [587, 344] on select "Choose an option... Pending Applied Excluded (Questions) Excluded (Expired) Exc…" at bounding box center [573, 340] width 139 height 27
click at [504, 327] on select "Choose an option... Pending Applied Excluded (Questions) Excluded (Expired) Exc…" at bounding box center [573, 340] width 139 height 27
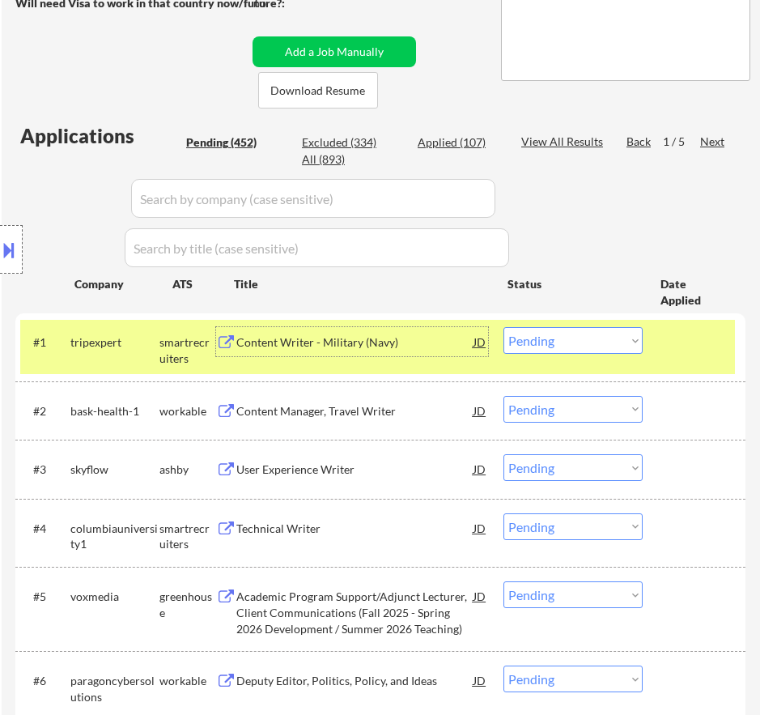
click at [416, 331] on div "Content Writer - Military (Navy)" at bounding box center [354, 341] width 237 height 29
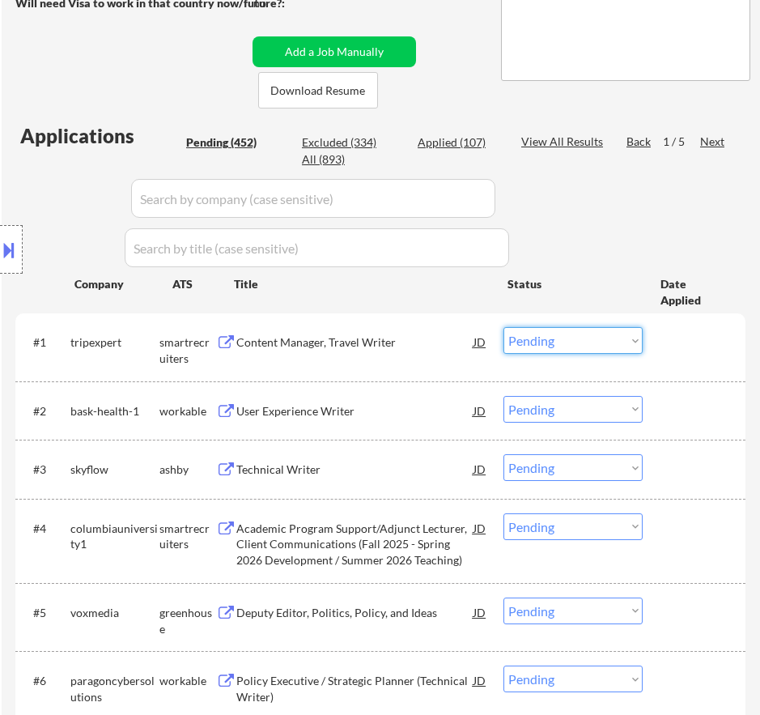
click at [571, 339] on select "Choose an option... Pending Applied Excluded (Questions) Excluded (Expired) Exc…" at bounding box center [573, 340] width 139 height 27
click at [504, 327] on select "Choose an option... Pending Applied Excluded (Questions) Excluded (Expired) Exc…" at bounding box center [573, 340] width 139 height 27
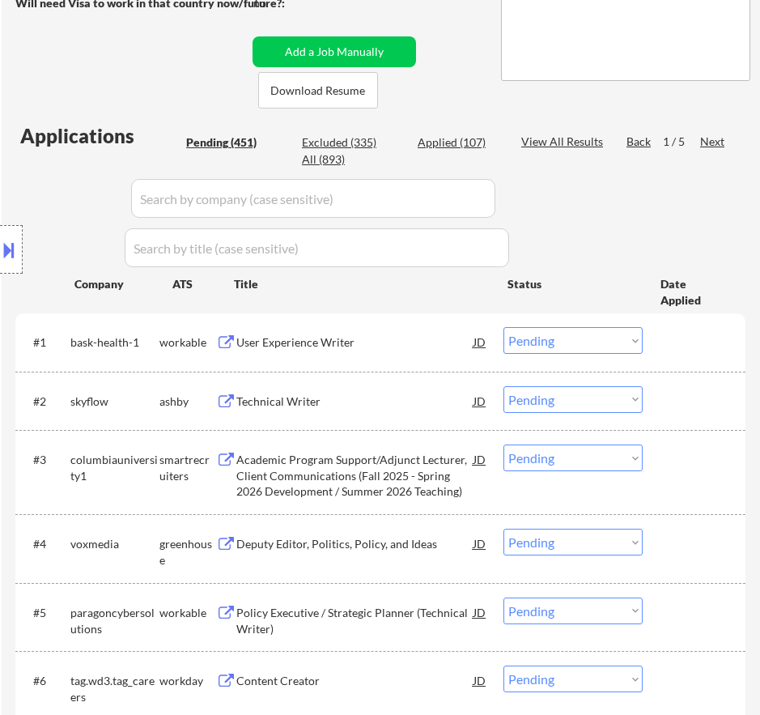
click at [423, 362] on div "#1 bask-health-1 workable User Experience Writer JD warning_amber Choose an opt…" at bounding box center [377, 342] width 715 height 44
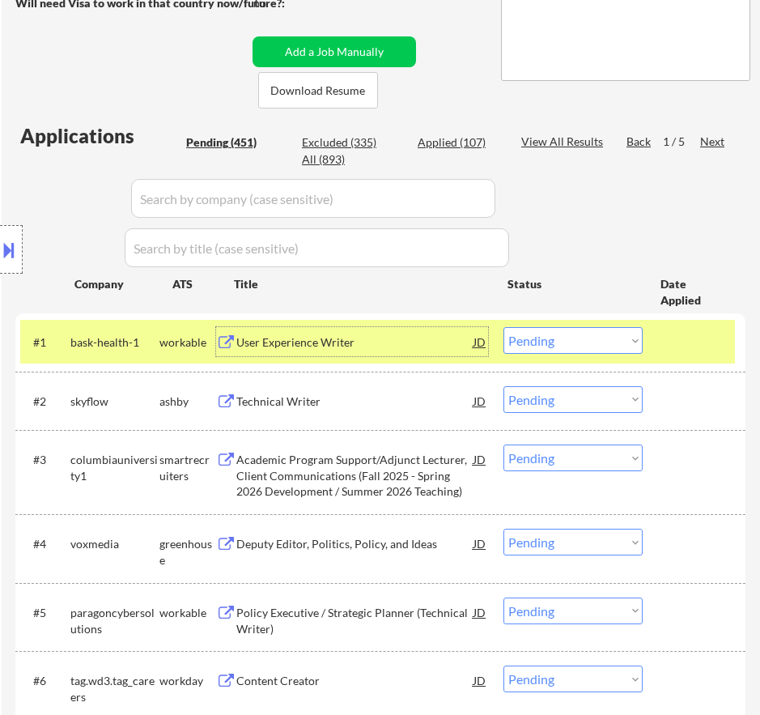
click at [443, 346] on div "User Experience Writer" at bounding box center [354, 342] width 237 height 16
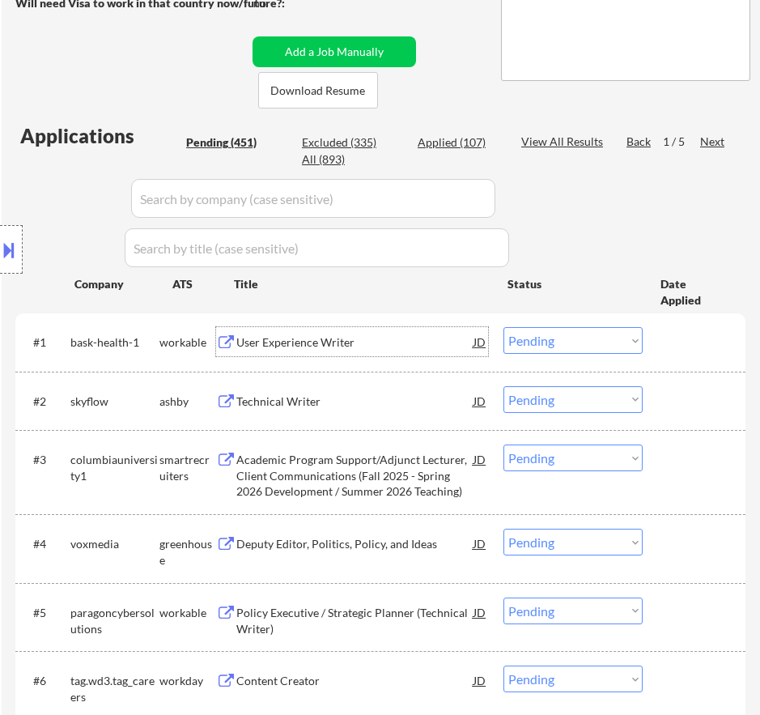
click at [567, 341] on select "Choose an option... Pending Applied Excluded (Questions) Excluded (Expired) Exc…" at bounding box center [573, 340] width 139 height 27
click at [504, 327] on select "Choose an option... Pending Applied Excluded (Questions) Excluded (Expired) Exc…" at bounding box center [573, 340] width 139 height 27
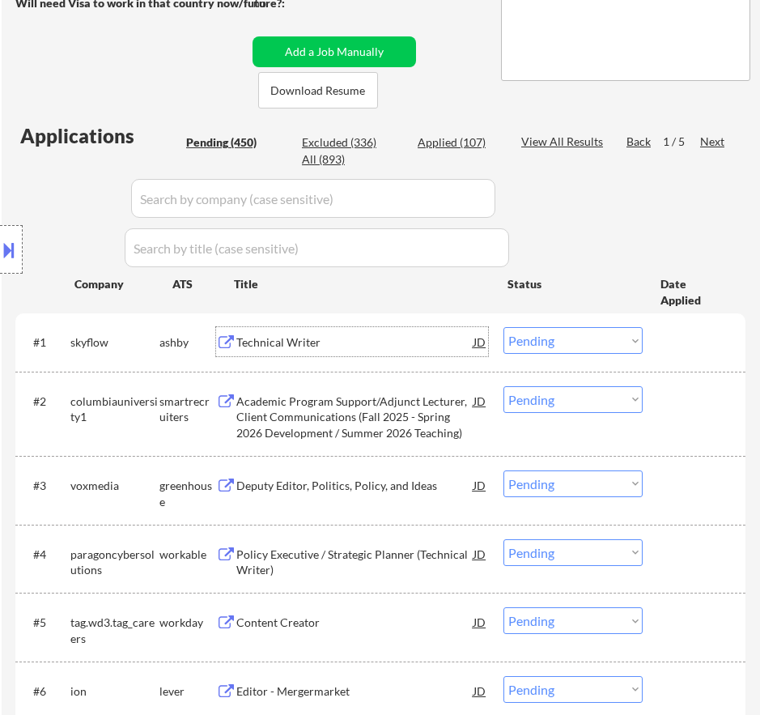
click at [422, 347] on div "Technical Writer" at bounding box center [354, 342] width 237 height 16
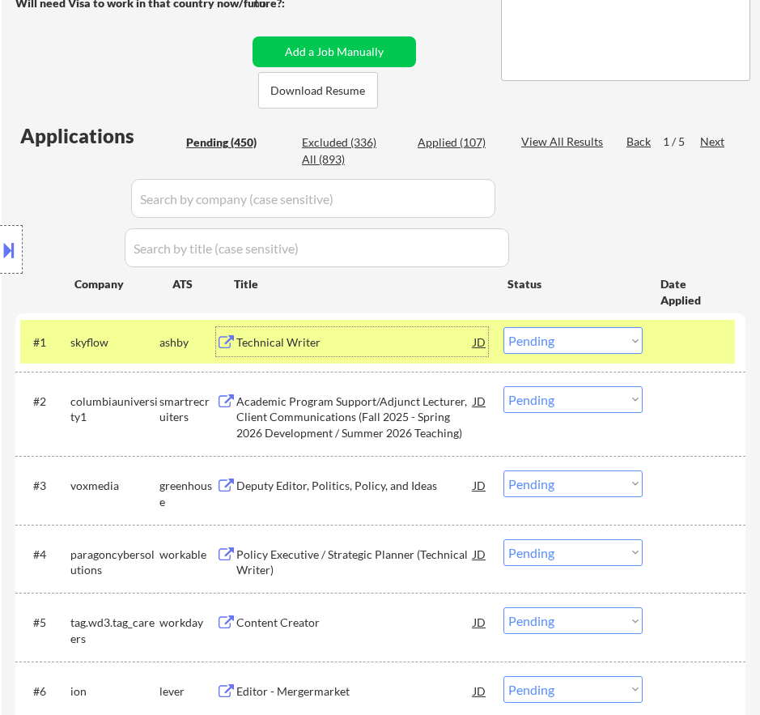
click at [546, 332] on select "Choose an option... Pending Applied Excluded (Questions) Excluded (Expired) Exc…" at bounding box center [573, 340] width 139 height 27
click at [504, 327] on select "Choose an option... Pending Applied Excluded (Questions) Excluded (Expired) Exc…" at bounding box center [573, 340] width 139 height 27
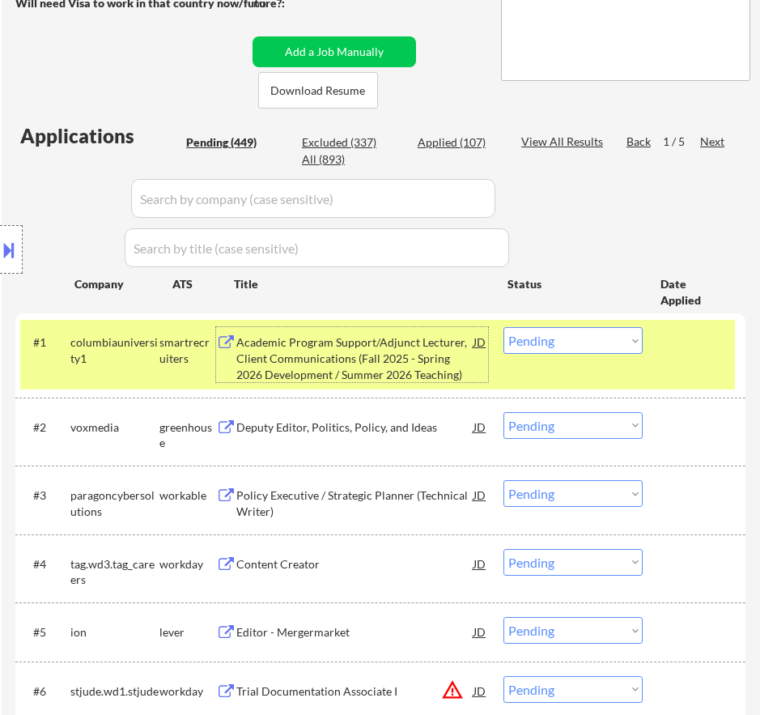
click at [375, 360] on div "Academic Program Support/Adjunct Lecturer, Client Communications (Fall 2025 - S…" at bounding box center [354, 358] width 237 height 48
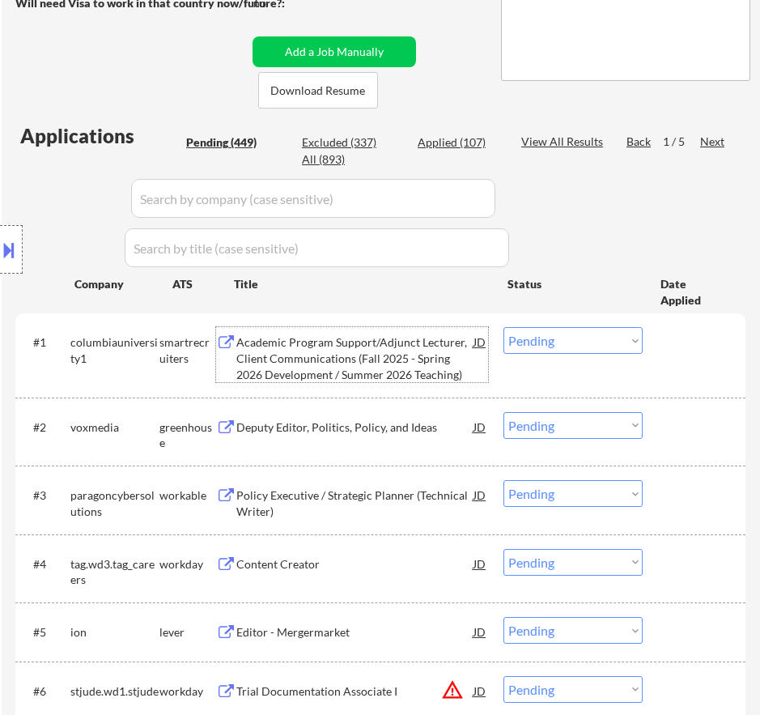
click at [590, 337] on select "Choose an option... Pending Applied Excluded (Questions) Excluded (Expired) Exc…" at bounding box center [573, 340] width 139 height 27
click at [504, 327] on select "Choose an option... Pending Applied Excluded (Questions) Excluded (Expired) Exc…" at bounding box center [573, 340] width 139 height 27
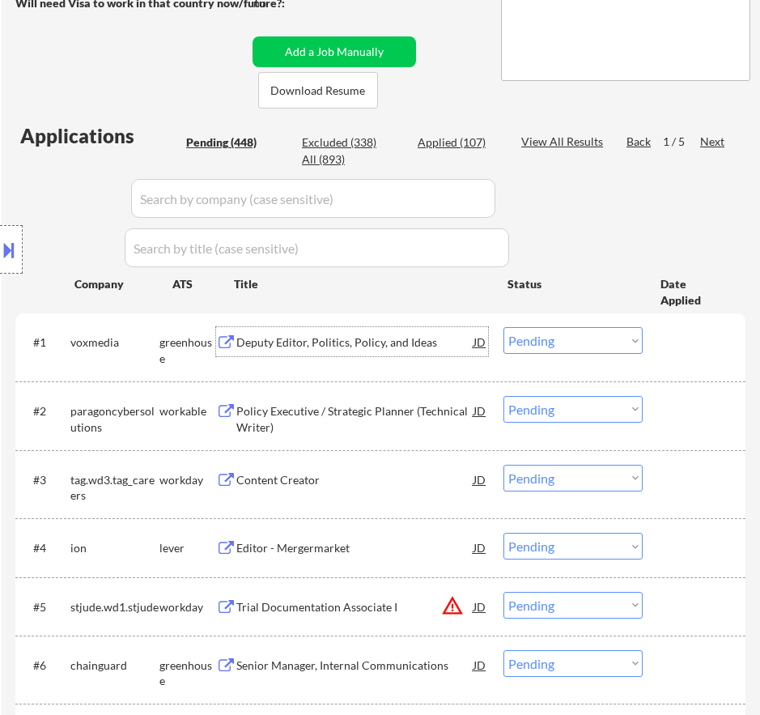
click at [359, 344] on div "Deputy Editor, Politics, Policy, and Ideas" at bounding box center [354, 342] width 237 height 16
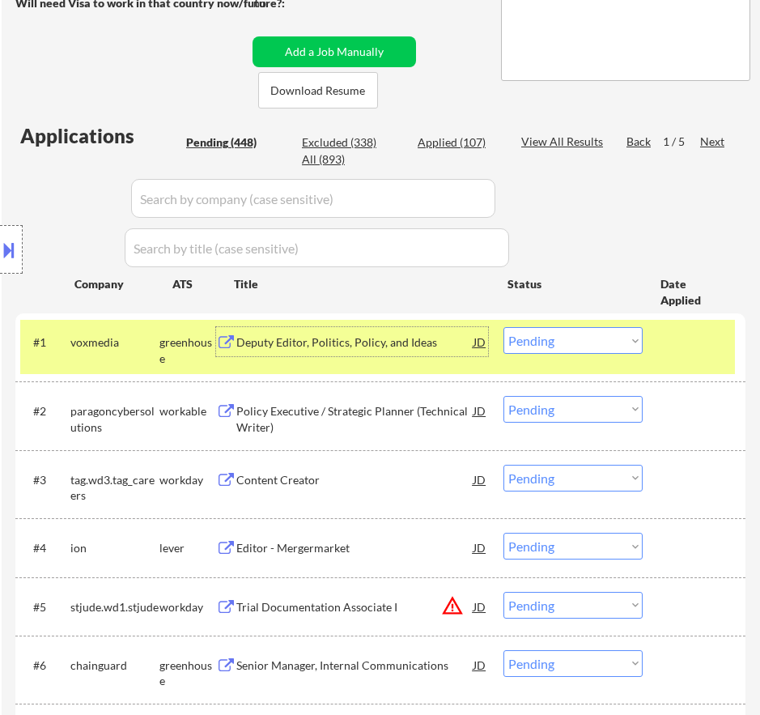
click at [542, 335] on select "Choose an option... Pending Applied Excluded (Questions) Excluded (Expired) Exc…" at bounding box center [573, 340] width 139 height 27
click at [504, 327] on select "Choose an option... Pending Applied Excluded (Questions) Excluded (Expired) Exc…" at bounding box center [573, 340] width 139 height 27
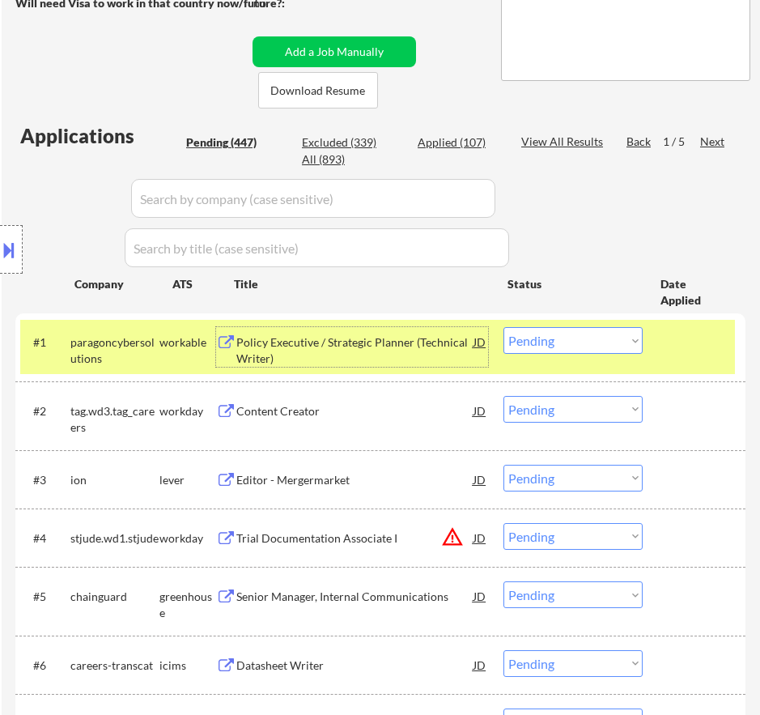
click at [369, 355] on div "Policy Executive / Strategic Planner (Technical Writer)" at bounding box center [354, 350] width 237 height 32
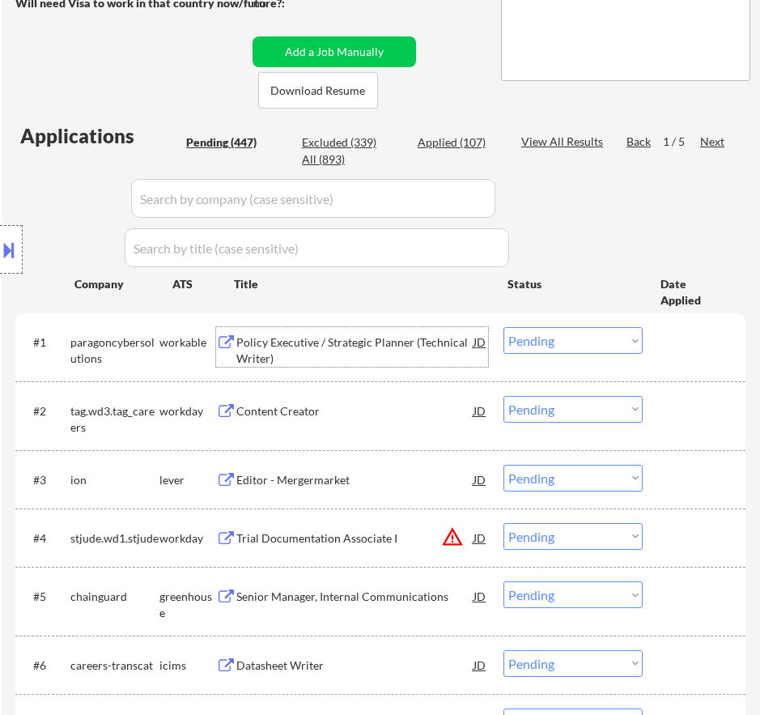
click at [546, 342] on select "Choose an option... Pending Applied Excluded (Questions) Excluded (Expired) Exc…" at bounding box center [573, 340] width 139 height 27
click at [504, 327] on select "Choose an option... Pending Applied Excluded (Questions) Excluded (Expired) Exc…" at bounding box center [573, 340] width 139 height 27
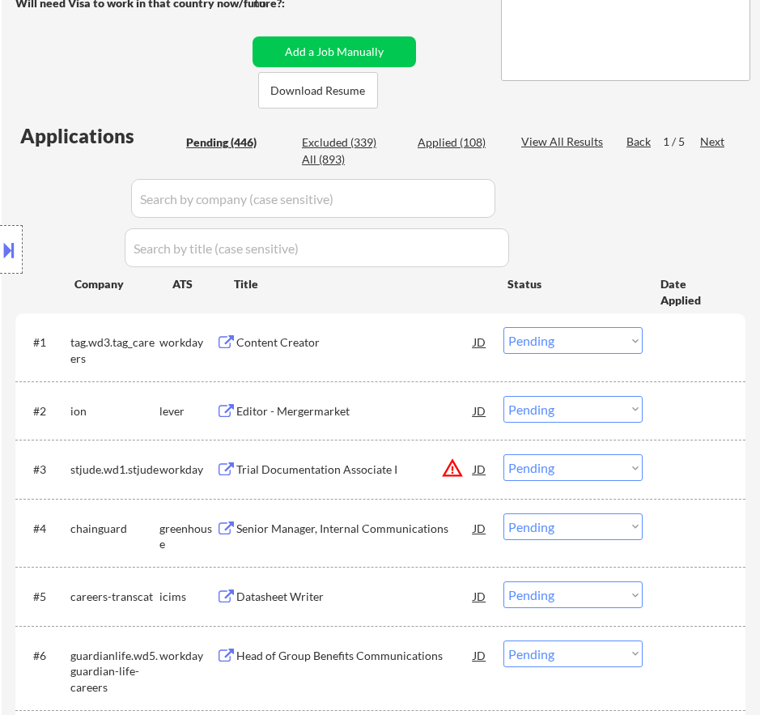
click at [370, 346] on div "Content Creator" at bounding box center [354, 342] width 237 height 16
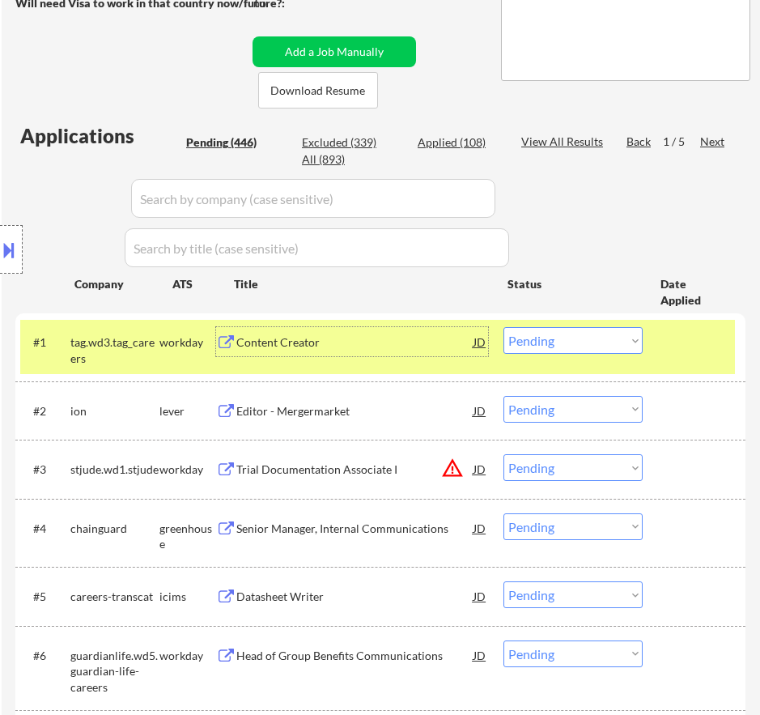
click at [547, 345] on select "Choose an option... Pending Applied Excluded (Questions) Excluded (Expired) Exc…" at bounding box center [573, 340] width 139 height 27
click at [504, 327] on select "Choose an option... Pending Applied Excluded (Questions) Excluded (Expired) Exc…" at bounding box center [573, 340] width 139 height 27
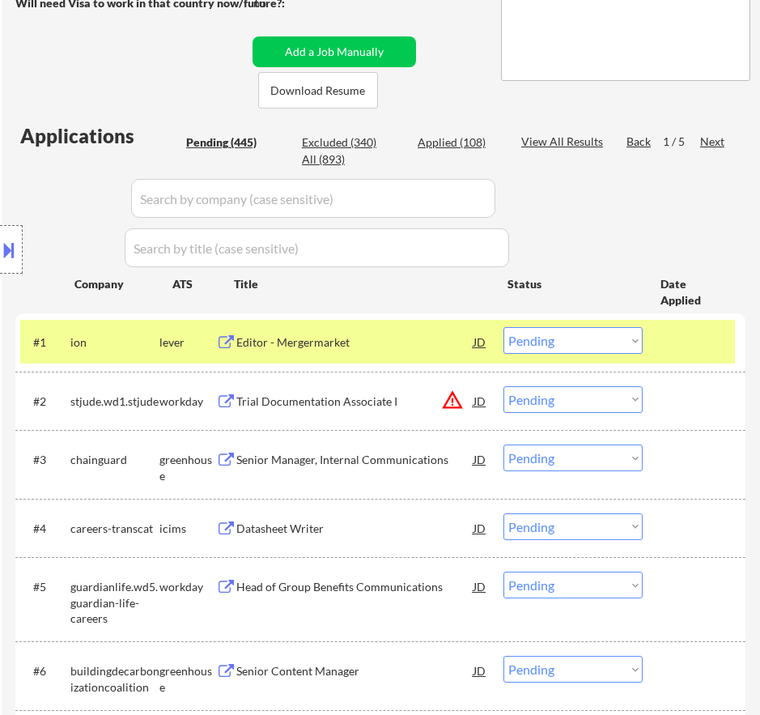
click at [389, 347] on div "Editor - Mergermarket" at bounding box center [354, 342] width 237 height 16
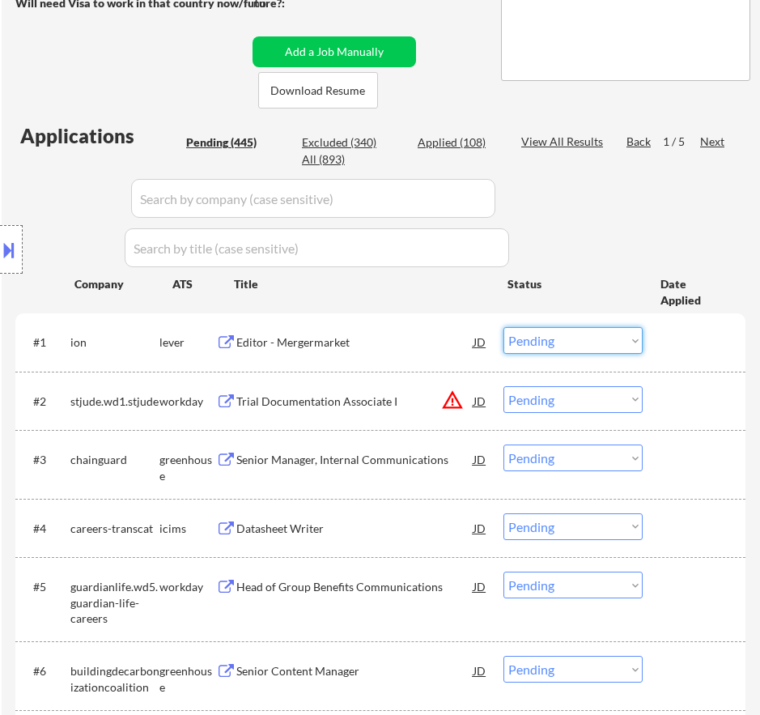
click at [549, 343] on select "Choose an option... Pending Applied Excluded (Questions) Excluded (Expired) Exc…" at bounding box center [573, 340] width 139 height 27
click at [504, 327] on select "Choose an option... Pending Applied Excluded (Questions) Excluded (Expired) Exc…" at bounding box center [573, 340] width 139 height 27
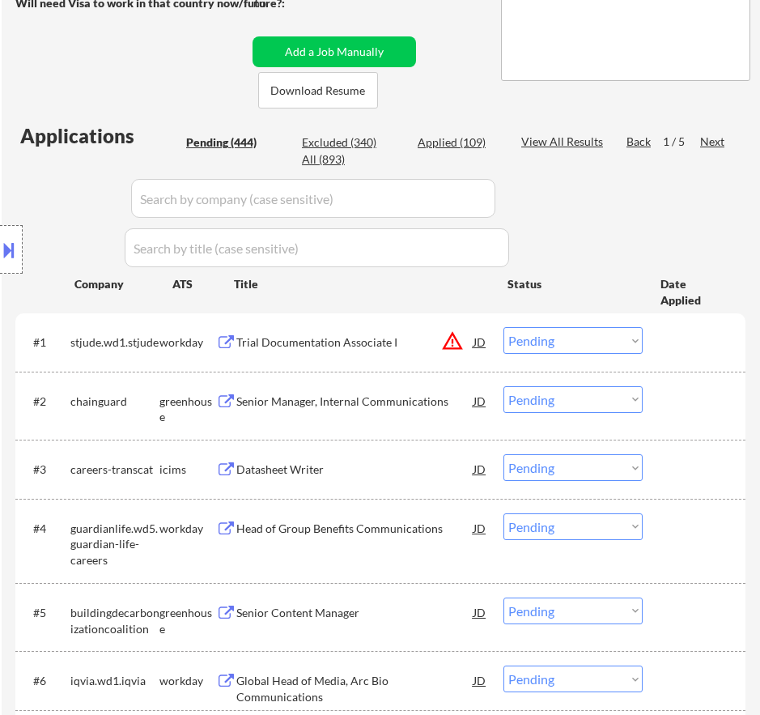
click at [397, 343] on div "Trial Documentation Associate I" at bounding box center [354, 342] width 237 height 16
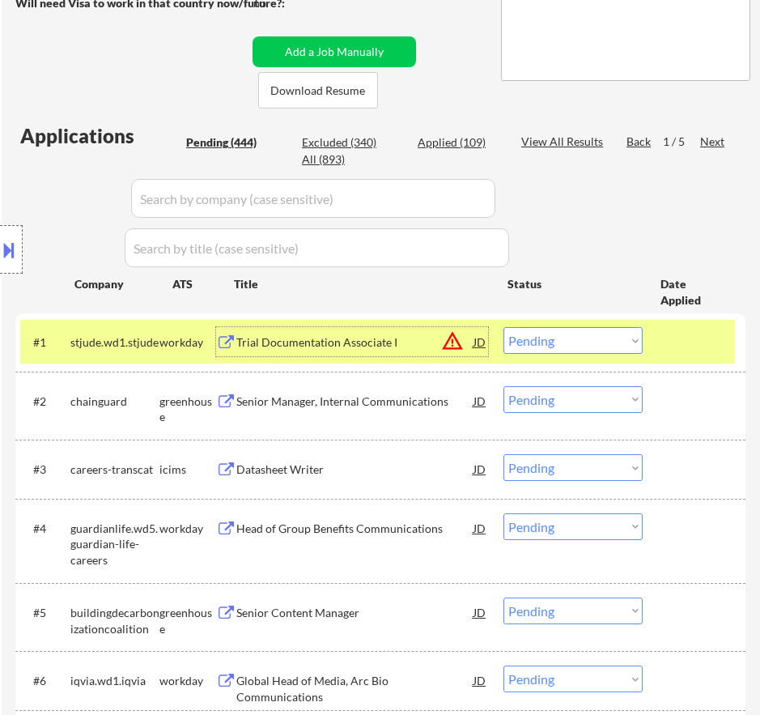
click at [590, 342] on select "Choose an option... Pending Applied Excluded (Questions) Excluded (Expired) Exc…" at bounding box center [573, 340] width 139 height 27
click at [504, 327] on select "Choose an option... Pending Applied Excluded (Questions) Excluded (Expired) Exc…" at bounding box center [573, 340] width 139 height 27
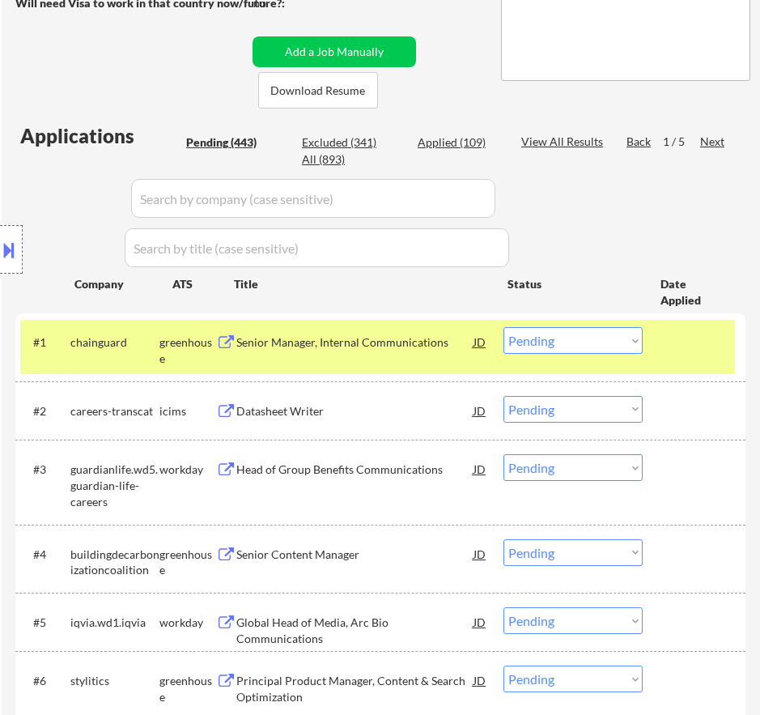
click at [435, 352] on div "Senior Manager, Internal Communications" at bounding box center [354, 341] width 237 height 29
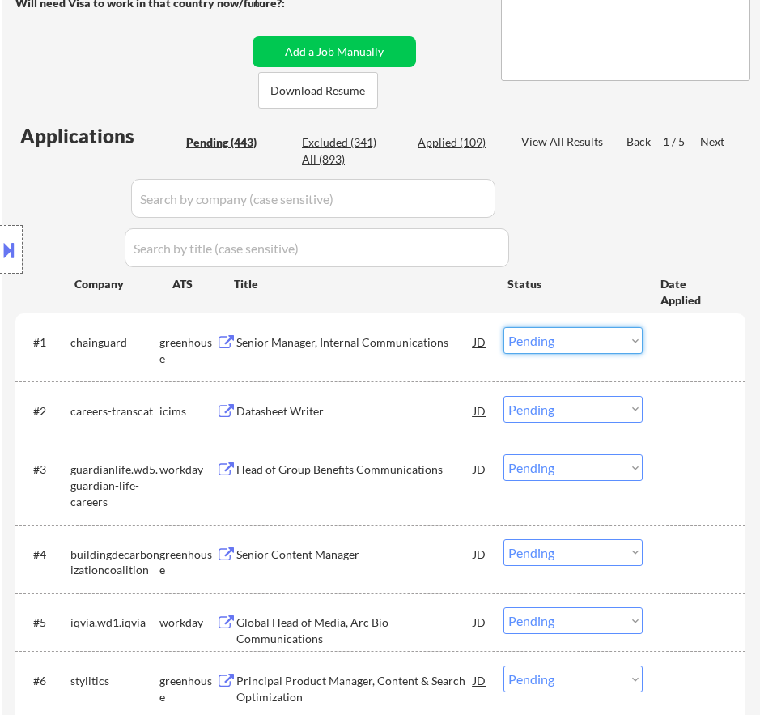
click at [561, 346] on select "Choose an option... Pending Applied Excluded (Questions) Excluded (Expired) Exc…" at bounding box center [573, 340] width 139 height 27
click at [504, 327] on select "Choose an option... Pending Applied Excluded (Questions) Excluded (Expired) Exc…" at bounding box center [573, 340] width 139 height 27
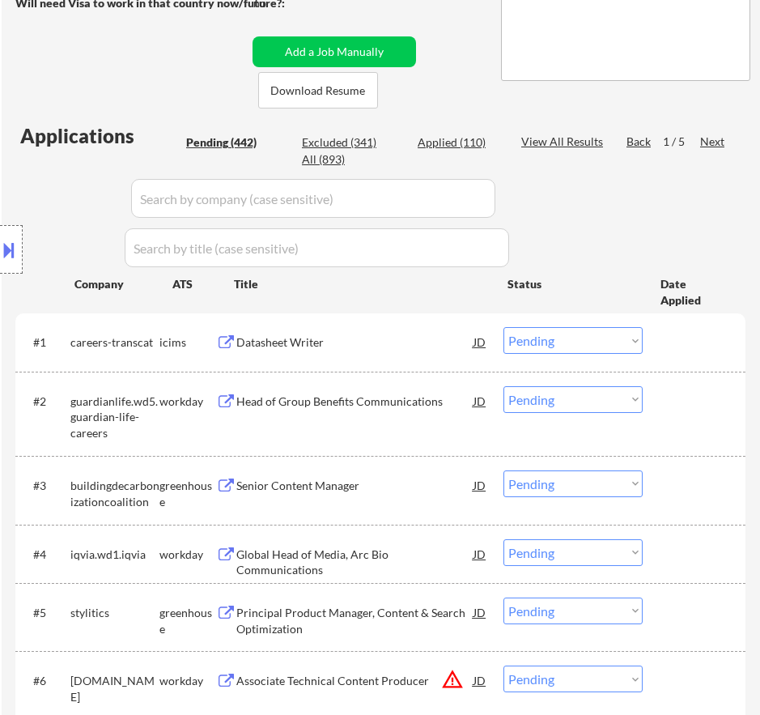
click at [365, 348] on div "Datasheet Writer" at bounding box center [354, 342] width 237 height 16
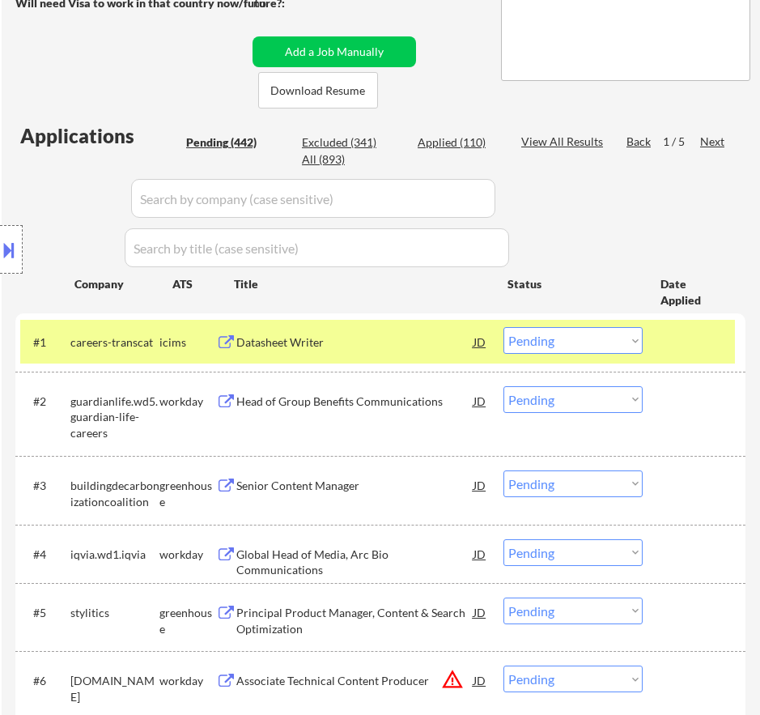
click at [8, 258] on button at bounding box center [9, 249] width 18 height 27
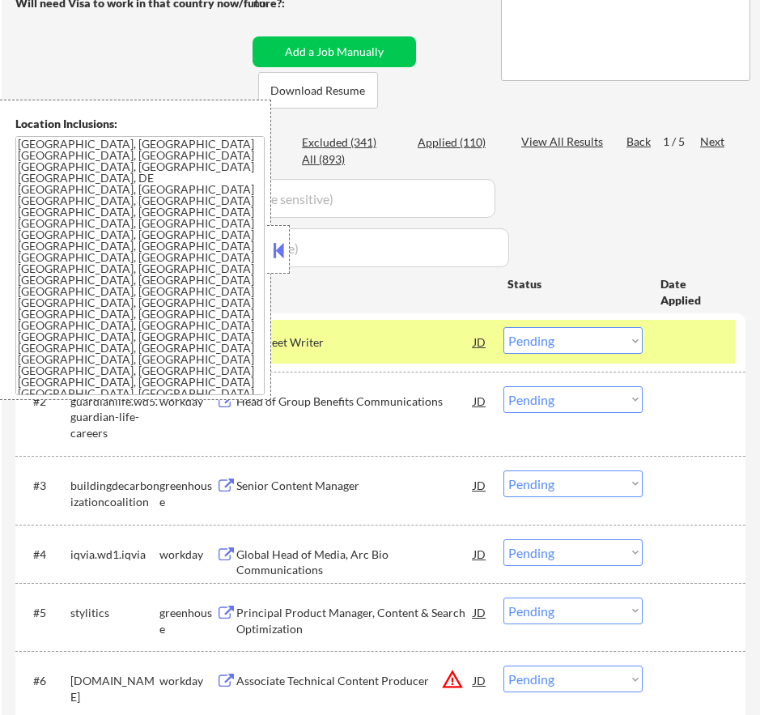
click at [278, 251] on button at bounding box center [279, 250] width 18 height 24
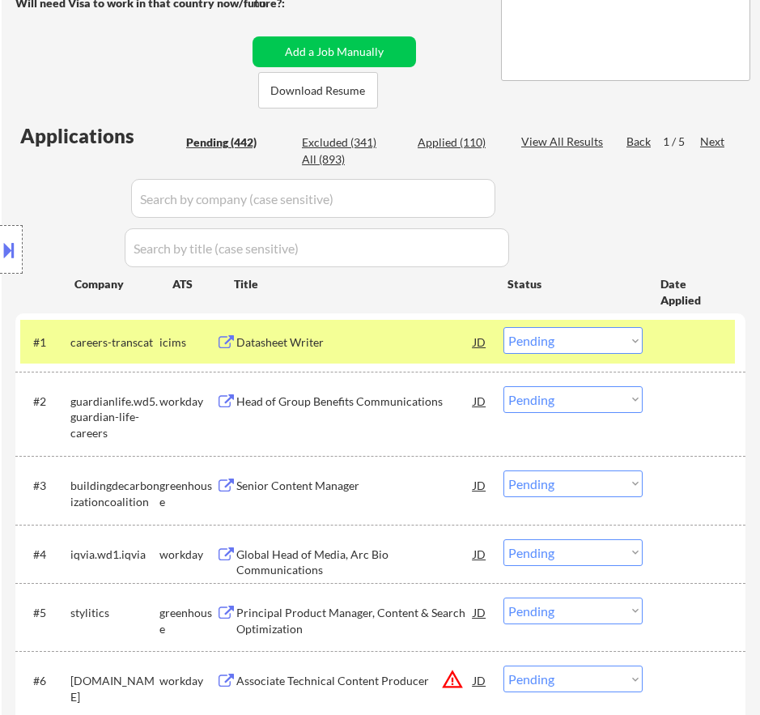
click at [624, 338] on select "Choose an option... Pending Applied Excluded (Questions) Excluded (Expired) Exc…" at bounding box center [573, 340] width 139 height 27
click at [504, 327] on select "Choose an option... Pending Applied Excluded (Questions) Excluded (Expired) Exc…" at bounding box center [573, 340] width 139 height 27
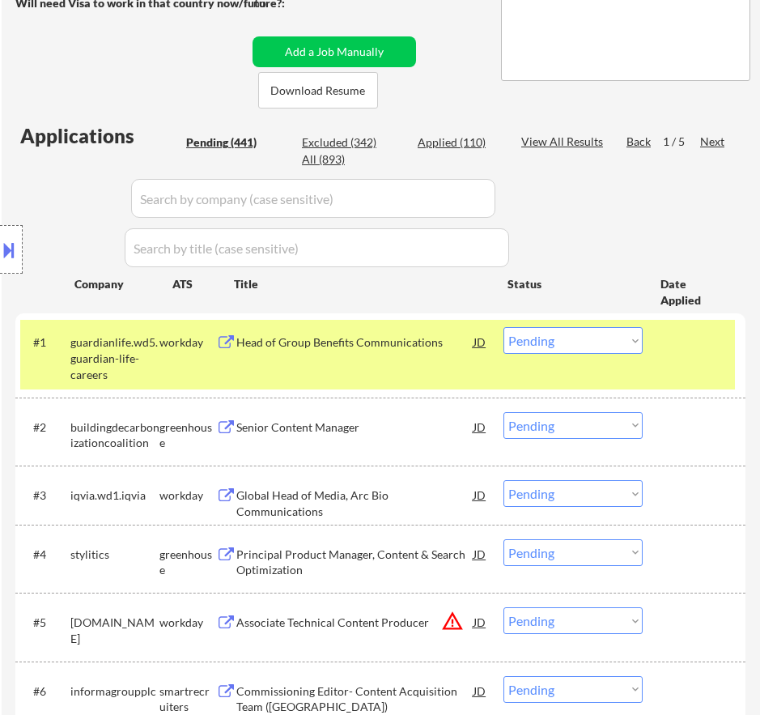
click at [387, 345] on div "Head of Group Benefits Communications" at bounding box center [354, 342] width 237 height 16
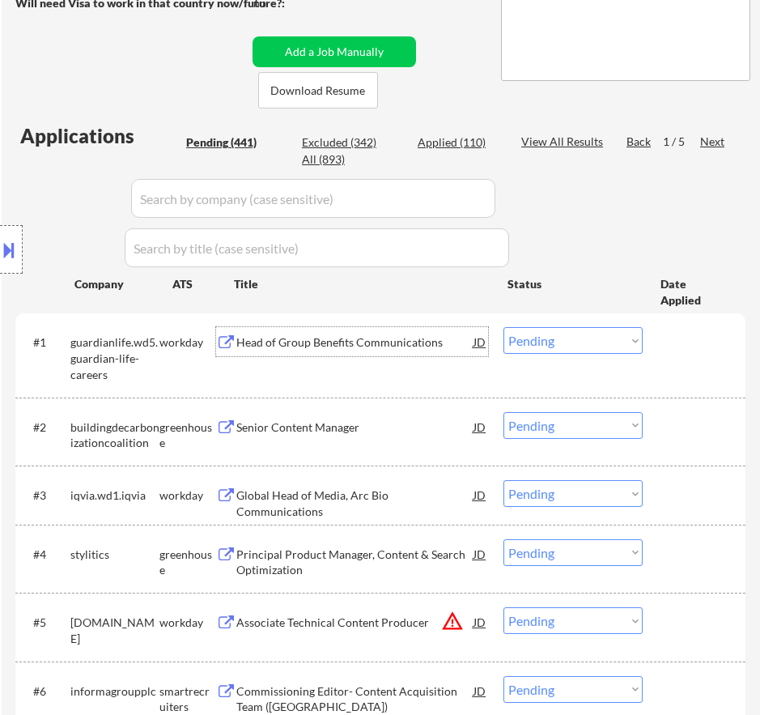
click at [567, 333] on select "Choose an option... Pending Applied Excluded (Questions) Excluded (Expired) Exc…" at bounding box center [573, 340] width 139 height 27
click at [504, 327] on select "Choose an option... Pending Applied Excluded (Questions) Excluded (Expired) Exc…" at bounding box center [573, 340] width 139 height 27
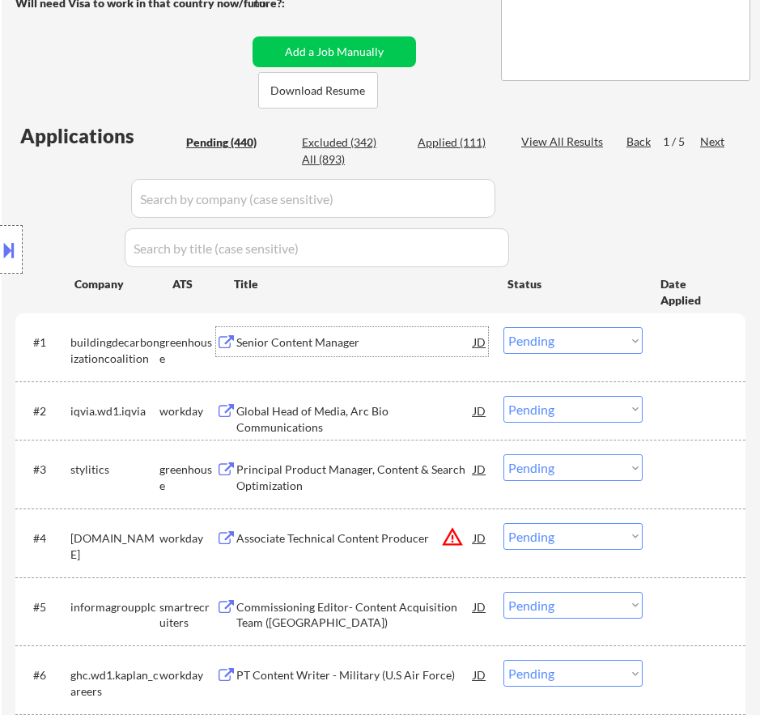
click at [422, 352] on div "Senior Content Manager" at bounding box center [354, 341] width 237 height 29
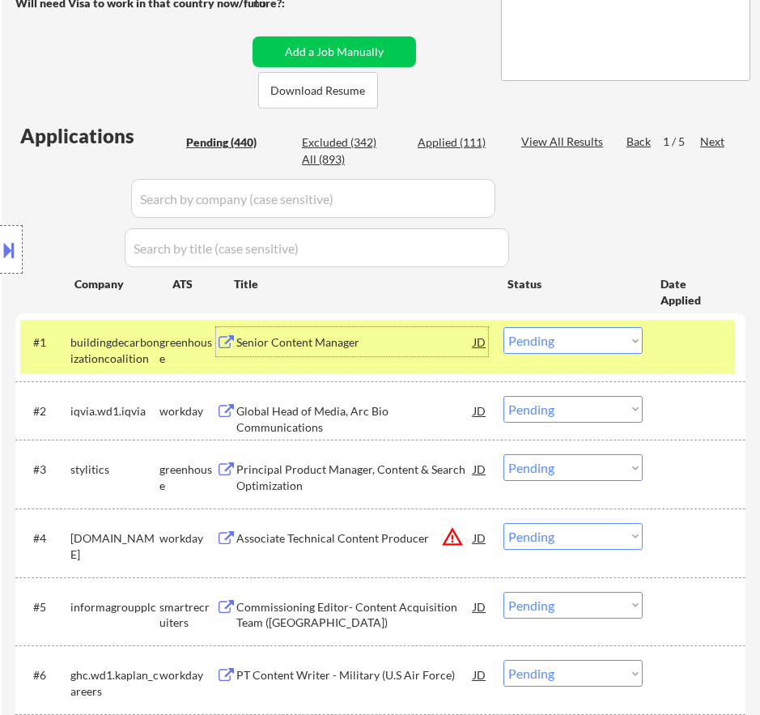
click at [568, 342] on select "Choose an option... Pending Applied Excluded (Questions) Excluded (Expired) Exc…" at bounding box center [573, 340] width 139 height 27
click at [504, 327] on select "Choose an option... Pending Applied Excluded (Questions) Excluded (Expired) Exc…" at bounding box center [573, 340] width 139 height 27
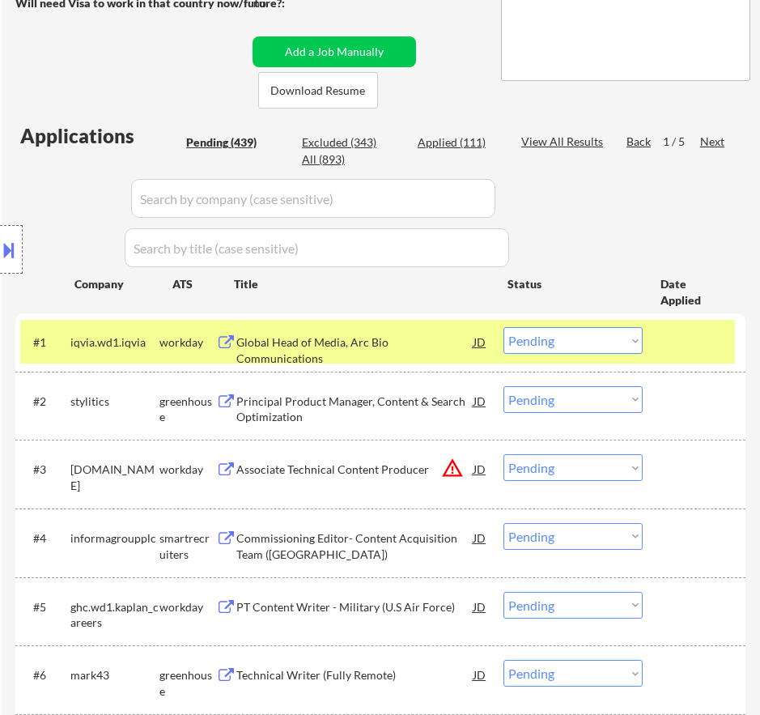
click at [465, 343] on div "Global Head of Media, Arc Bio Communications" at bounding box center [354, 350] width 237 height 32
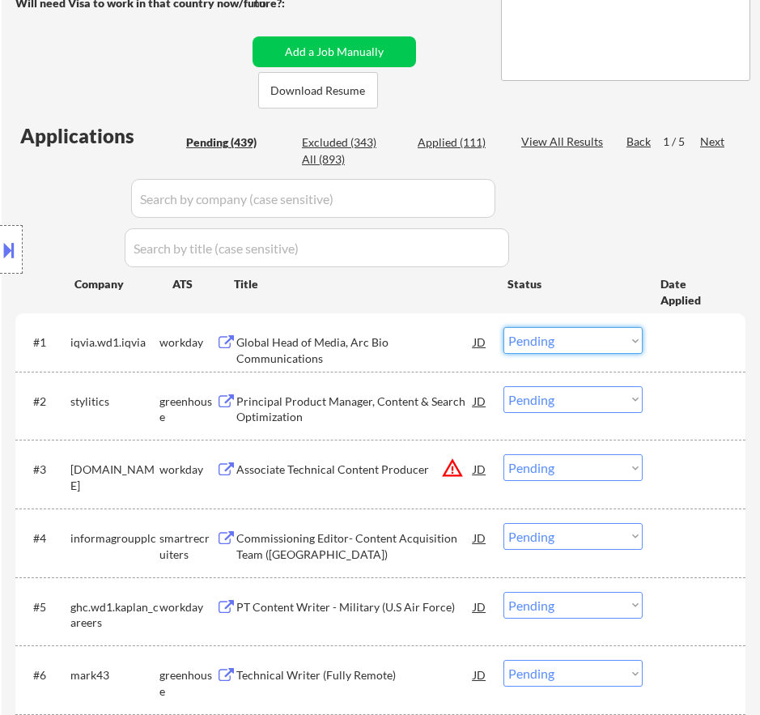
click at [540, 340] on select "Choose an option... Pending Applied Excluded (Questions) Excluded (Expired) Exc…" at bounding box center [573, 340] width 139 height 27
click at [389, 342] on div "Global Head of Media, Arc Bio Communications" at bounding box center [354, 350] width 237 height 32
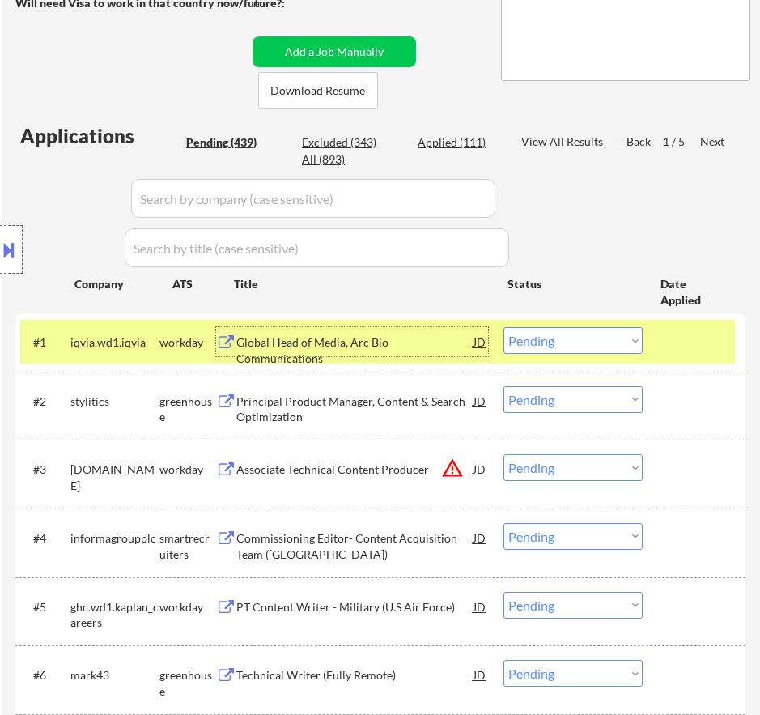
click at [557, 341] on select "Choose an option... Pending Applied Excluded (Questions) Excluded (Expired) Exc…" at bounding box center [573, 340] width 139 height 27
click at [504, 327] on select "Choose an option... Pending Applied Excluded (Questions) Excluded (Expired) Exc…" at bounding box center [573, 340] width 139 height 27
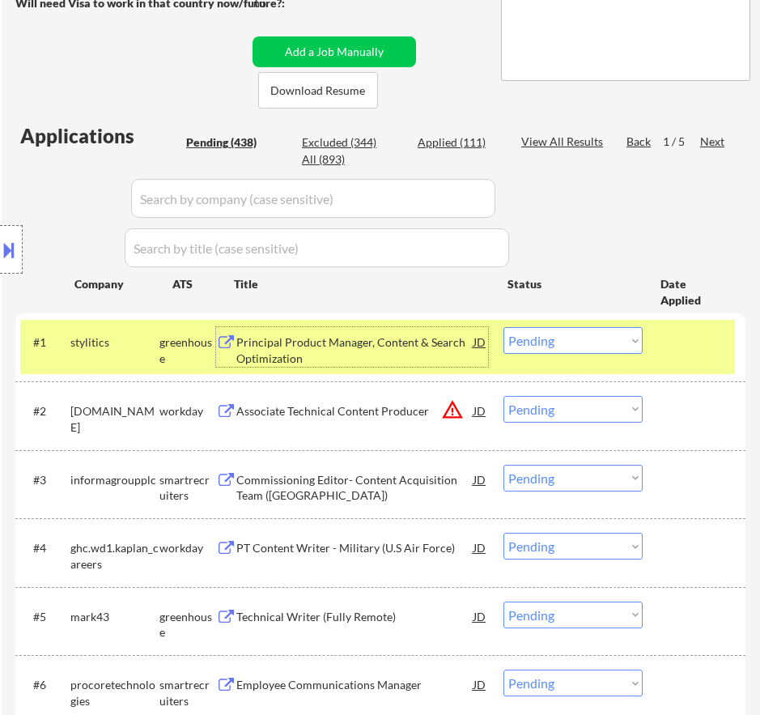
click at [362, 337] on div "Principal Product Manager, Content & Search Optimization" at bounding box center [354, 350] width 237 height 32
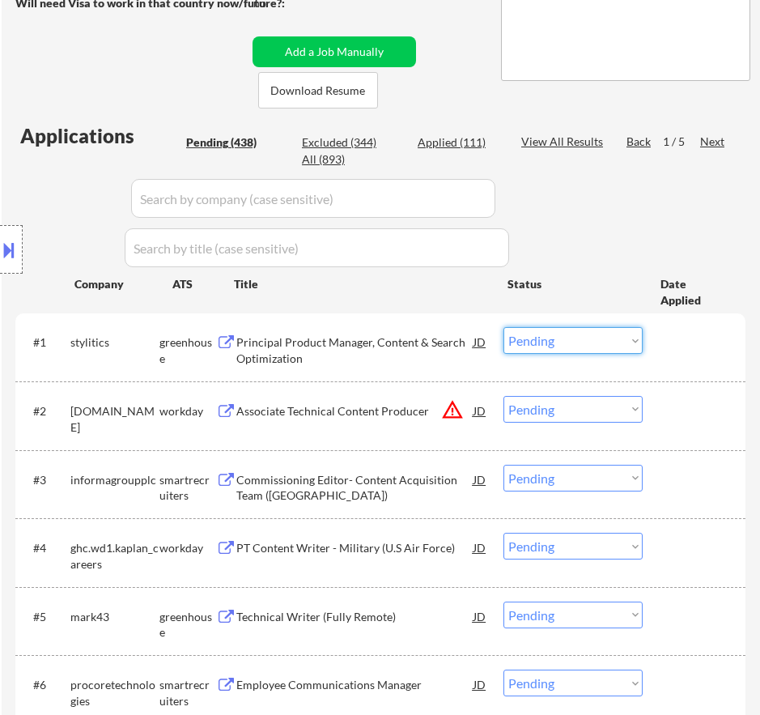
click at [586, 334] on select "Choose an option... Pending Applied Excluded (Questions) Excluded (Expired) Exc…" at bounding box center [573, 340] width 139 height 27
click at [504, 327] on select "Choose an option... Pending Applied Excluded (Questions) Excluded (Expired) Exc…" at bounding box center [573, 340] width 139 height 27
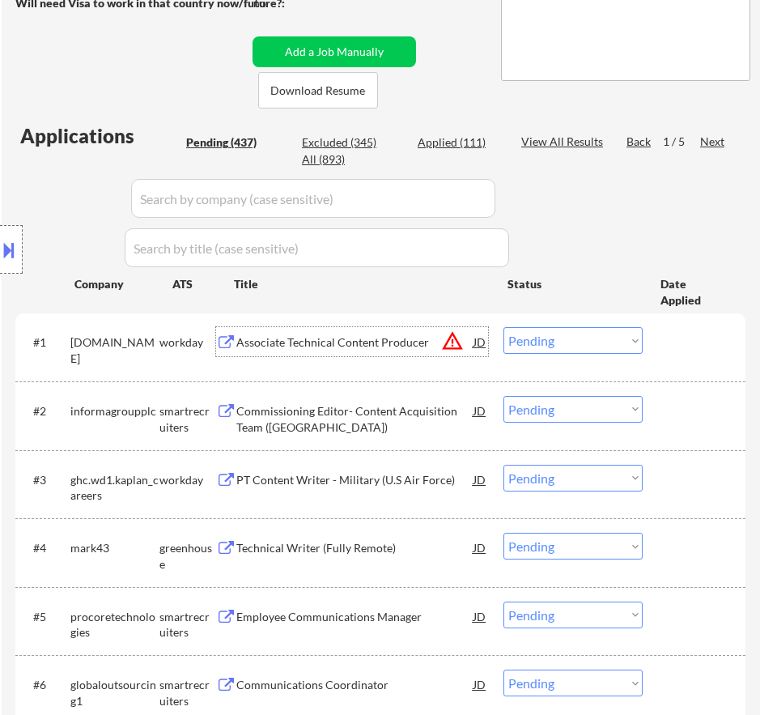
click at [403, 347] on div "Associate Technical Content Producer" at bounding box center [354, 342] width 237 height 16
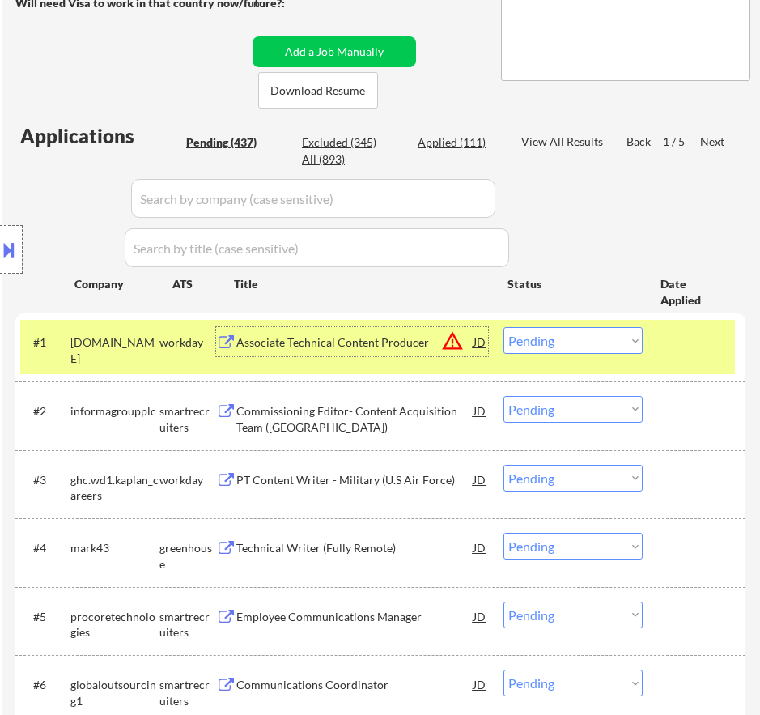
drag, startPoint x: 589, startPoint y: 337, endPoint x: 585, endPoint y: 351, distance: 15.1
click at [589, 337] on select "Choose an option... Pending Applied Excluded (Questions) Excluded (Expired) Exc…" at bounding box center [573, 340] width 139 height 27
click at [504, 327] on select "Choose an option... Pending Applied Excluded (Questions) Excluded (Expired) Exc…" at bounding box center [573, 340] width 139 height 27
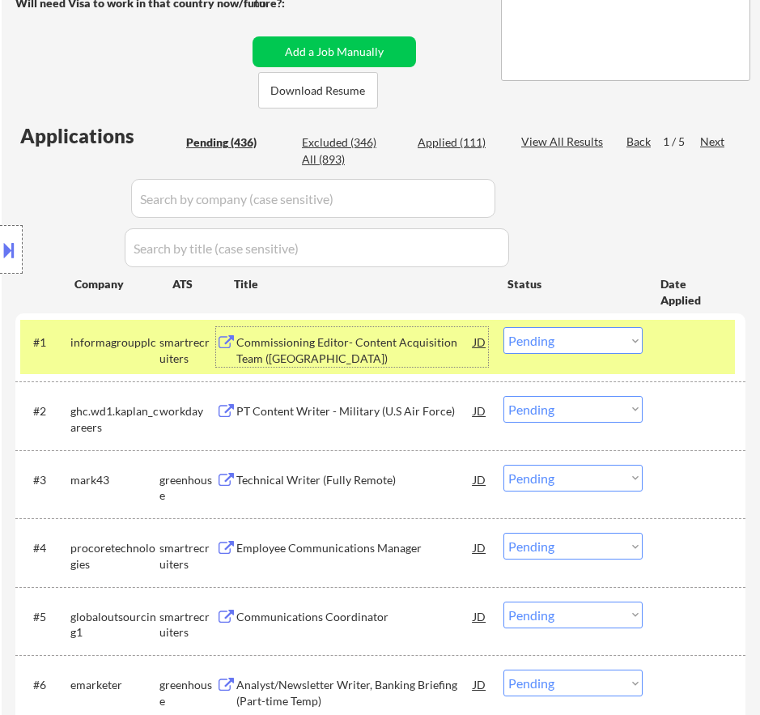
click at [380, 338] on div "Commissioning Editor- Content Acquisition Team (US)" at bounding box center [354, 350] width 237 height 32
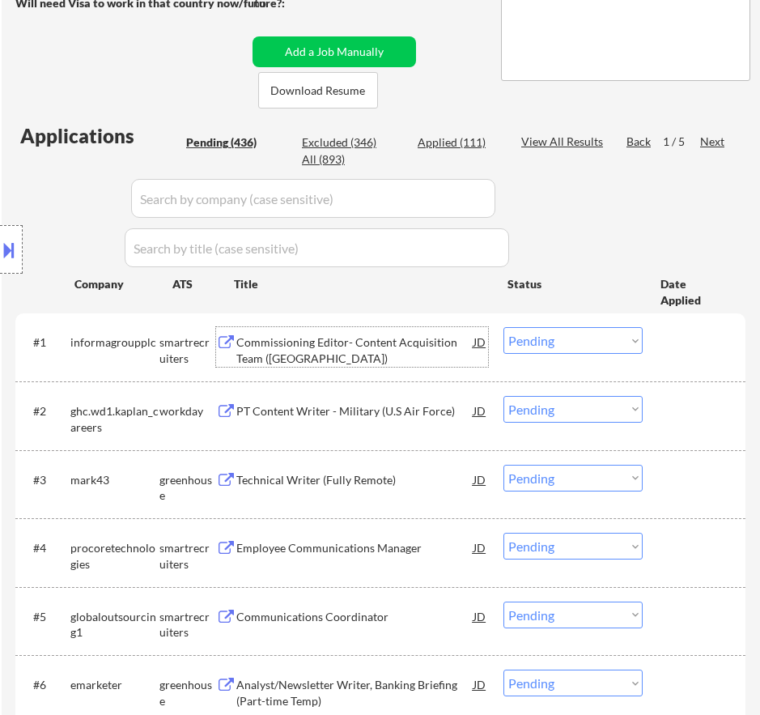
click at [622, 347] on select "Choose an option... Pending Applied Excluded (Questions) Excluded (Expired) Exc…" at bounding box center [573, 340] width 139 height 27
click at [504, 327] on select "Choose an option... Pending Applied Excluded (Questions) Excluded (Expired) Exc…" at bounding box center [573, 340] width 139 height 27
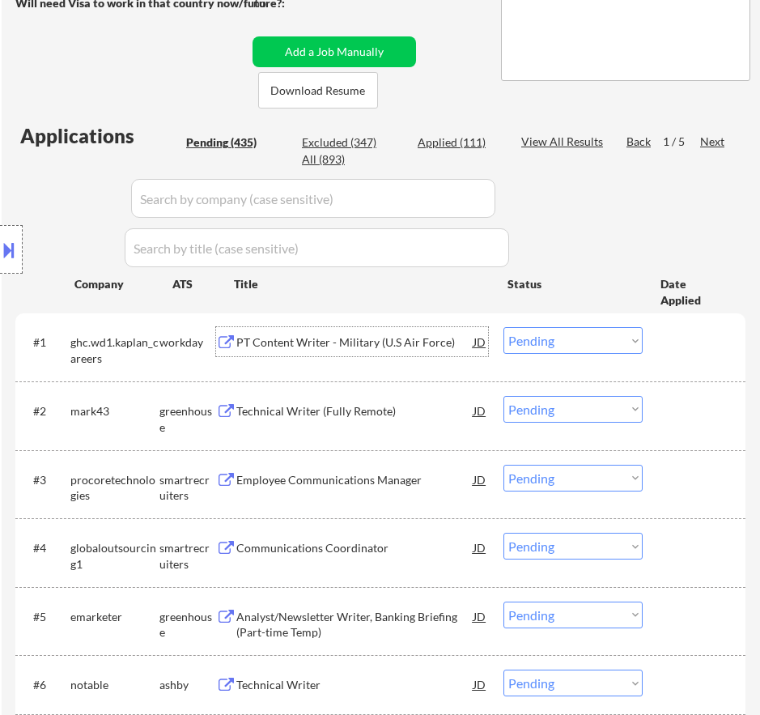
click at [407, 352] on div "PT Content Writer - Military (U.S Air Force)" at bounding box center [354, 341] width 237 height 29
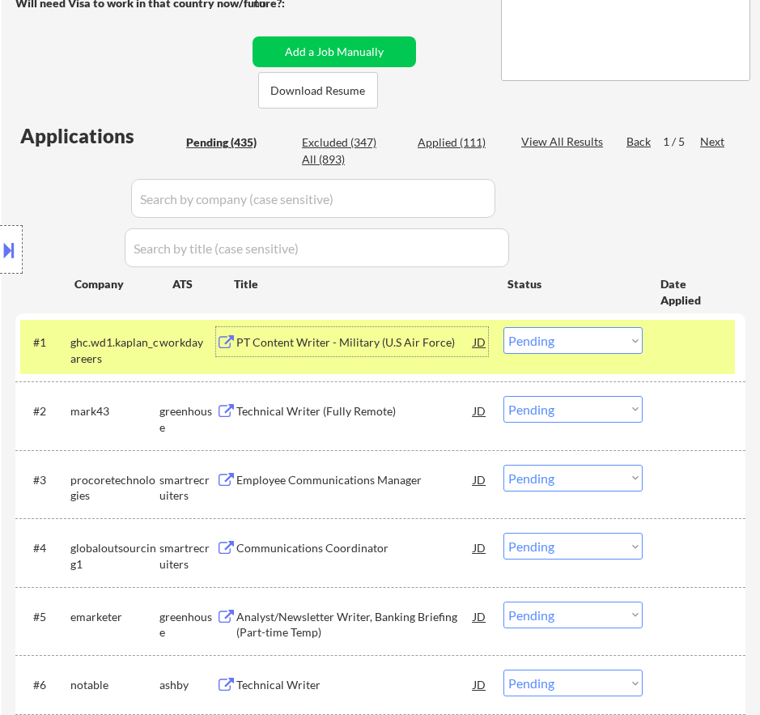
click at [597, 322] on div "#1 ghc.wd1.kaplan_careers workday PT Content Writer - Military (U.S Air Force) …" at bounding box center [377, 346] width 715 height 53
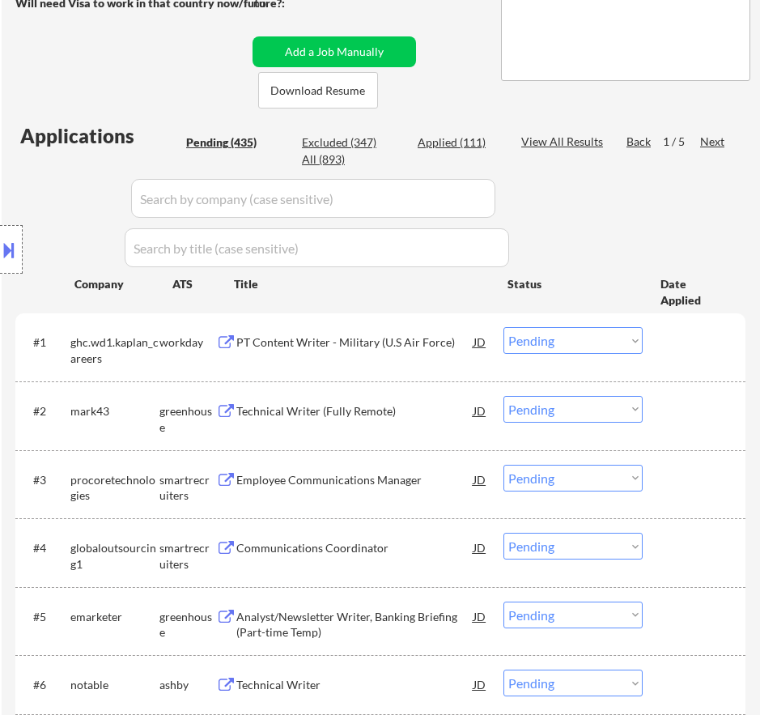
click at [597, 331] on select "Choose an option... Pending Applied Excluded (Questions) Excluded (Expired) Exc…" at bounding box center [573, 340] width 139 height 27
click at [504, 327] on select "Choose an option... Pending Applied Excluded (Questions) Excluded (Expired) Exc…" at bounding box center [573, 340] width 139 height 27
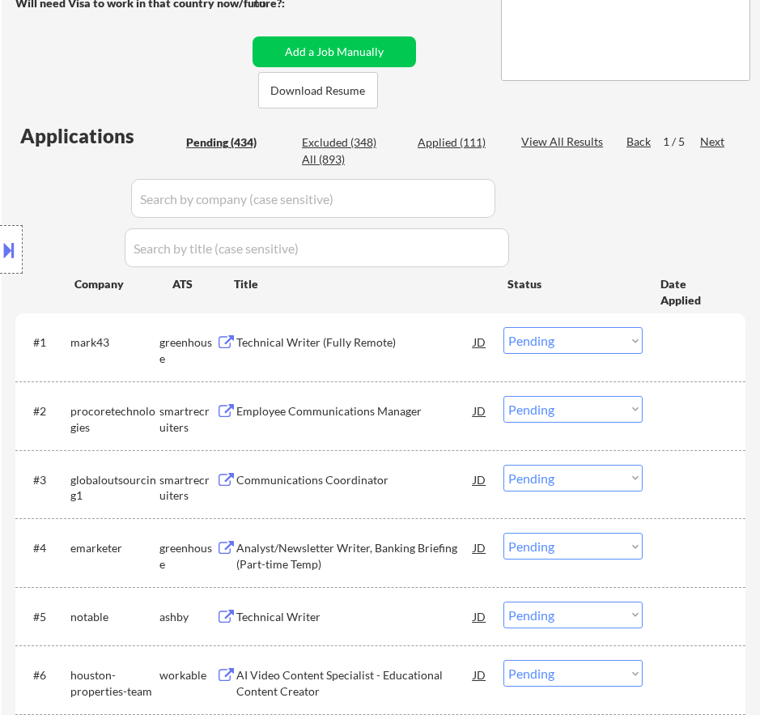
click at [396, 349] on div "Technical Writer (Fully Remote)" at bounding box center [354, 342] width 237 height 16
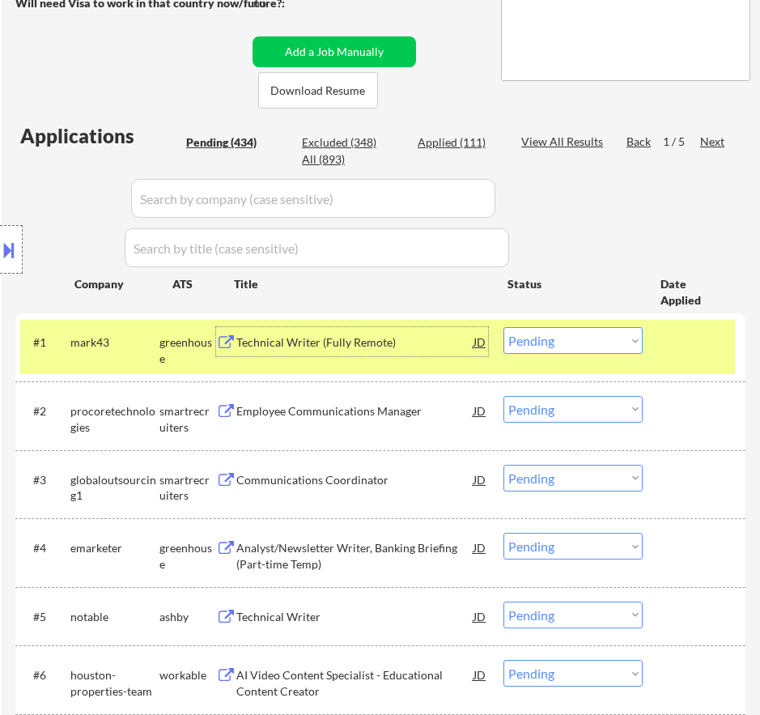
click at [580, 336] on select "Choose an option... Pending Applied Excluded (Questions) Excluded (Expired) Exc…" at bounding box center [573, 340] width 139 height 27
click at [504, 327] on select "Choose an option... Pending Applied Excluded (Questions) Excluded (Expired) Exc…" at bounding box center [573, 340] width 139 height 27
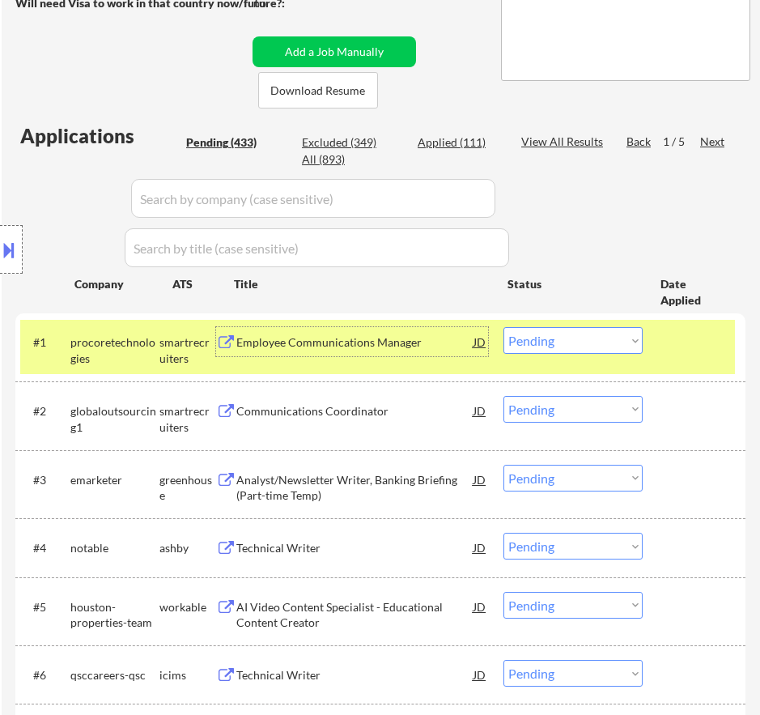
click at [410, 349] on div "Employee Communications Manager" at bounding box center [354, 342] width 237 height 16
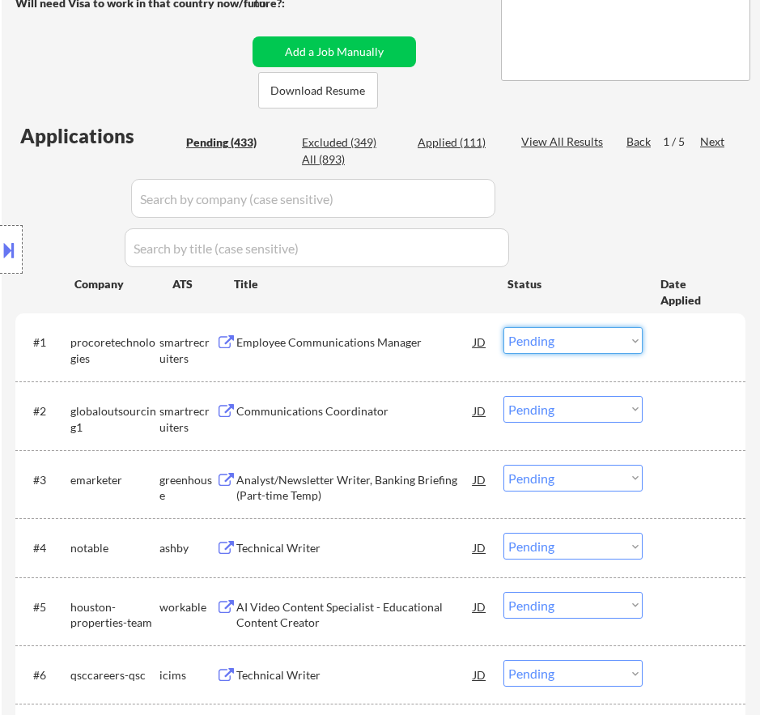
drag, startPoint x: 557, startPoint y: 335, endPoint x: 559, endPoint y: 351, distance: 15.5
click at [557, 335] on select "Choose an option... Pending Applied Excluded (Questions) Excluded (Expired) Exc…" at bounding box center [573, 340] width 139 height 27
click at [504, 327] on select "Choose an option... Pending Applied Excluded (Questions) Excluded (Expired) Exc…" at bounding box center [573, 340] width 139 height 27
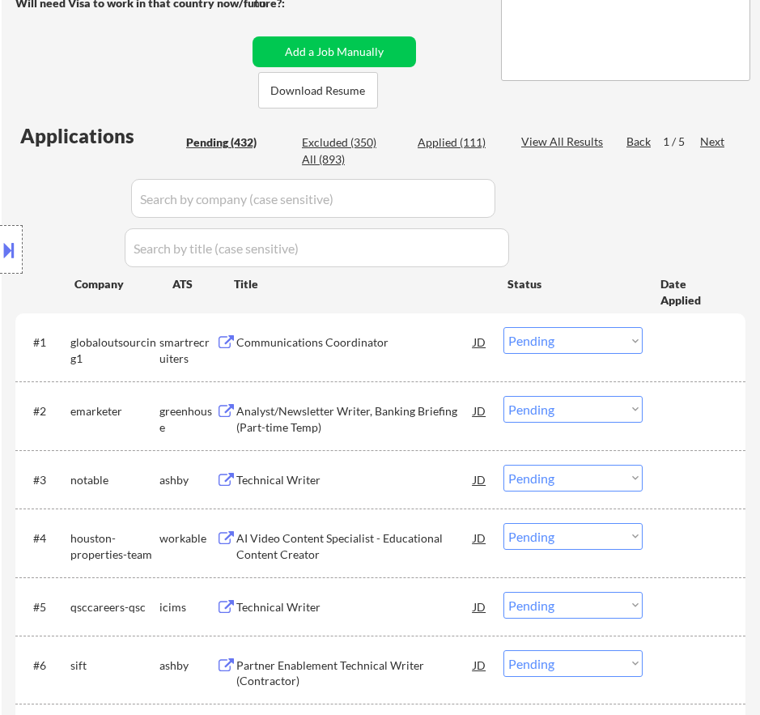
click at [350, 347] on div "Communications Coordinator" at bounding box center [354, 342] width 237 height 16
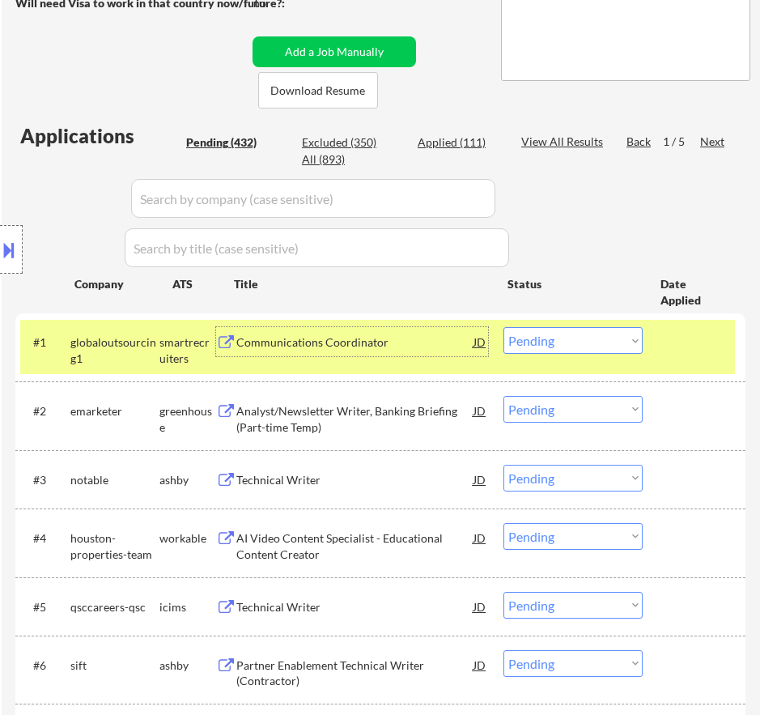
click at [572, 332] on select "Choose an option... Pending Applied Excluded (Questions) Excluded (Expired) Exc…" at bounding box center [573, 340] width 139 height 27
click at [504, 327] on select "Choose an option... Pending Applied Excluded (Questions) Excluded (Expired) Exc…" at bounding box center [573, 340] width 139 height 27
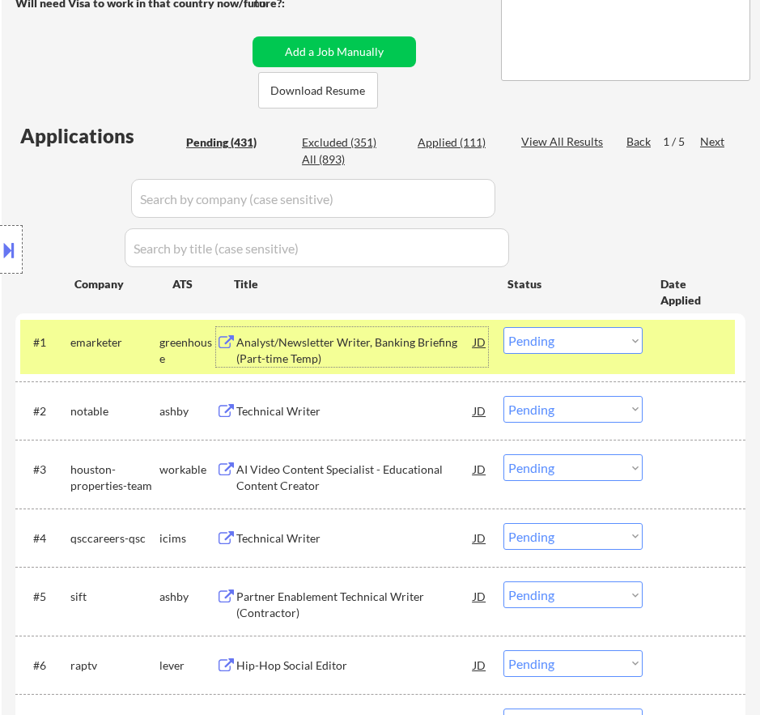
click at [334, 355] on div "Analyst/Newsletter Writer, Banking Briefing (Part-time Temp)" at bounding box center [354, 350] width 237 height 32
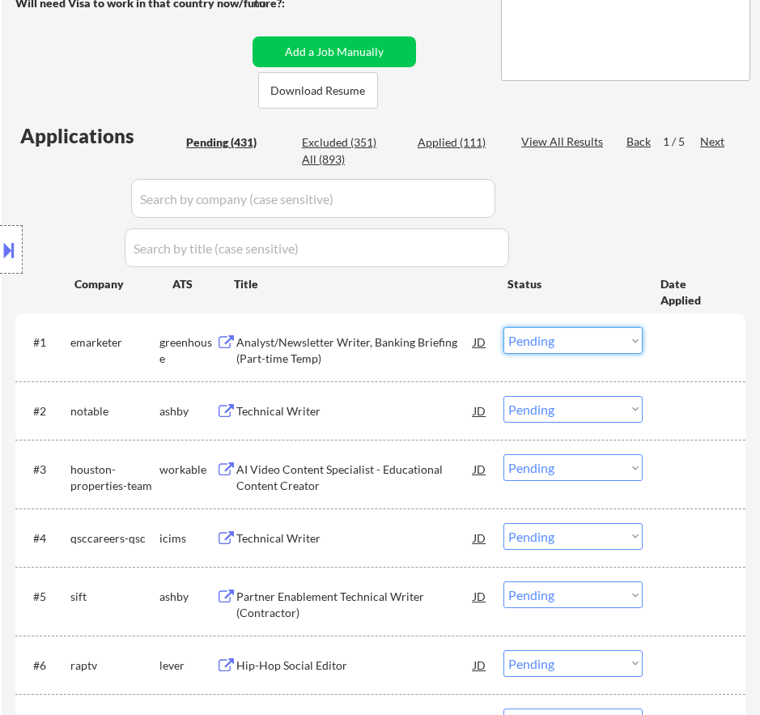
click at [567, 335] on select "Choose an option... Pending Applied Excluded (Questions) Excluded (Expired) Exc…" at bounding box center [573, 340] width 139 height 27
click at [504, 327] on select "Choose an option... Pending Applied Excluded (Questions) Excluded (Expired) Exc…" at bounding box center [573, 340] width 139 height 27
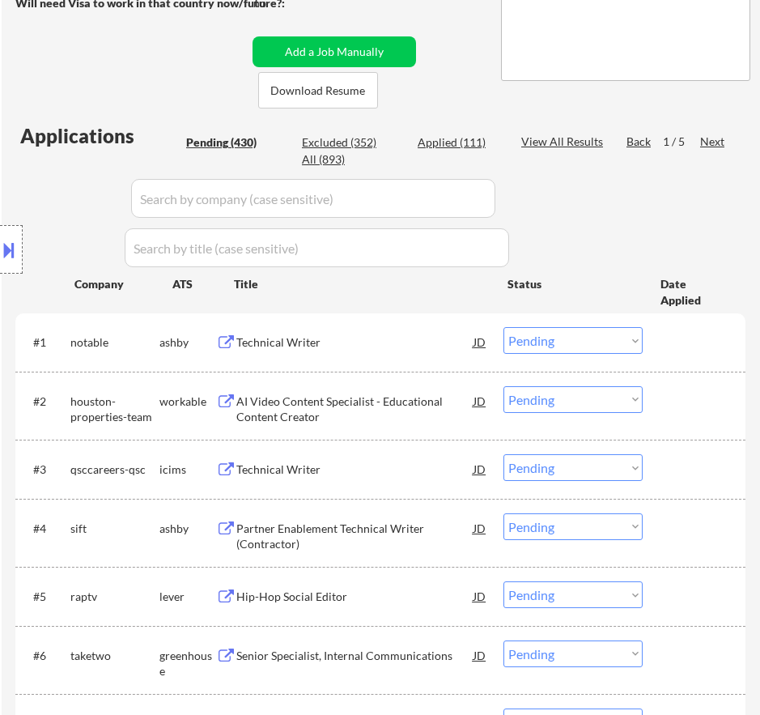
click at [395, 354] on div "Technical Writer" at bounding box center [354, 341] width 237 height 29
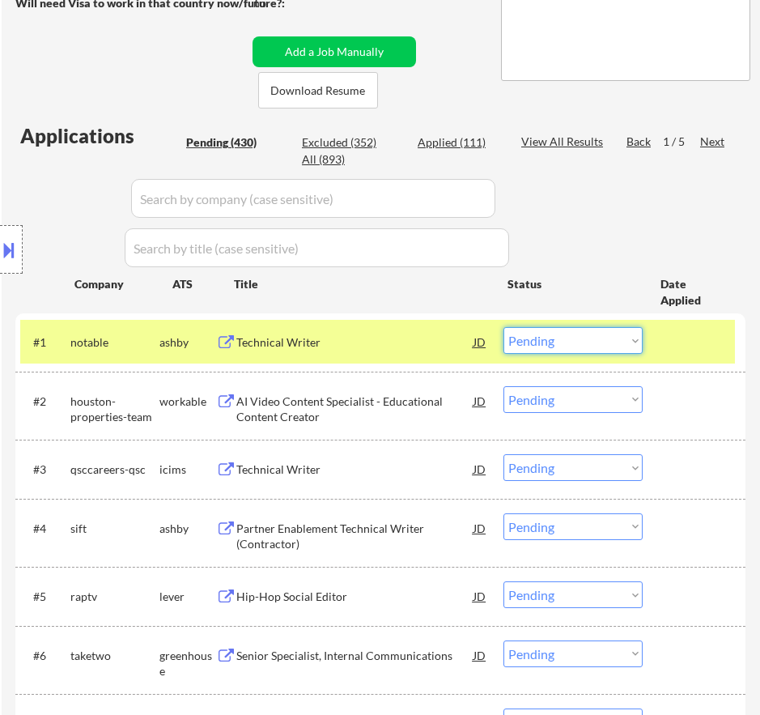
click at [546, 348] on select "Choose an option... Pending Applied Excluded (Questions) Excluded (Expired) Exc…" at bounding box center [573, 340] width 139 height 27
click at [382, 338] on div "Technical Writer" at bounding box center [354, 342] width 237 height 16
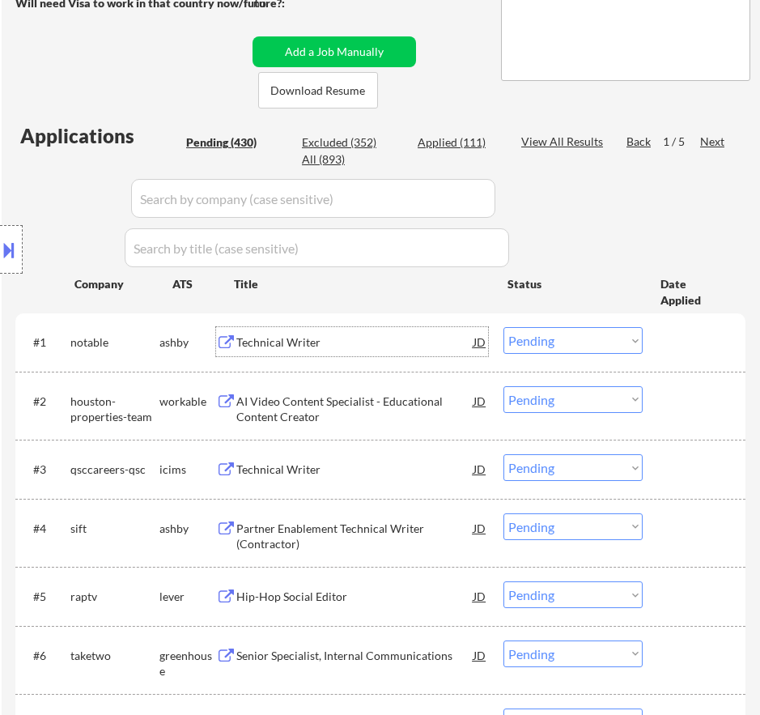
click at [600, 326] on div "#1 notable ashby Technical Writer JD warning_amber Choose an option... Pending …" at bounding box center [377, 342] width 715 height 44
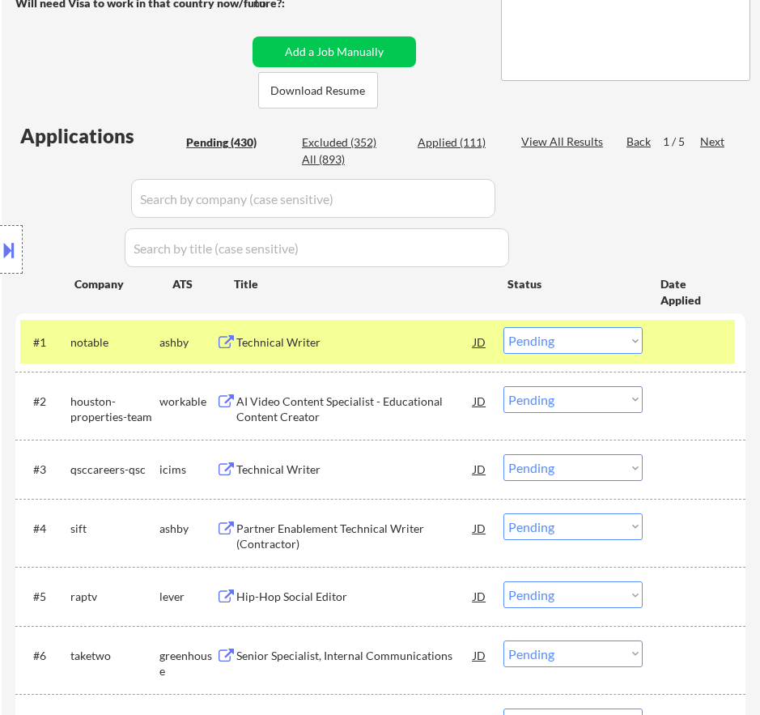
click at [608, 339] on select "Choose an option... Pending Applied Excluded (Questions) Excluded (Expired) Exc…" at bounding box center [573, 340] width 139 height 27
click at [504, 327] on select "Choose an option... Pending Applied Excluded (Questions) Excluded (Expired) Exc…" at bounding box center [573, 340] width 139 height 27
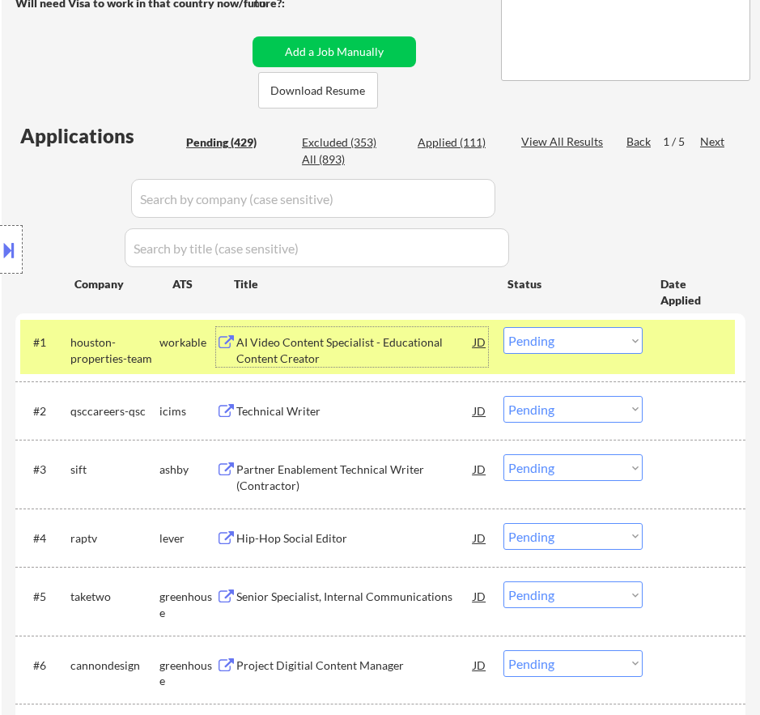
click at [414, 344] on div "AI Video Content Specialist - Educational Content Creator" at bounding box center [354, 350] width 237 height 32
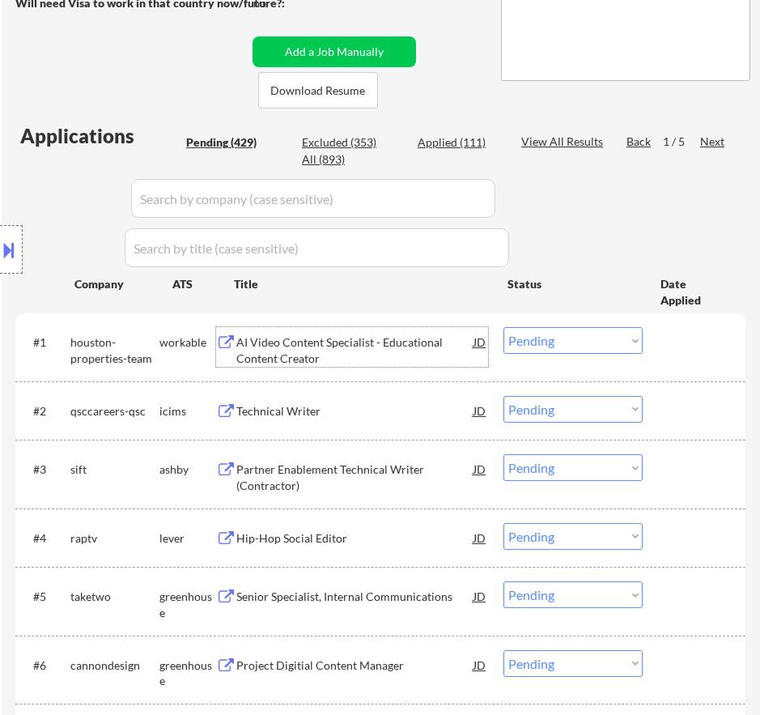
click at [538, 338] on select "Choose an option... Pending Applied Excluded (Questions) Excluded (Expired) Exc…" at bounding box center [573, 340] width 139 height 27
click at [504, 327] on select "Choose an option... Pending Applied Excluded (Questions) Excluded (Expired) Exc…" at bounding box center [573, 340] width 139 height 27
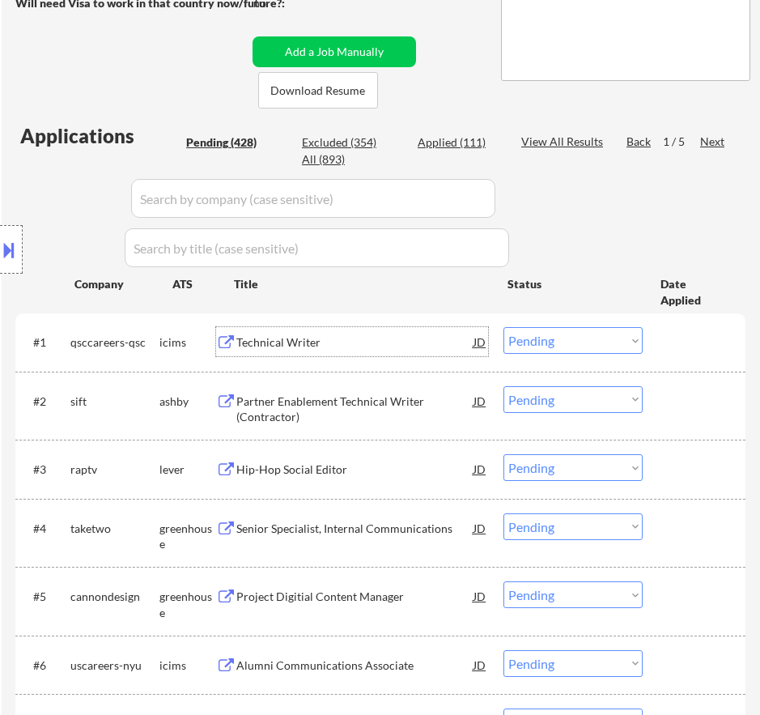
click at [380, 354] on div "Technical Writer" at bounding box center [354, 341] width 237 height 29
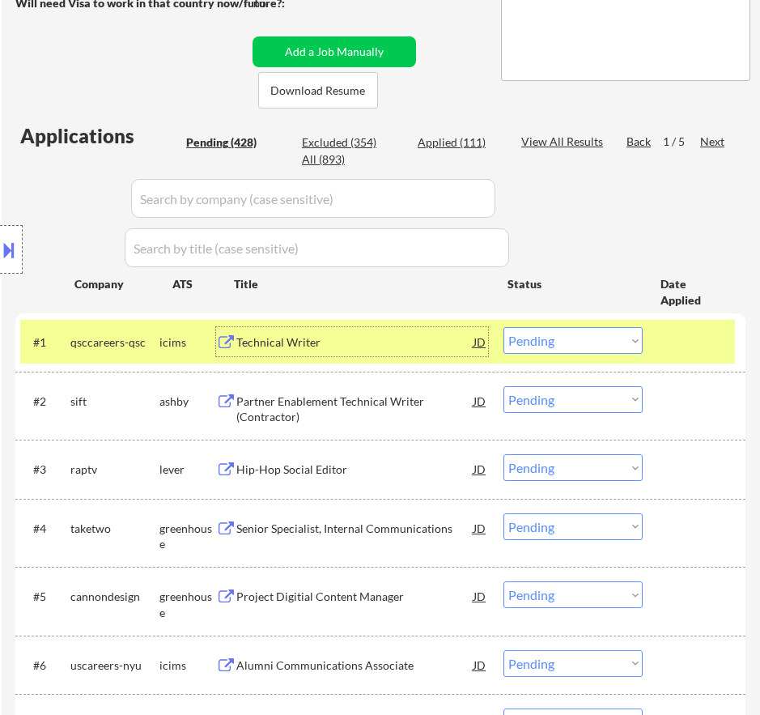
click at [606, 344] on select "Choose an option... Pending Applied Excluded (Questions) Excluded (Expired) Exc…" at bounding box center [573, 340] width 139 height 27
click at [504, 327] on select "Choose an option... Pending Applied Excluded (Questions) Excluded (Expired) Exc…" at bounding box center [573, 340] width 139 height 27
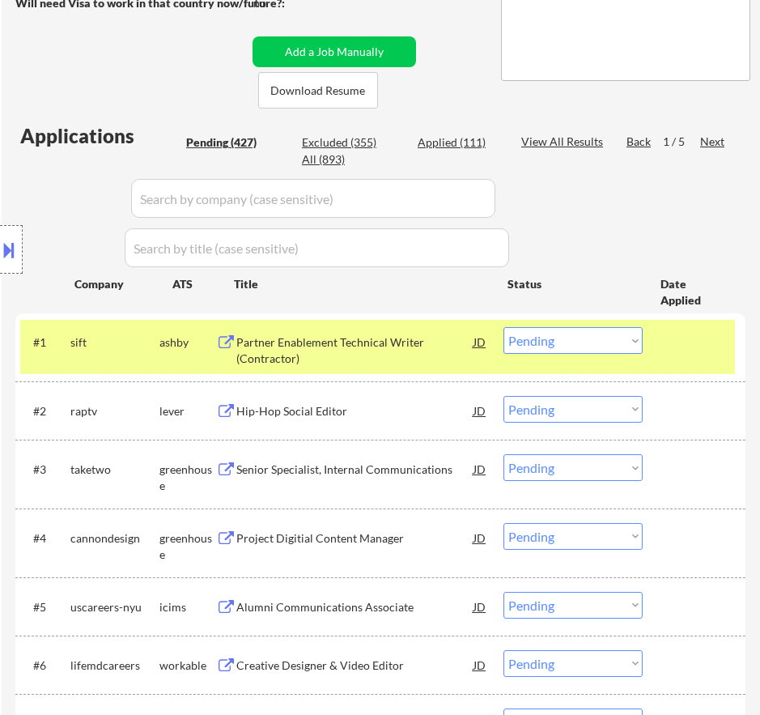
click at [430, 342] on div "Partner Enablement Technical Writer (Contractor)" at bounding box center [354, 350] width 237 height 32
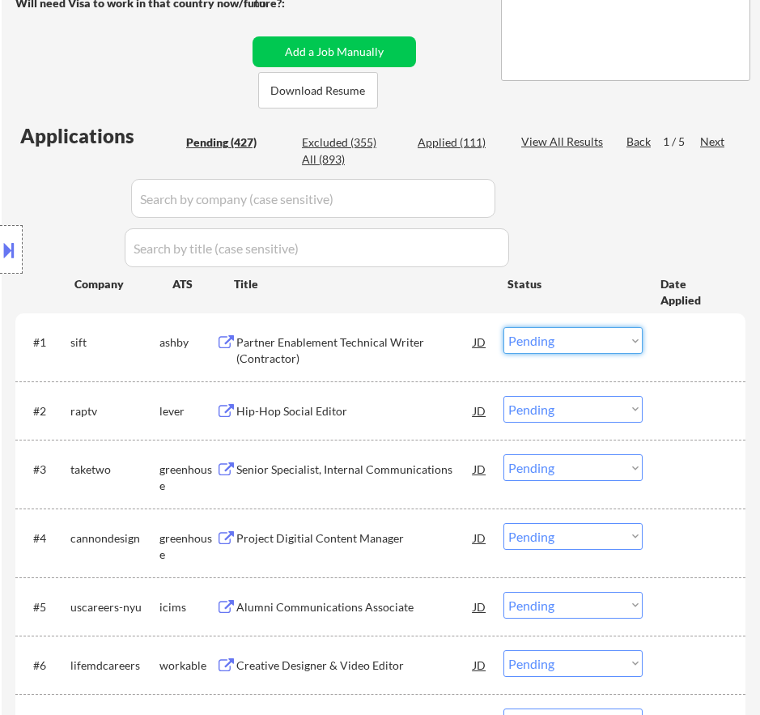
click at [541, 338] on select "Choose an option... Pending Applied Excluded (Questions) Excluded (Expired) Exc…" at bounding box center [573, 340] width 139 height 27
click at [504, 327] on select "Choose an option... Pending Applied Excluded (Questions) Excluded (Expired) Exc…" at bounding box center [573, 340] width 139 height 27
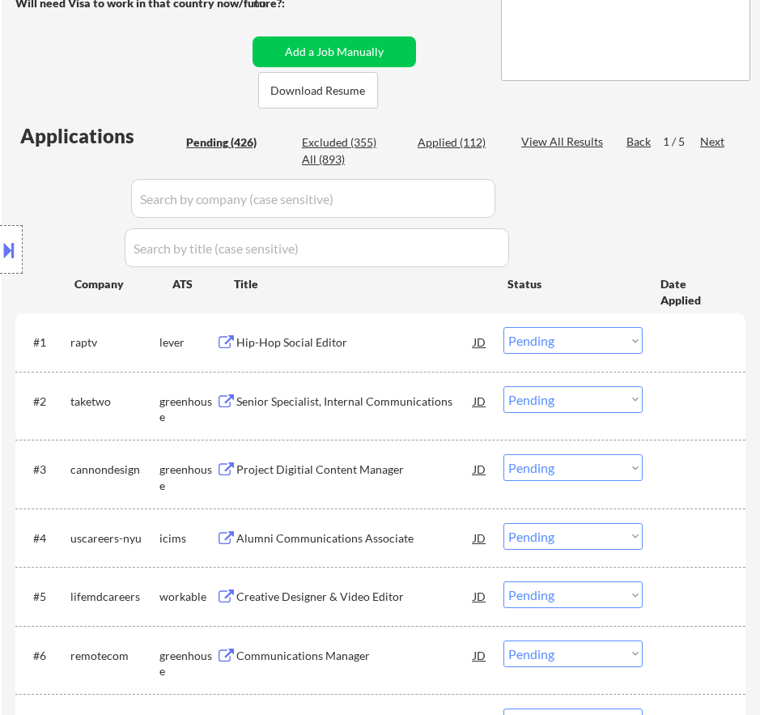
click at [368, 346] on div "Hip-Hop Social Editor" at bounding box center [354, 342] width 237 height 16
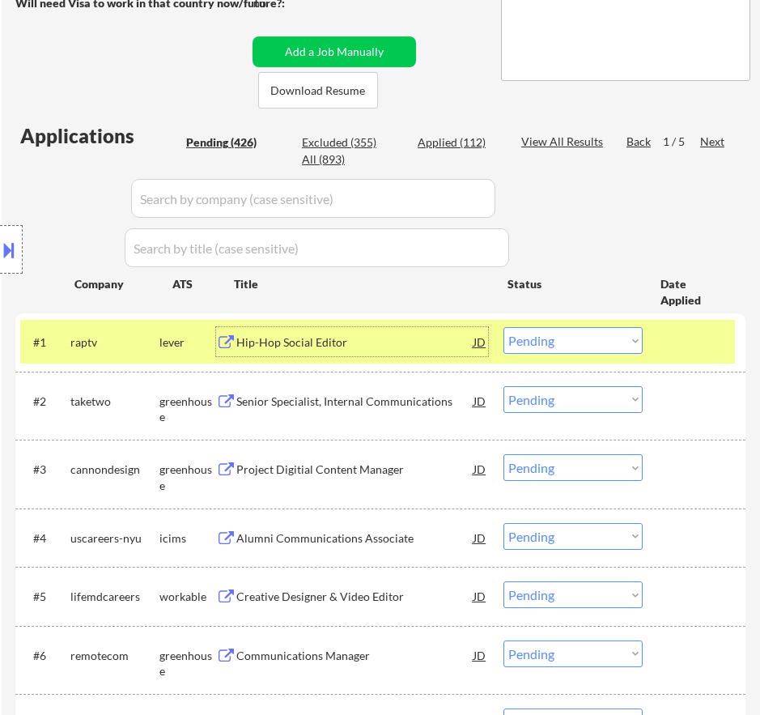
click at [598, 343] on select "Choose an option... Pending Applied Excluded (Questions) Excluded (Expired) Exc…" at bounding box center [573, 340] width 139 height 27
click at [504, 327] on select "Choose an option... Pending Applied Excluded (Questions) Excluded (Expired) Exc…" at bounding box center [573, 340] width 139 height 27
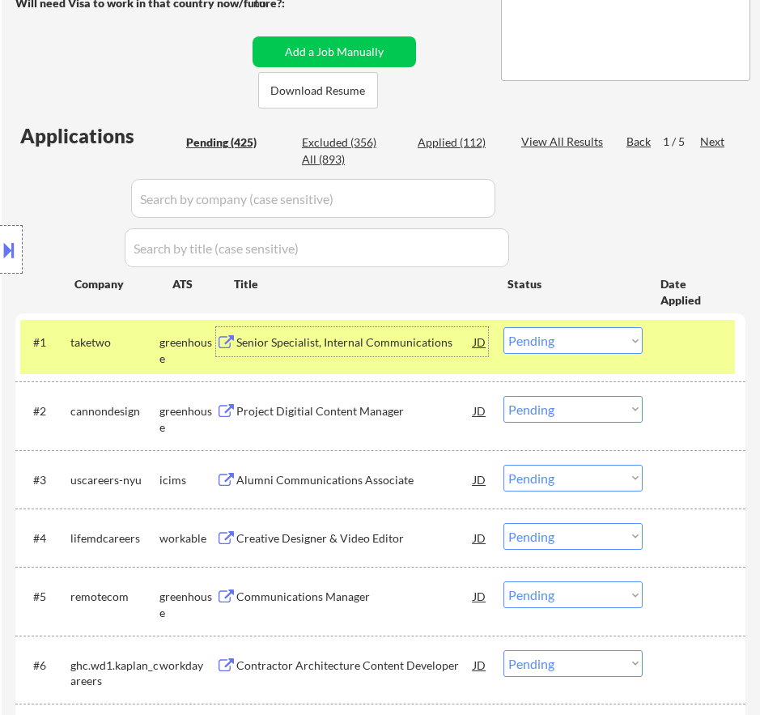
click at [423, 348] on div "Senior Specialist, Internal Communications" at bounding box center [354, 342] width 237 height 16
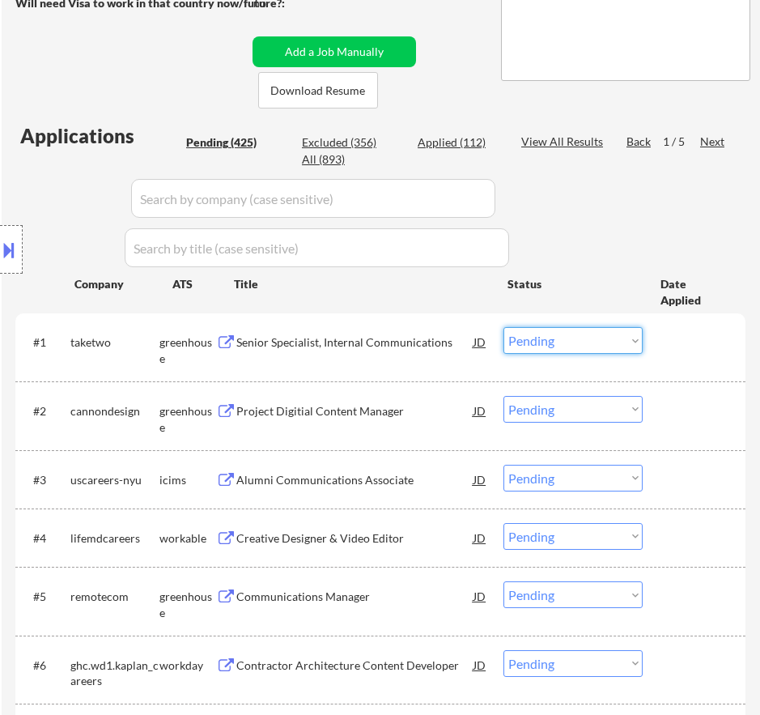
click at [567, 344] on select "Choose an option... Pending Applied Excluded (Questions) Excluded (Expired) Exc…" at bounding box center [573, 340] width 139 height 27
click at [504, 327] on select "Choose an option... Pending Applied Excluded (Questions) Excluded (Expired) Exc…" at bounding box center [573, 340] width 139 height 27
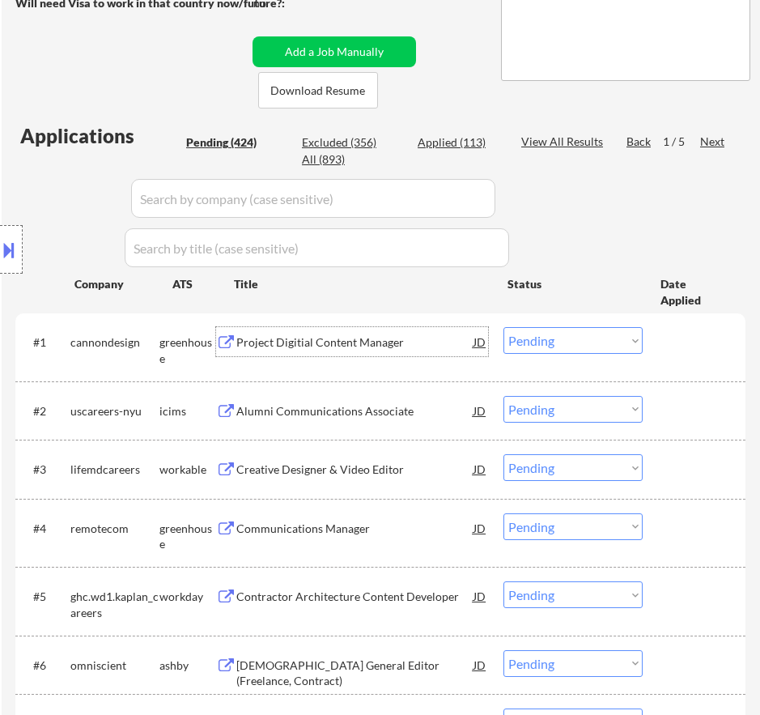
click at [422, 342] on div "Project Digitial Content Manager" at bounding box center [354, 342] width 237 height 16
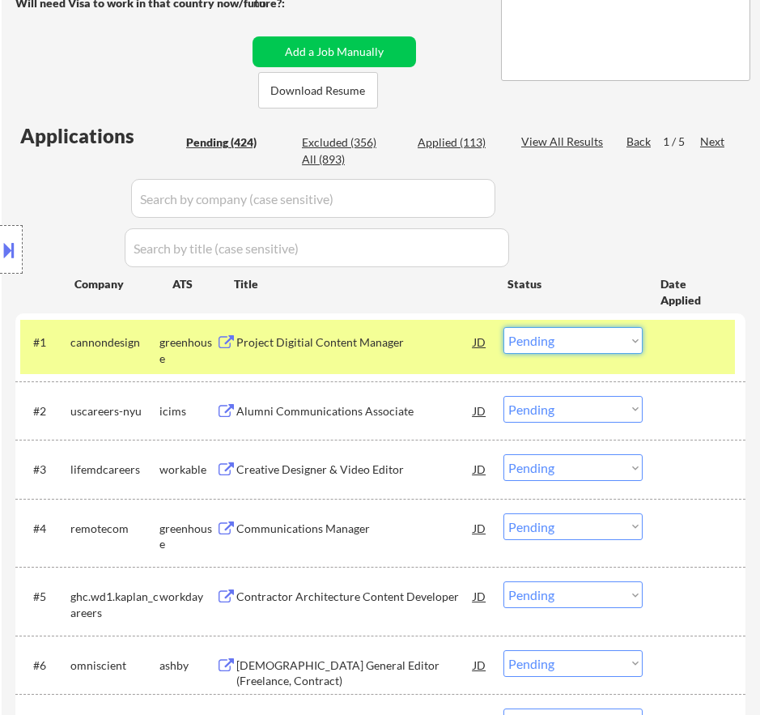
click at [582, 329] on select "Choose an option... Pending Applied Excluded (Questions) Excluded (Expired) Exc…" at bounding box center [573, 340] width 139 height 27
click at [504, 327] on select "Choose an option... Pending Applied Excluded (Questions) Excluded (Expired) Exc…" at bounding box center [573, 340] width 139 height 27
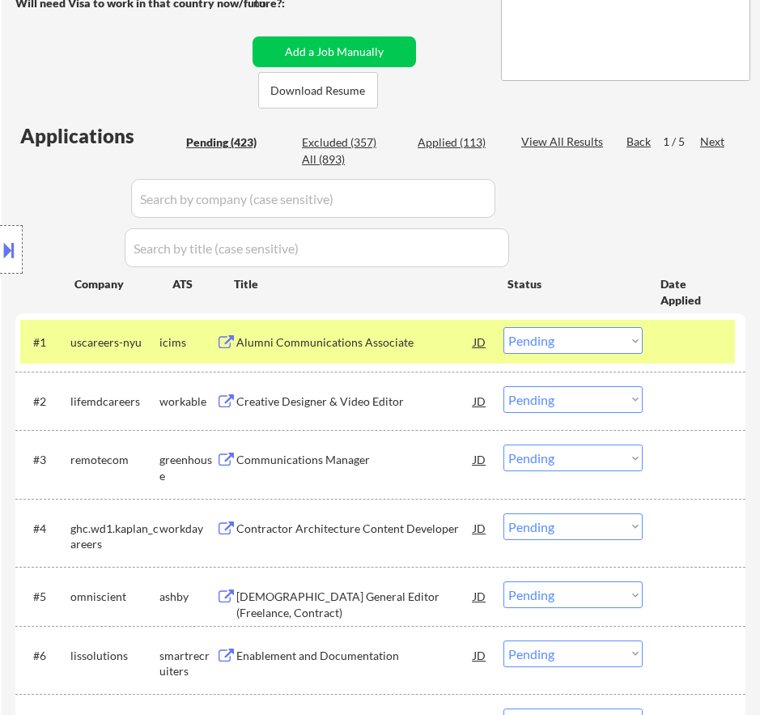
click at [414, 335] on div "Alumni Communications Associate" at bounding box center [354, 342] width 237 height 16
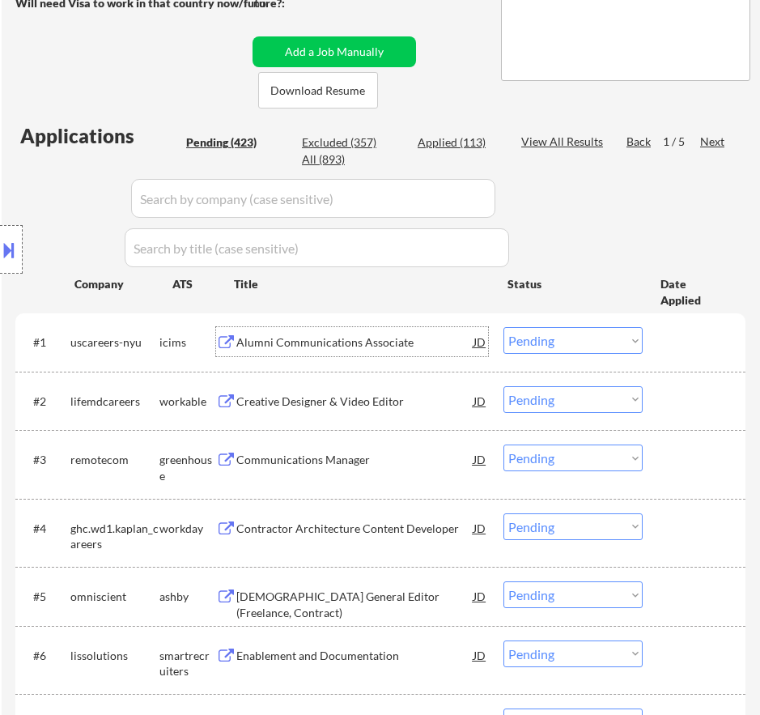
click at [593, 343] on select "Choose an option... Pending Applied Excluded (Questions) Excluded (Expired) Exc…" at bounding box center [573, 340] width 139 height 27
click at [504, 327] on select "Choose an option... Pending Applied Excluded (Questions) Excluded (Expired) Exc…" at bounding box center [573, 340] width 139 height 27
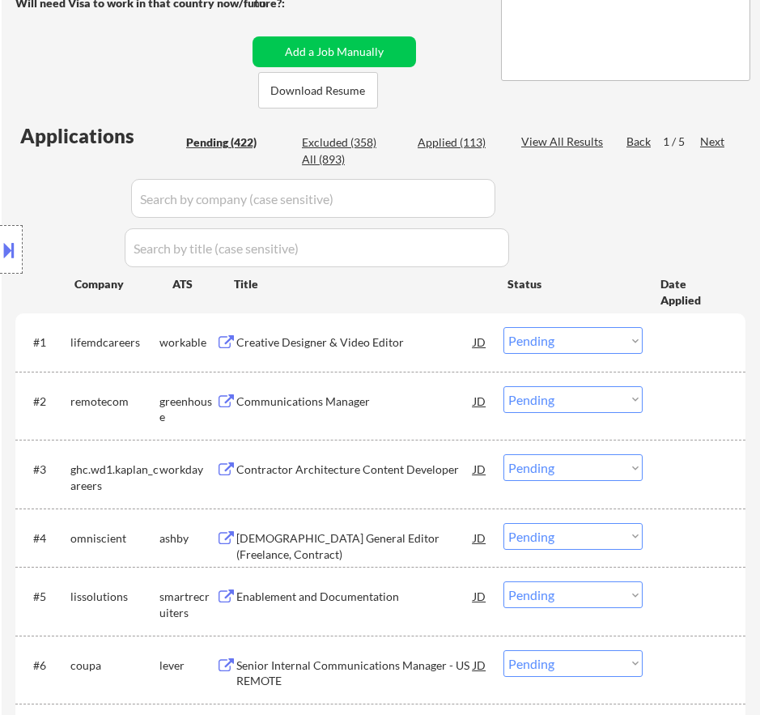
click at [393, 350] on div "Creative Designer & Video Editor" at bounding box center [354, 342] width 237 height 16
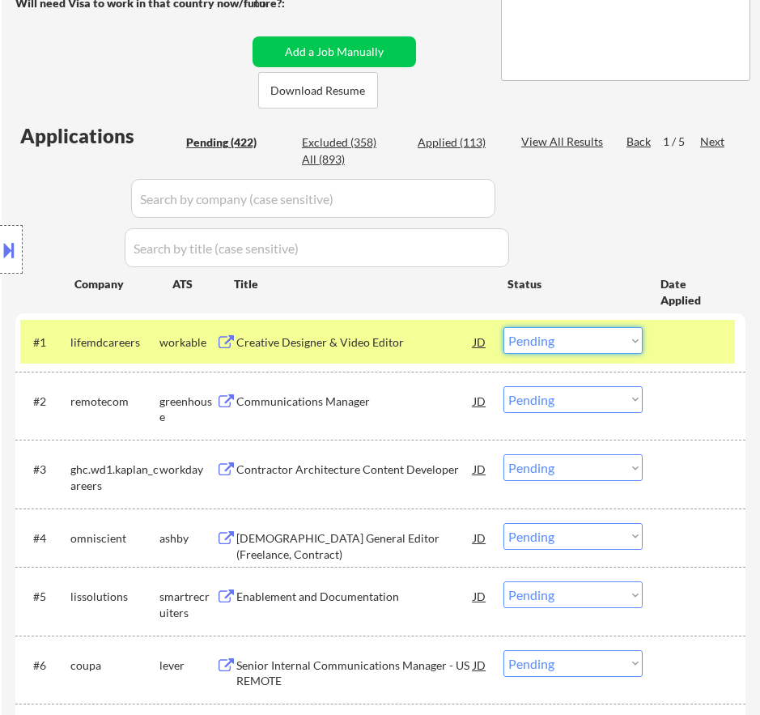
click at [561, 340] on select "Choose an option... Pending Applied Excluded (Questions) Excluded (Expired) Exc…" at bounding box center [573, 340] width 139 height 27
click at [338, 340] on div "Creative Designer & Video Editor" at bounding box center [354, 342] width 237 height 16
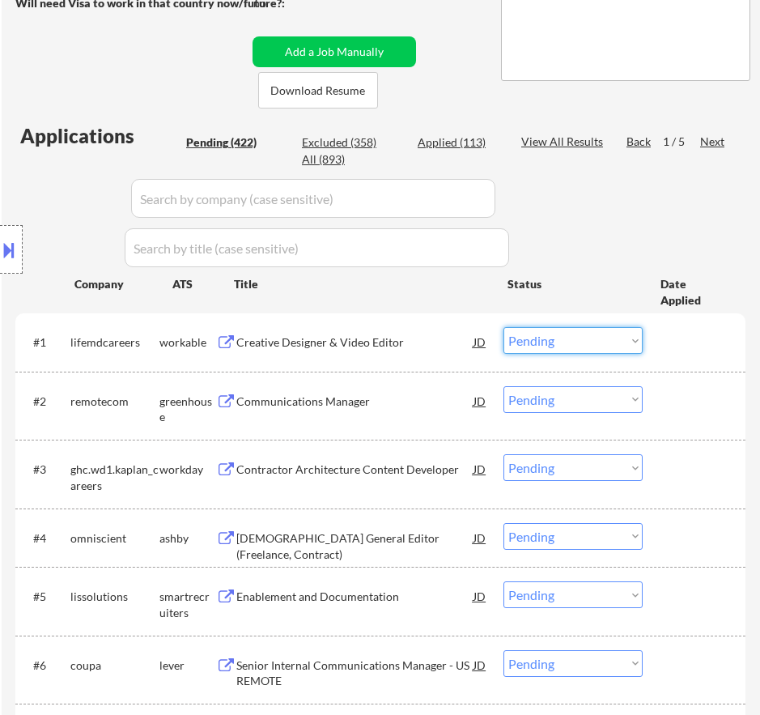
click at [597, 342] on select "Choose an option... Pending Applied Excluded (Questions) Excluded (Expired) Exc…" at bounding box center [573, 340] width 139 height 27
click at [504, 327] on select "Choose an option... Pending Applied Excluded (Questions) Excluded (Expired) Exc…" at bounding box center [573, 340] width 139 height 27
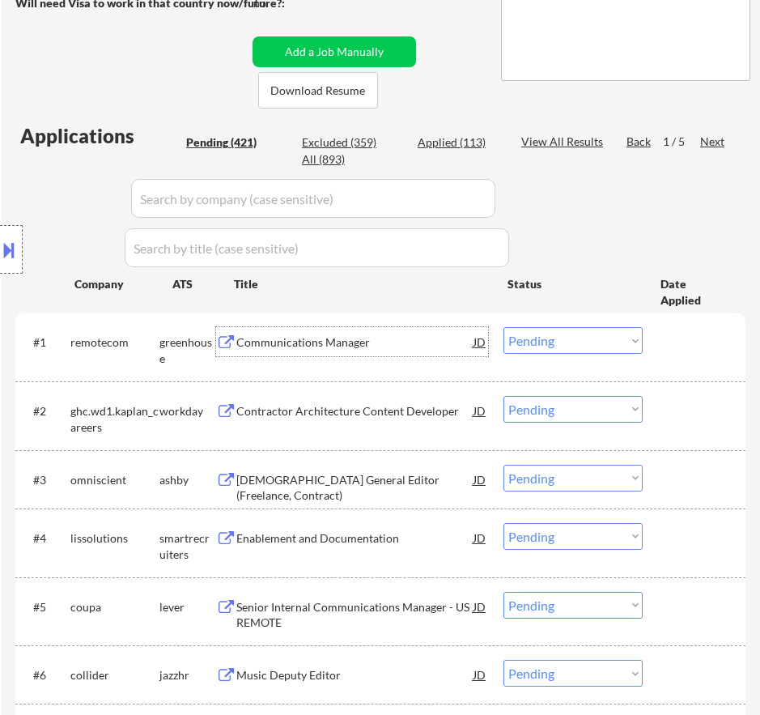
click at [362, 348] on div "Communications Manager" at bounding box center [354, 342] width 237 height 16
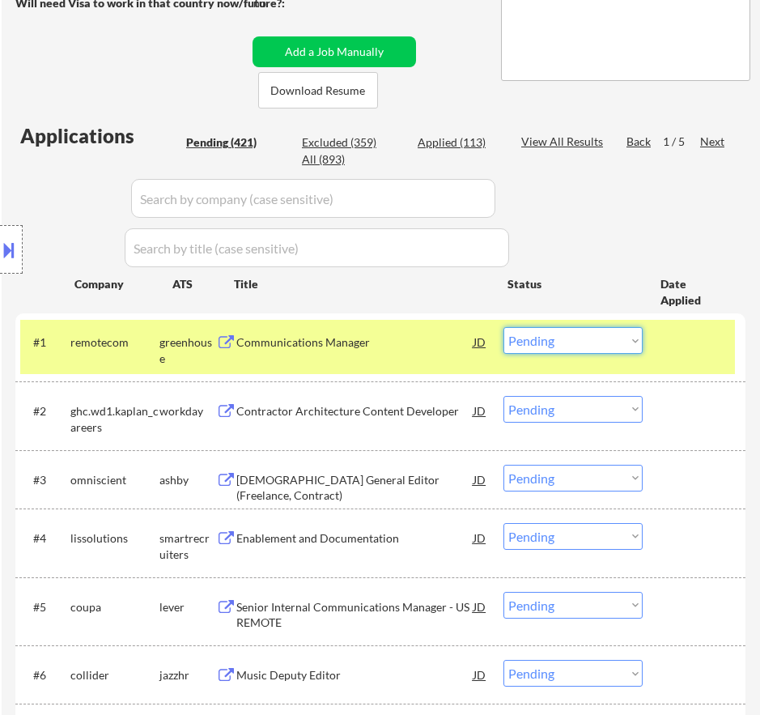
click at [576, 338] on select "Choose an option... Pending Applied Excluded (Questions) Excluded (Expired) Exc…" at bounding box center [573, 340] width 139 height 27
click at [504, 327] on select "Choose an option... Pending Applied Excluded (Questions) Excluded (Expired) Exc…" at bounding box center [573, 340] width 139 height 27
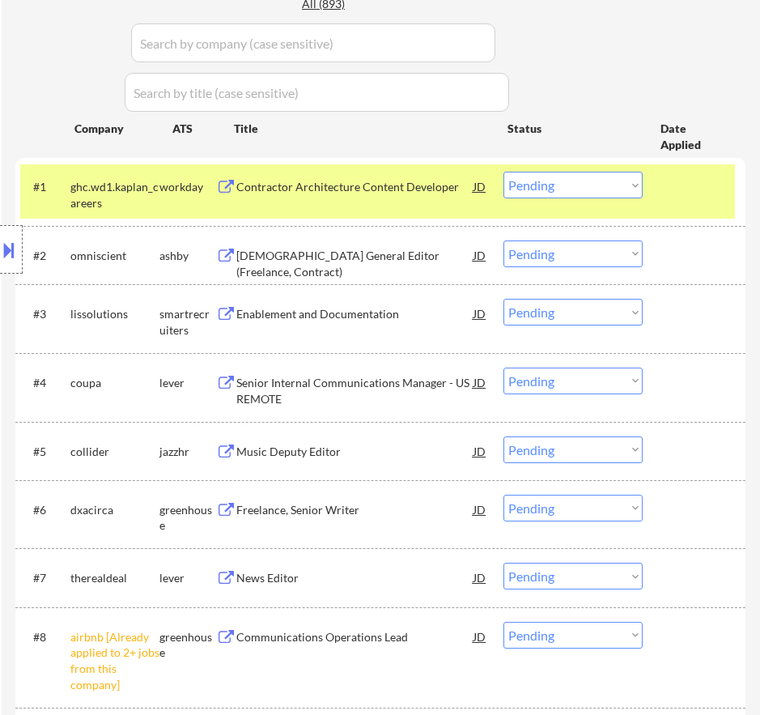
scroll to position [486, 0]
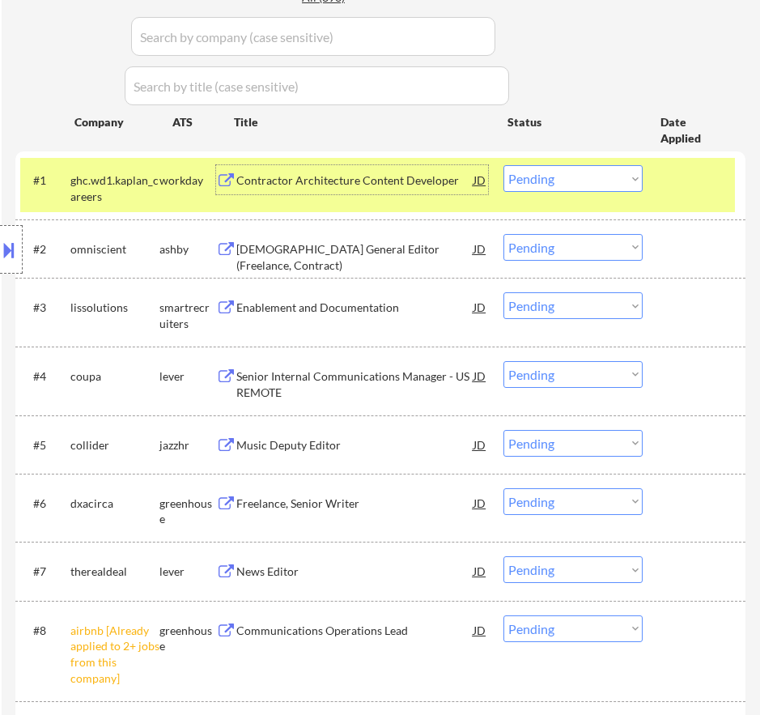
click at [407, 185] on div "Contractor Architecture Content Developer" at bounding box center [354, 180] width 237 height 16
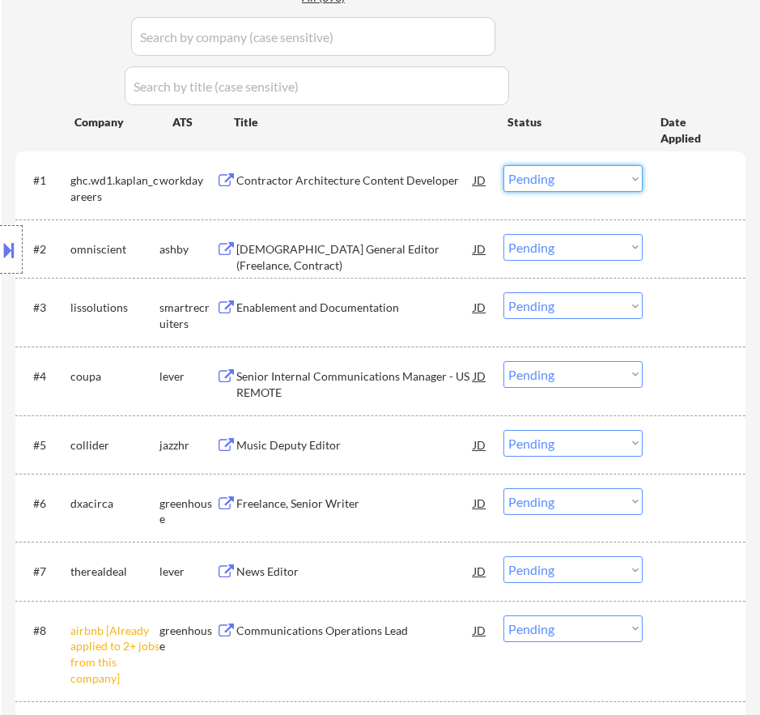
click at [535, 181] on select "Choose an option... Pending Applied Excluded (Questions) Excluded (Expired) Exc…" at bounding box center [573, 178] width 139 height 27
click at [504, 165] on select "Choose an option... Pending Applied Excluded (Questions) Excluded (Expired) Exc…" at bounding box center [573, 178] width 139 height 27
select select ""pending""
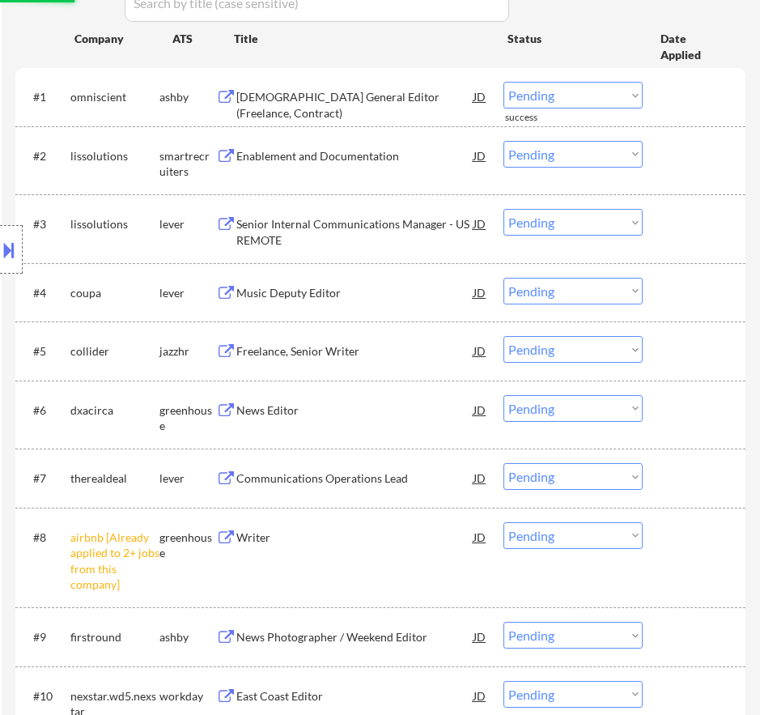
scroll to position [648, 0]
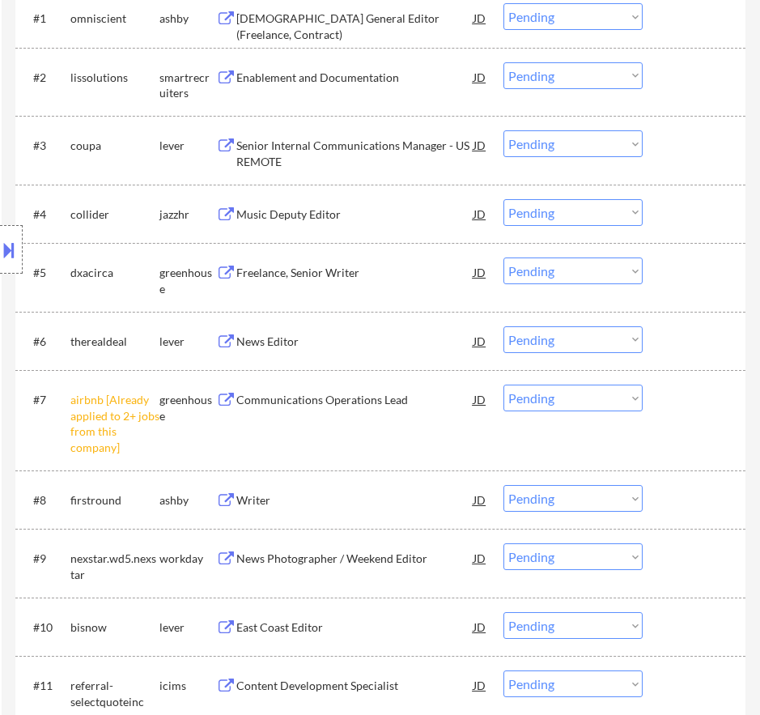
click at [605, 400] on select "Choose an option... Pending Applied Excluded (Questions) Excluded (Expired) Exc…" at bounding box center [573, 398] width 139 height 27
click at [504, 385] on select "Choose an option... Pending Applied Excluded (Questions) Excluded (Expired) Exc…" at bounding box center [573, 398] width 139 height 27
select select ""pending""
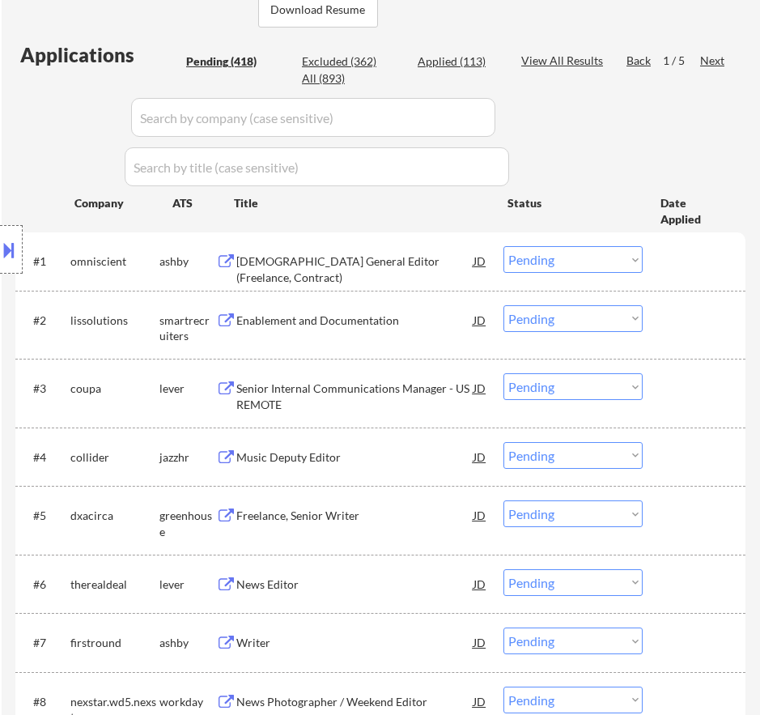
scroll to position [486, 0]
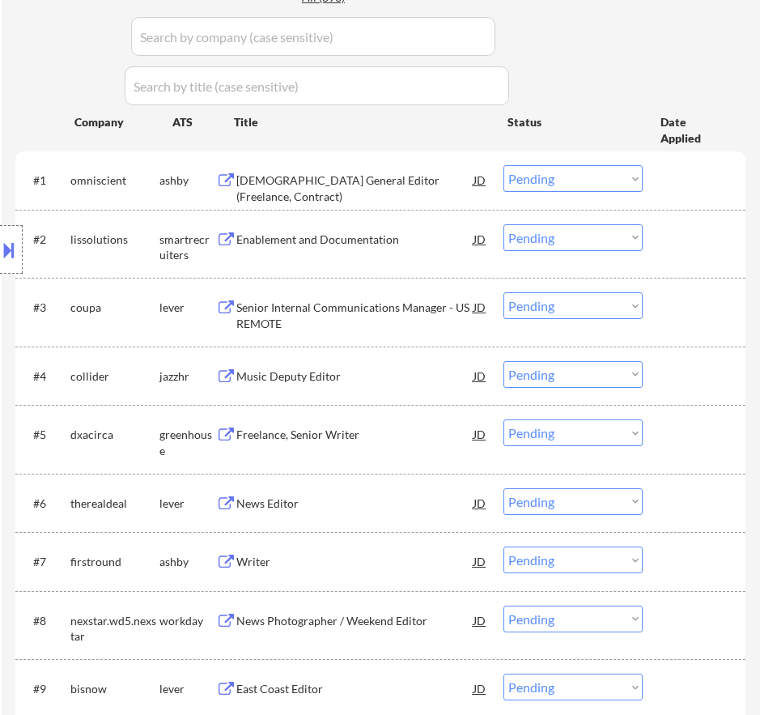
click at [441, 187] on div "Italian General Editor (Freelance, Contract)" at bounding box center [354, 188] width 237 height 32
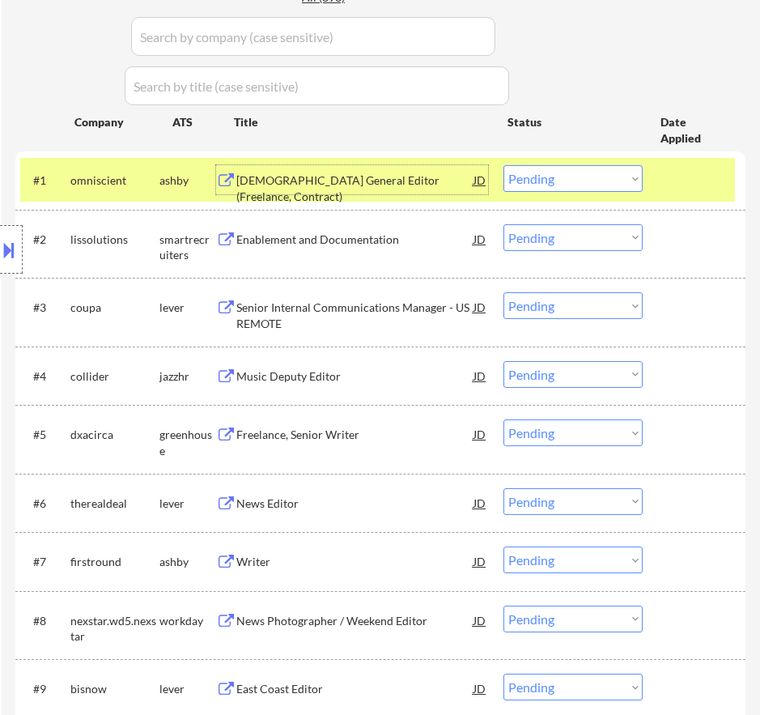
click at [555, 183] on select "Choose an option... Pending Applied Excluded (Questions) Excluded (Expired) Exc…" at bounding box center [573, 178] width 139 height 27
click at [504, 165] on select "Choose an option... Pending Applied Excluded (Questions) Excluded (Expired) Exc…" at bounding box center [573, 178] width 139 height 27
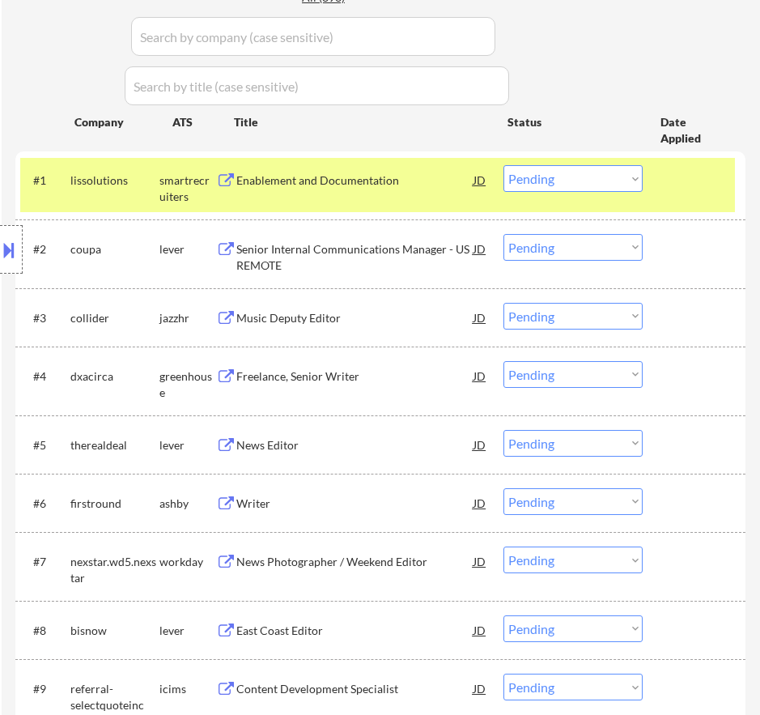
click at [429, 178] on div "Enablement and Documentation" at bounding box center [354, 180] width 237 height 16
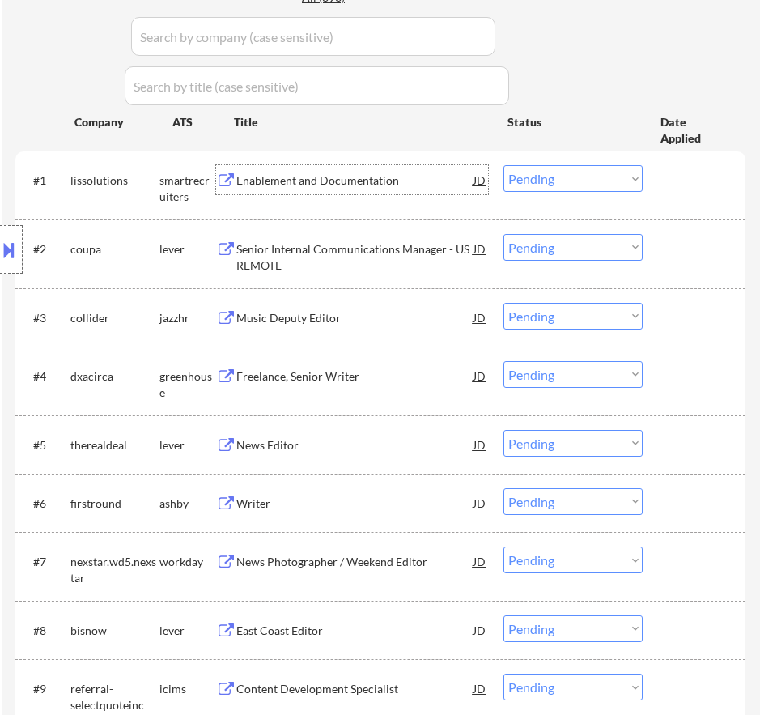
click at [553, 174] on select "Choose an option... Pending Applied Excluded (Questions) Excluded (Expired) Exc…" at bounding box center [573, 178] width 139 height 27
click at [504, 165] on select "Choose an option... Pending Applied Excluded (Questions) Excluded (Expired) Exc…" at bounding box center [573, 178] width 139 height 27
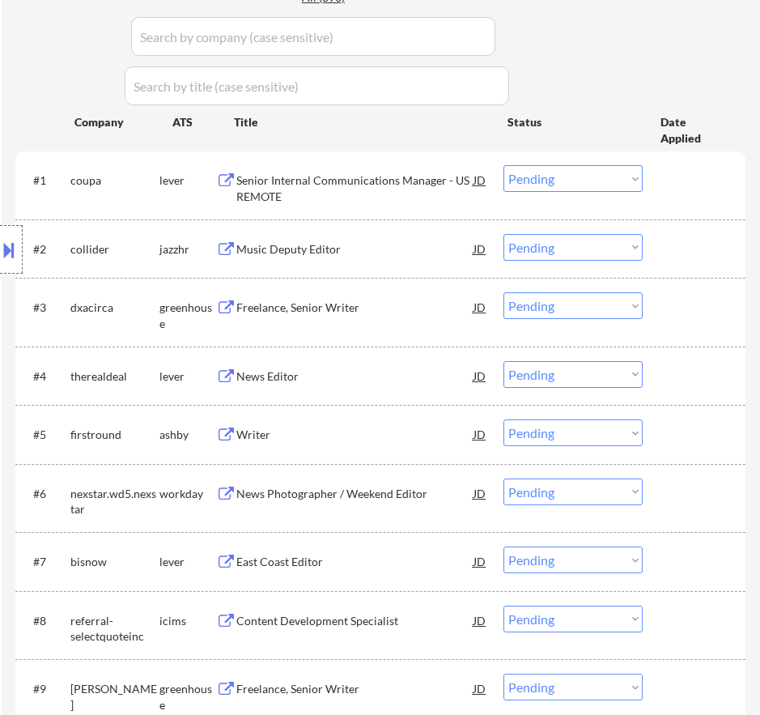
click at [365, 189] on div "Senior Internal Communications Manager - US REMOTE" at bounding box center [354, 188] width 237 height 32
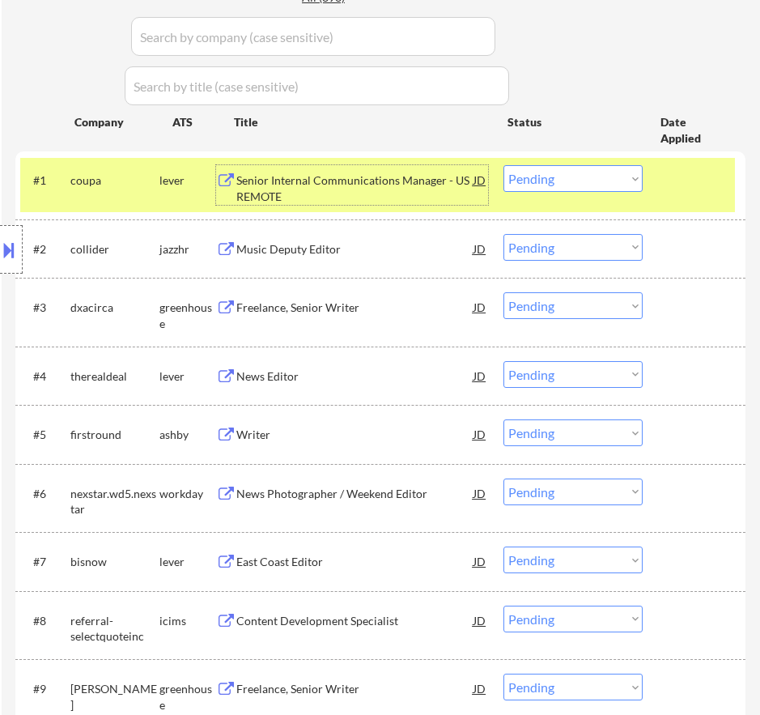
click at [550, 179] on select "Choose an option... Pending Applied Excluded (Questions) Excluded (Expired) Exc…" at bounding box center [573, 178] width 139 height 27
click at [504, 165] on select "Choose an option... Pending Applied Excluded (Questions) Excluded (Expired) Exc…" at bounding box center [573, 178] width 139 height 27
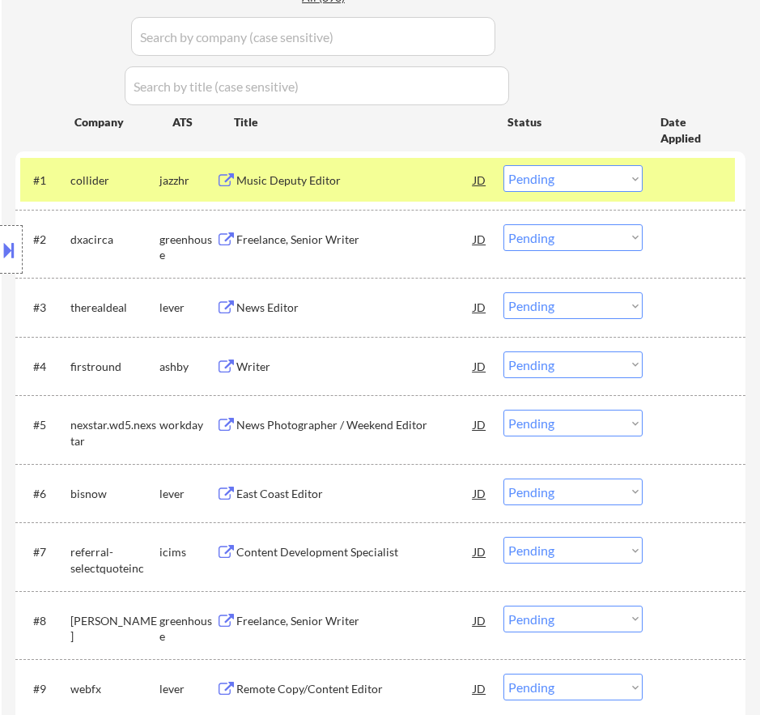
click at [368, 188] on div "Music Deputy Editor" at bounding box center [354, 180] width 237 height 16
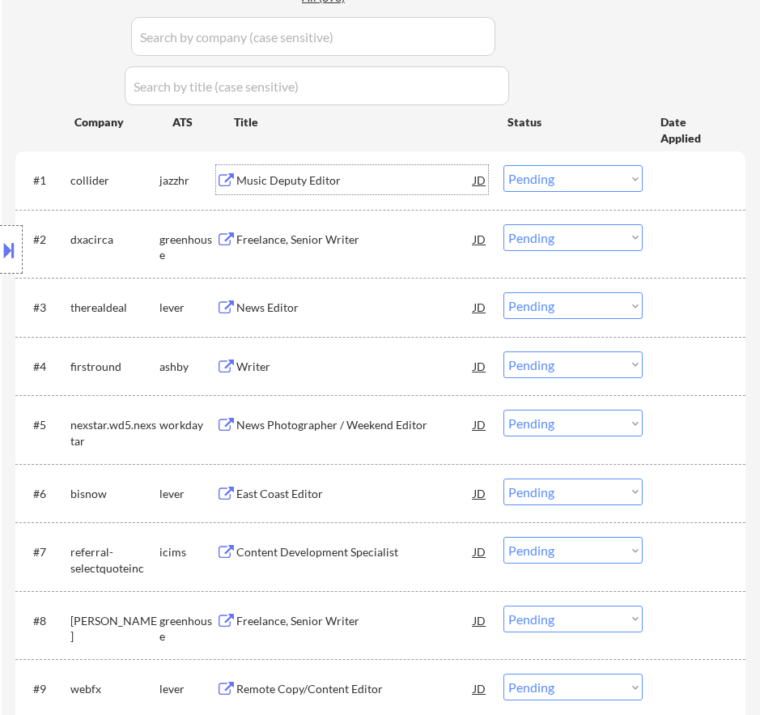
click at [540, 172] on select "Choose an option... Pending Applied Excluded (Questions) Excluded (Expired) Exc…" at bounding box center [573, 178] width 139 height 27
click at [504, 165] on select "Choose an option... Pending Applied Excluded (Questions) Excluded (Expired) Exc…" at bounding box center [573, 178] width 139 height 27
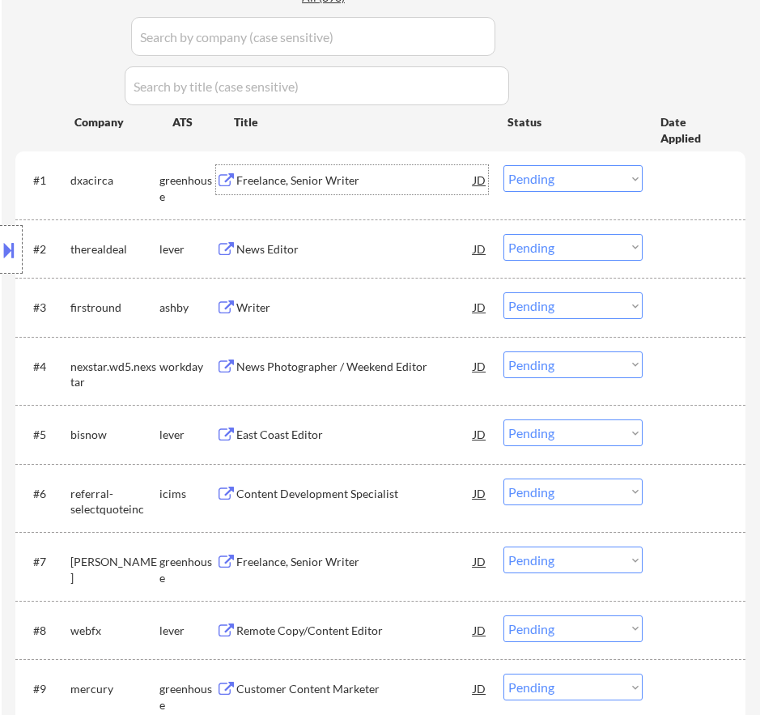
click at [378, 180] on div "Freelance, Senior Writer" at bounding box center [354, 180] width 237 height 16
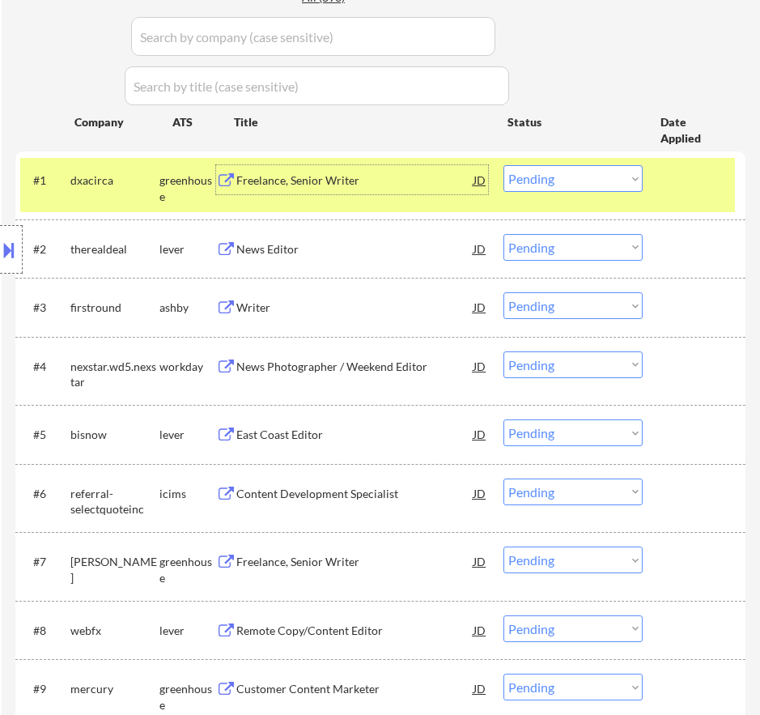
click at [593, 177] on select "Choose an option... Pending Applied Excluded (Questions) Excluded (Expired) Exc…" at bounding box center [573, 178] width 139 height 27
click at [504, 165] on select "Choose an option... Pending Applied Excluded (Questions) Excluded (Expired) Exc…" at bounding box center [573, 178] width 139 height 27
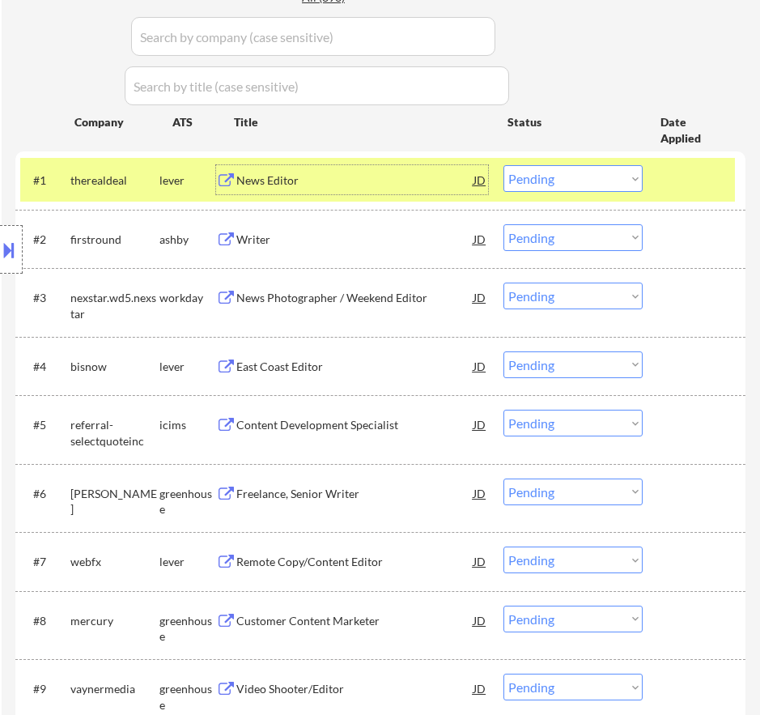
click at [377, 188] on div "News Editor" at bounding box center [354, 180] width 237 height 16
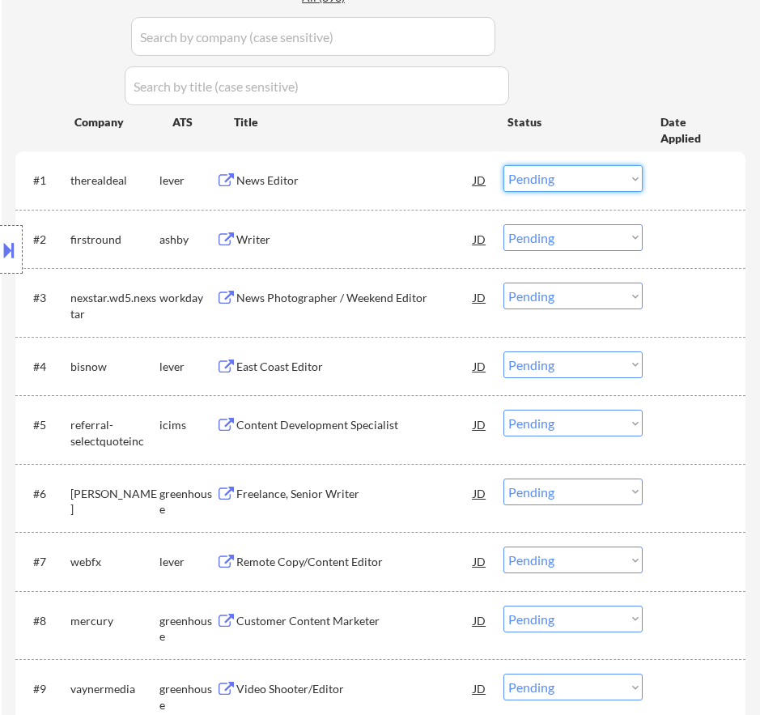
click at [601, 180] on select "Choose an option... Pending Applied Excluded (Questions) Excluded (Expired) Exc…" at bounding box center [573, 178] width 139 height 27
click at [504, 165] on select "Choose an option... Pending Applied Excluded (Questions) Excluded (Expired) Exc…" at bounding box center [573, 178] width 139 height 27
select select ""pending""
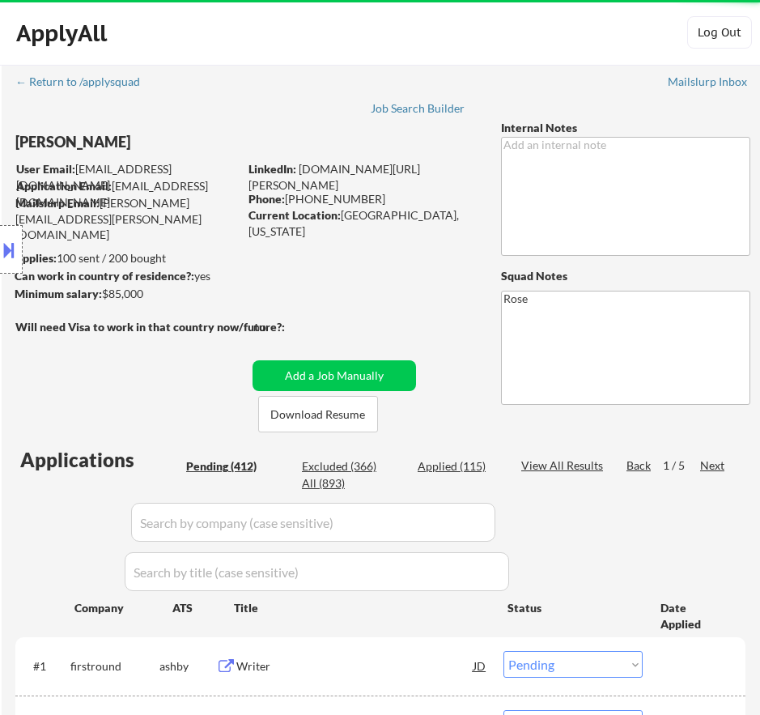
select select ""pending""
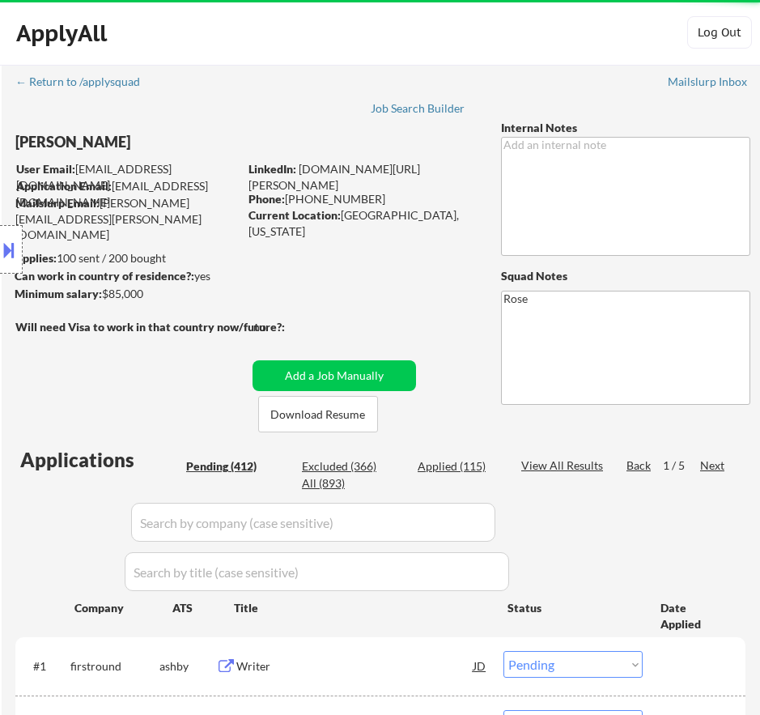
select select ""pending""
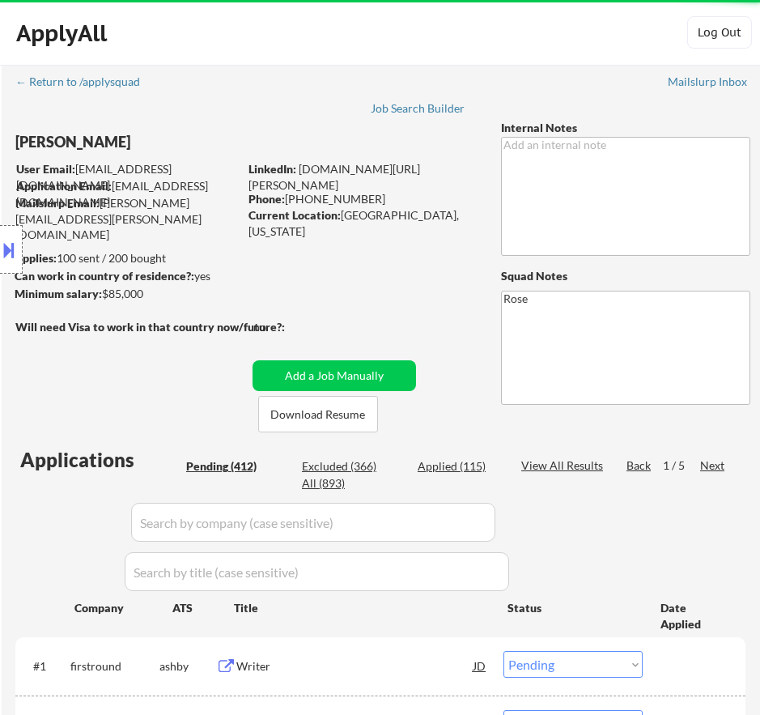
select select ""pending""
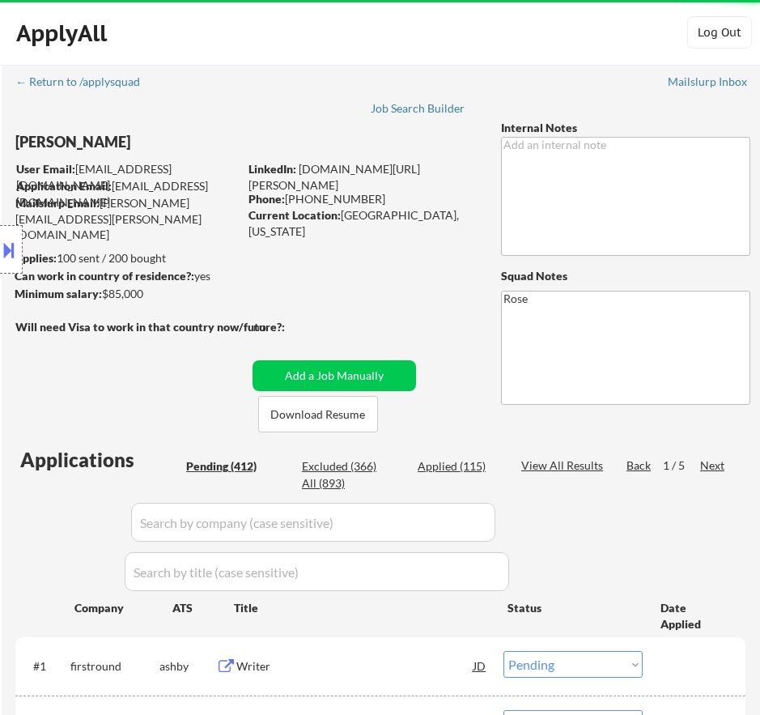
select select ""pending""
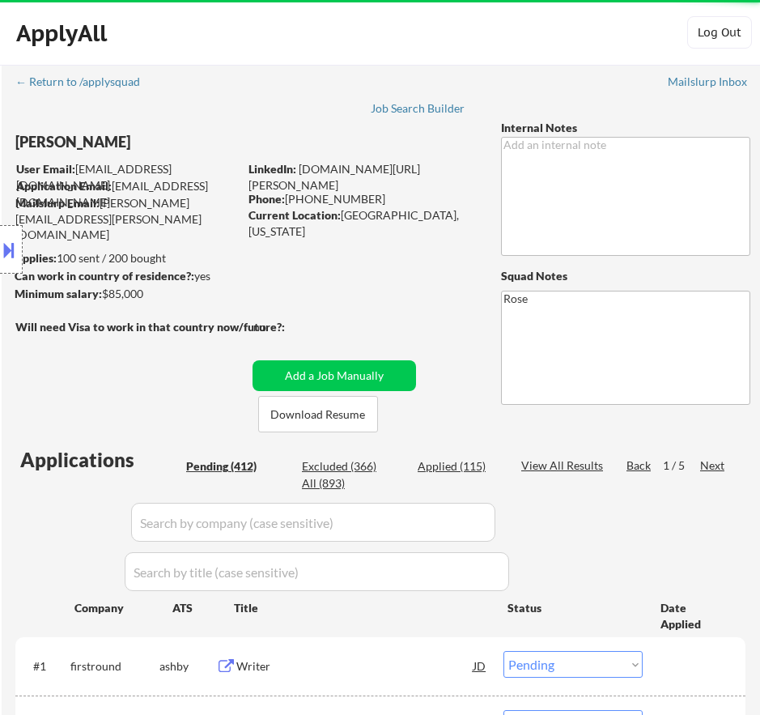
select select ""pending""
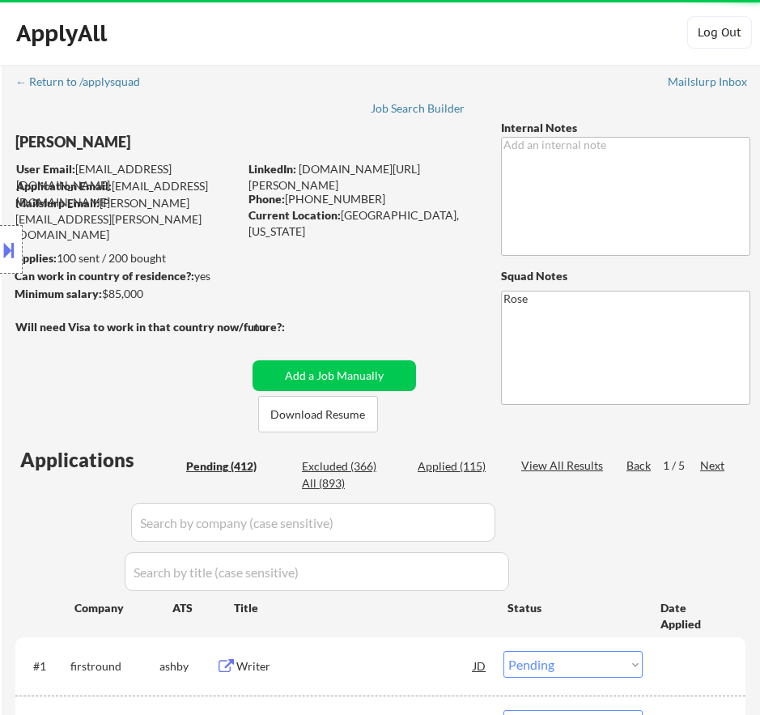
select select ""pending""
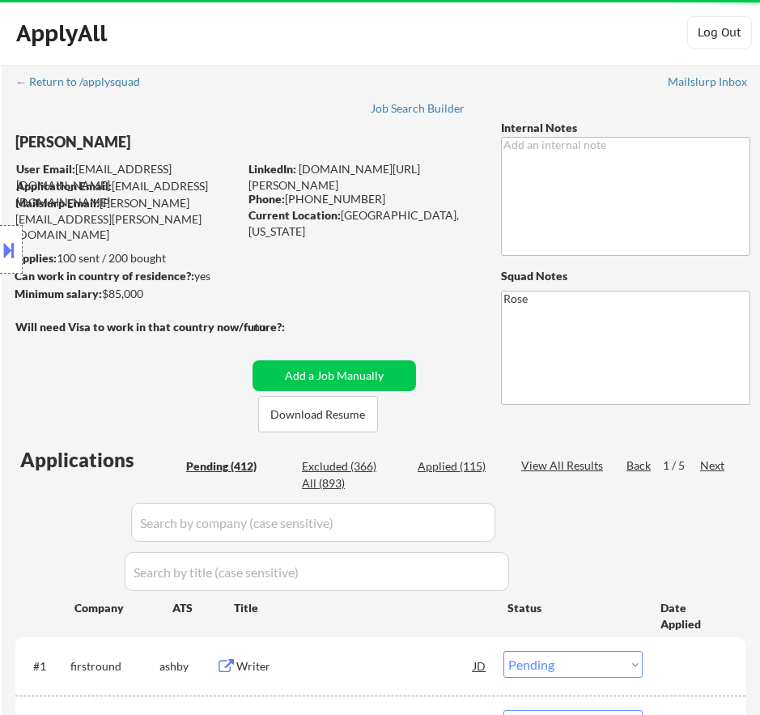
select select ""pending""
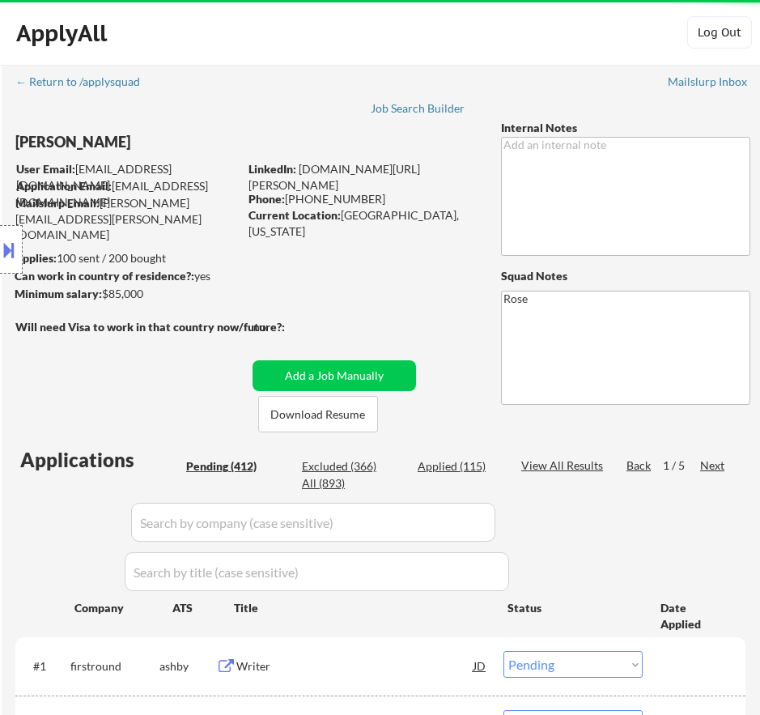
select select ""pending""
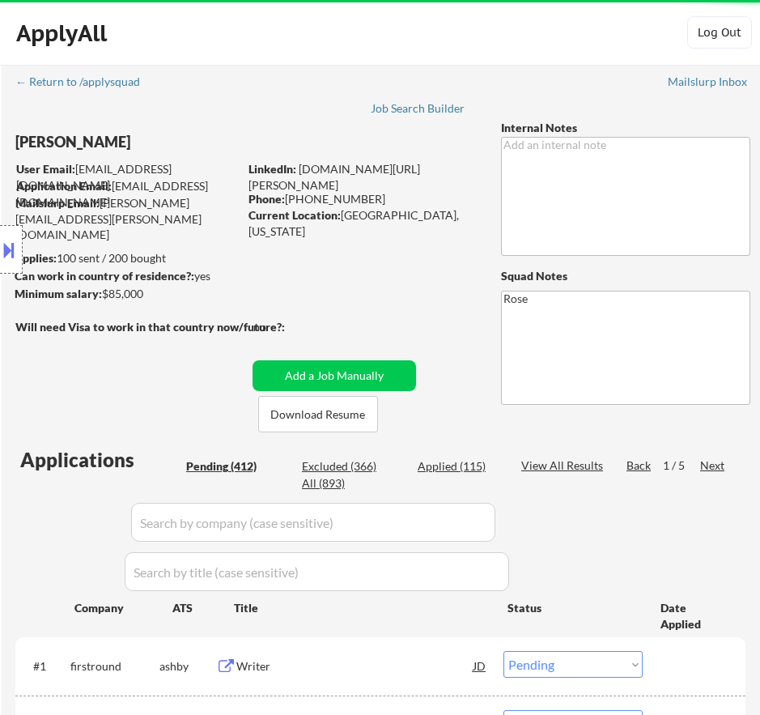
select select ""pending""
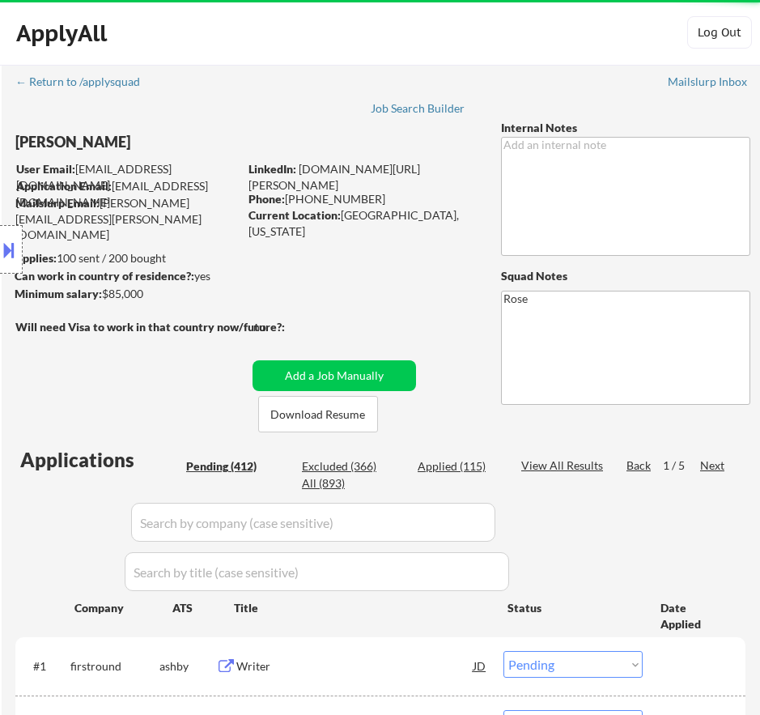
select select ""pending""
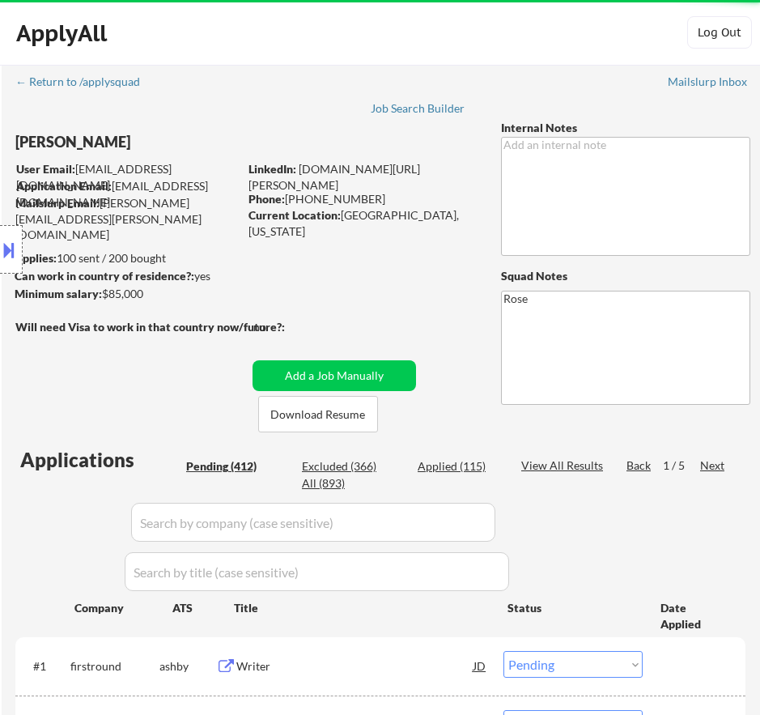
select select ""pending""
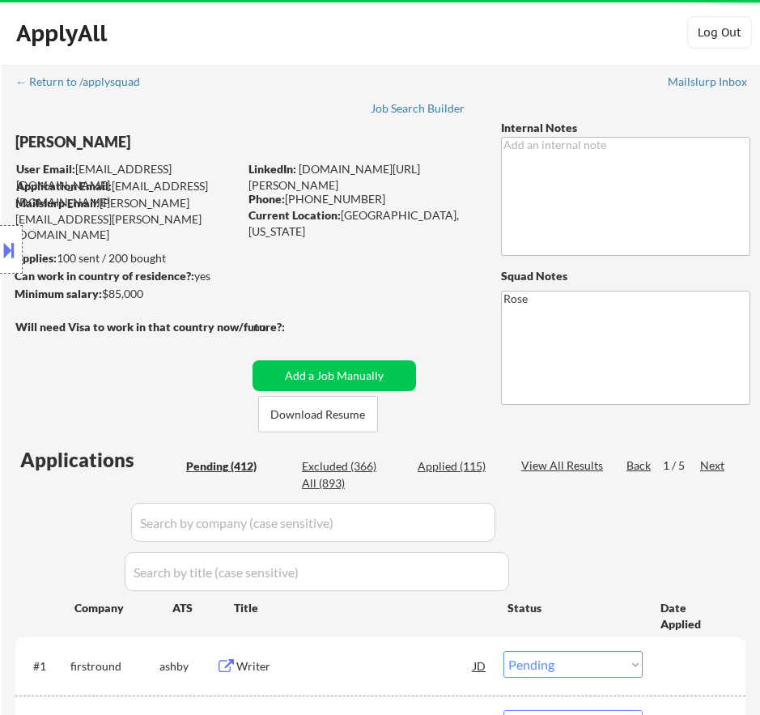
select select ""pending""
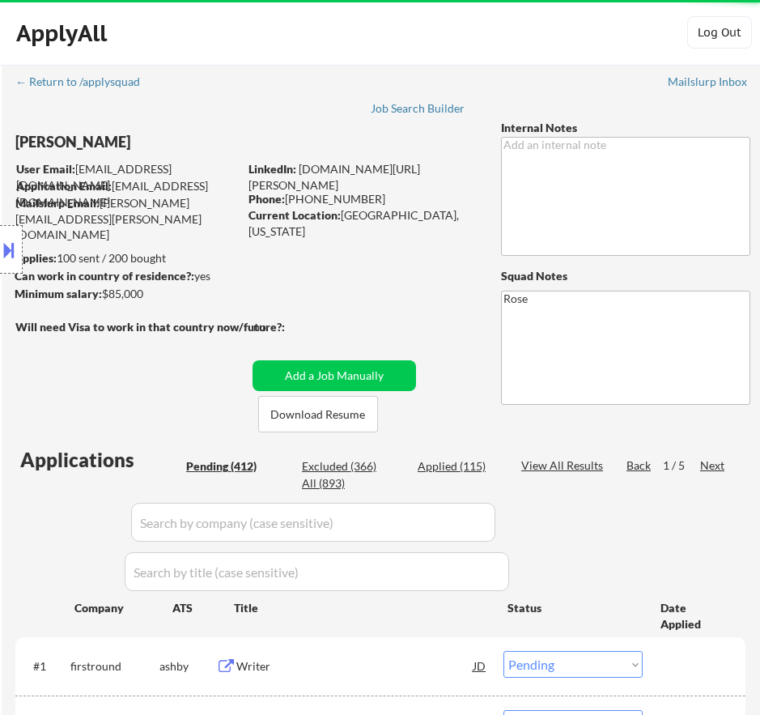
select select ""pending""
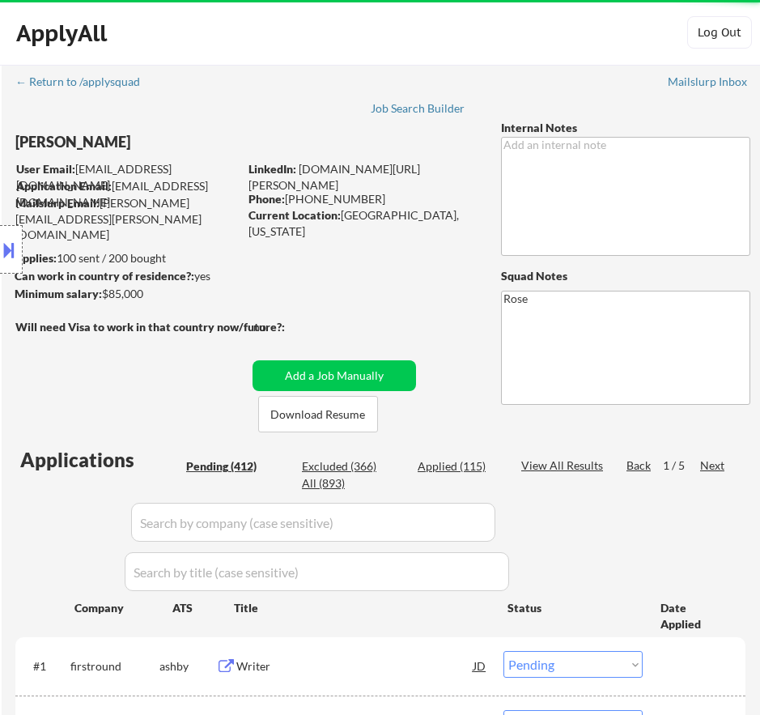
select select ""pending""
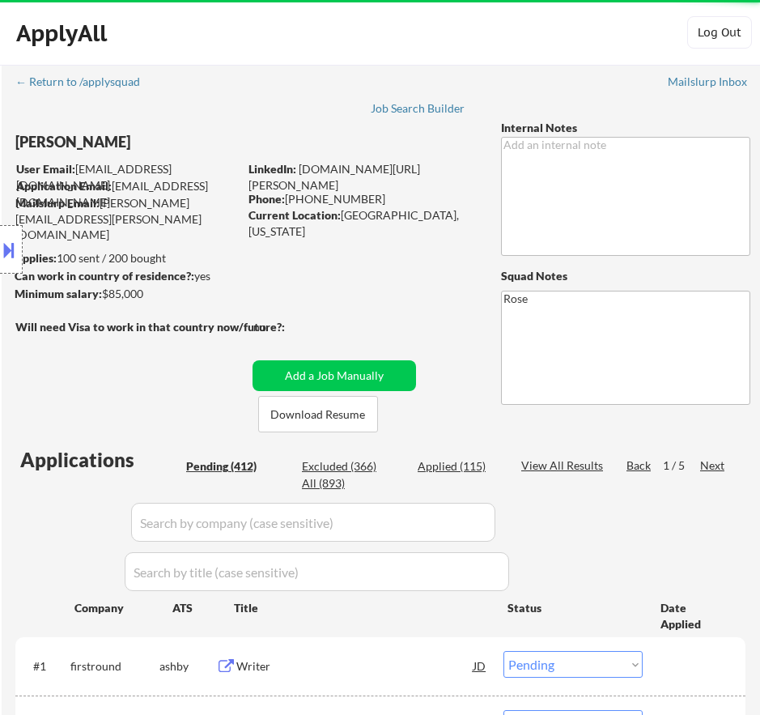
select select ""pending""
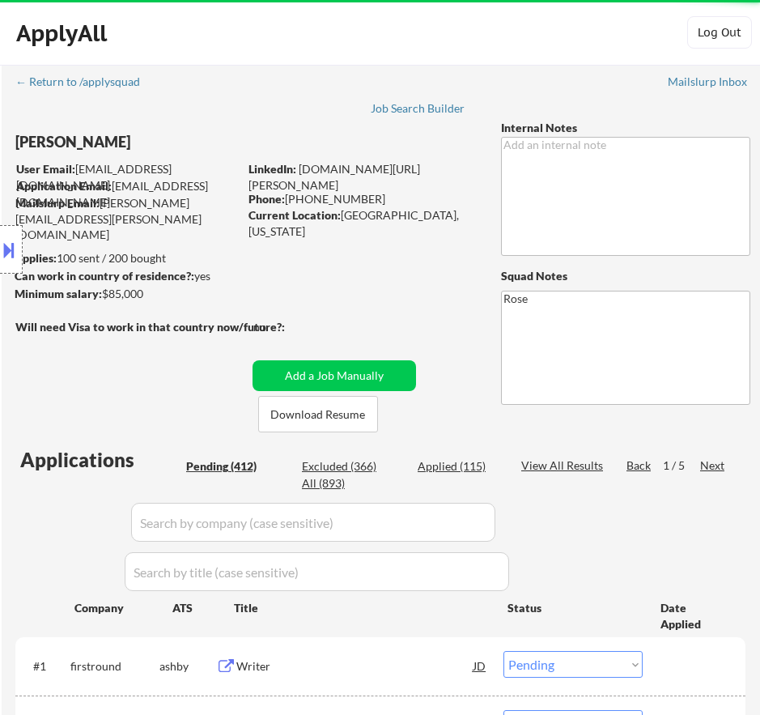
select select ""pending""
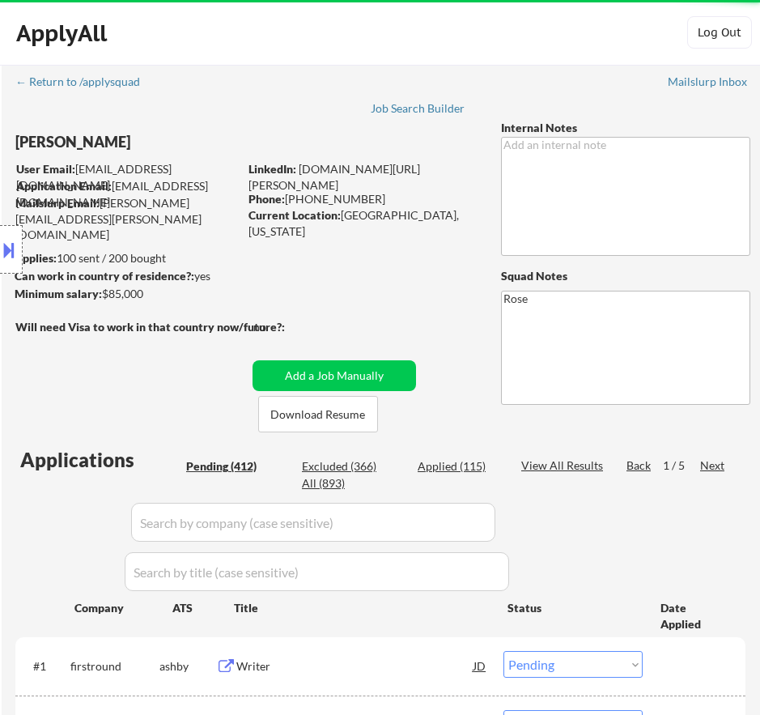
select select ""pending""
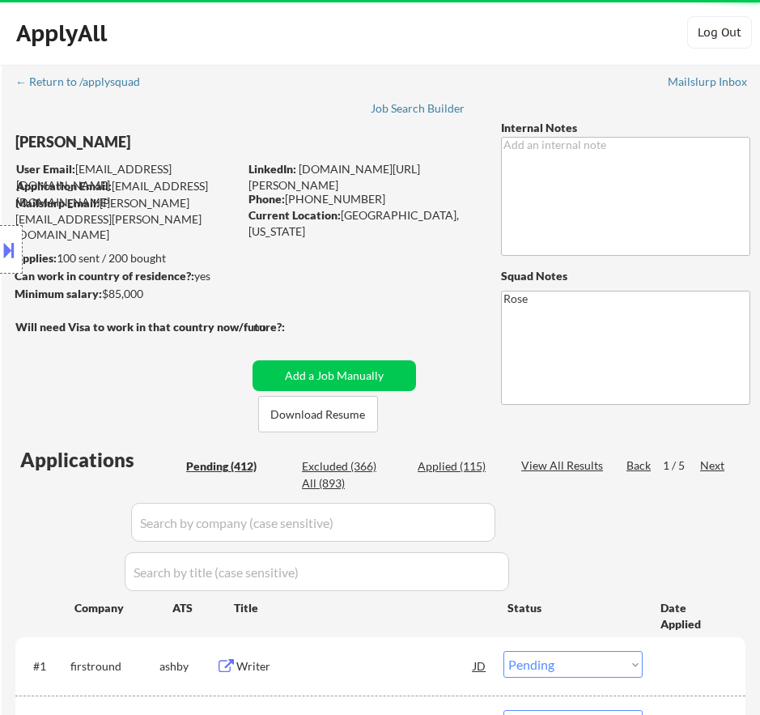
select select ""pending""
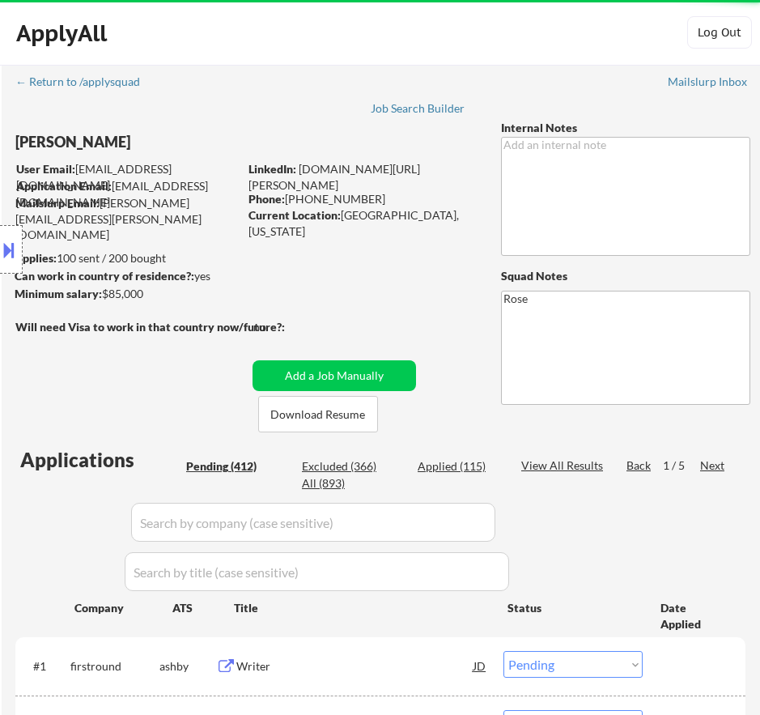
select select ""pending""
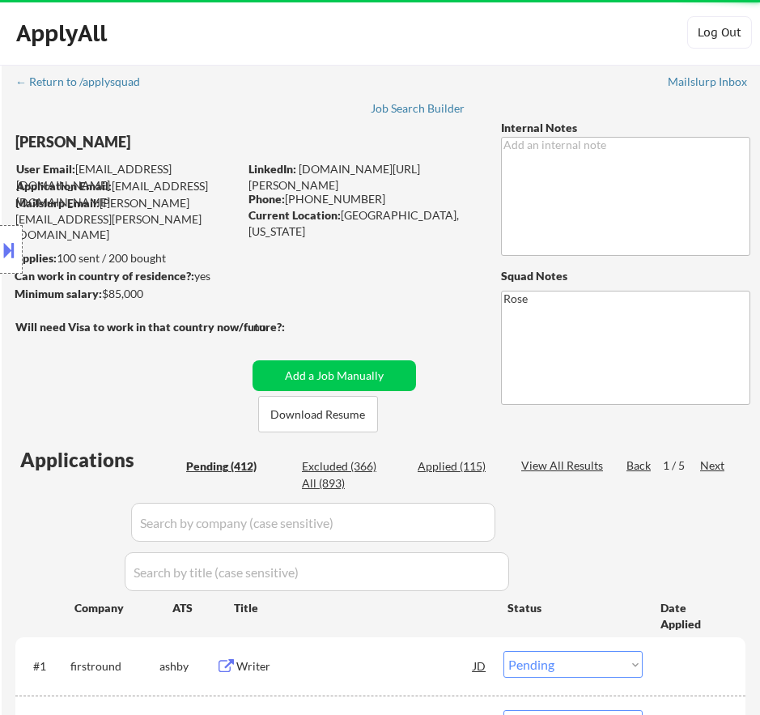
select select ""pending""
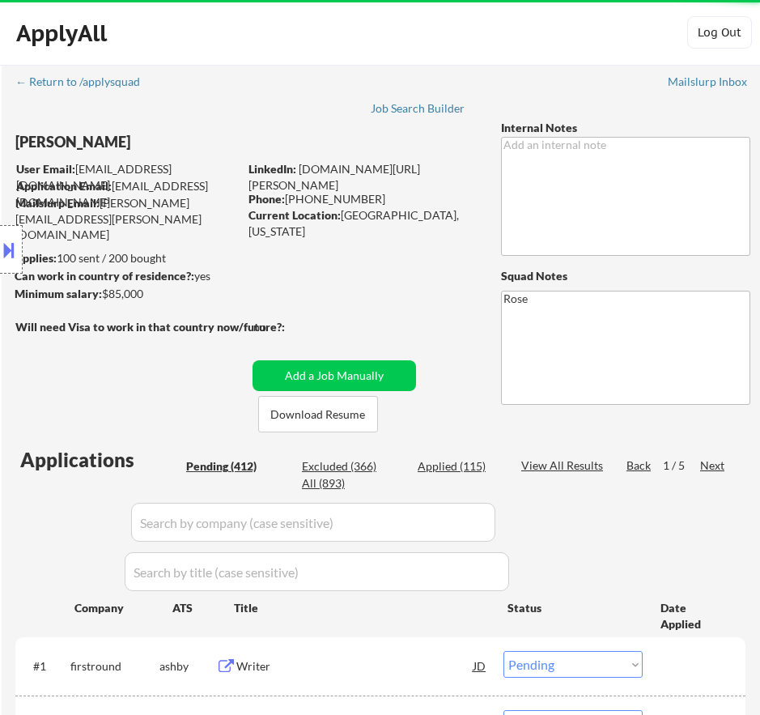
scroll to position [486, 0]
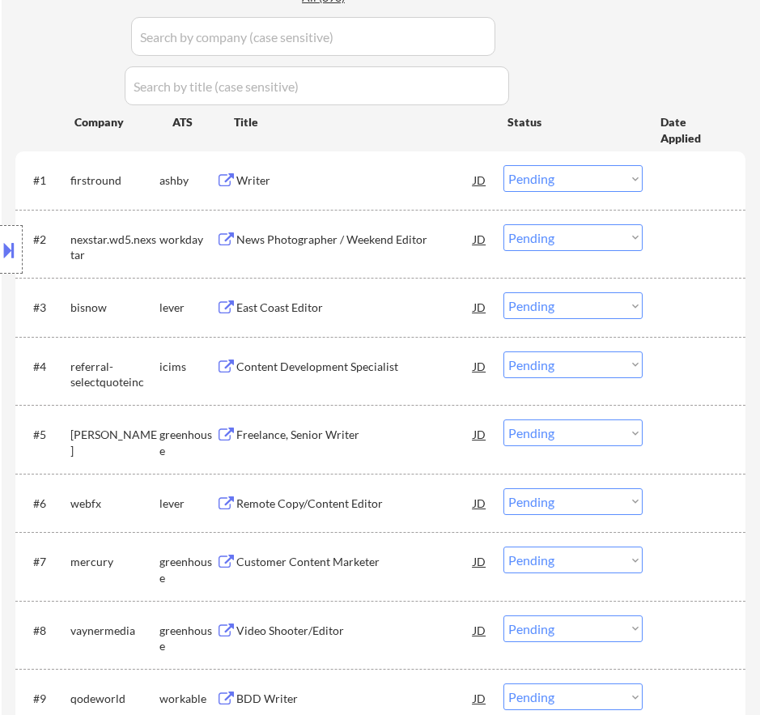
click at [400, 189] on div "Writer" at bounding box center [354, 179] width 237 height 29
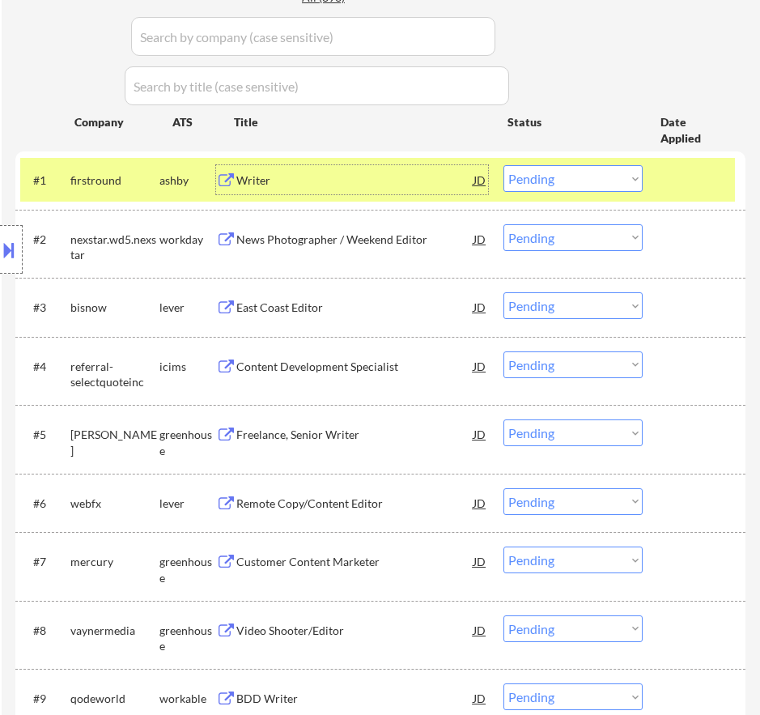
click at [534, 178] on select "Choose an option... Pending Applied Excluded (Questions) Excluded (Expired) Exc…" at bounding box center [573, 178] width 139 height 27
click at [504, 165] on select "Choose an option... Pending Applied Excluded (Questions) Excluded (Expired) Exc…" at bounding box center [573, 178] width 139 height 27
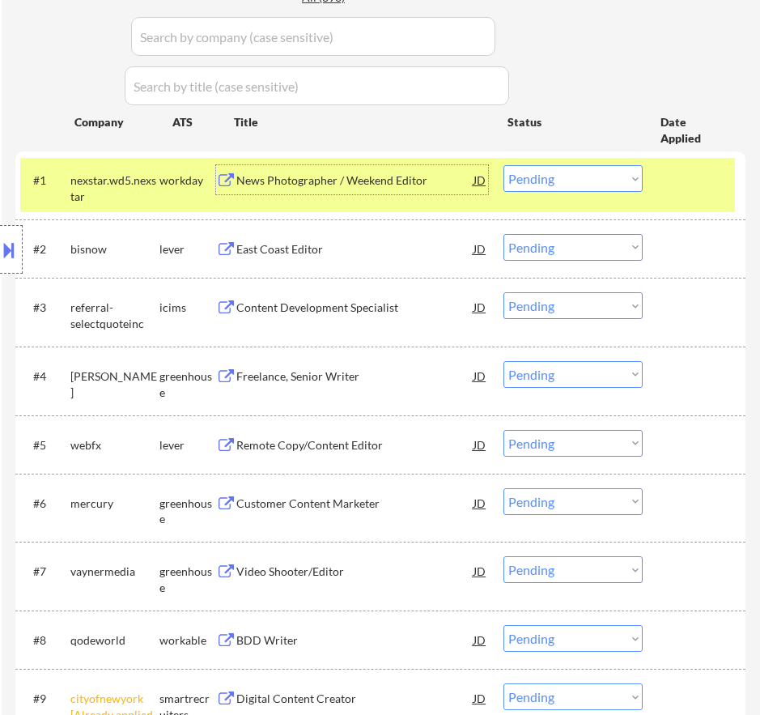
click at [380, 182] on div "News Photographer / Weekend Editor" at bounding box center [354, 180] width 237 height 16
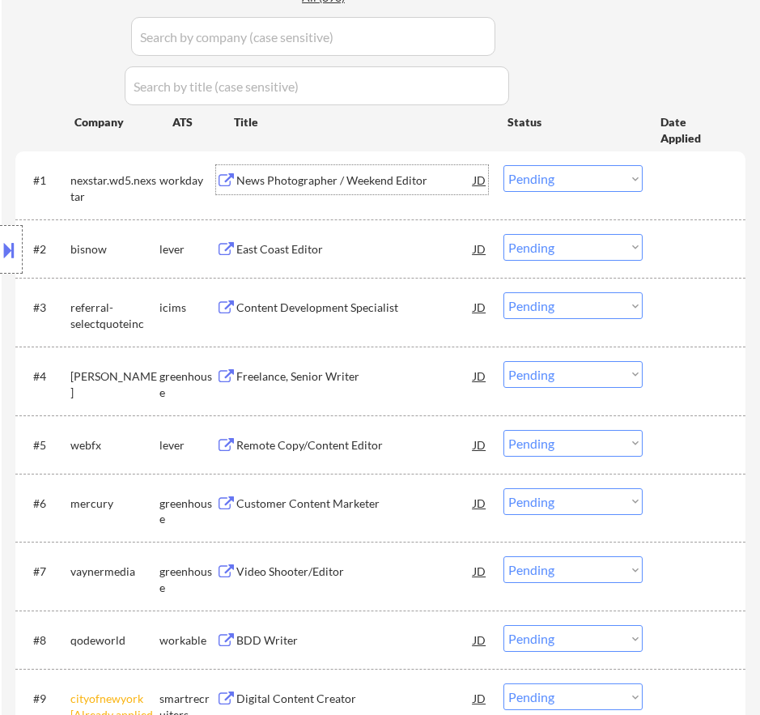
click at [583, 182] on select "Choose an option... Pending Applied Excluded (Questions) Excluded (Expired) Exc…" at bounding box center [573, 178] width 139 height 27
click at [504, 165] on select "Choose an option... Pending Applied Excluded (Questions) Excluded (Expired) Exc…" at bounding box center [573, 178] width 139 height 27
select select ""pending""
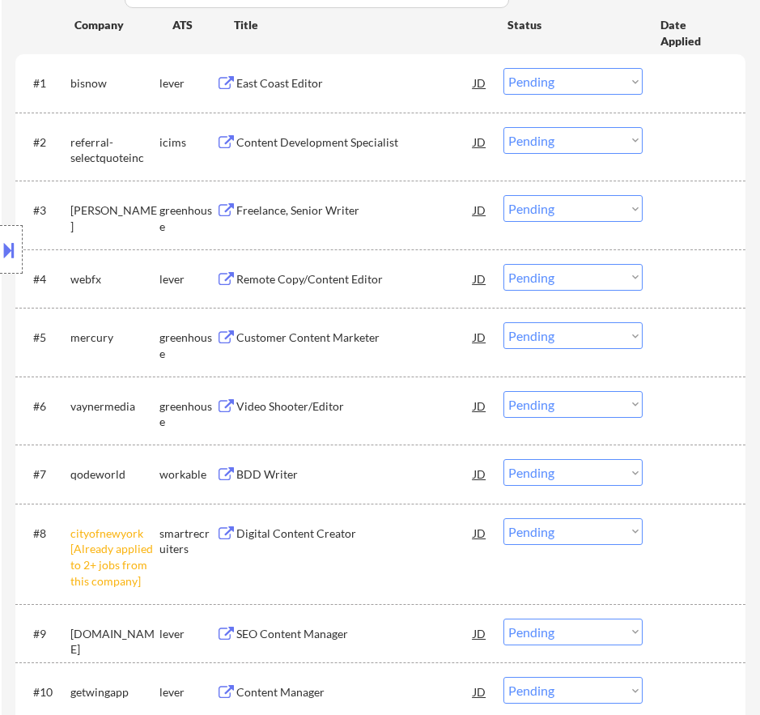
scroll to position [648, 0]
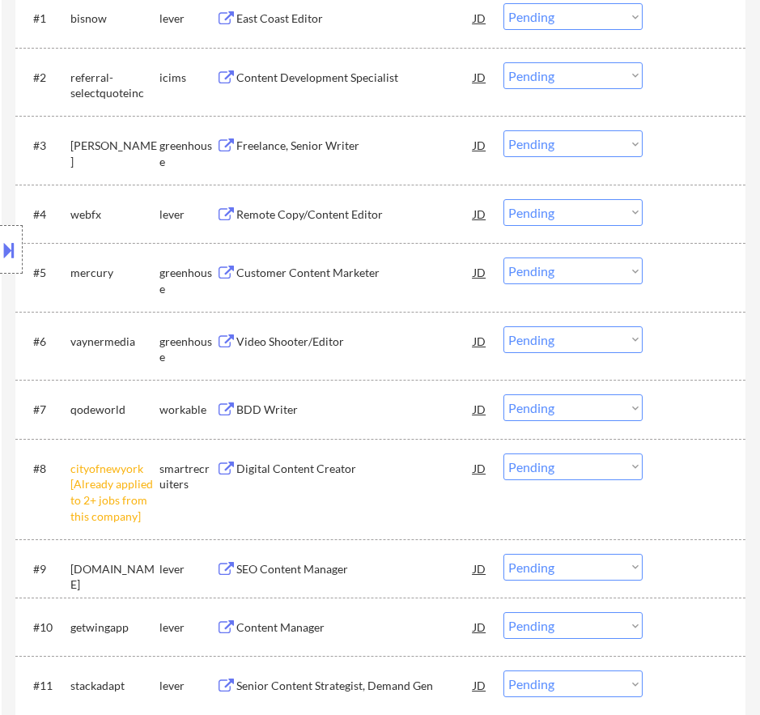
click at [565, 466] on select "Choose an option... Pending Applied Excluded (Questions) Excluded (Expired) Exc…" at bounding box center [573, 466] width 139 height 27
click at [504, 453] on select "Choose an option... Pending Applied Excluded (Questions) Excluded (Expired) Exc…" at bounding box center [573, 466] width 139 height 27
select select ""pending""
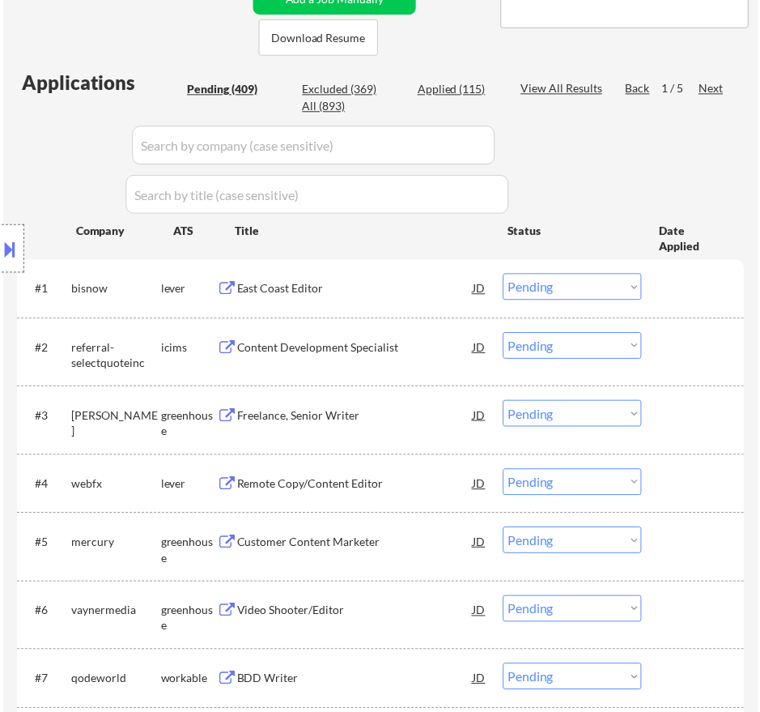
scroll to position [405, 0]
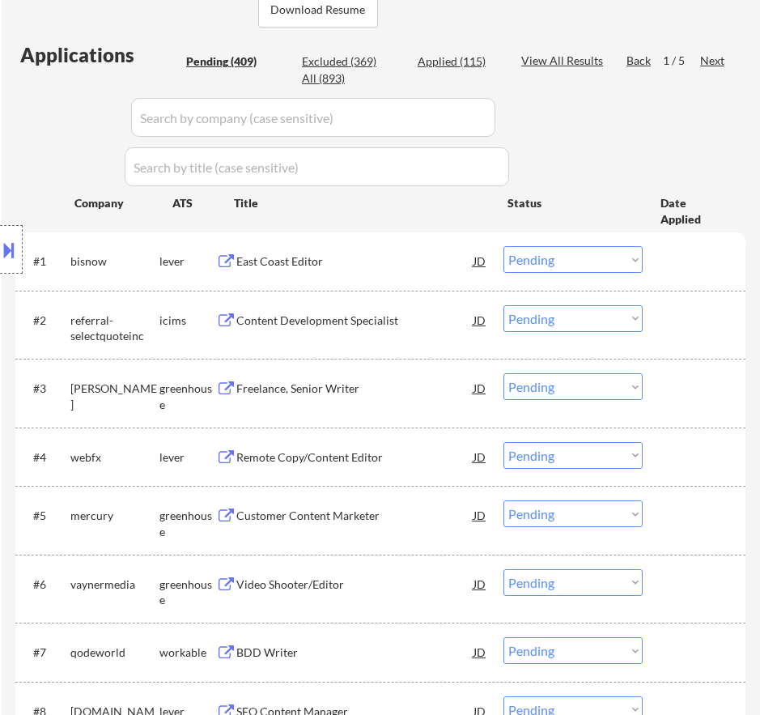
click at [397, 268] on div "East Coast Editor" at bounding box center [354, 261] width 237 height 16
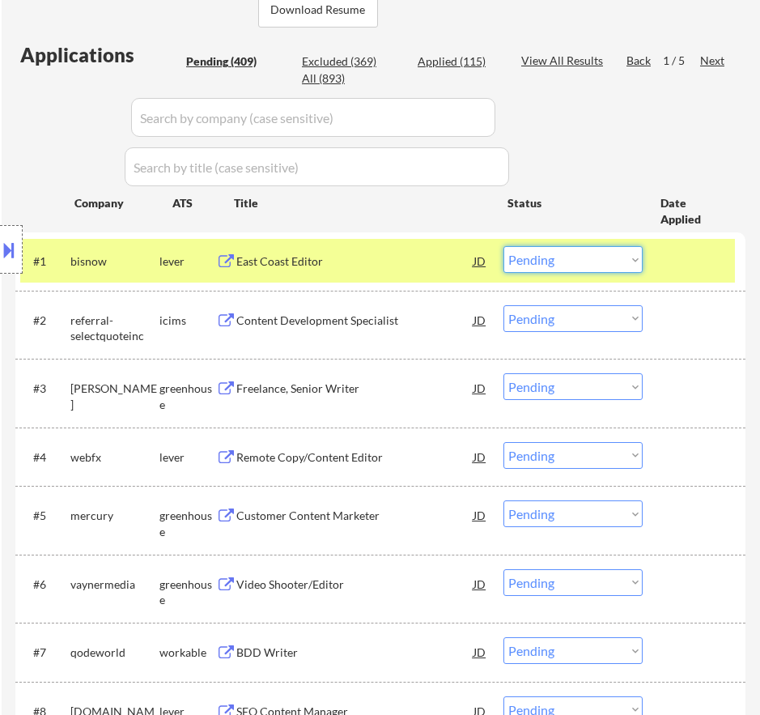
click at [614, 266] on select "Choose an option... Pending Applied Excluded (Questions) Excluded (Expired) Exc…" at bounding box center [573, 259] width 139 height 27
click at [504, 246] on select "Choose an option... Pending Applied Excluded (Questions) Excluded (Expired) Exc…" at bounding box center [573, 259] width 139 height 27
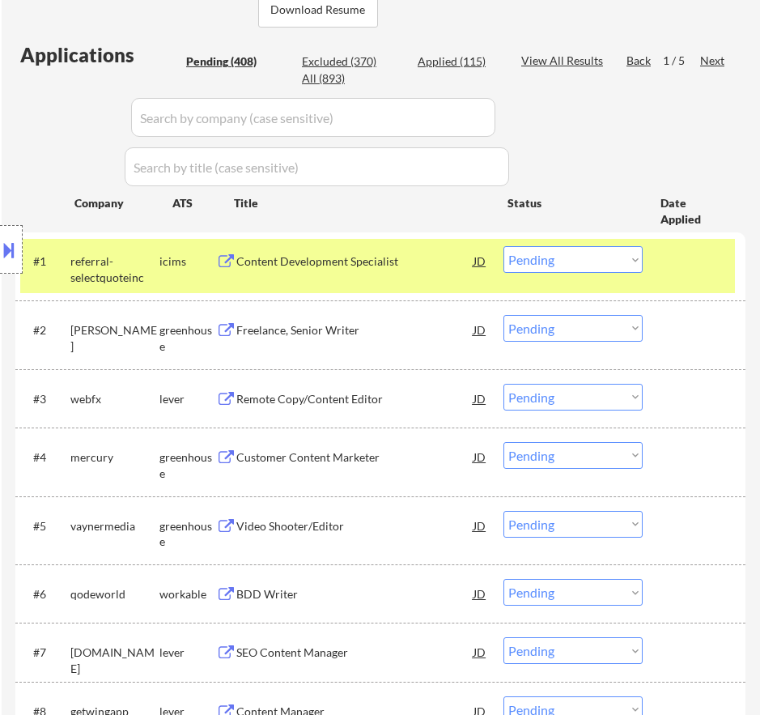
click at [411, 266] on div "Content Development Specialist" at bounding box center [354, 261] width 237 height 16
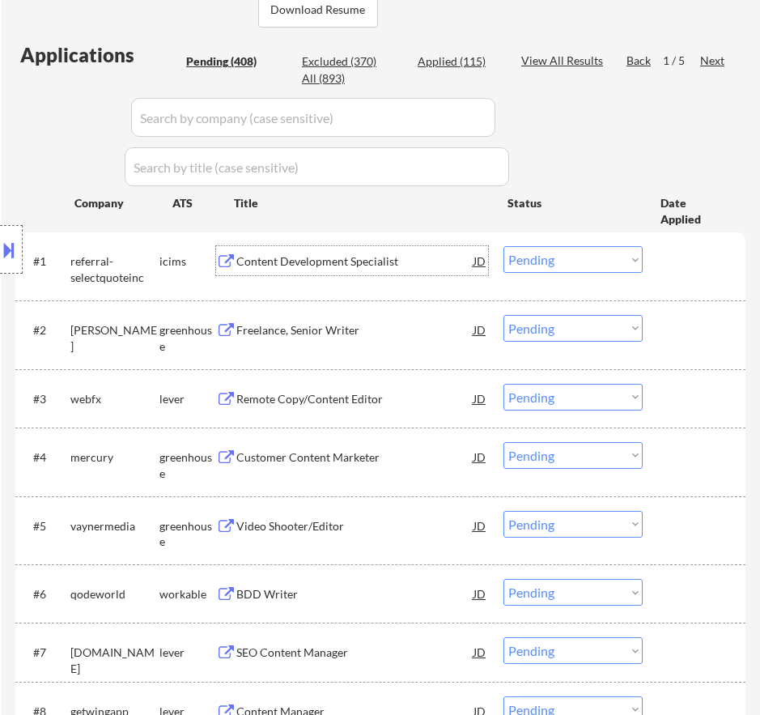
click at [555, 265] on select "Choose an option... Pending Applied Excluded (Questions) Excluded (Expired) Exc…" at bounding box center [573, 259] width 139 height 27
click at [504, 246] on select "Choose an option... Pending Applied Excluded (Questions) Excluded (Expired) Exc…" at bounding box center [573, 259] width 139 height 27
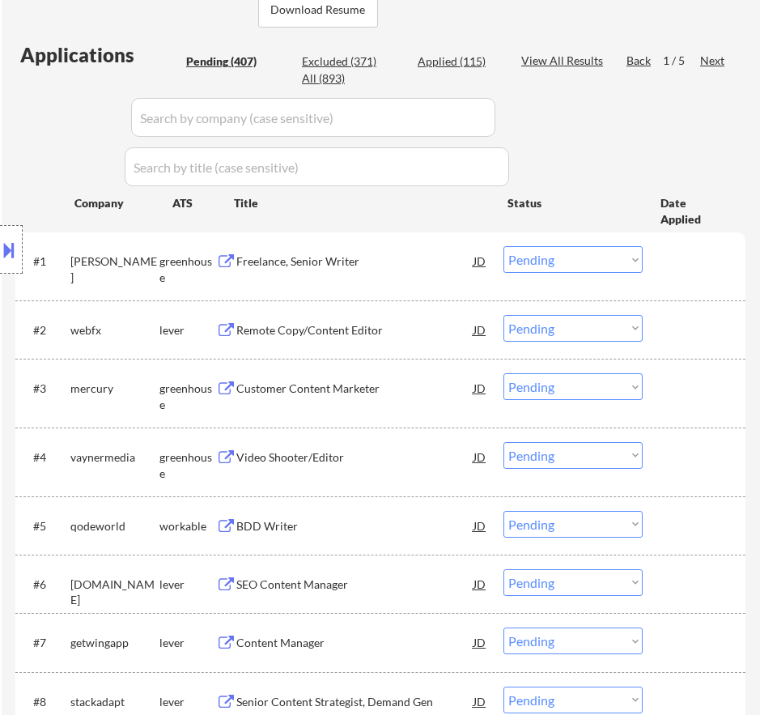
click at [381, 269] on div "Freelance, Senior Writer" at bounding box center [354, 261] width 237 height 16
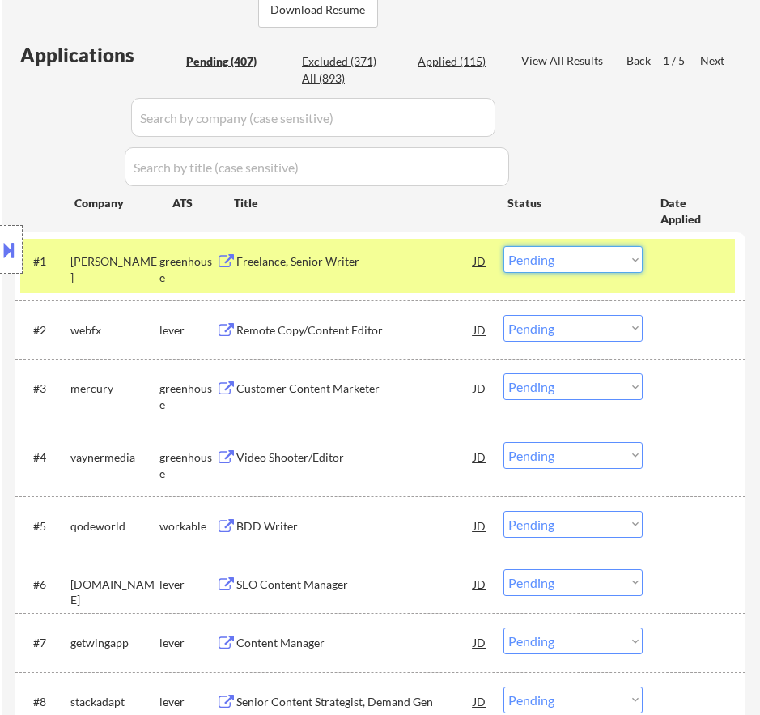
click at [561, 258] on select "Choose an option... Pending Applied Excluded (Questions) Excluded (Expired) Exc…" at bounding box center [573, 259] width 139 height 27
click at [504, 246] on select "Choose an option... Pending Applied Excluded (Questions) Excluded (Expired) Exc…" at bounding box center [573, 259] width 139 height 27
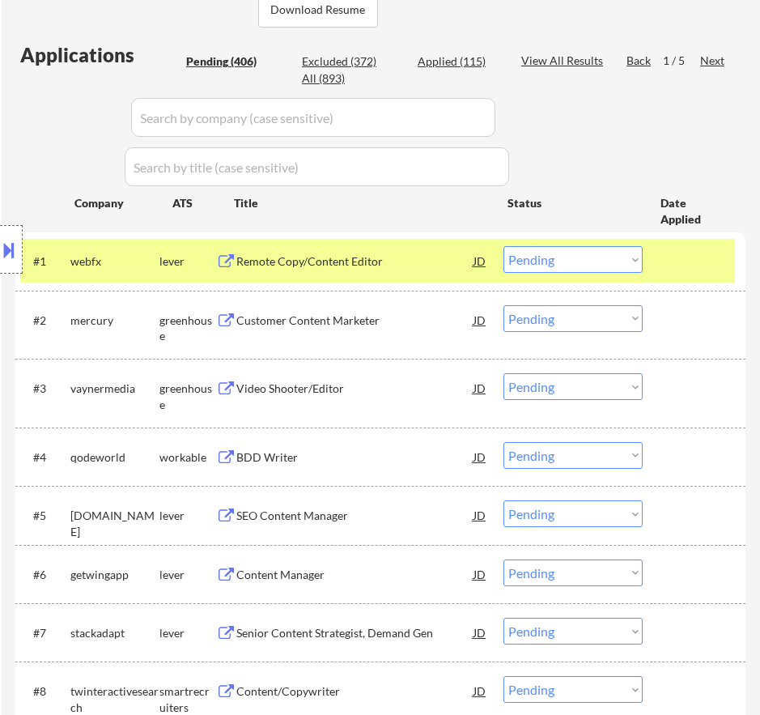
click at [373, 257] on div "Remote Copy/Content Editor" at bounding box center [354, 261] width 237 height 16
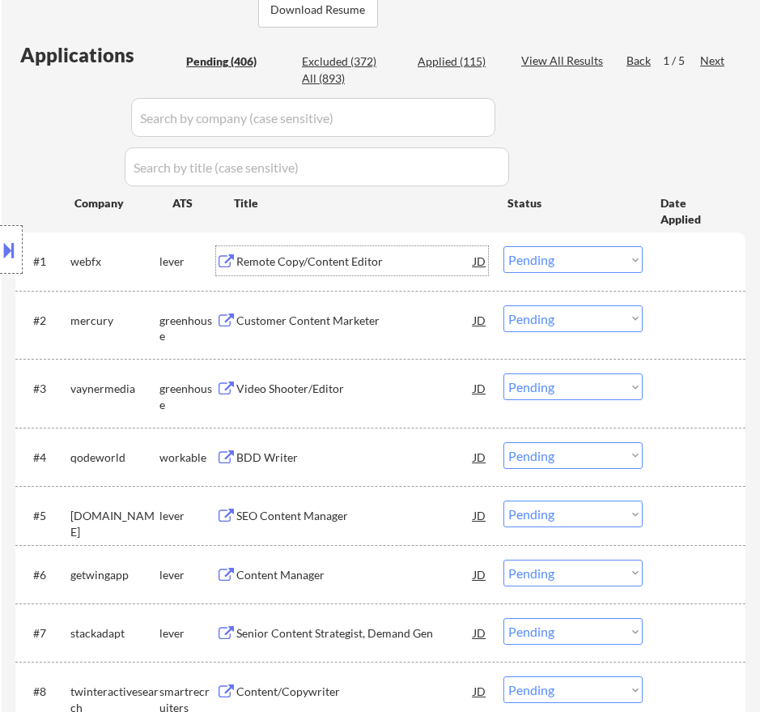
click at [608, 265] on select "Choose an option... Pending Applied Excluded (Questions) Excluded (Expired) Exc…" at bounding box center [573, 259] width 139 height 27
click at [504, 246] on select "Choose an option... Pending Applied Excluded (Questions) Excluded (Expired) Exc…" at bounding box center [573, 259] width 139 height 27
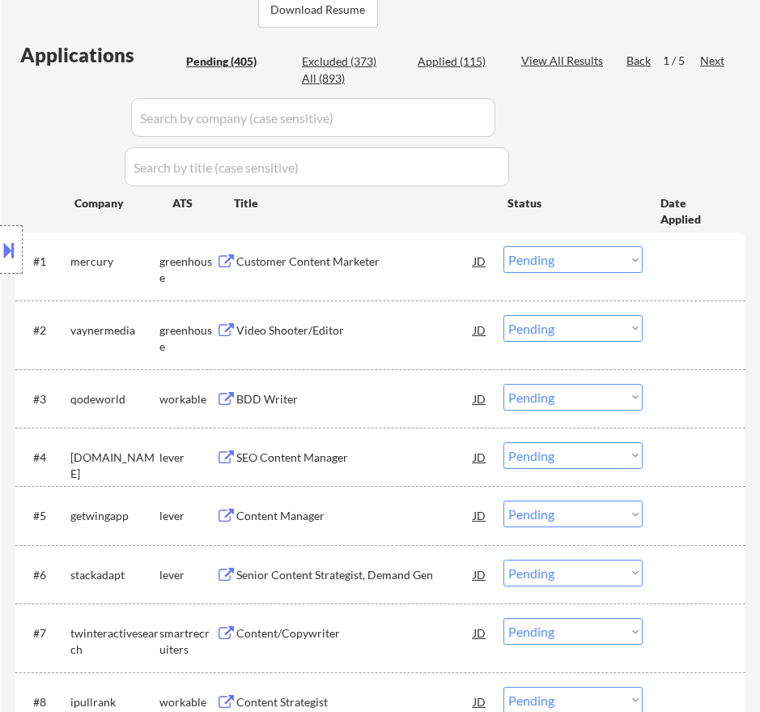
click at [410, 271] on div "Customer Content Marketer" at bounding box center [354, 260] width 237 height 29
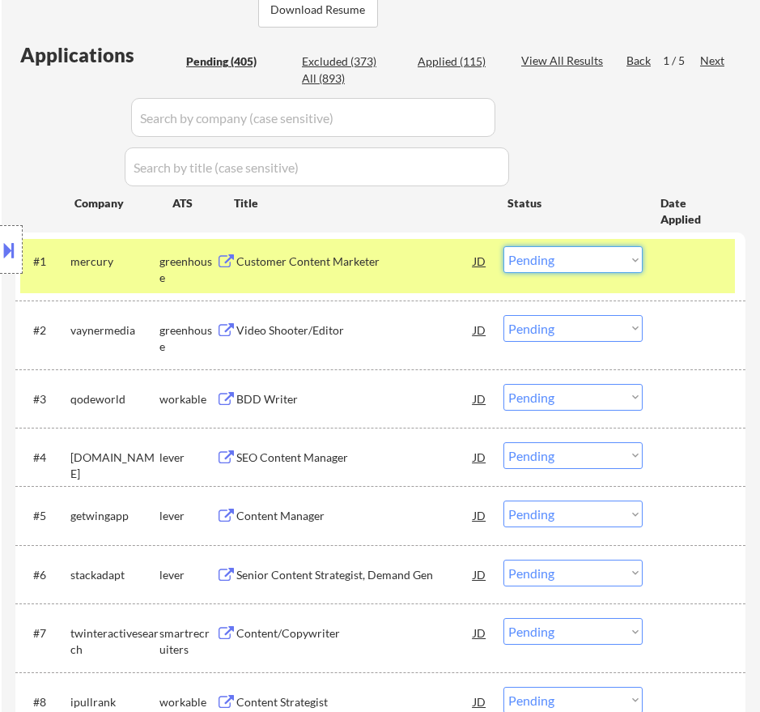
click at [543, 257] on select "Choose an option... Pending Applied Excluded (Questions) Excluded (Expired) Exc…" at bounding box center [573, 259] width 139 height 27
click at [504, 246] on select "Choose an option... Pending Applied Excluded (Questions) Excluded (Expired) Exc…" at bounding box center [573, 259] width 139 height 27
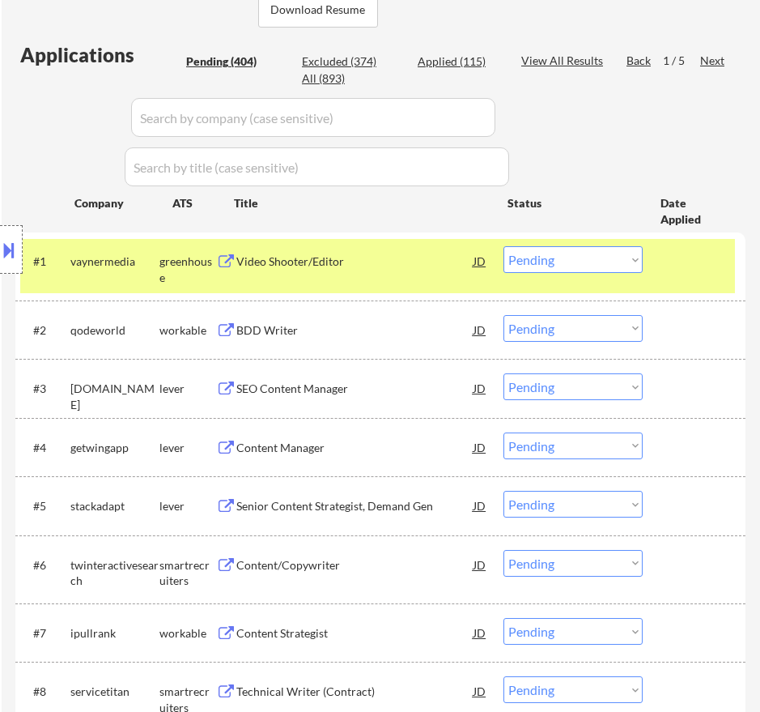
click at [441, 274] on div "Video Shooter/Editor" at bounding box center [354, 260] width 237 height 29
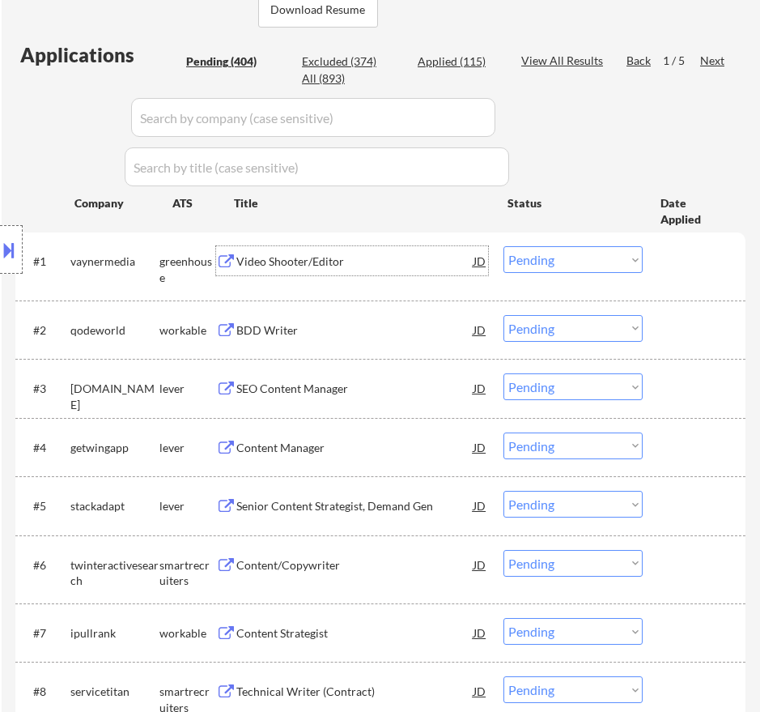
click at [546, 263] on select "Choose an option... Pending Applied Excluded (Questions) Excluded (Expired) Exc…" at bounding box center [573, 259] width 139 height 27
click at [504, 246] on select "Choose an option... Pending Applied Excluded (Questions) Excluded (Expired) Exc…" at bounding box center [573, 259] width 139 height 27
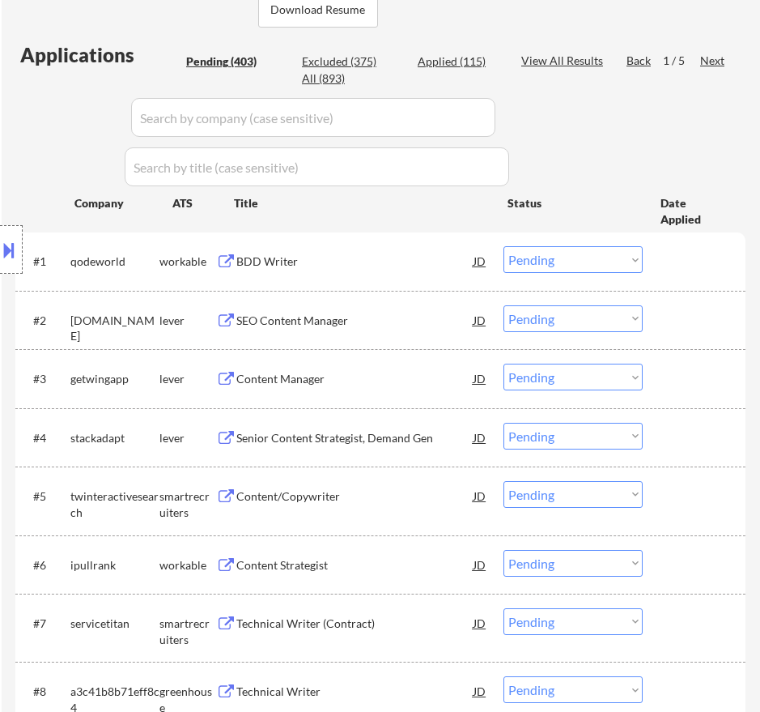
click at [365, 252] on div "BDD Writer" at bounding box center [354, 260] width 237 height 29
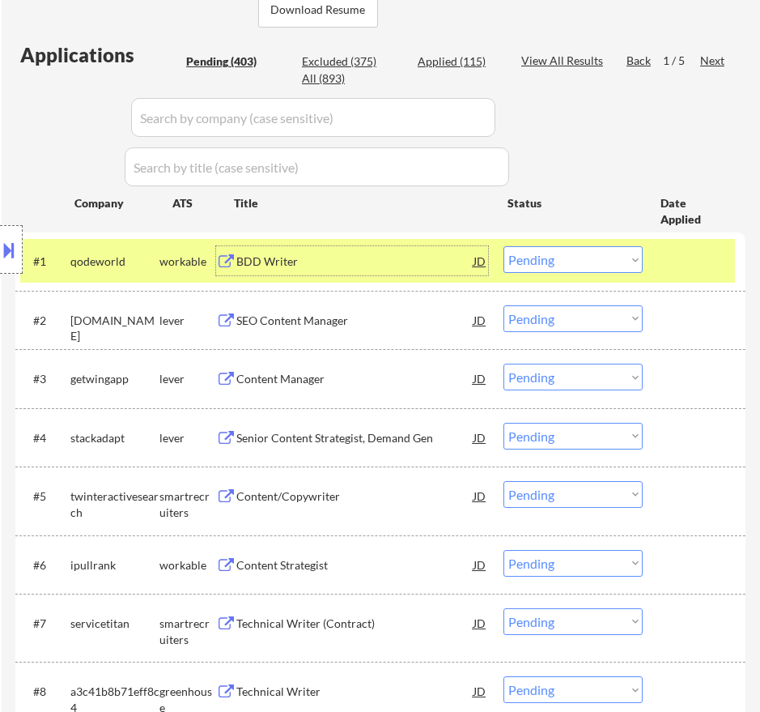
click at [590, 259] on select "Choose an option... Pending Applied Excluded (Questions) Excluded (Expired) Exc…" at bounding box center [573, 259] width 139 height 27
click at [504, 246] on select "Choose an option... Pending Applied Excluded (Questions) Excluded (Expired) Exc…" at bounding box center [573, 259] width 139 height 27
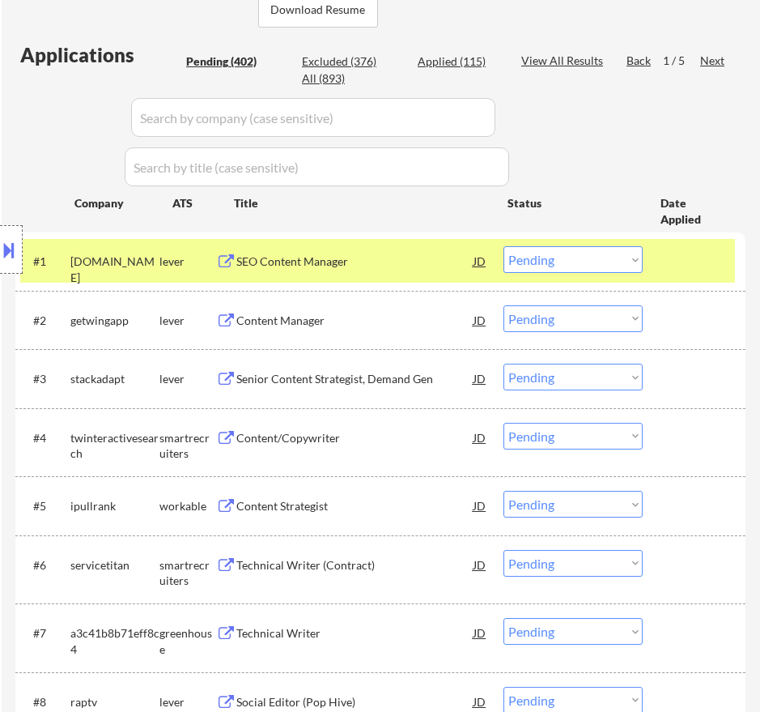
click at [418, 271] on div "SEO Content Manager" at bounding box center [354, 260] width 237 height 29
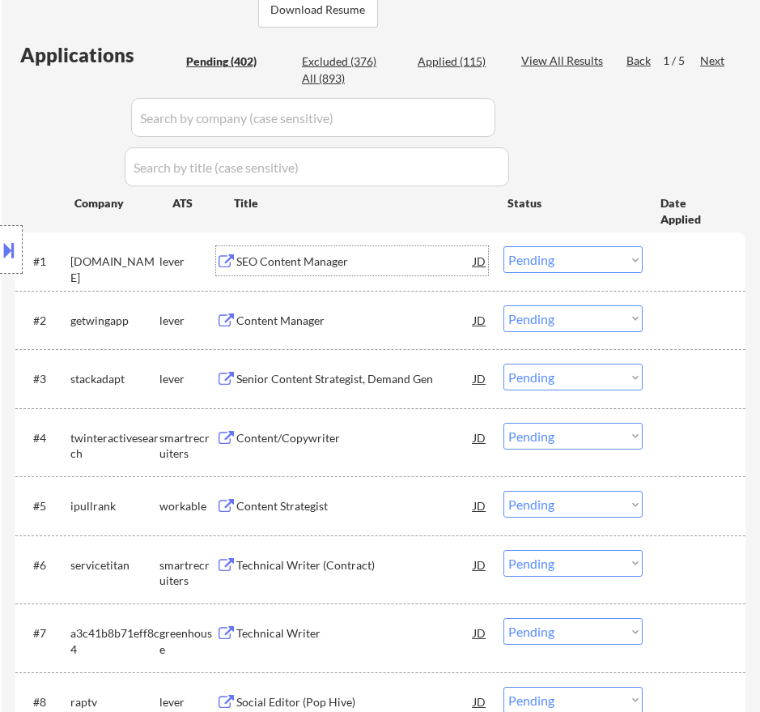
click at [594, 261] on select "Choose an option... Pending Applied Excluded (Questions) Excluded (Expired) Exc…" at bounding box center [573, 259] width 139 height 27
click at [504, 246] on select "Choose an option... Pending Applied Excluded (Questions) Excluded (Expired) Exc…" at bounding box center [573, 259] width 139 height 27
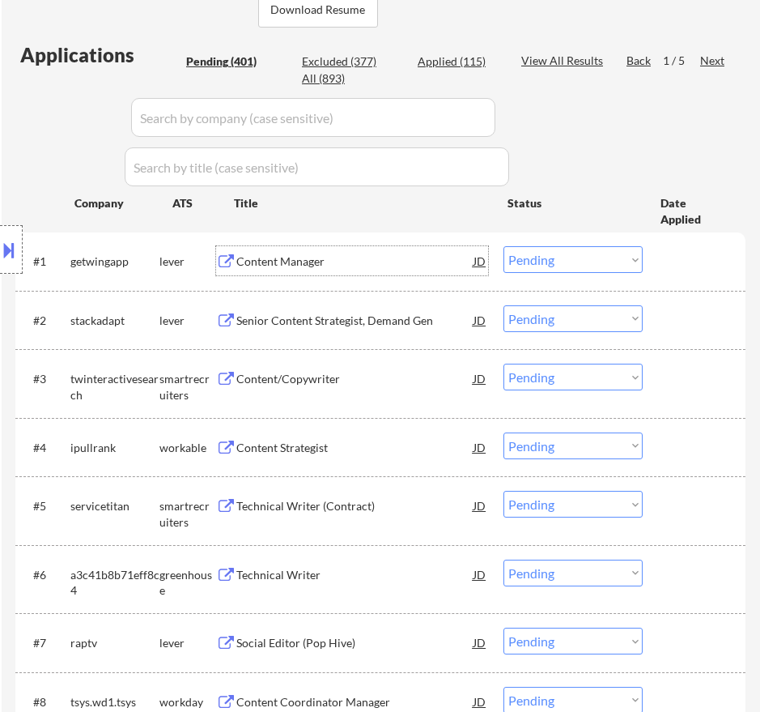
click at [415, 256] on div "Content Manager" at bounding box center [354, 261] width 237 height 16
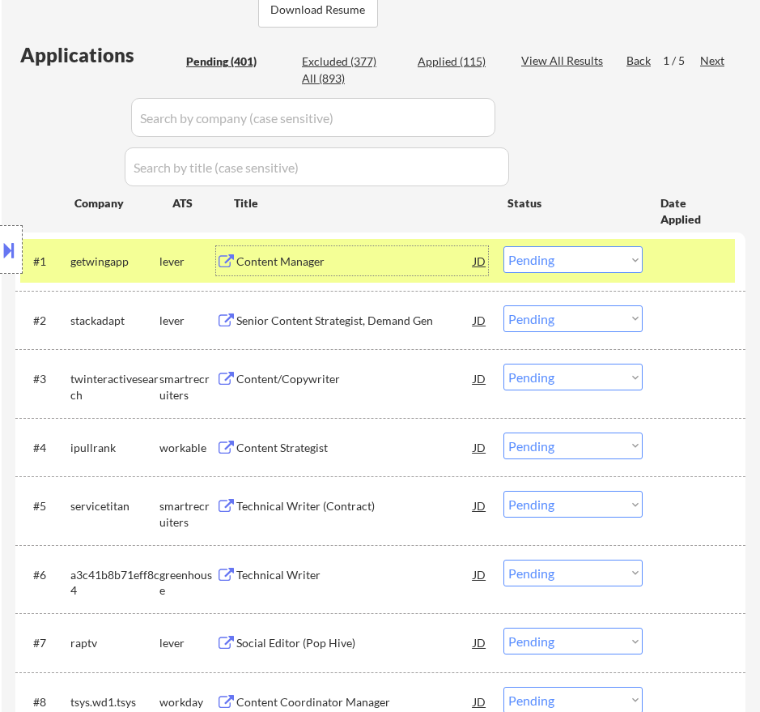
click at [595, 257] on select "Choose an option... Pending Applied Excluded (Questions) Excluded (Expired) Exc…" at bounding box center [573, 259] width 139 height 27
click at [504, 246] on select "Choose an option... Pending Applied Excluded (Questions) Excluded (Expired) Exc…" at bounding box center [573, 259] width 139 height 27
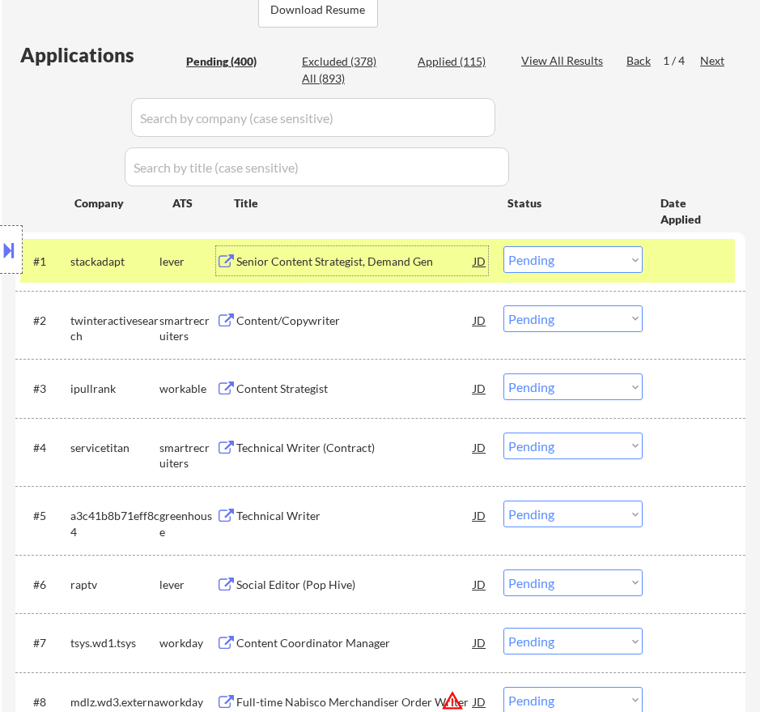
click at [376, 270] on div "Senior Content Strategist, Demand Gen" at bounding box center [354, 260] width 237 height 29
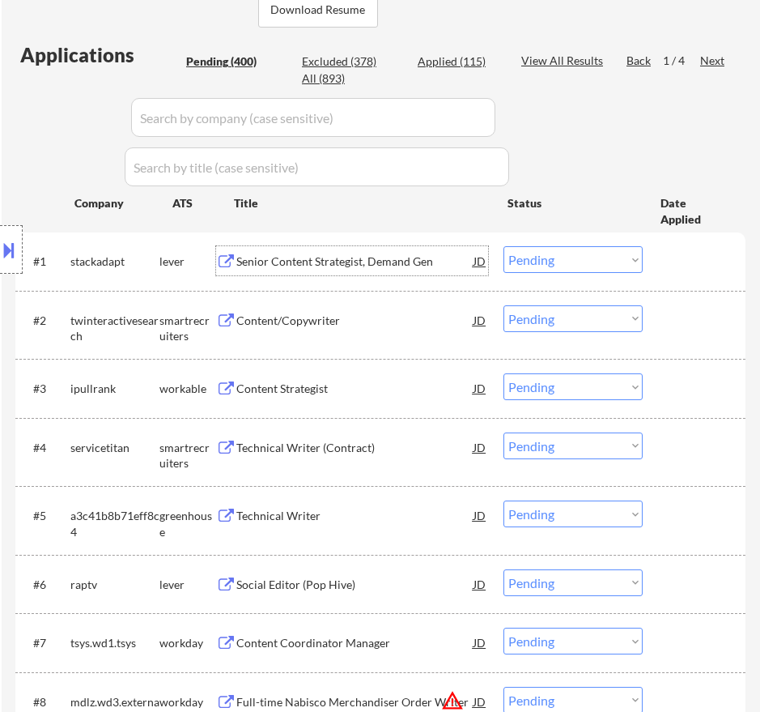
click at [546, 244] on div "#1 stackadapt lever Senior Content Strategist, Demand Gen JD warning_amber Choo…" at bounding box center [377, 261] width 715 height 44
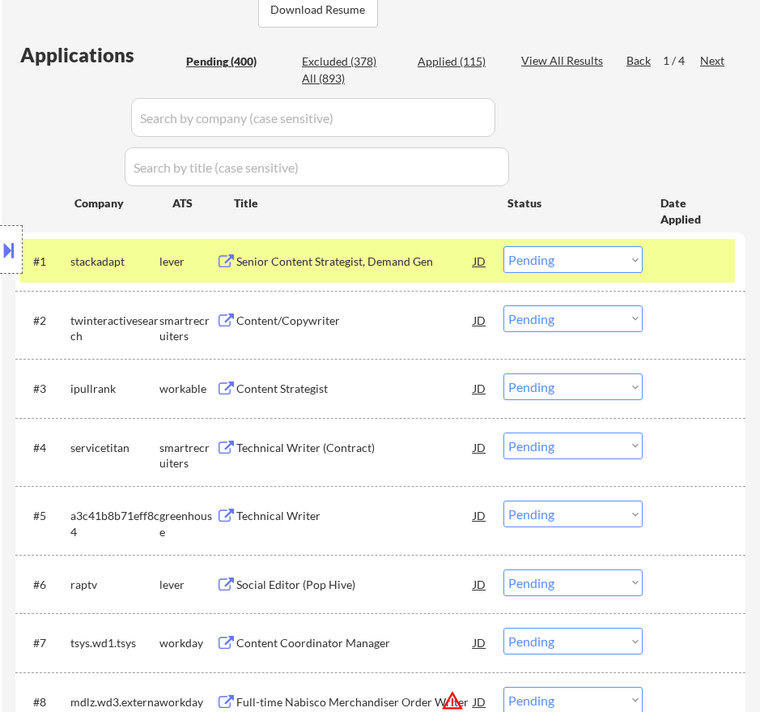
drag, startPoint x: 557, startPoint y: 253, endPoint x: 565, endPoint y: 264, distance: 13.3
click at [557, 253] on select "Choose an option... Pending Applied Excluded (Questions) Excluded (Expired) Exc…" at bounding box center [573, 259] width 139 height 27
click at [504, 246] on select "Choose an option... Pending Applied Excluded (Questions) Excluded (Expired) Exc…" at bounding box center [573, 259] width 139 height 27
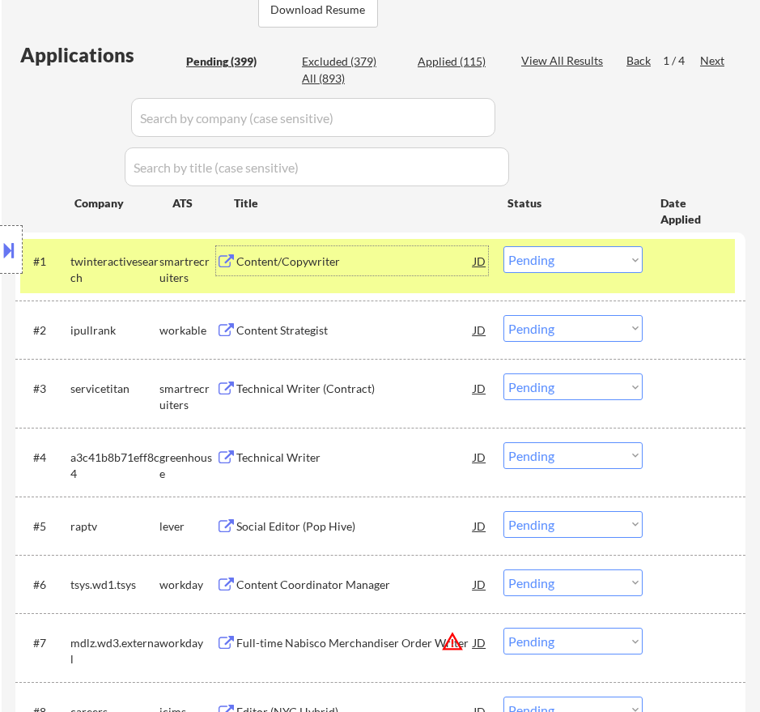
click at [372, 257] on div "Content/Copywriter" at bounding box center [354, 261] width 237 height 16
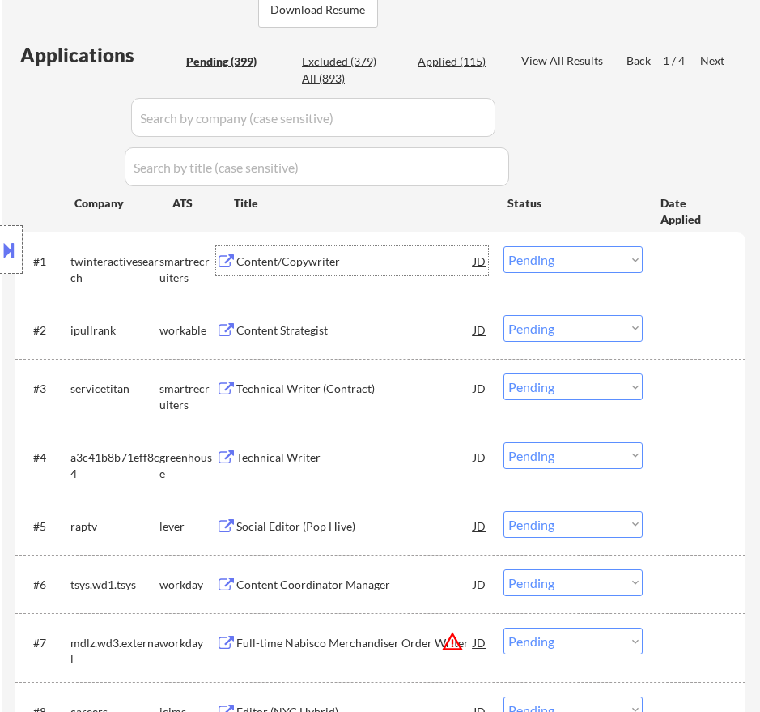
click at [527, 266] on select "Choose an option... Pending Applied Excluded (Questions) Excluded (Expired) Exc…" at bounding box center [573, 259] width 139 height 27
click at [351, 265] on div "Content/Copywriter" at bounding box center [354, 261] width 237 height 16
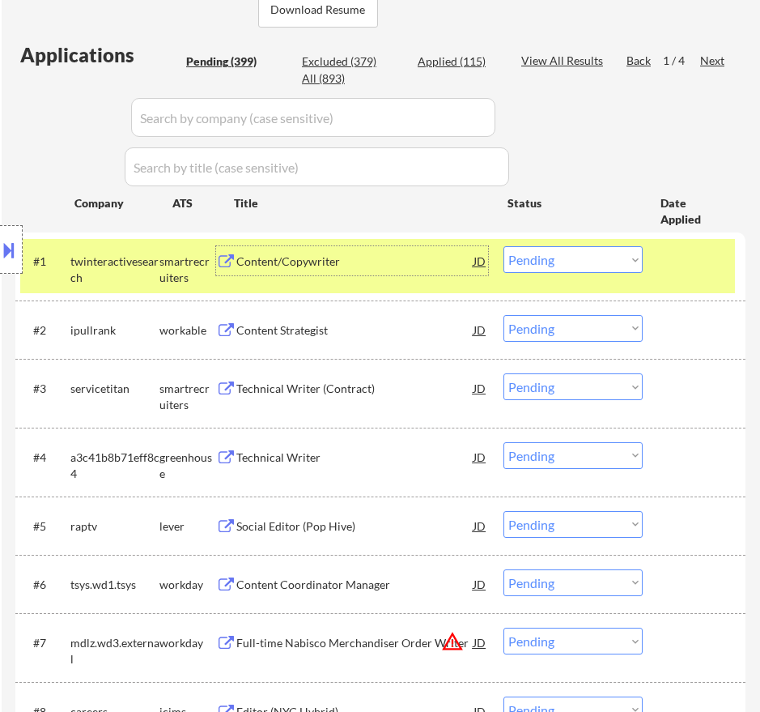
click at [568, 262] on select "Choose an option... Pending Applied Excluded (Questions) Excluded (Expired) Exc…" at bounding box center [573, 259] width 139 height 27
click at [504, 246] on select "Choose an option... Pending Applied Excluded (Questions) Excluded (Expired) Exc…" at bounding box center [573, 259] width 139 height 27
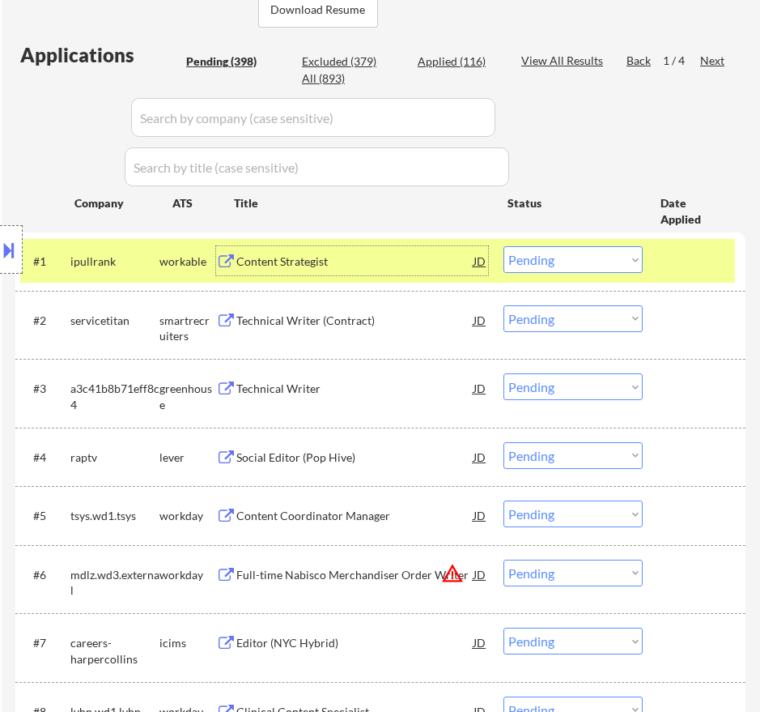
click at [363, 255] on div "Content Strategist" at bounding box center [354, 261] width 237 height 16
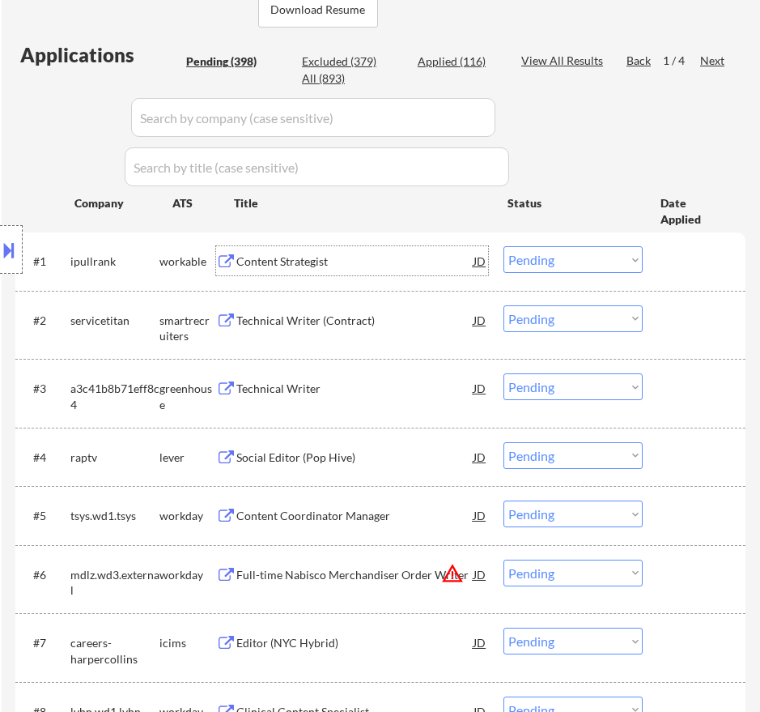
click at [546, 253] on select "Choose an option... Pending Applied Excluded (Questions) Excluded (Expired) Exc…" at bounding box center [573, 259] width 139 height 27
click at [504, 246] on select "Choose an option... Pending Applied Excluded (Questions) Excluded (Expired) Exc…" at bounding box center [573, 259] width 139 height 27
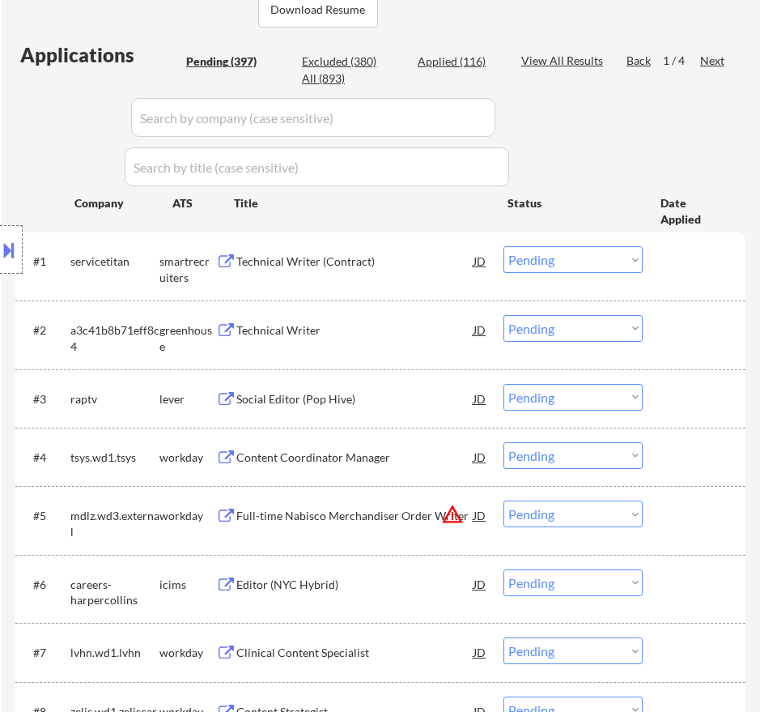
click at [423, 266] on div "Technical Writer (Contract)" at bounding box center [354, 261] width 237 height 16
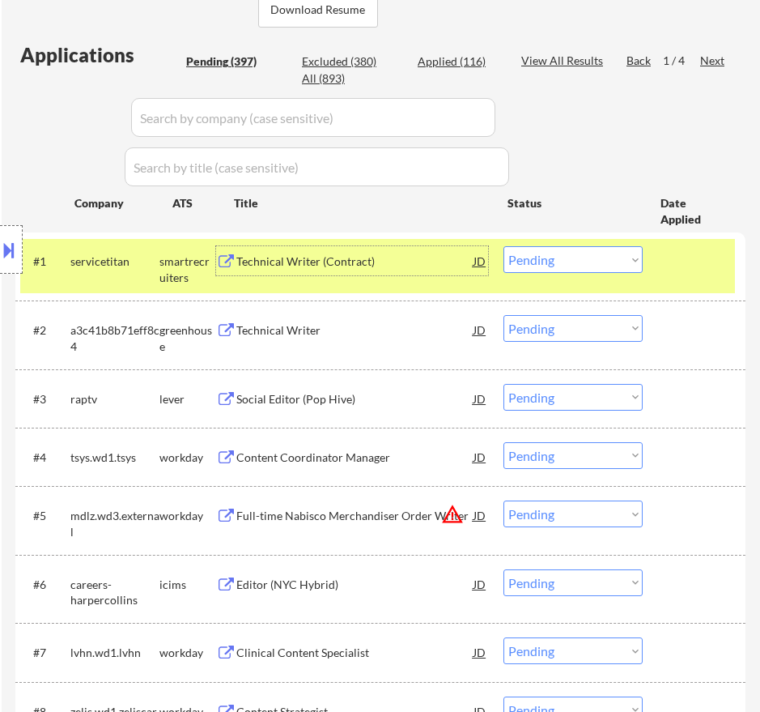
click at [573, 257] on select "Choose an option... Pending Applied Excluded (Questions) Excluded (Expired) Exc…" at bounding box center [573, 259] width 139 height 27
click at [504, 246] on select "Choose an option... Pending Applied Excluded (Questions) Excluded (Expired) Exc…" at bounding box center [573, 259] width 139 height 27
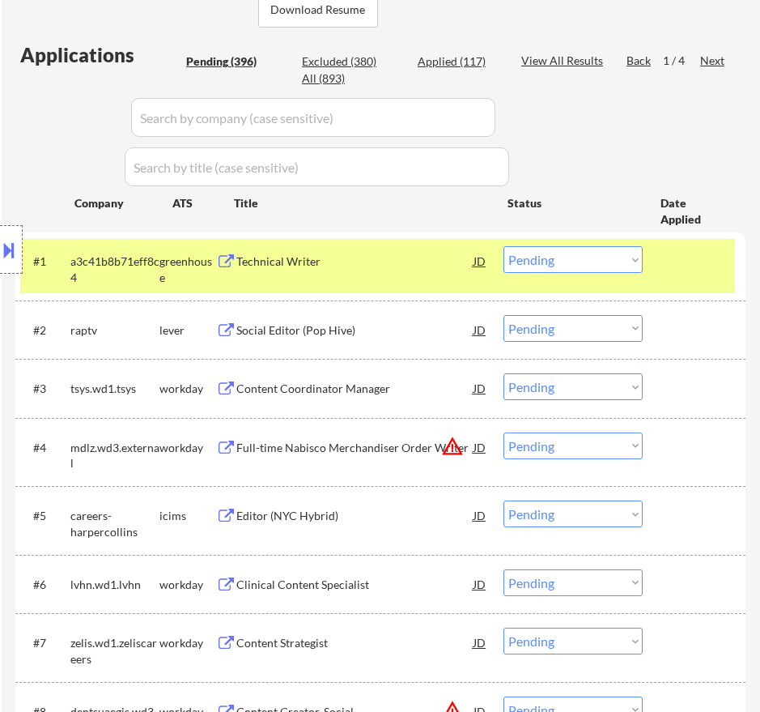
click at [394, 266] on div "Technical Writer" at bounding box center [354, 261] width 237 height 16
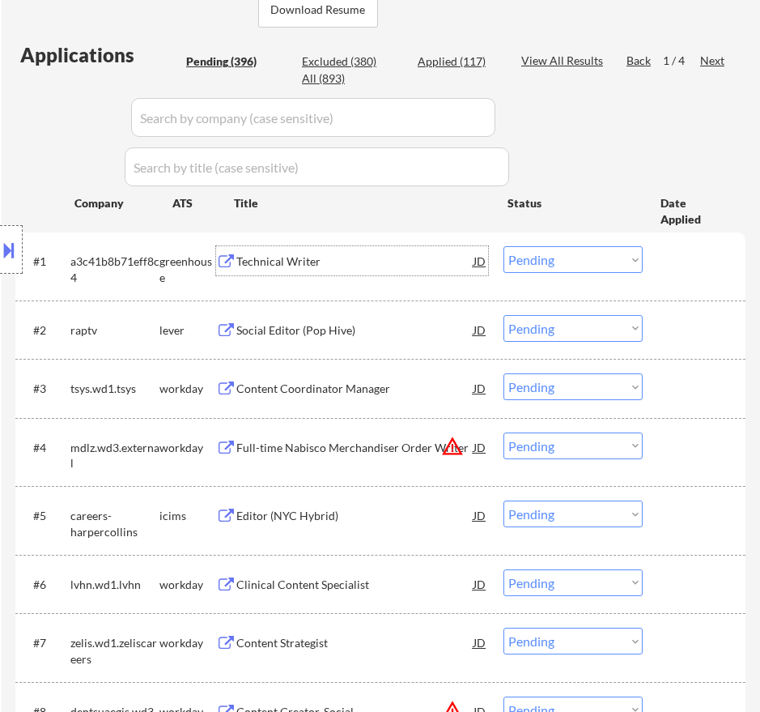
click at [525, 263] on select "Choose an option... Pending Applied Excluded (Questions) Excluded (Expired) Exc…" at bounding box center [573, 259] width 139 height 27
click at [504, 246] on select "Choose an option... Pending Applied Excluded (Questions) Excluded (Expired) Exc…" at bounding box center [573, 259] width 139 height 27
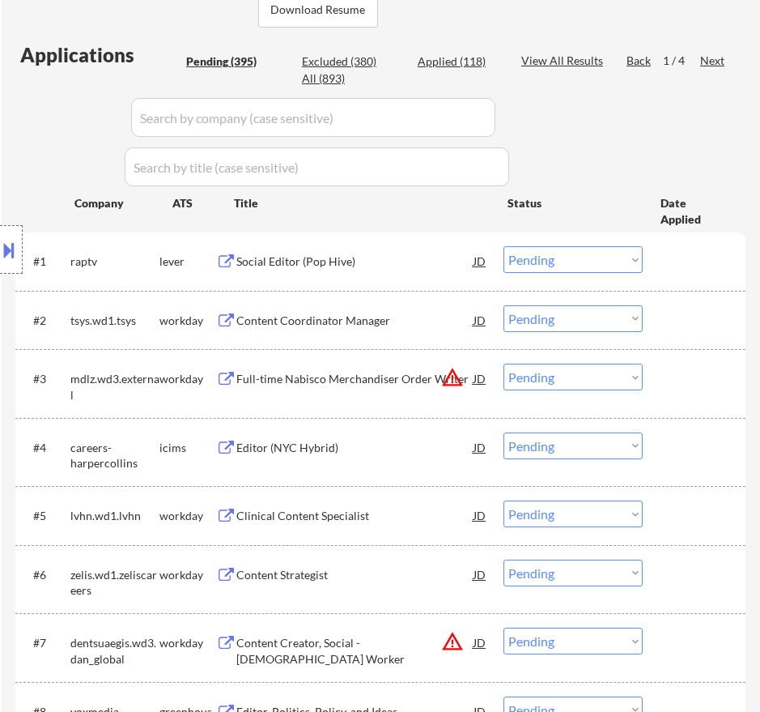
click at [391, 260] on div "Social Editor (Pop Hive)" at bounding box center [354, 261] width 237 height 16
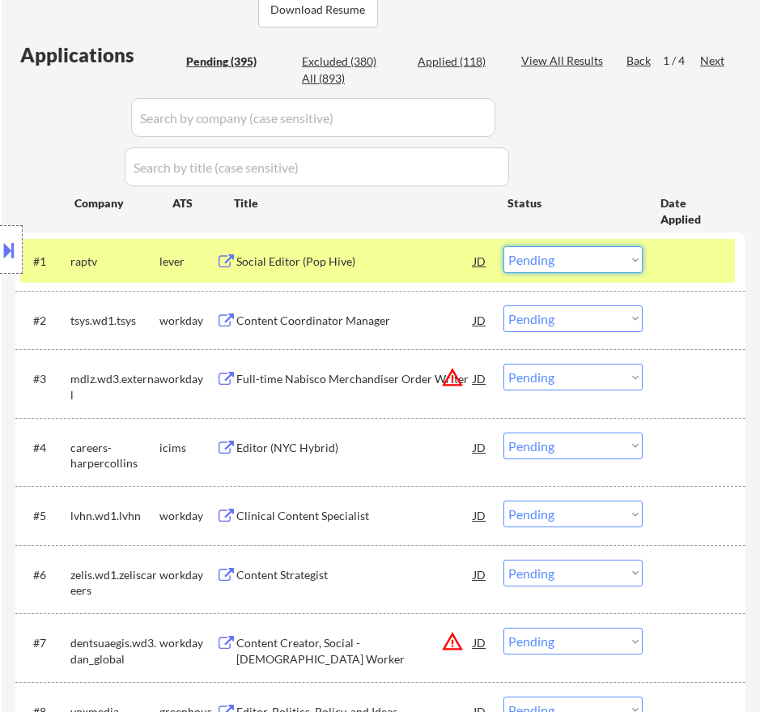
click at [578, 253] on select "Choose an option... Pending Applied Excluded (Questions) Excluded (Expired) Exc…" at bounding box center [573, 259] width 139 height 27
click at [504, 246] on select "Choose an option... Pending Applied Excluded (Questions) Excluded (Expired) Exc…" at bounding box center [573, 259] width 139 height 27
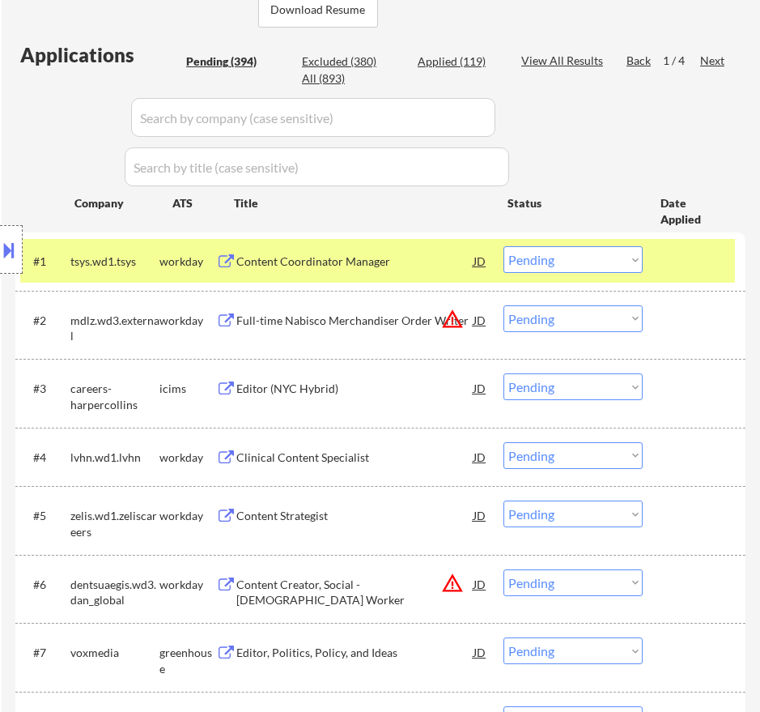
click at [413, 266] on div "Content Coordinator Manager" at bounding box center [354, 261] width 237 height 16
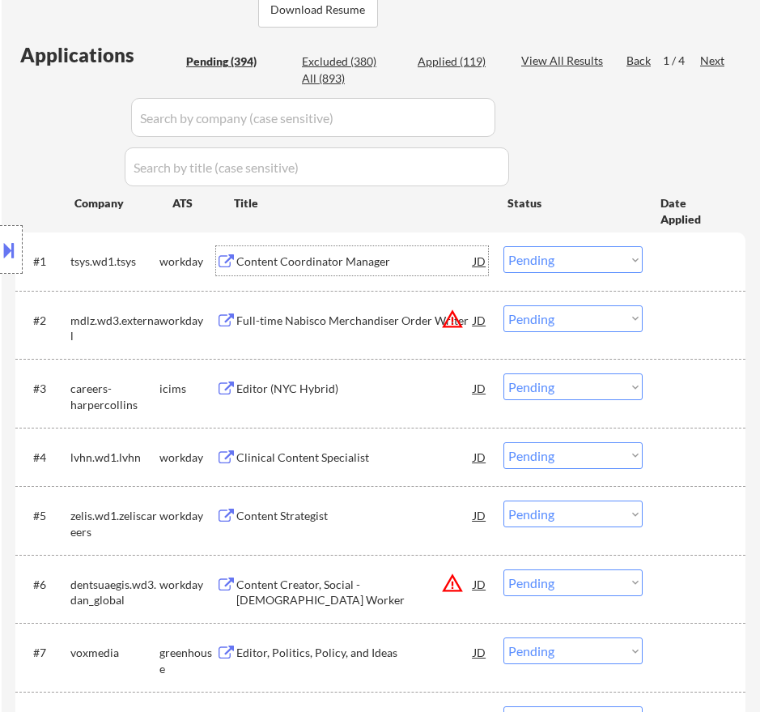
click at [540, 257] on select "Choose an option... Pending Applied Excluded (Questions) Excluded (Expired) Exc…" at bounding box center [573, 259] width 139 height 27
click at [504, 246] on select "Choose an option... Pending Applied Excluded (Questions) Excluded (Expired) Exc…" at bounding box center [573, 259] width 139 height 27
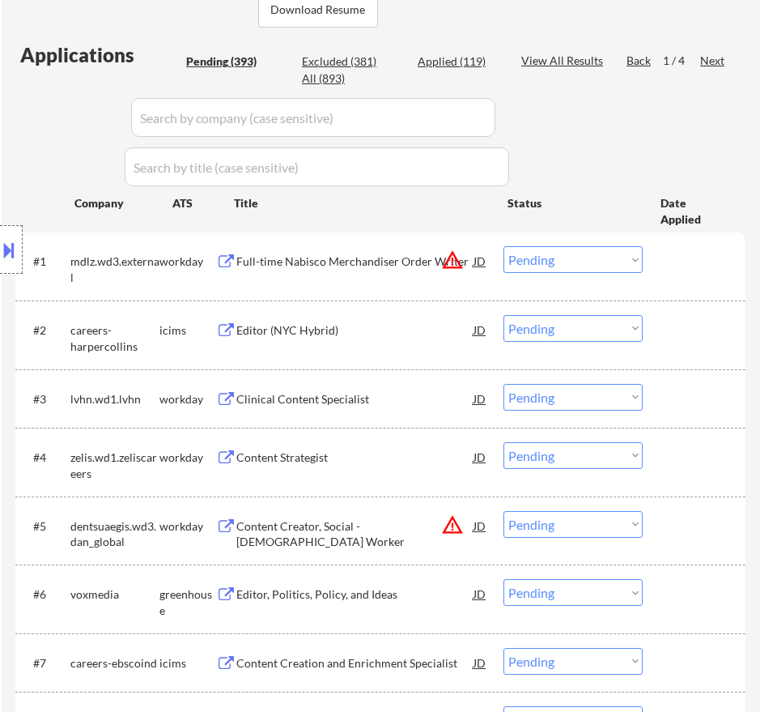
click at [402, 262] on div "Full-time Nabisco Merchandiser Order Writer" at bounding box center [354, 261] width 237 height 16
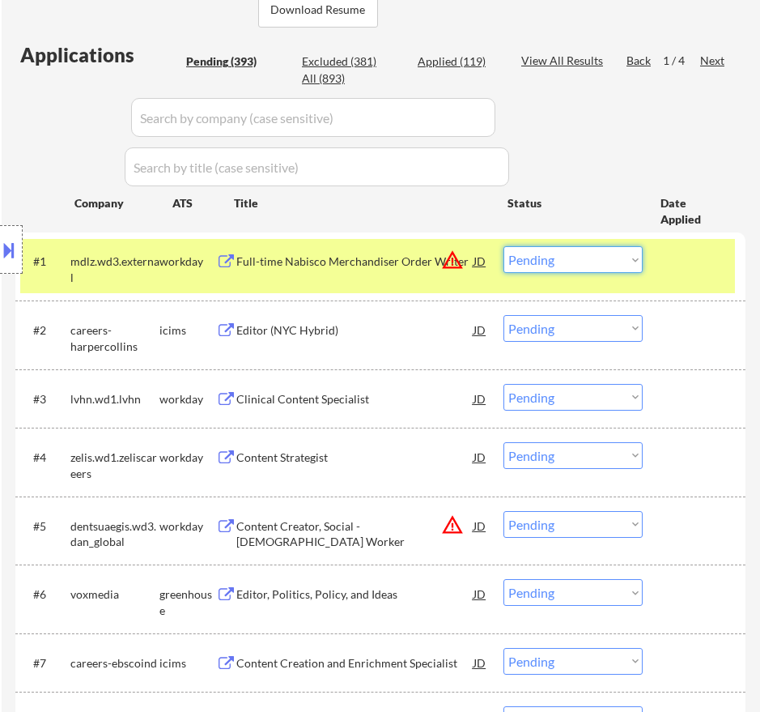
click at [586, 261] on select "Choose an option... Pending Applied Excluded (Questions) Excluded (Expired) Exc…" at bounding box center [573, 259] width 139 height 27
select select ""excluded__bad_match_""
click at [504, 246] on select "Choose an option... Pending Applied Excluded (Questions) Excluded (Expired) Exc…" at bounding box center [573, 259] width 139 height 27
select select ""PLACEHOLDER_1427118222253""
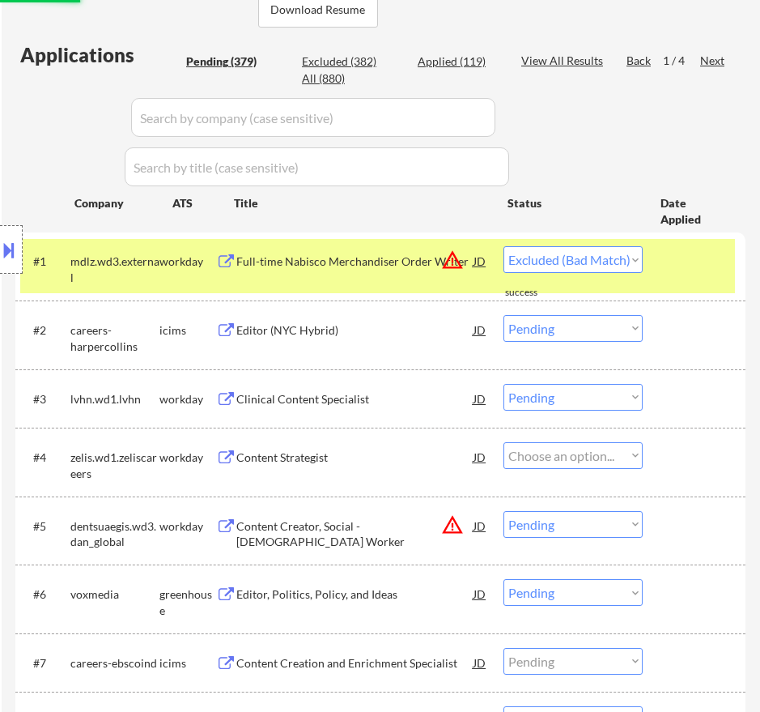
select select ""PLACEHOLDER_1427118222253""
select select ""pending""
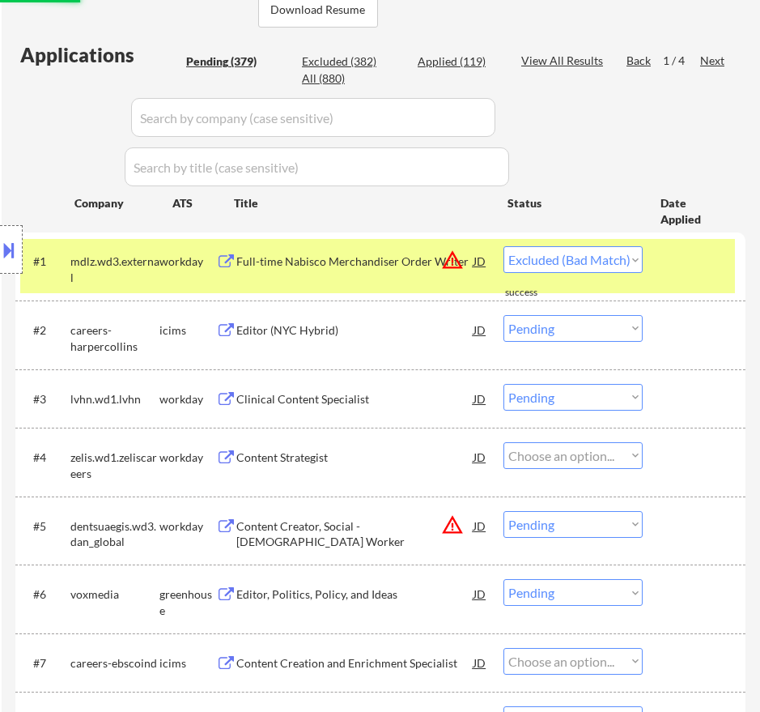
select select ""pending""
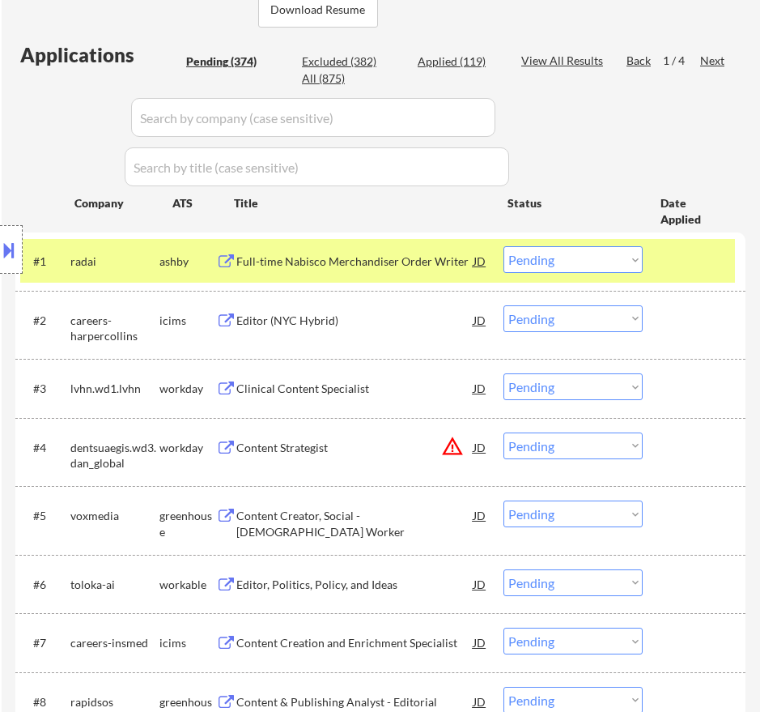
select select ""PLACEHOLDER_1427118222253""
select select ""pending""
click at [419, 262] on div "Full-time Nabisco Merchandiser Order Writer" at bounding box center [354, 261] width 237 height 16
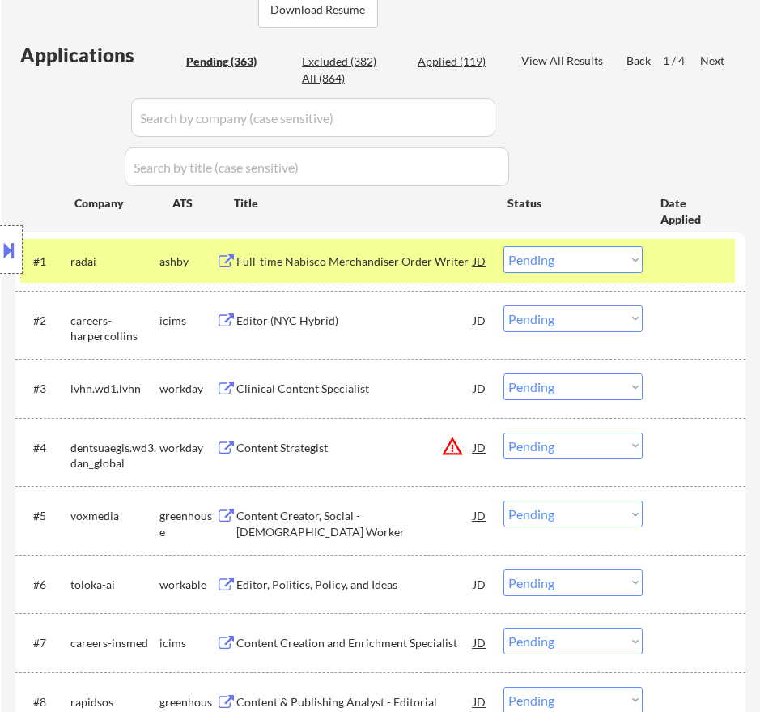
select select ""PLACEHOLDER_1427118222253""
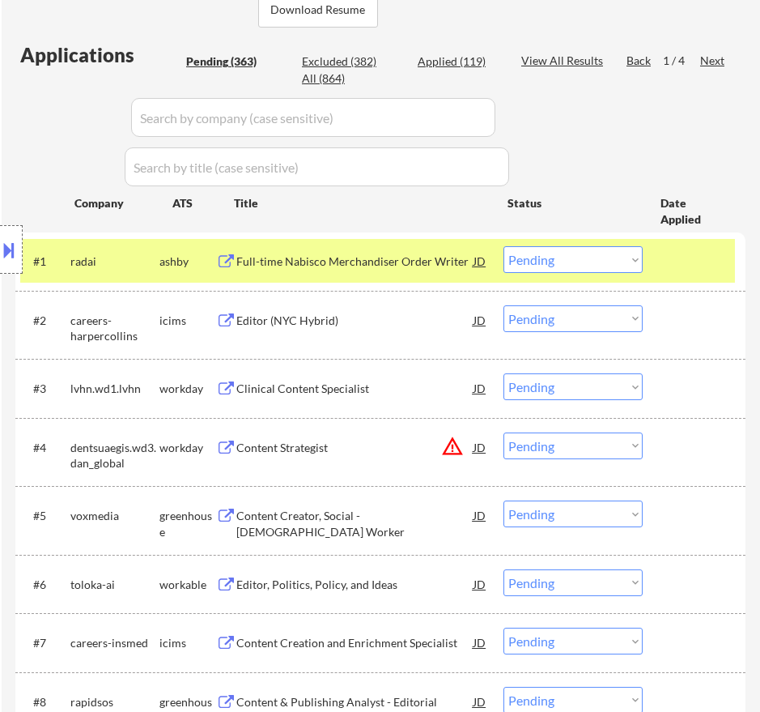
select select ""PLACEHOLDER_1427118222253""
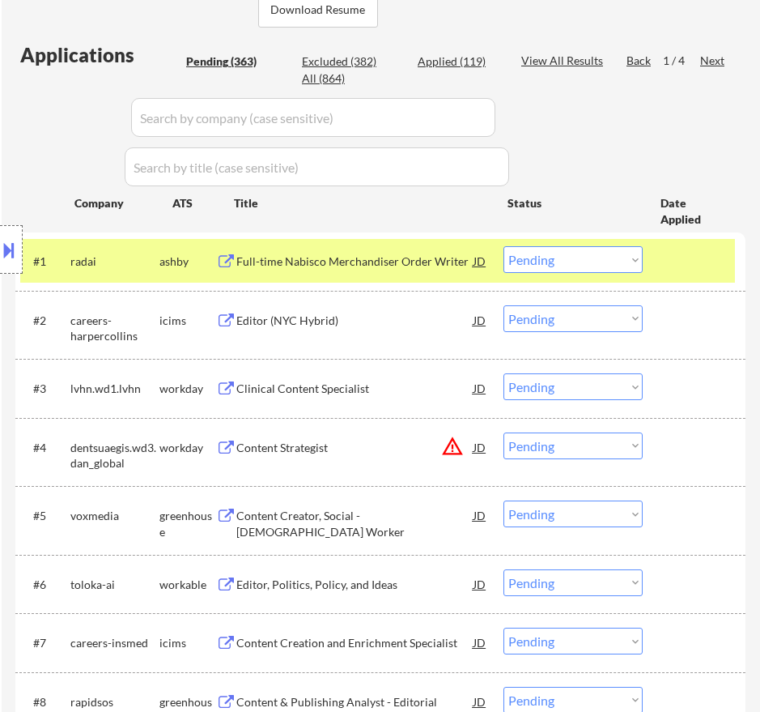
select select ""PLACEHOLDER_1427118222253""
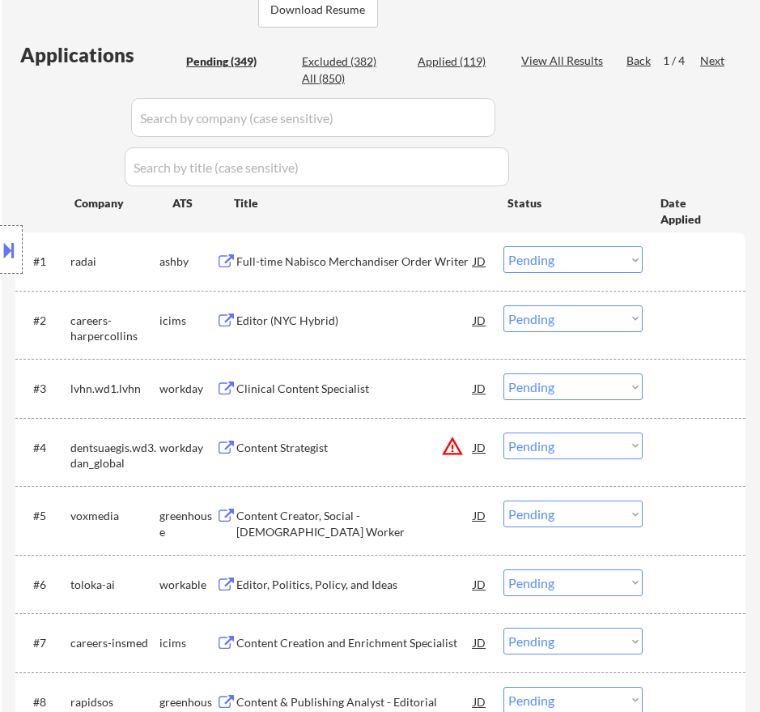
select select ""pending""
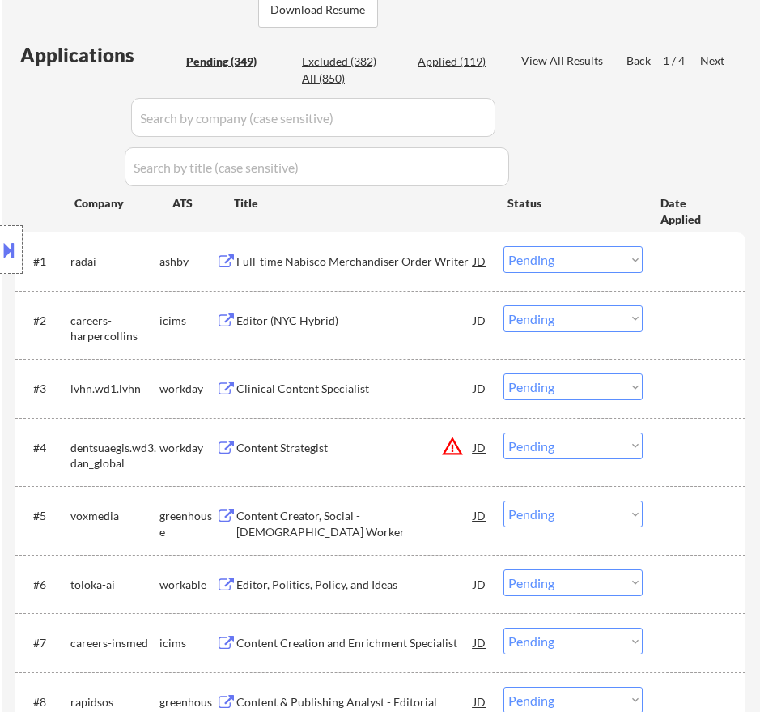
select select ""pending""
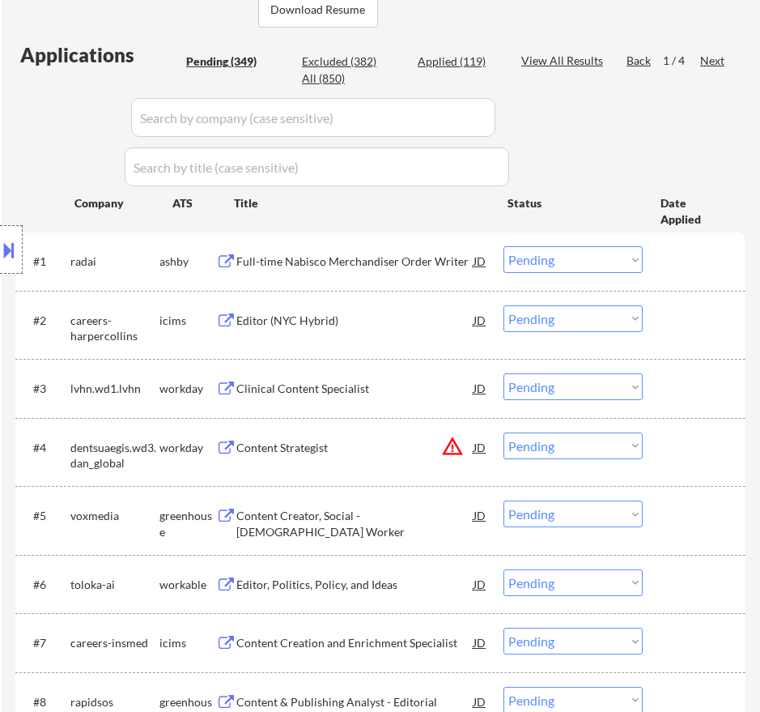
select select ""pending""
click at [587, 261] on select "Choose an option... Pending Applied Excluded (Questions) Excluded (Expired) Exc…" at bounding box center [573, 259] width 139 height 27
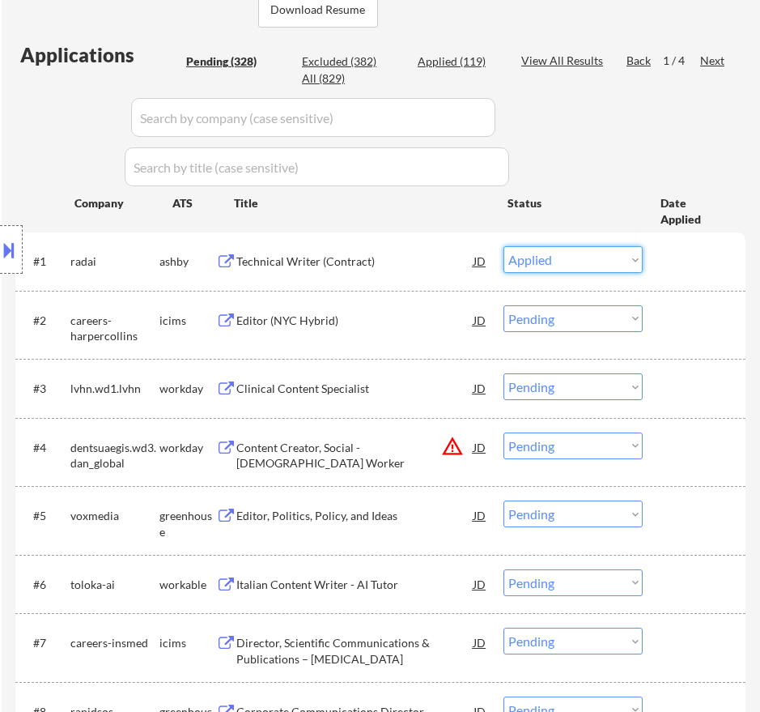
click at [504, 246] on select "Choose an option... Pending Applied Excluded (Questions) Excluded (Expired) Exc…" at bounding box center [573, 259] width 139 height 27
select select ""pending""
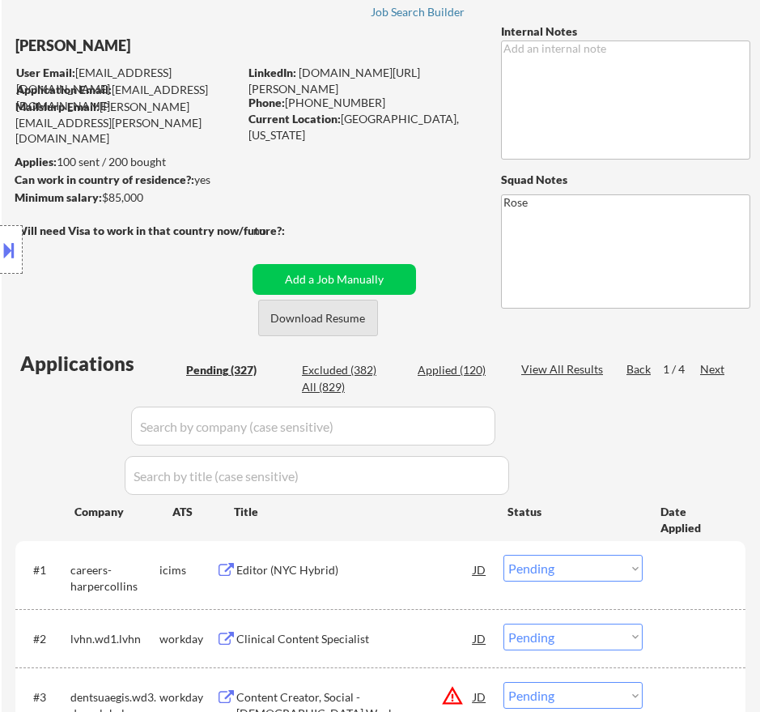
scroll to position [81, 0]
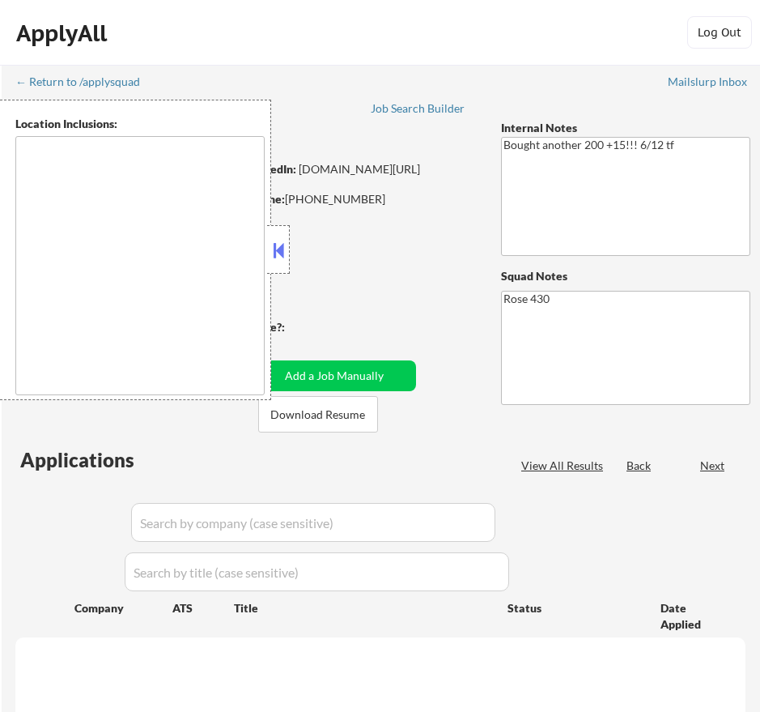
select select ""pending""
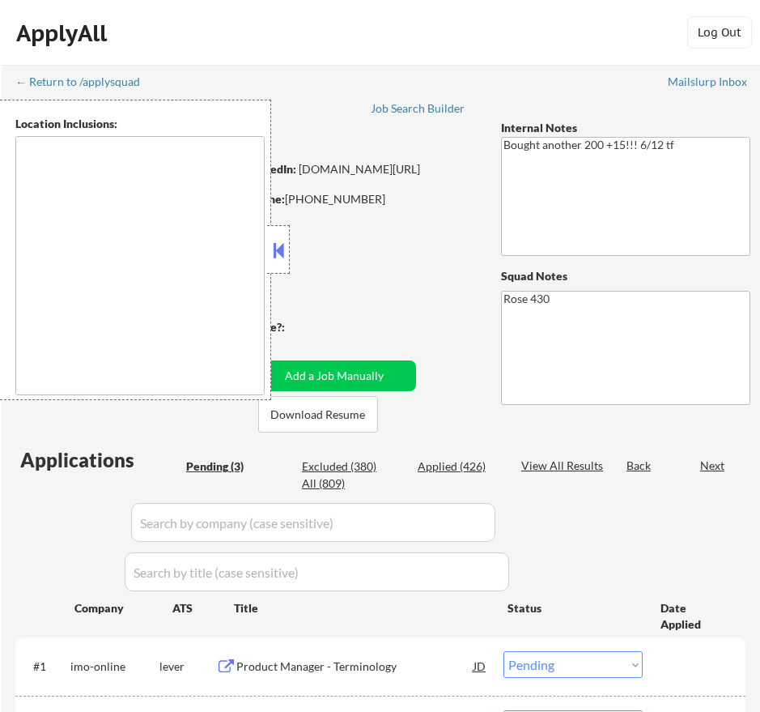
type textarea "[GEOGRAPHIC_DATA][PERSON_NAME], [GEOGRAPHIC_DATA] [GEOGRAPHIC_DATA], [GEOGRAPHI…"
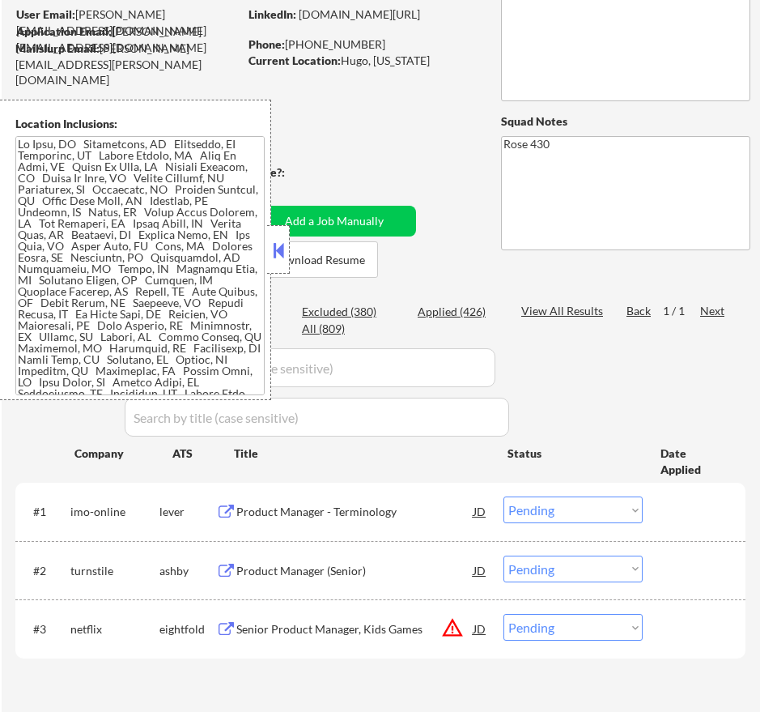
scroll to position [162, 0]
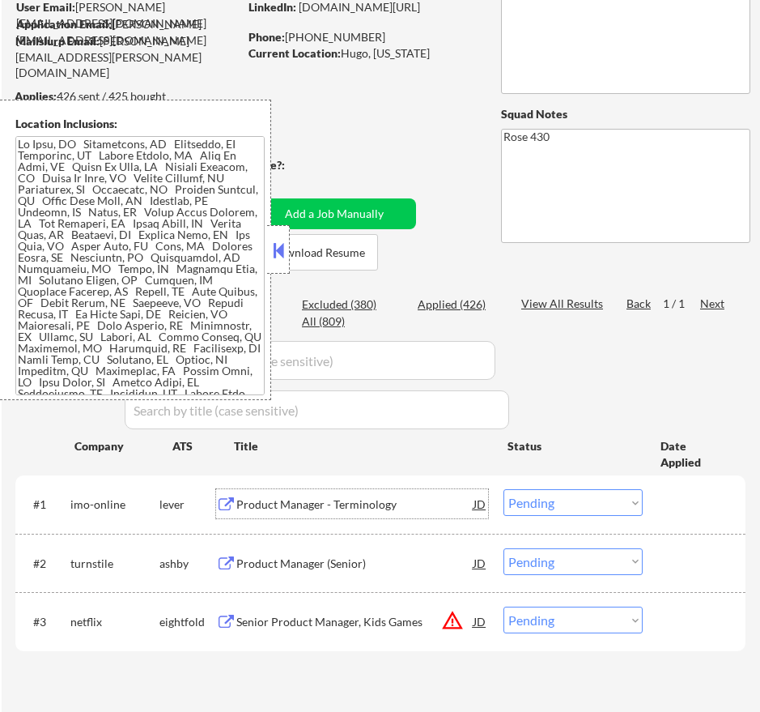
click at [356, 503] on div "Product Manager - Terminology" at bounding box center [354, 504] width 237 height 16
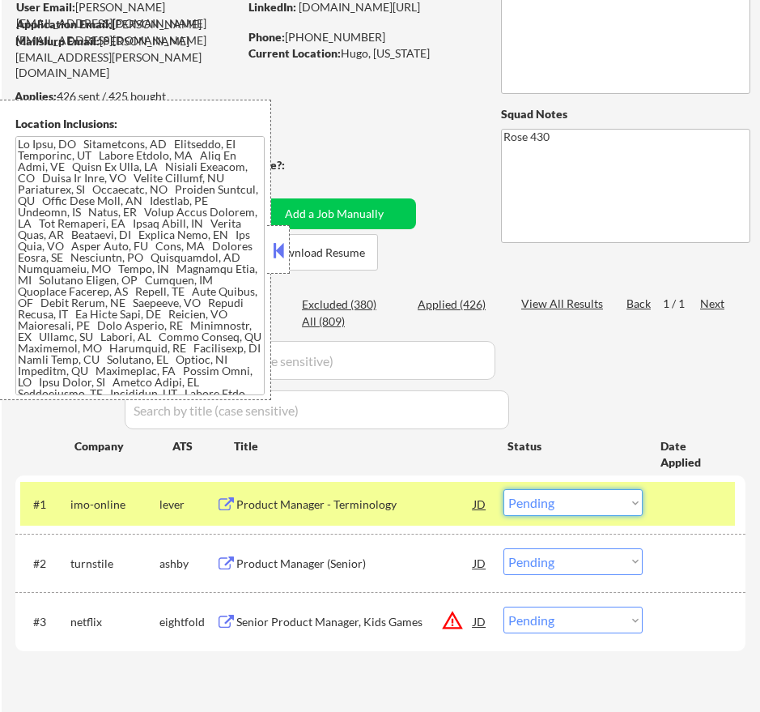
click at [609, 497] on select "Choose an option... Pending Applied Excluded (Questions) Excluded (Expired) Exc…" at bounding box center [573, 502] width 139 height 27
click at [504, 489] on select "Choose an option... Pending Applied Excluded (Questions) Excluded (Expired) Exc…" at bounding box center [573, 502] width 139 height 27
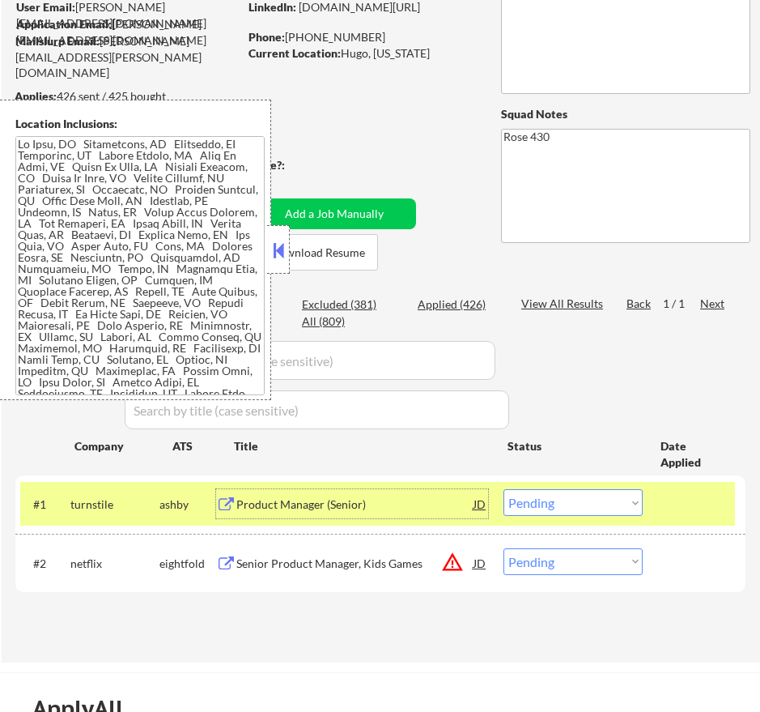
click at [430, 504] on div "Product Manager (Senior)" at bounding box center [354, 504] width 237 height 16
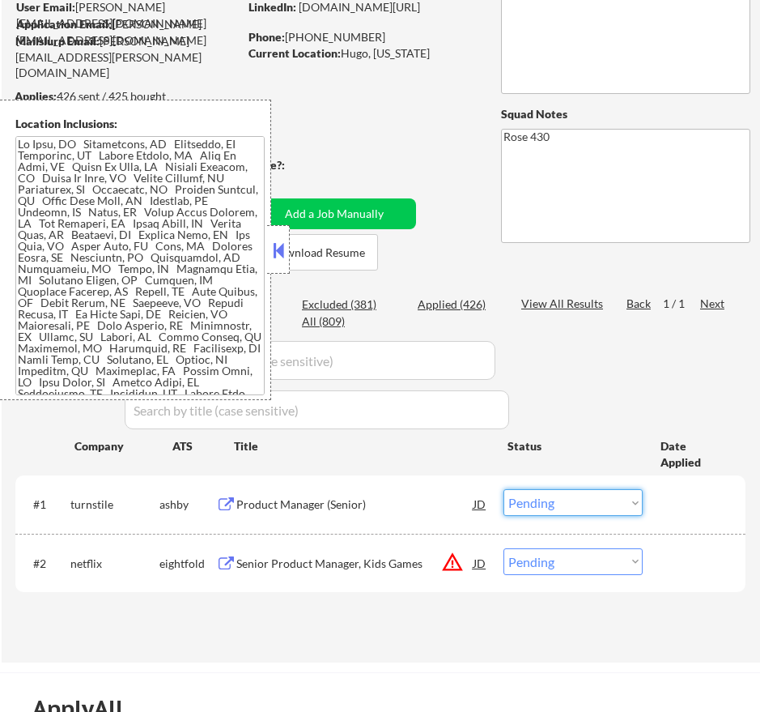
click at [572, 495] on select "Choose an option... Pending Applied Excluded (Questions) Excluded (Expired) Exc…" at bounding box center [573, 502] width 139 height 27
click at [504, 489] on select "Choose an option... Pending Applied Excluded (Questions) Excluded (Expired) Exc…" at bounding box center [573, 502] width 139 height 27
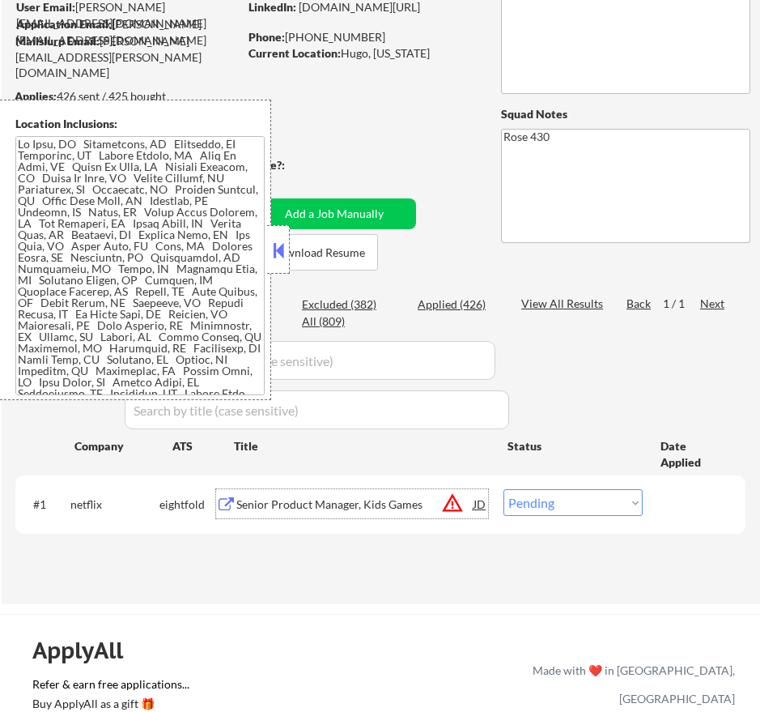
click at [369, 507] on div "Senior Product Manager, Kids Games" at bounding box center [354, 504] width 237 height 16
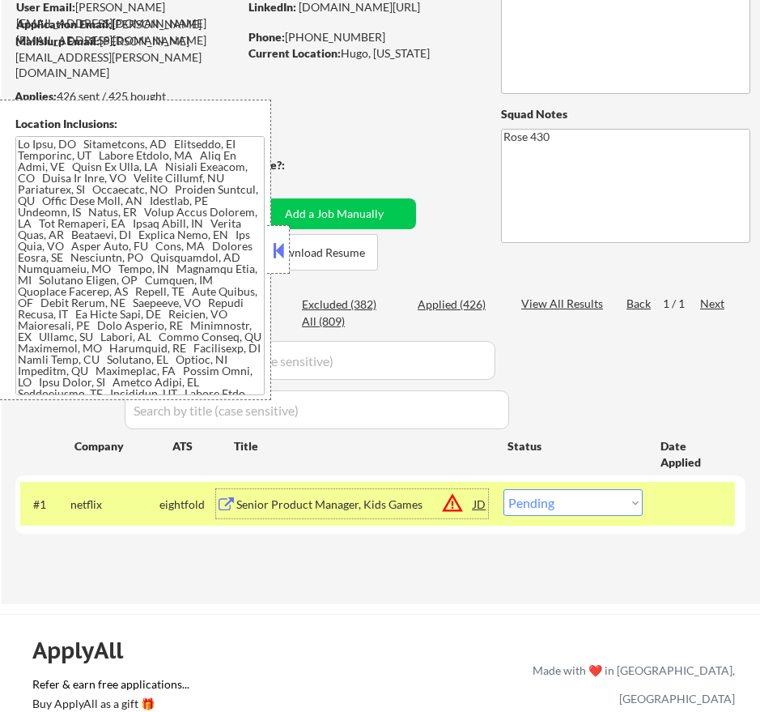
click at [622, 504] on select "Choose an option... Pending Applied Excluded (Questions) Excluded (Expired) Exc…" at bounding box center [573, 502] width 139 height 27
select select ""excluded__bad_match_""
click at [504, 489] on select "Choose an option... Pending Applied Excluded (Questions) Excluded (Expired) Exc…" at bounding box center [573, 502] width 139 height 27
click at [283, 249] on button at bounding box center [279, 250] width 18 height 24
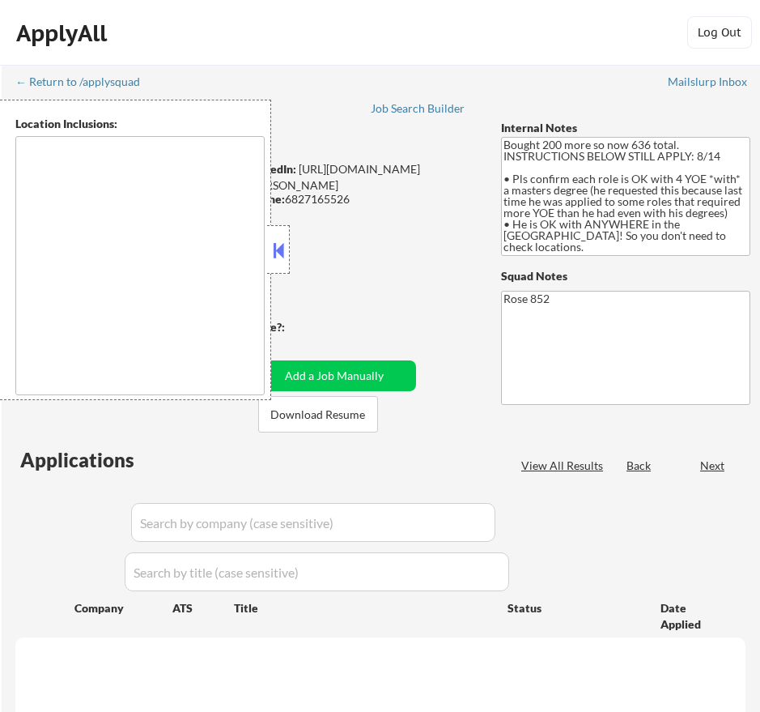
type textarea "[GEOGRAPHIC_DATA], [GEOGRAPHIC_DATA] [GEOGRAPHIC_DATA], [GEOGRAPHIC_DATA] [GEOG…"
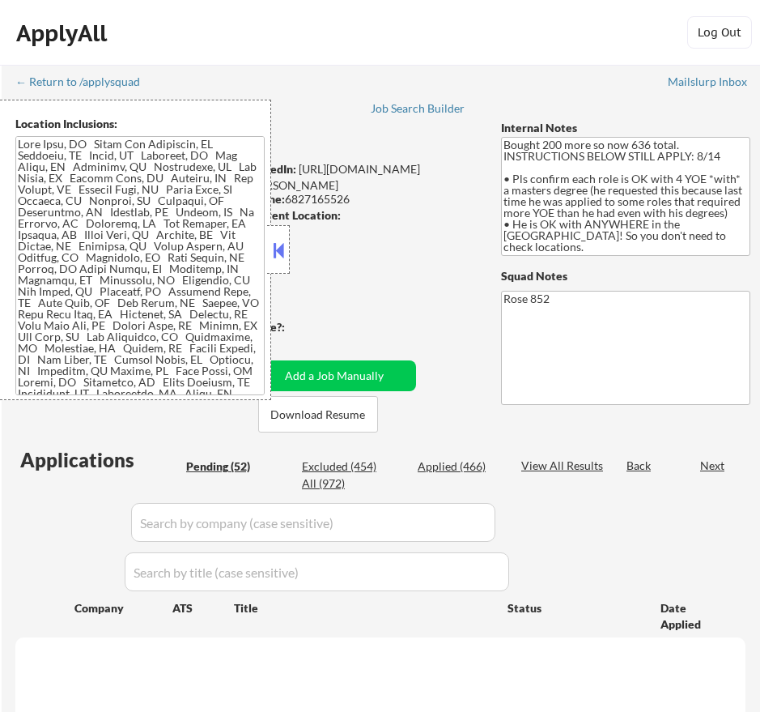
select select ""pending""
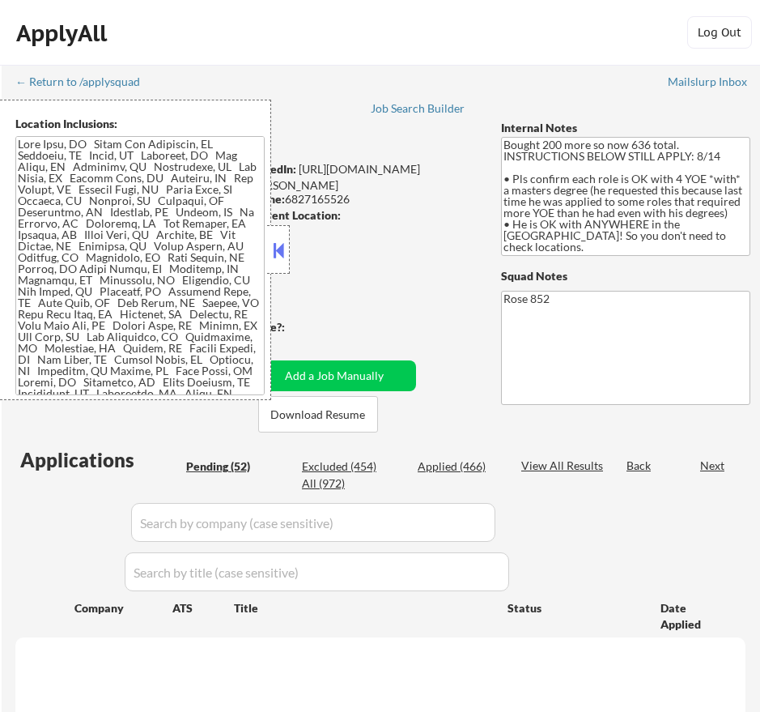
select select ""pending""
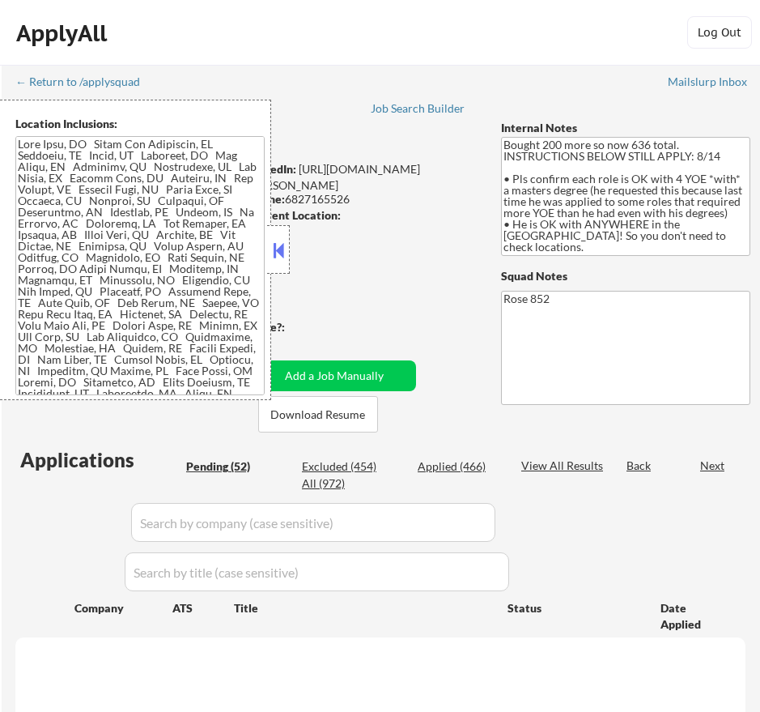
select select ""pending""
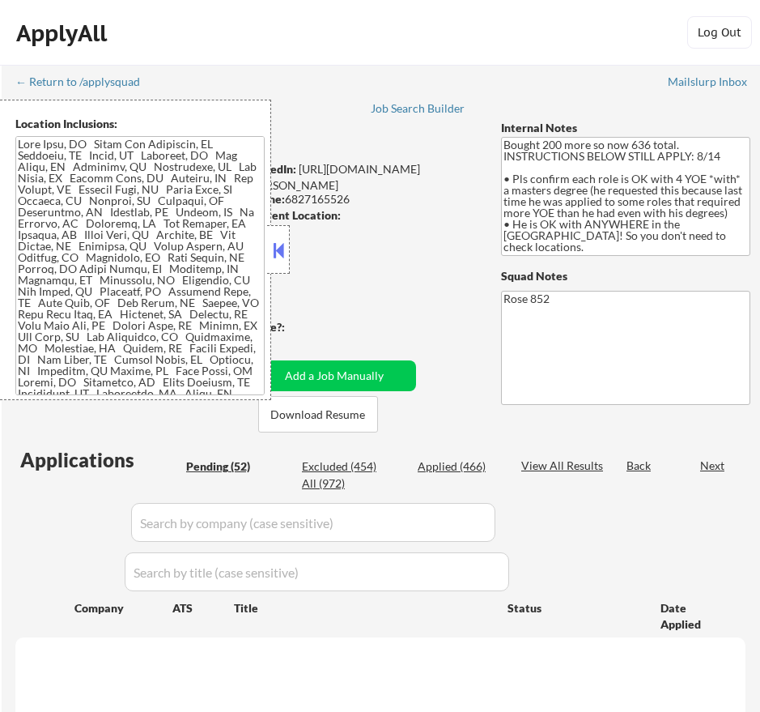
select select ""pending""
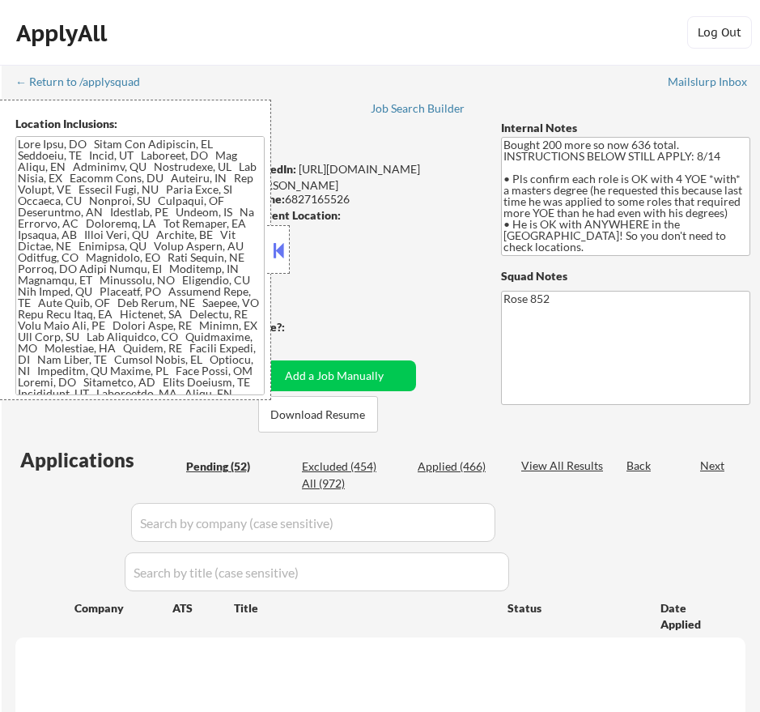
select select ""pending""
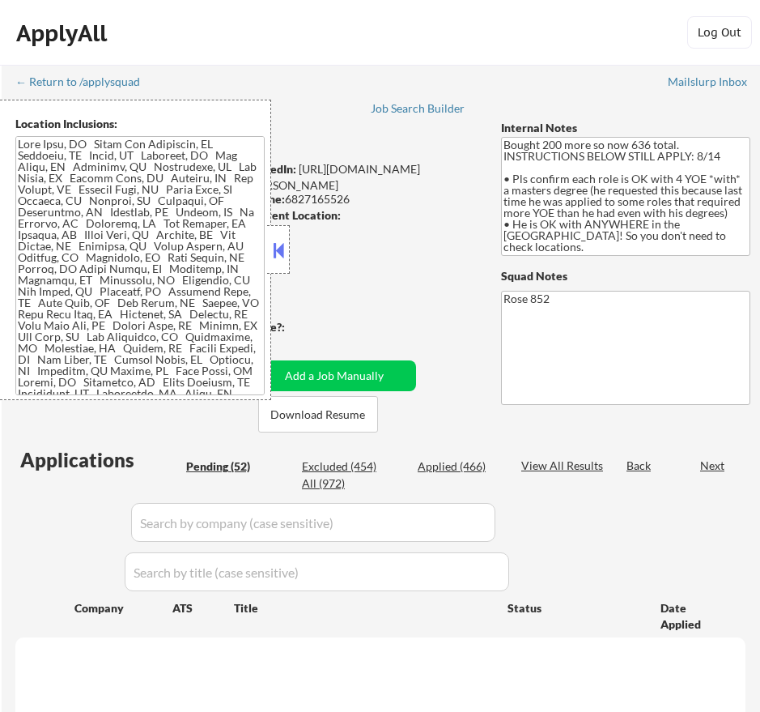
select select ""pending""
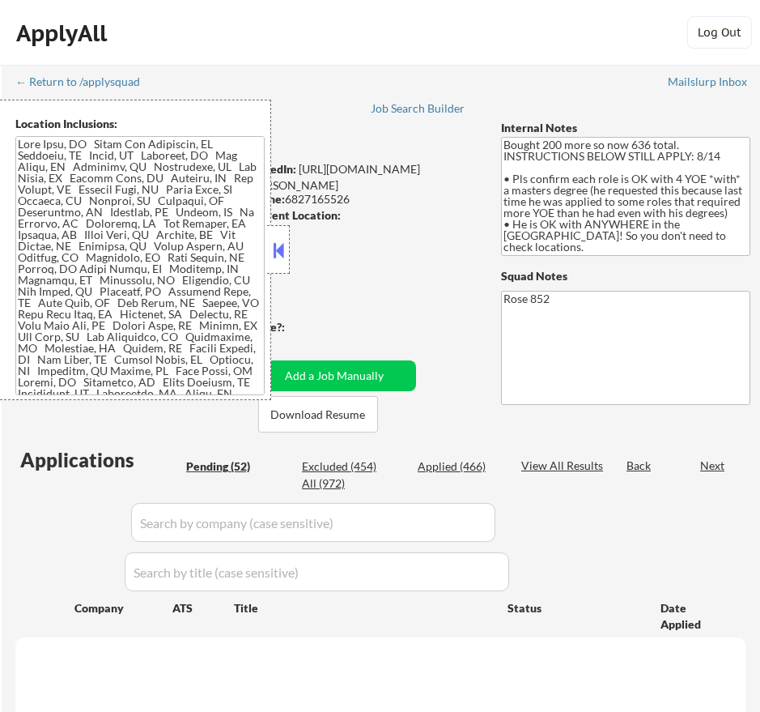
select select ""pending""
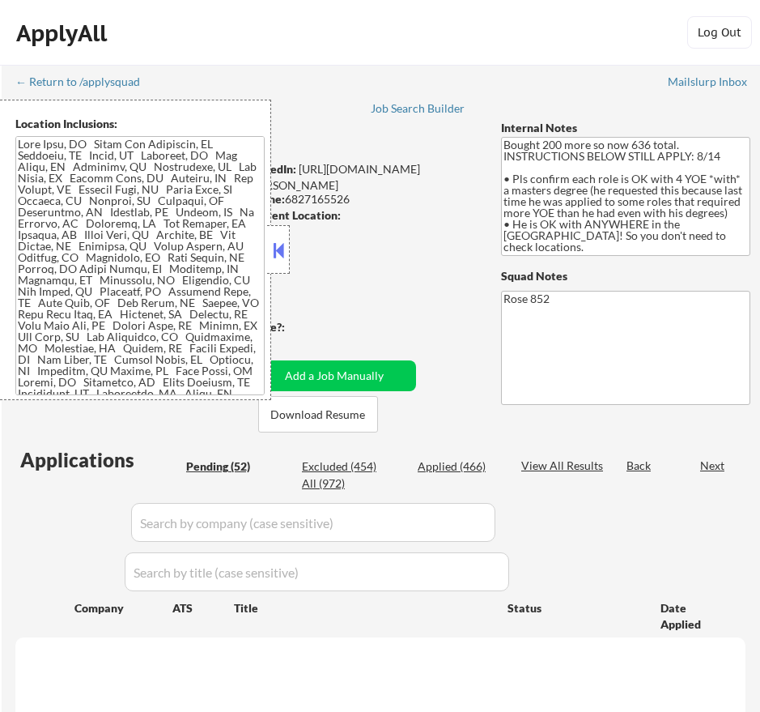
select select ""pending""
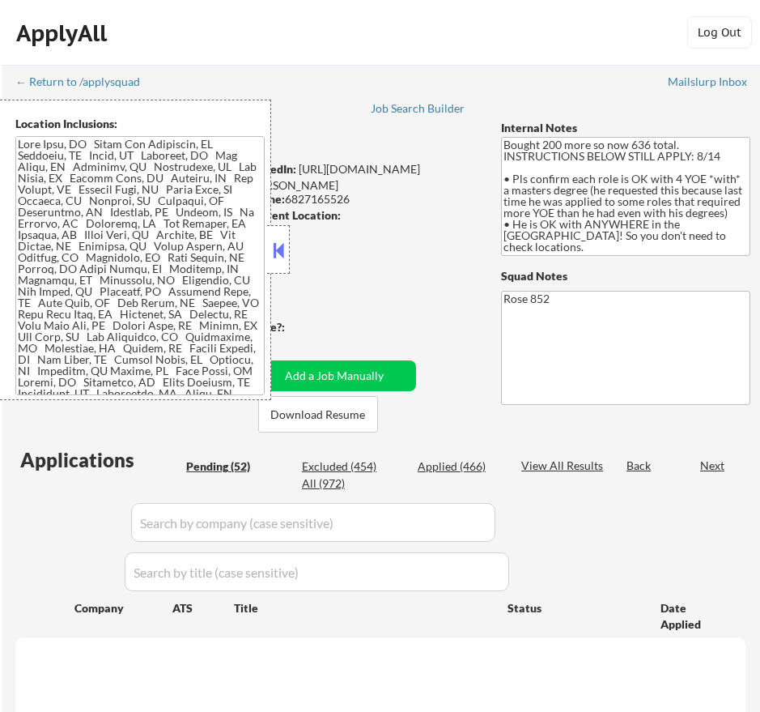
select select ""pending""
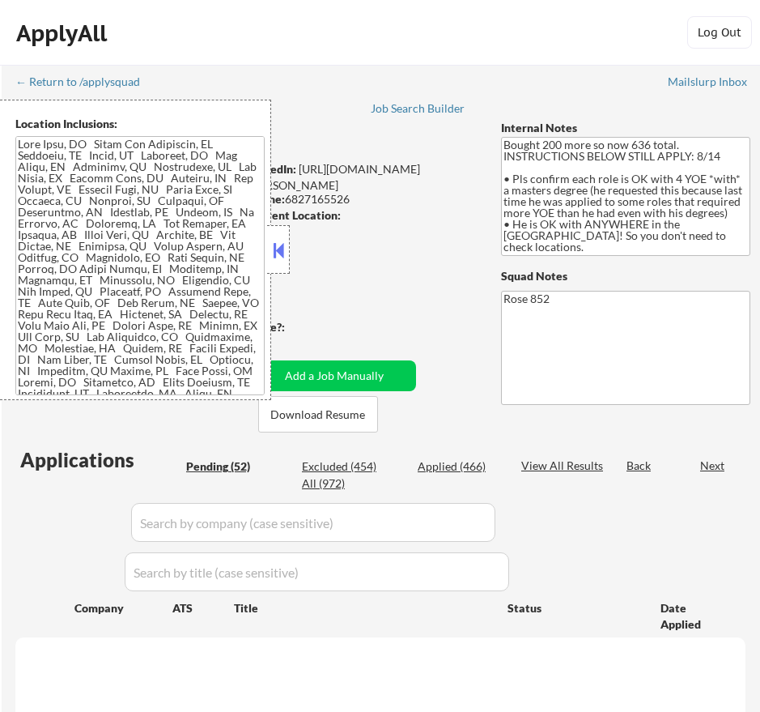
select select ""pending""
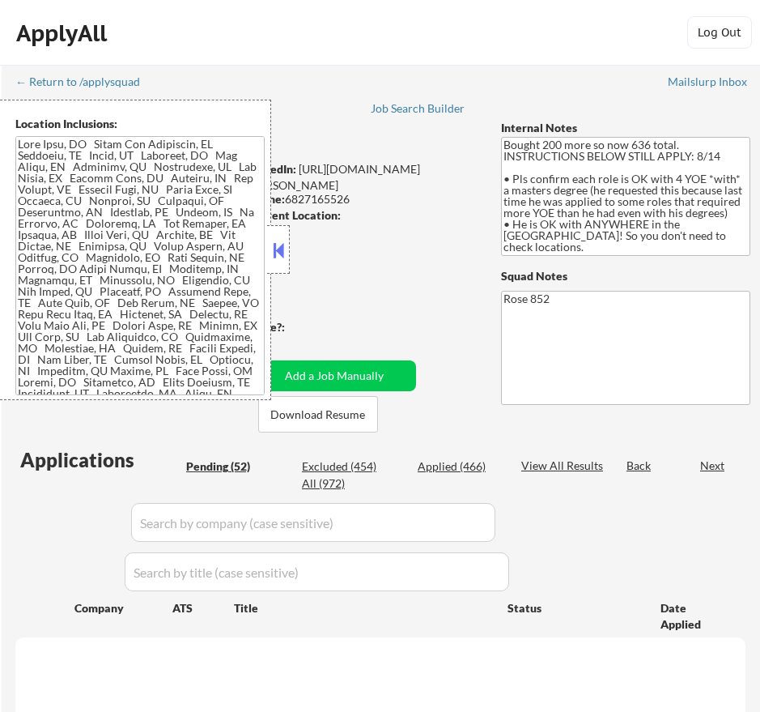
select select ""pending""
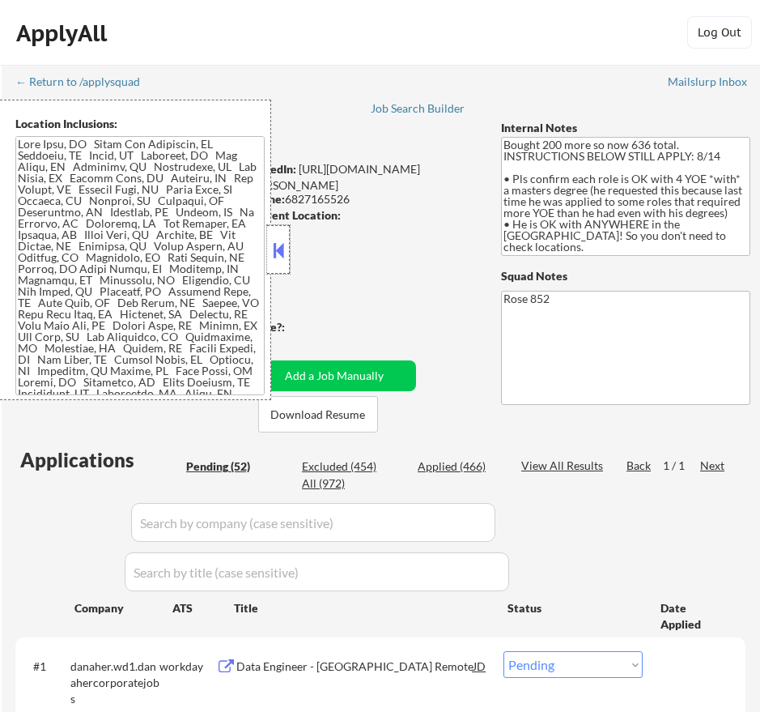
click at [277, 237] on div at bounding box center [278, 249] width 23 height 49
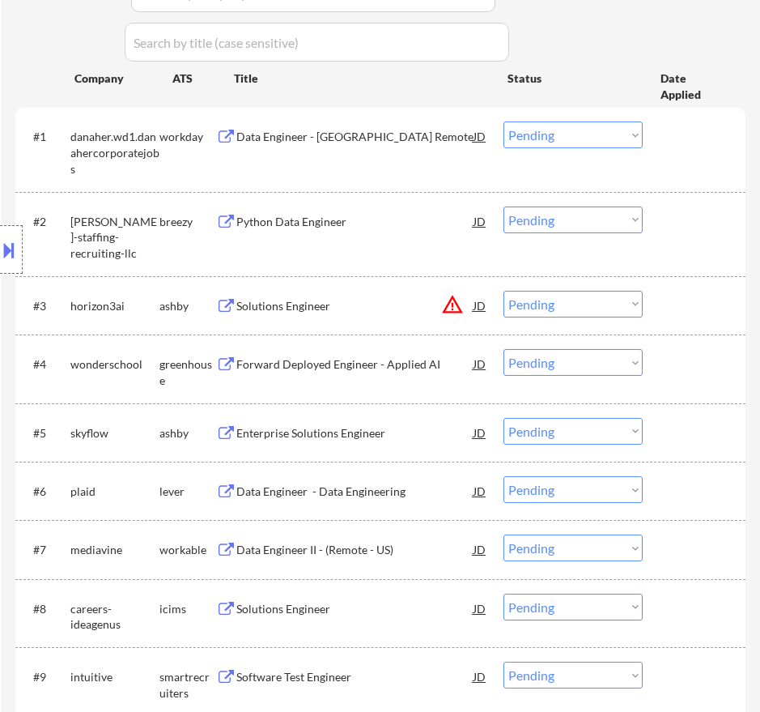
scroll to position [567, 0]
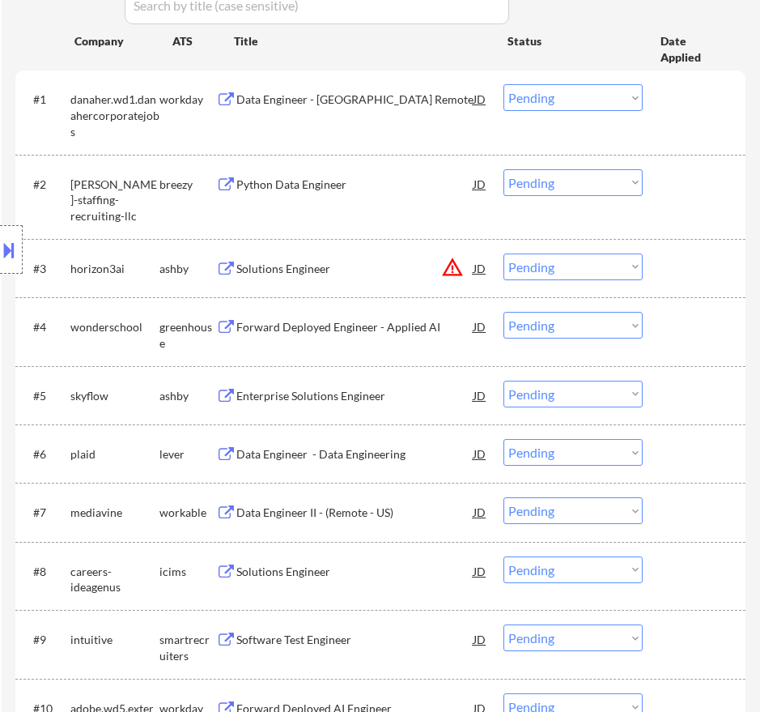
click at [418, 103] on div "Data Engineer - [GEOGRAPHIC_DATA] Remote" at bounding box center [354, 99] width 237 height 16
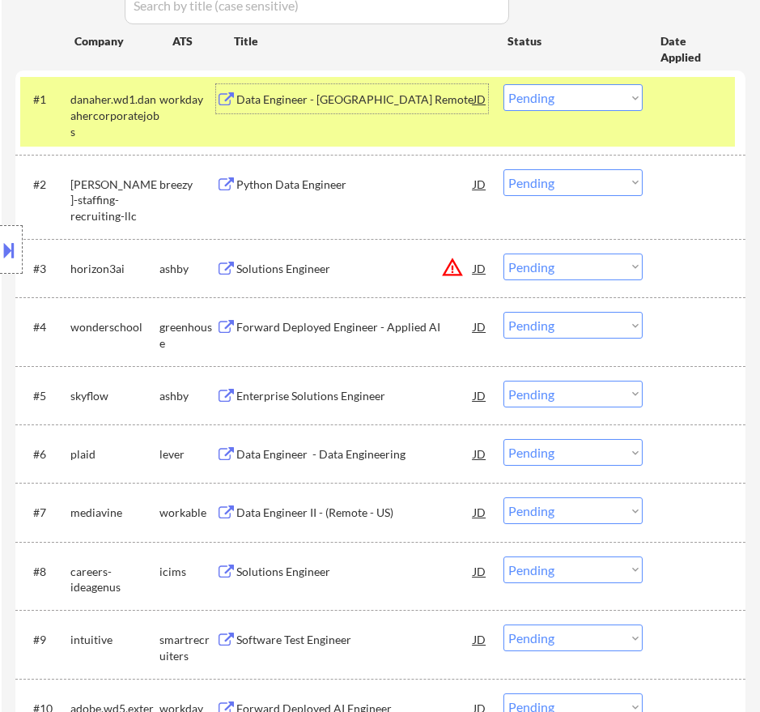
click at [368, 190] on div "Python Data Engineer" at bounding box center [354, 184] width 237 height 16
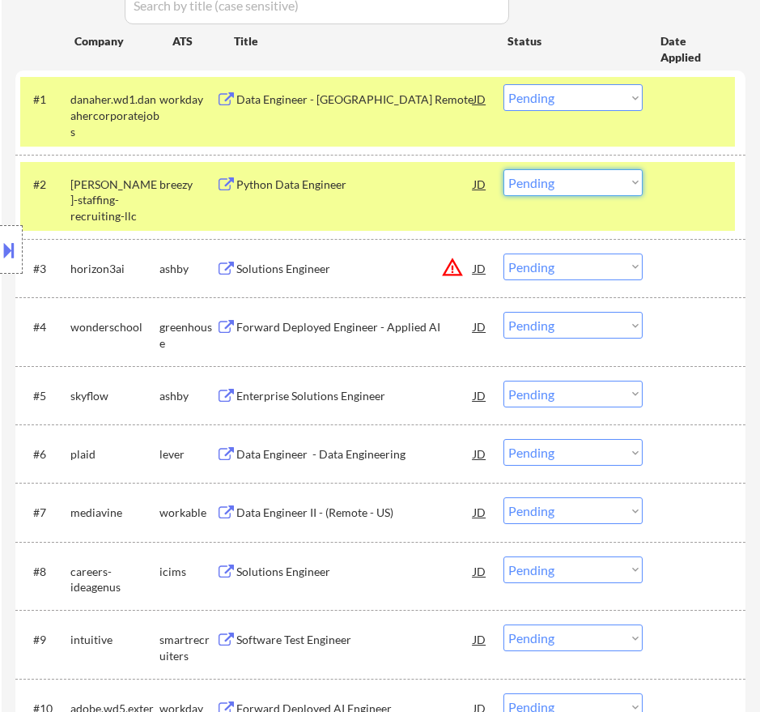
click at [544, 185] on select "Choose an option... Pending Applied Excluded (Questions) Excluded (Expired) Exc…" at bounding box center [573, 182] width 139 height 27
click at [504, 169] on select "Choose an option... Pending Applied Excluded (Questions) Excluded (Expired) Exc…" at bounding box center [573, 182] width 139 height 27
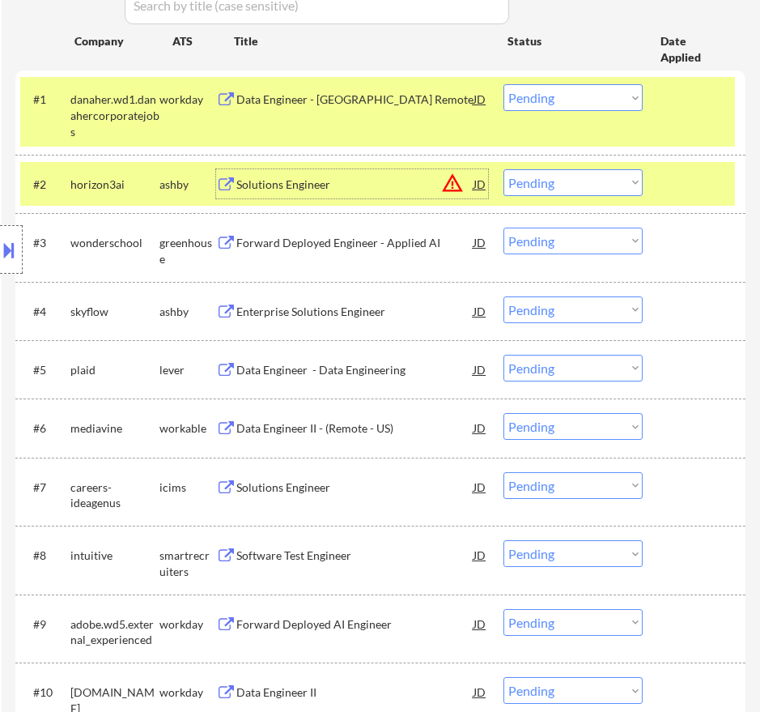
click at [385, 190] on div "Solutions Engineer" at bounding box center [354, 184] width 237 height 16
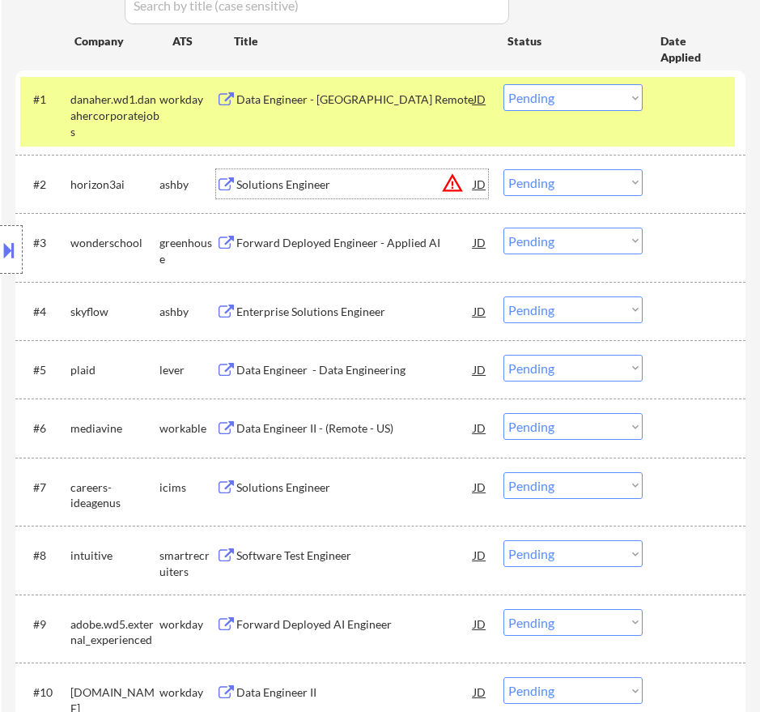
click at [604, 185] on select "Choose an option... Pending Applied Excluded (Questions) Excluded (Expired) Exc…" at bounding box center [573, 182] width 139 height 27
click at [504, 169] on select "Choose an option... Pending Applied Excluded (Questions) Excluded (Expired) Exc…" at bounding box center [573, 182] width 139 height 27
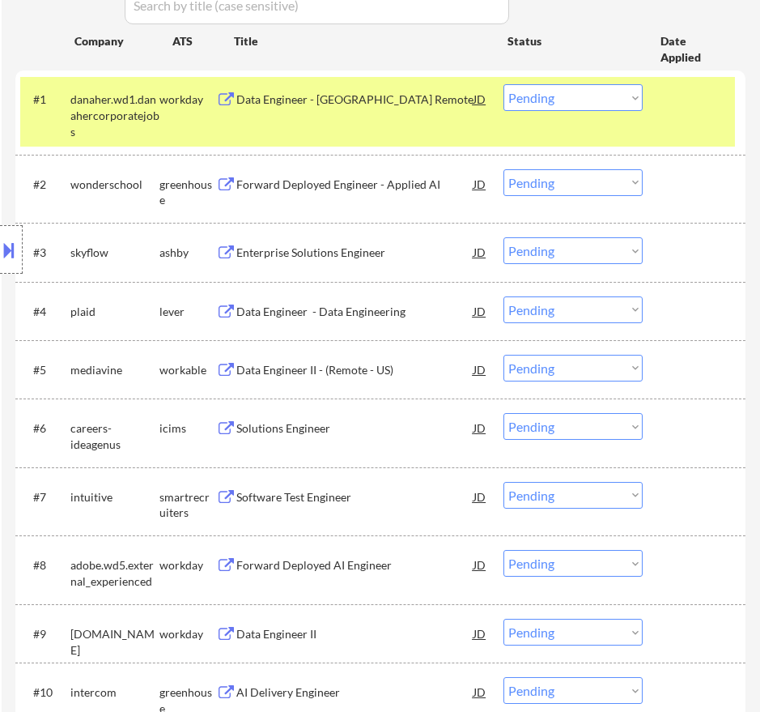
click at [411, 185] on div "Forward Deployed Engineer - Applied AI" at bounding box center [354, 184] width 237 height 16
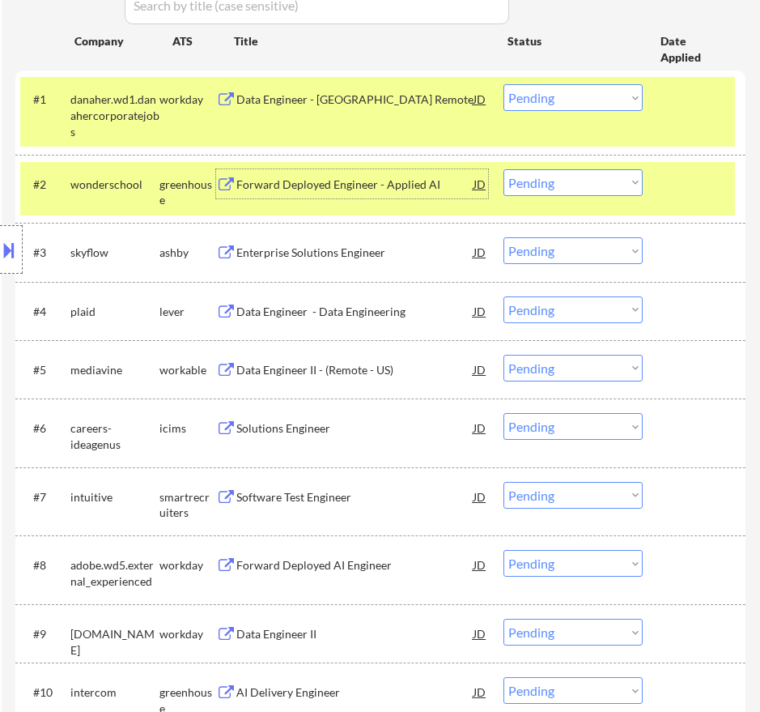
click at [570, 188] on select "Choose an option... Pending Applied Excluded (Questions) Excluded (Expired) Exc…" at bounding box center [573, 182] width 139 height 27
click at [504, 169] on select "Choose an option... Pending Applied Excluded (Questions) Excluded (Expired) Exc…" at bounding box center [573, 182] width 139 height 27
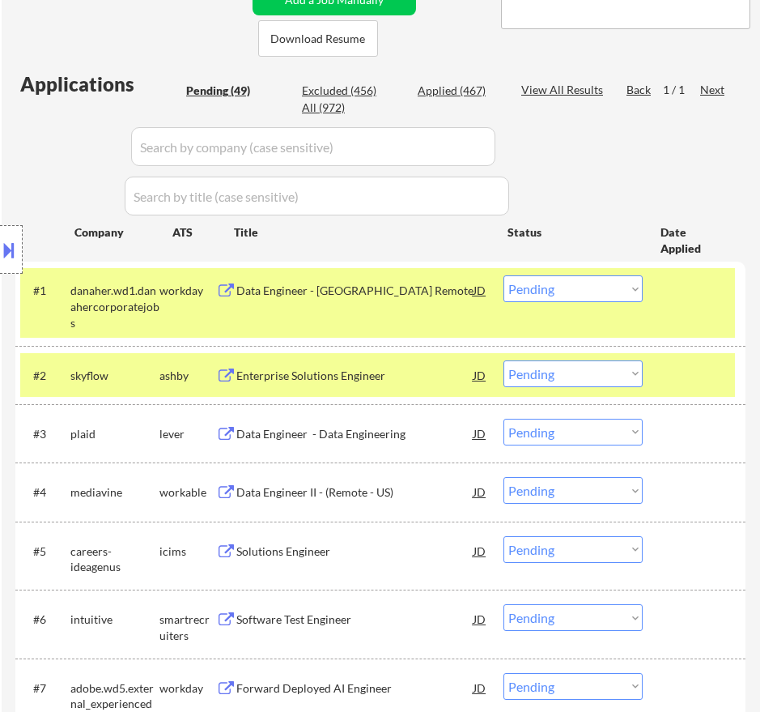
scroll to position [405, 0]
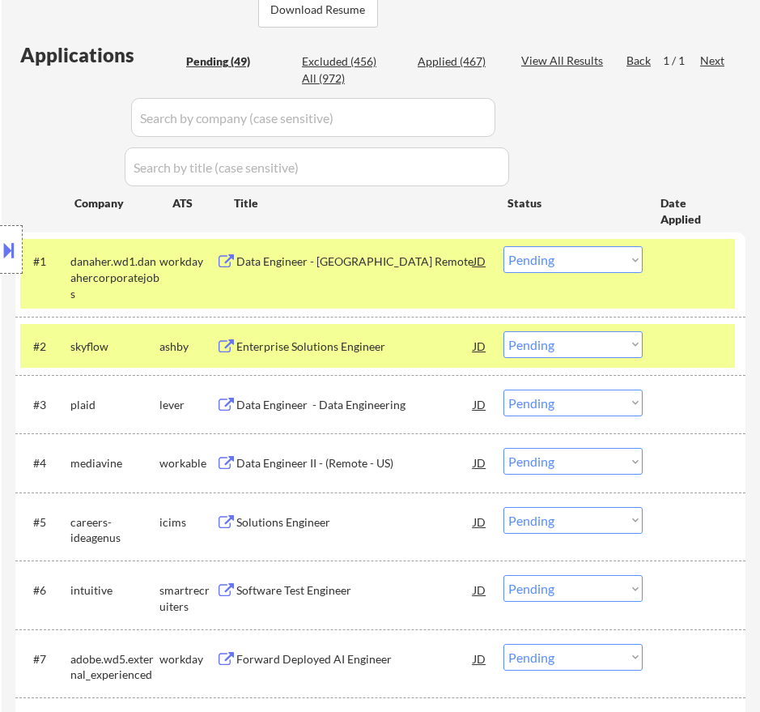
click at [433, 354] on div "Enterprise Solutions Engineer" at bounding box center [354, 346] width 237 height 16
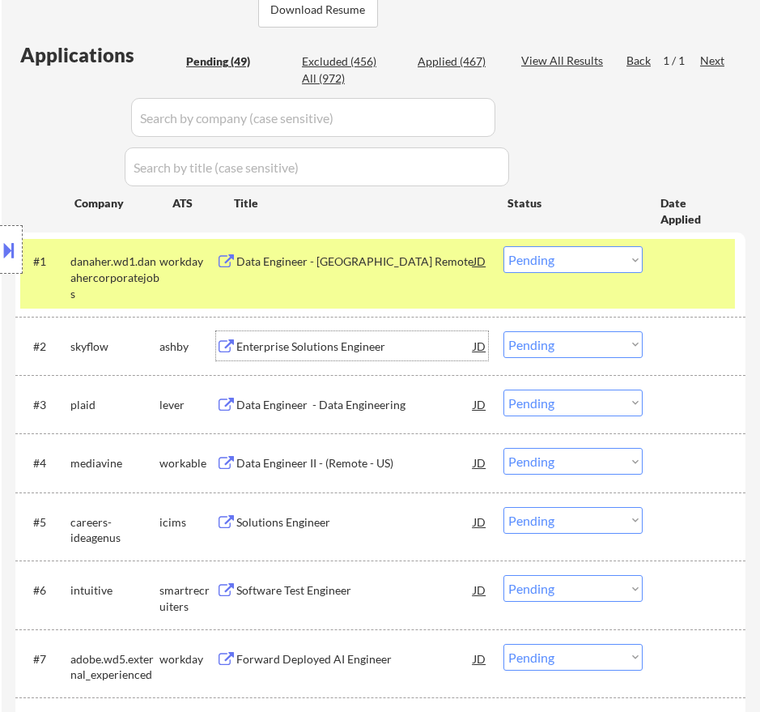
click at [538, 342] on select "Choose an option... Pending Applied Excluded (Questions) Excluded (Expired) Exc…" at bounding box center [573, 344] width 139 height 27
click at [504, 331] on select "Choose an option... Pending Applied Excluded (Questions) Excluded (Expired) Exc…" at bounding box center [573, 344] width 139 height 27
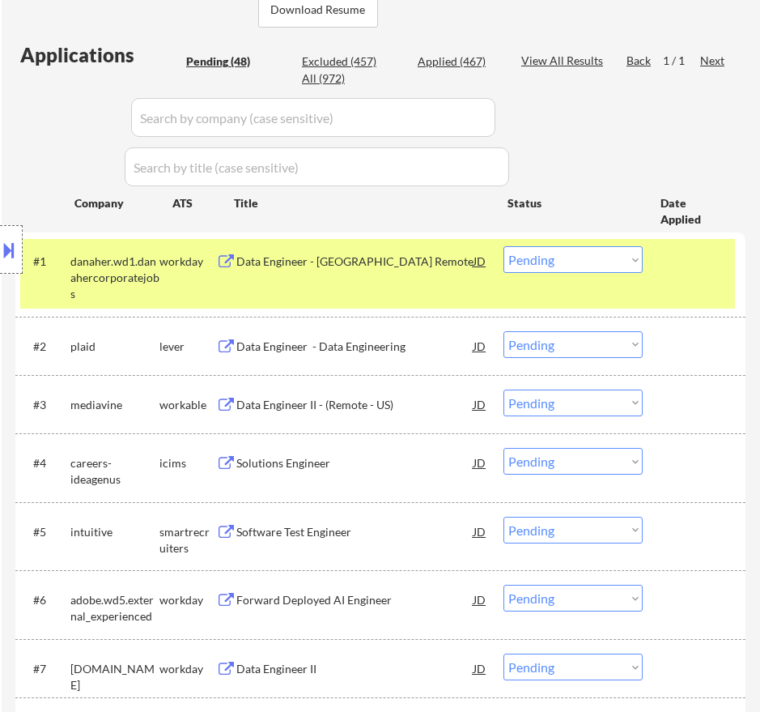
click at [424, 342] on div "Data Engineer - Data Engineering" at bounding box center [354, 346] width 237 height 16
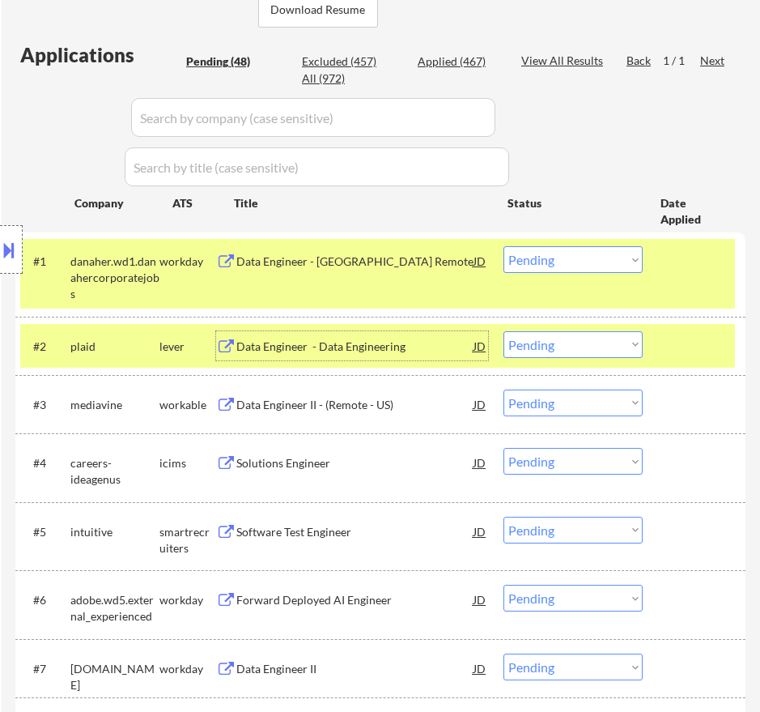
click at [548, 339] on select "Choose an option... Pending Applied Excluded (Questions) Excluded (Expired) Exc…" at bounding box center [573, 344] width 139 height 27
click at [504, 331] on select "Choose an option... Pending Applied Excluded (Questions) Excluded (Expired) Exc…" at bounding box center [573, 344] width 139 height 27
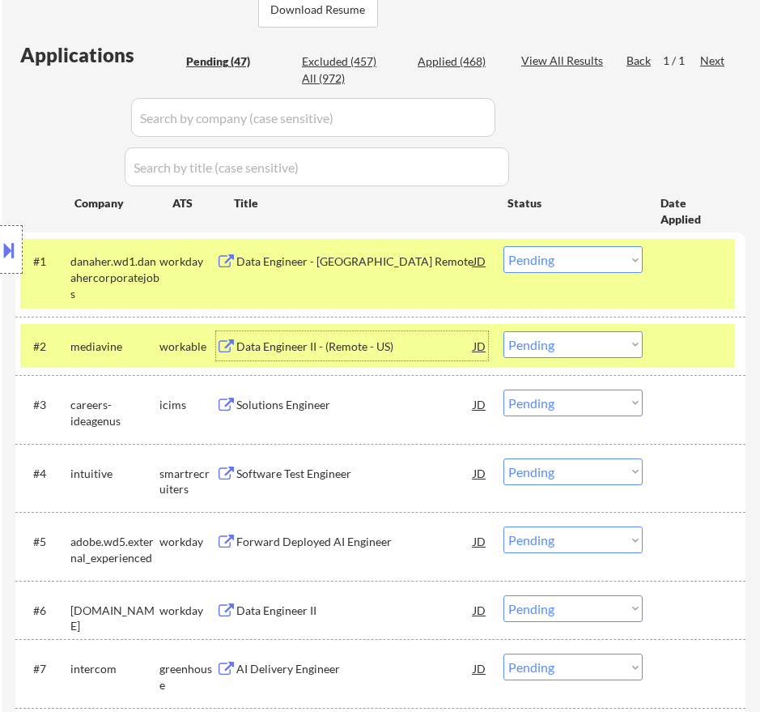
click at [313, 344] on div "Data Engineer II - (Remote - US)" at bounding box center [354, 346] width 237 height 16
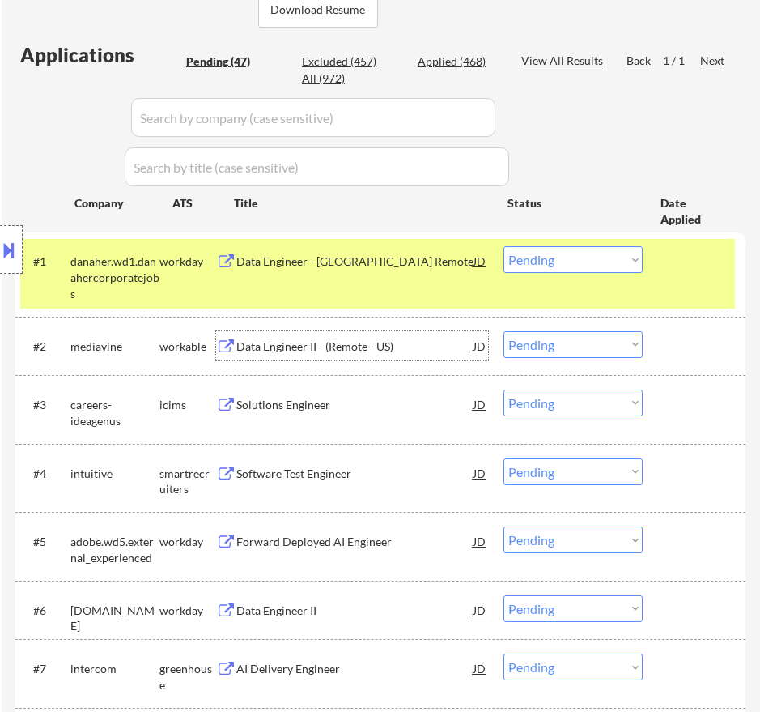
click at [608, 334] on select "Choose an option... Pending Applied Excluded (Questions) Excluded (Expired) Exc…" at bounding box center [573, 344] width 139 height 27
click at [504, 331] on select "Choose an option... Pending Applied Excluded (Questions) Excluded (Expired) Exc…" at bounding box center [573, 344] width 139 height 27
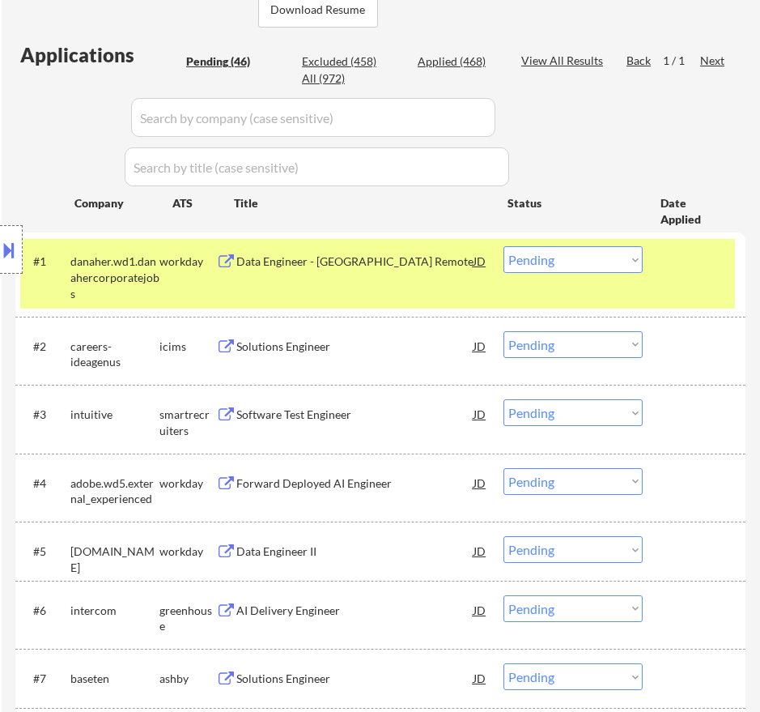
click at [419, 358] on div "Solutions Engineer" at bounding box center [354, 345] width 237 height 29
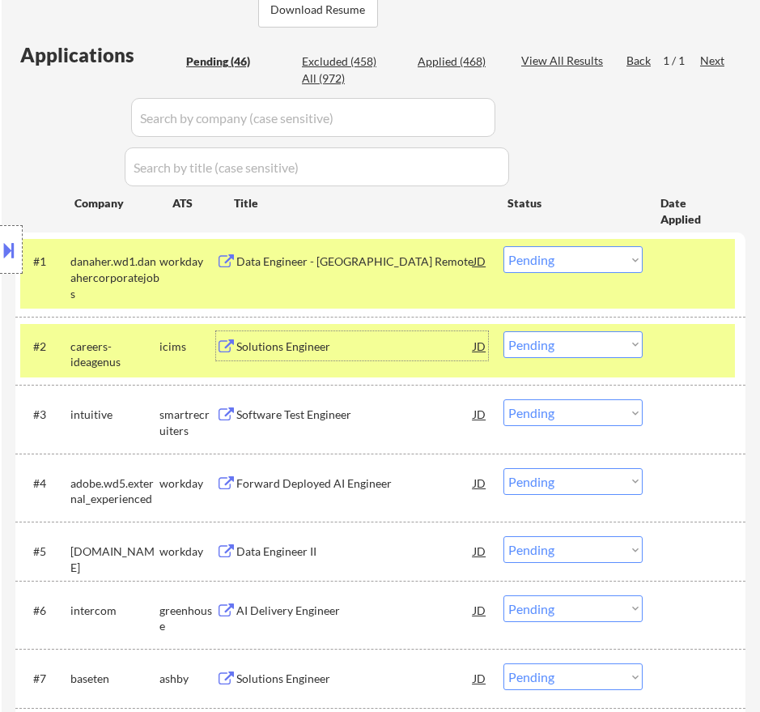
click at [585, 342] on select "Choose an option... Pending Applied Excluded (Questions) Excluded (Expired) Exc…" at bounding box center [573, 344] width 139 height 27
click at [504, 331] on select "Choose an option... Pending Applied Excluded (Questions) Excluded (Expired) Exc…" at bounding box center [573, 344] width 139 height 27
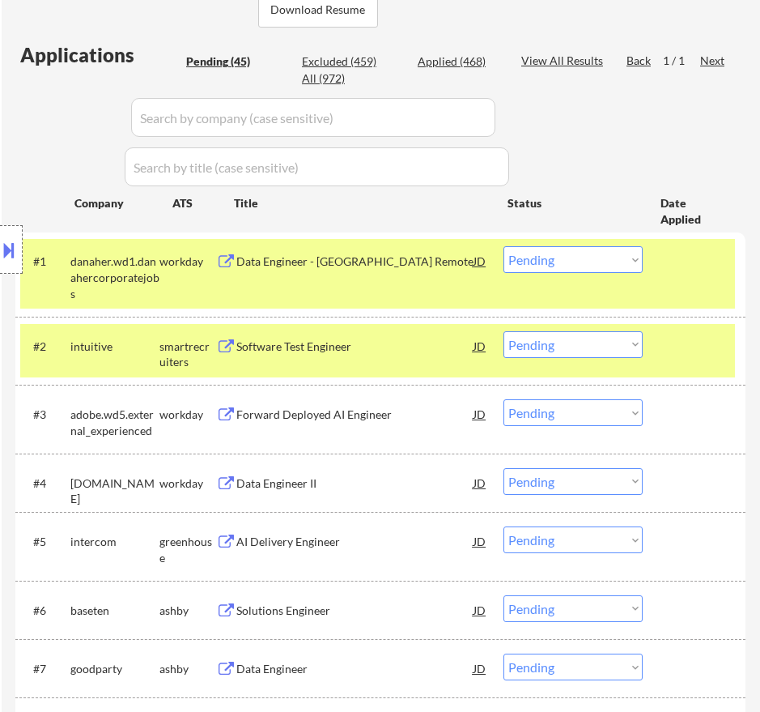
click at [363, 358] on div "Software Test Engineer" at bounding box center [354, 345] width 237 height 29
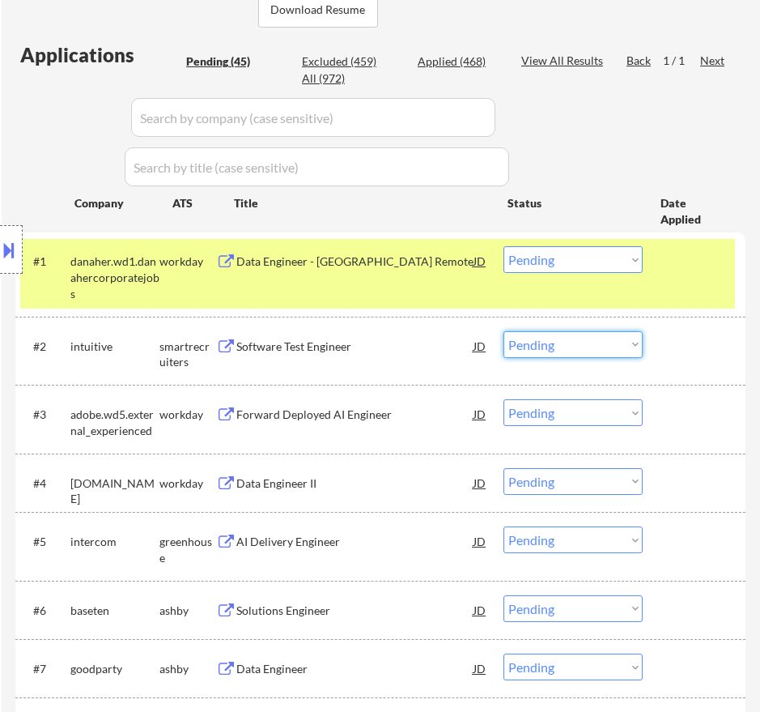
click at [563, 339] on select "Choose an option... Pending Applied Excluded (Questions) Excluded (Expired) Exc…" at bounding box center [573, 344] width 139 height 27
click at [504, 331] on select "Choose an option... Pending Applied Excluded (Questions) Excluded (Expired) Exc…" at bounding box center [573, 344] width 139 height 27
select select ""pending""
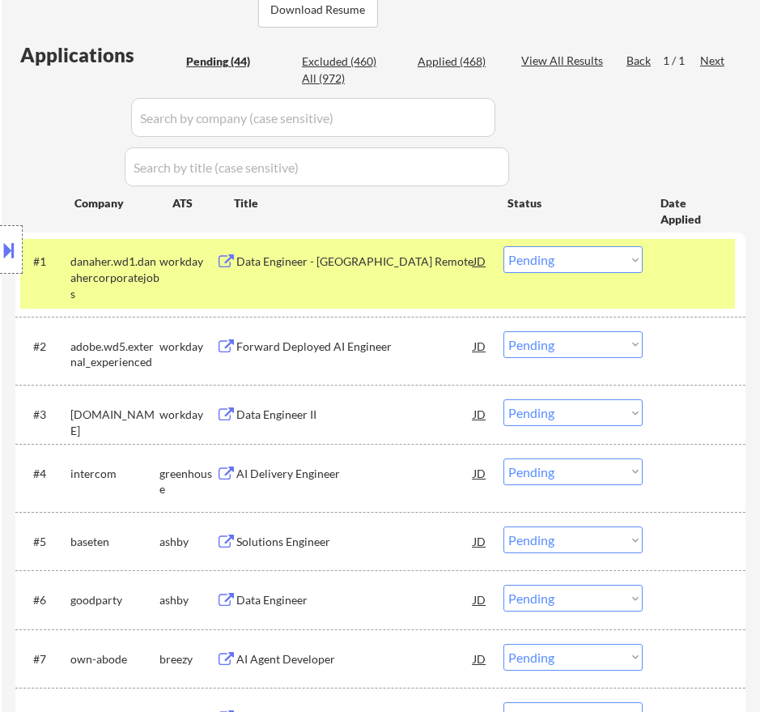
click at [441, 359] on div "Forward Deployed AI Engineer" at bounding box center [354, 345] width 237 height 29
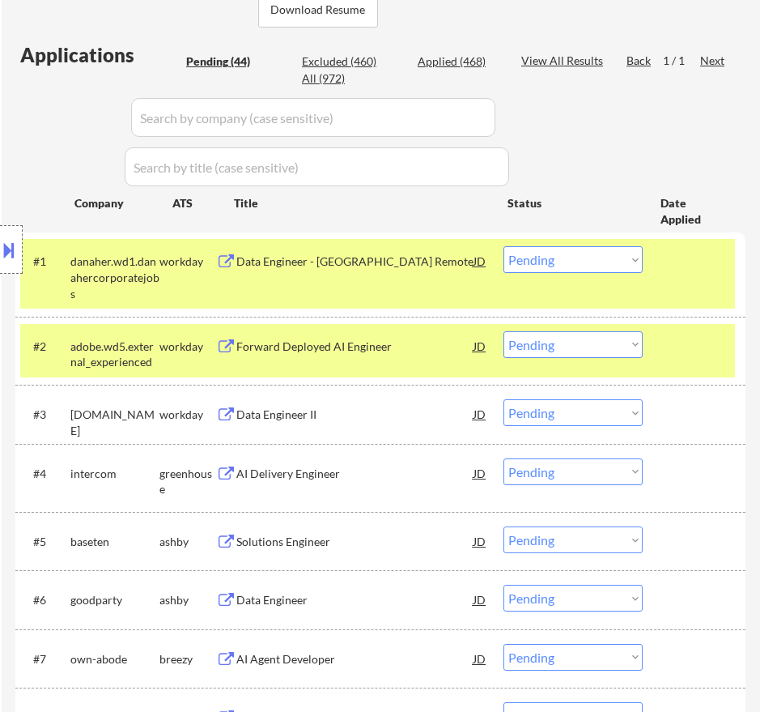
select select ""pending""
select select ""PLACEHOLDER_1427118222253""
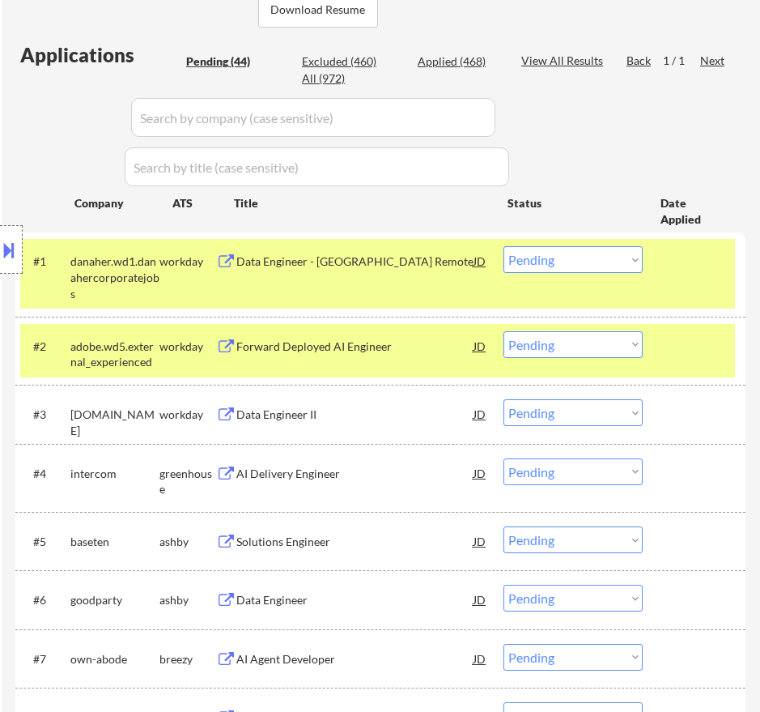
select select ""PLACEHOLDER_1427118222253""
select select ""pending""
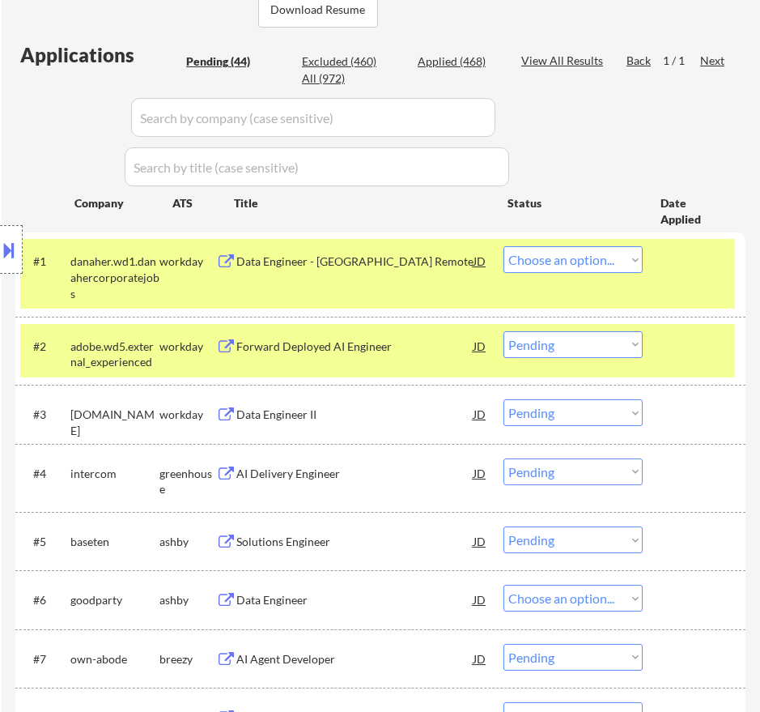
select select ""pending""
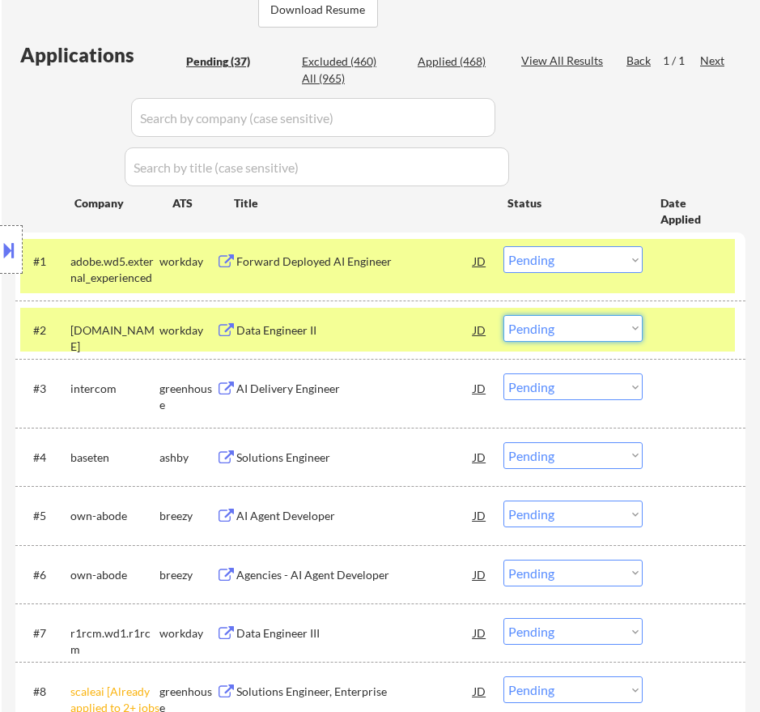
click at [566, 329] on select "Choose an option... Pending Applied Excluded (Questions) Excluded (Expired) Exc…" at bounding box center [573, 328] width 139 height 27
click at [504, 315] on select "Choose an option... Pending Applied Excluded (Questions) Excluded (Expired) Exc…" at bounding box center [573, 328] width 139 height 27
select select ""pending""
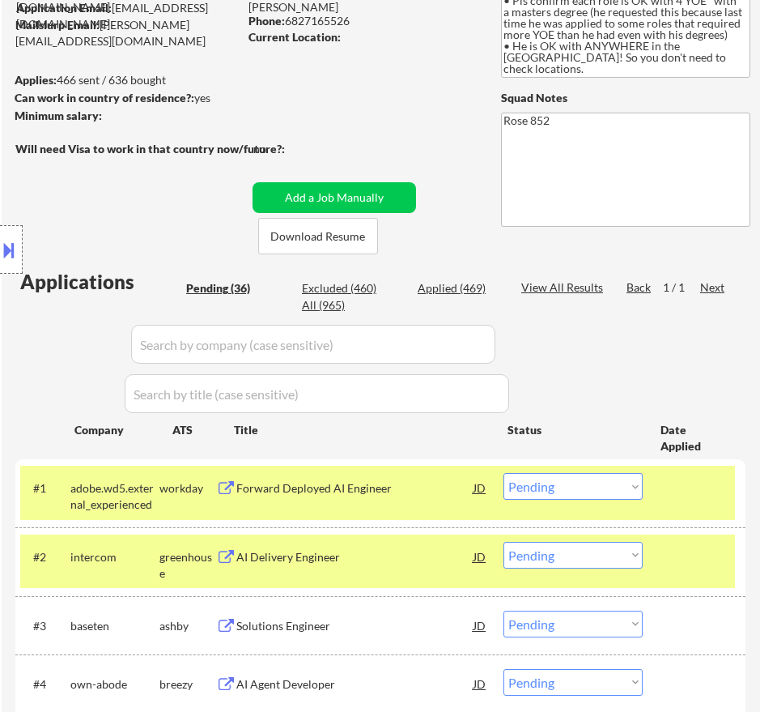
scroll to position [162, 0]
